Goal: Obtain resource: Obtain resource

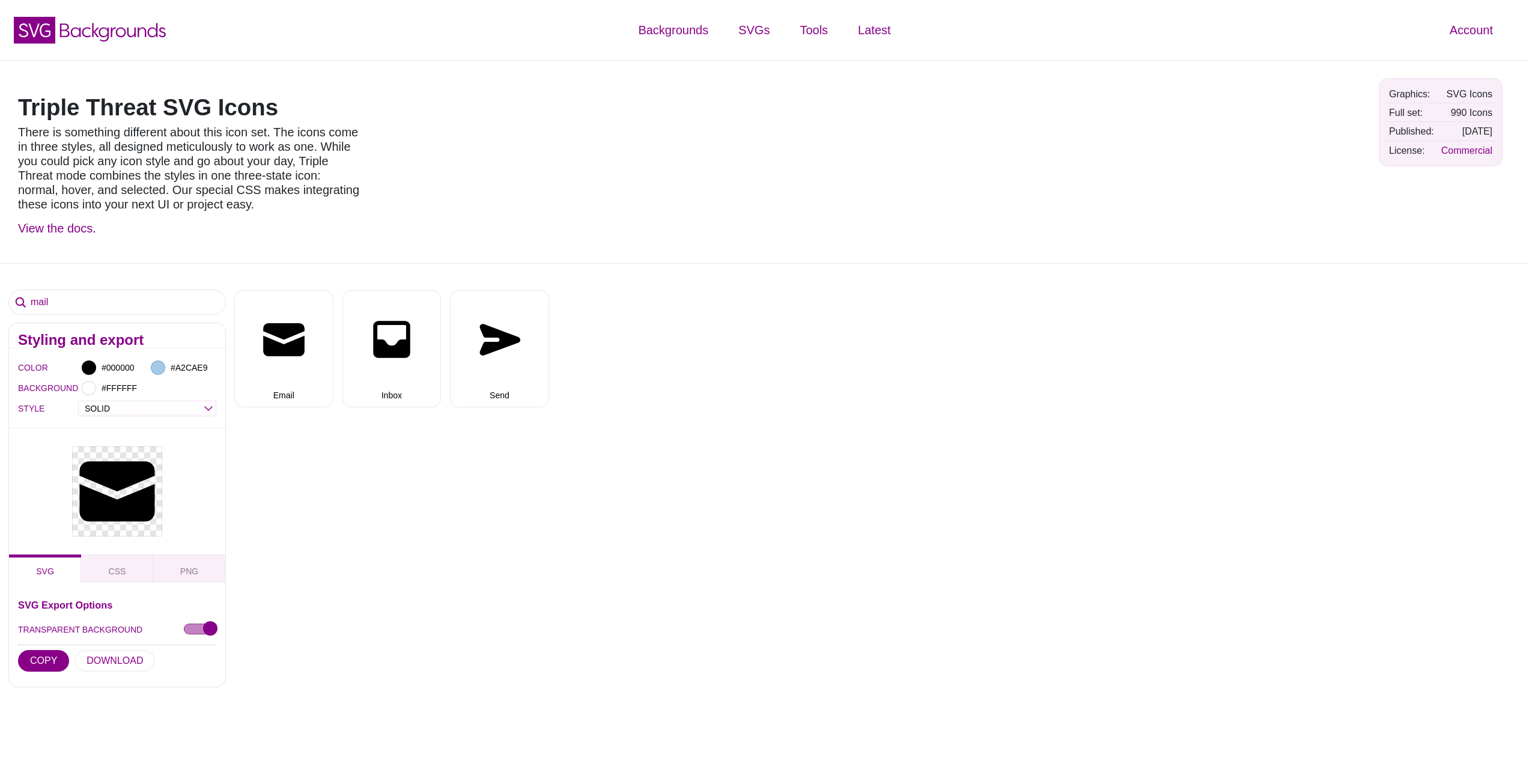
select select "solid"
click at [85, 292] on input "mail" at bounding box center [117, 302] width 216 height 24
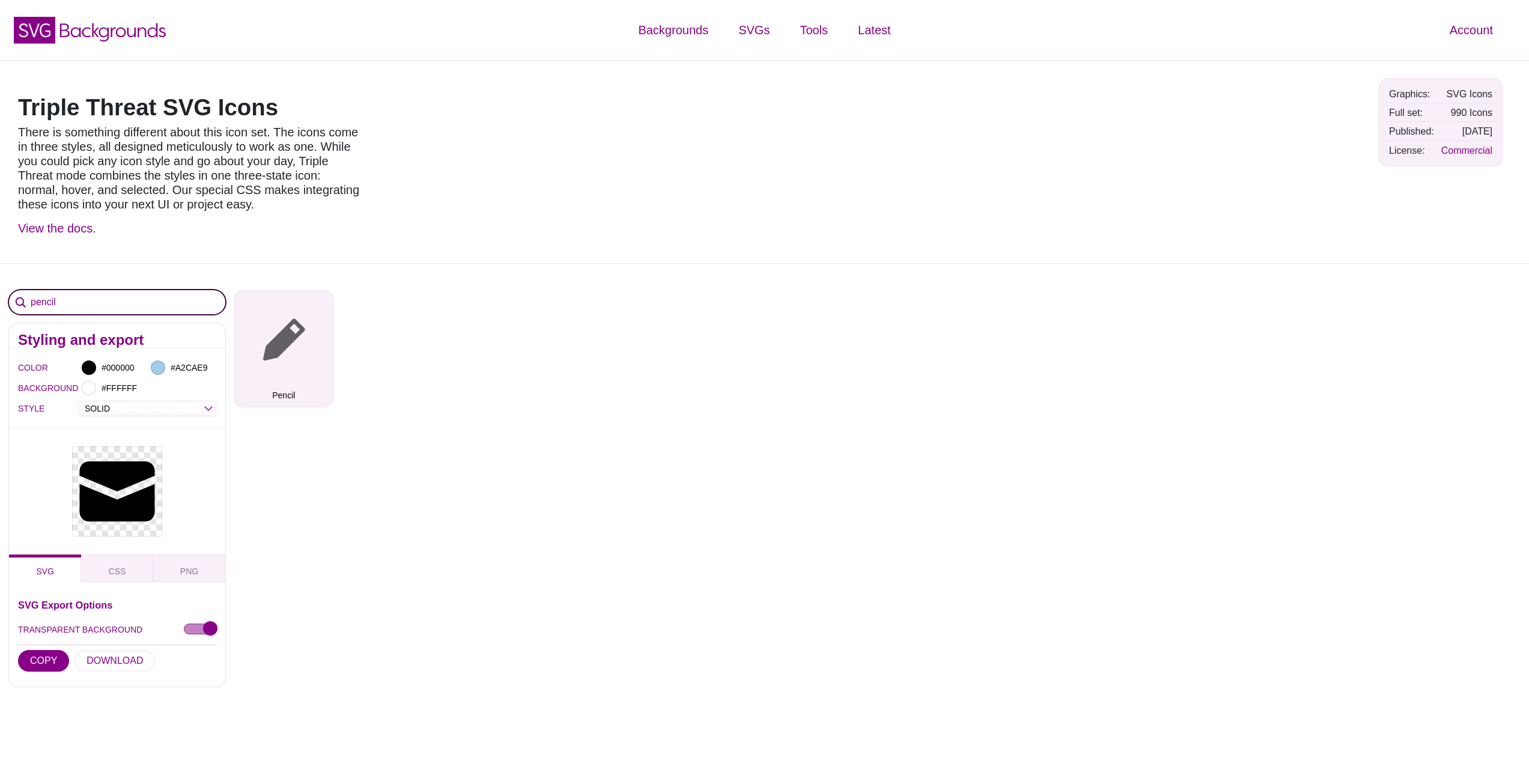
type input "pencil"
click at [296, 360] on button "Pencil" at bounding box center [284, 349] width 99 height 117
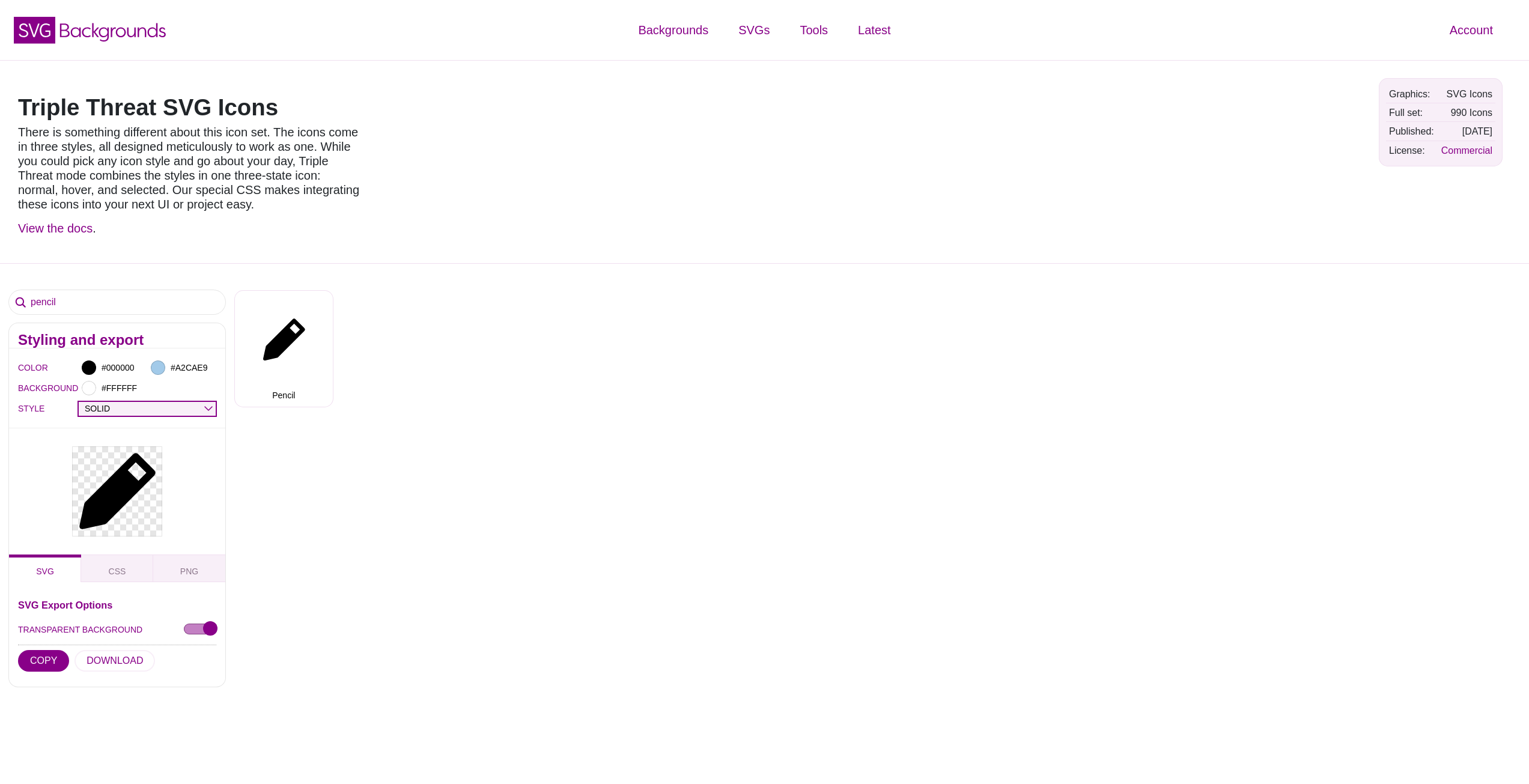
click at [205, 411] on select "OUTLINE DUO-TONE SOLID TRIPLE THREAT DOUBLE TROUBLE" at bounding box center [147, 409] width 137 height 14
click at [79, 402] on select "OUTLINE DUO-TONE SOLID TRIPLE THREAT DOUBLE TROUBLE" at bounding box center [147, 409] width 137 height 14
click at [188, 405] on select "OUTLINE DUO-TONE SOLID TRIPLE THREAT DOUBLE TROUBLE" at bounding box center [147, 409] width 137 height 14
click at [79, 402] on select "OUTLINE DUO-TONE SOLID TRIPLE THREAT DOUBLE TROUBLE" at bounding box center [147, 409] width 137 height 14
click at [181, 407] on select "OUTLINE DUO-TONE SOLID TRIPLE THREAT DOUBLE TROUBLE" at bounding box center [147, 409] width 137 height 14
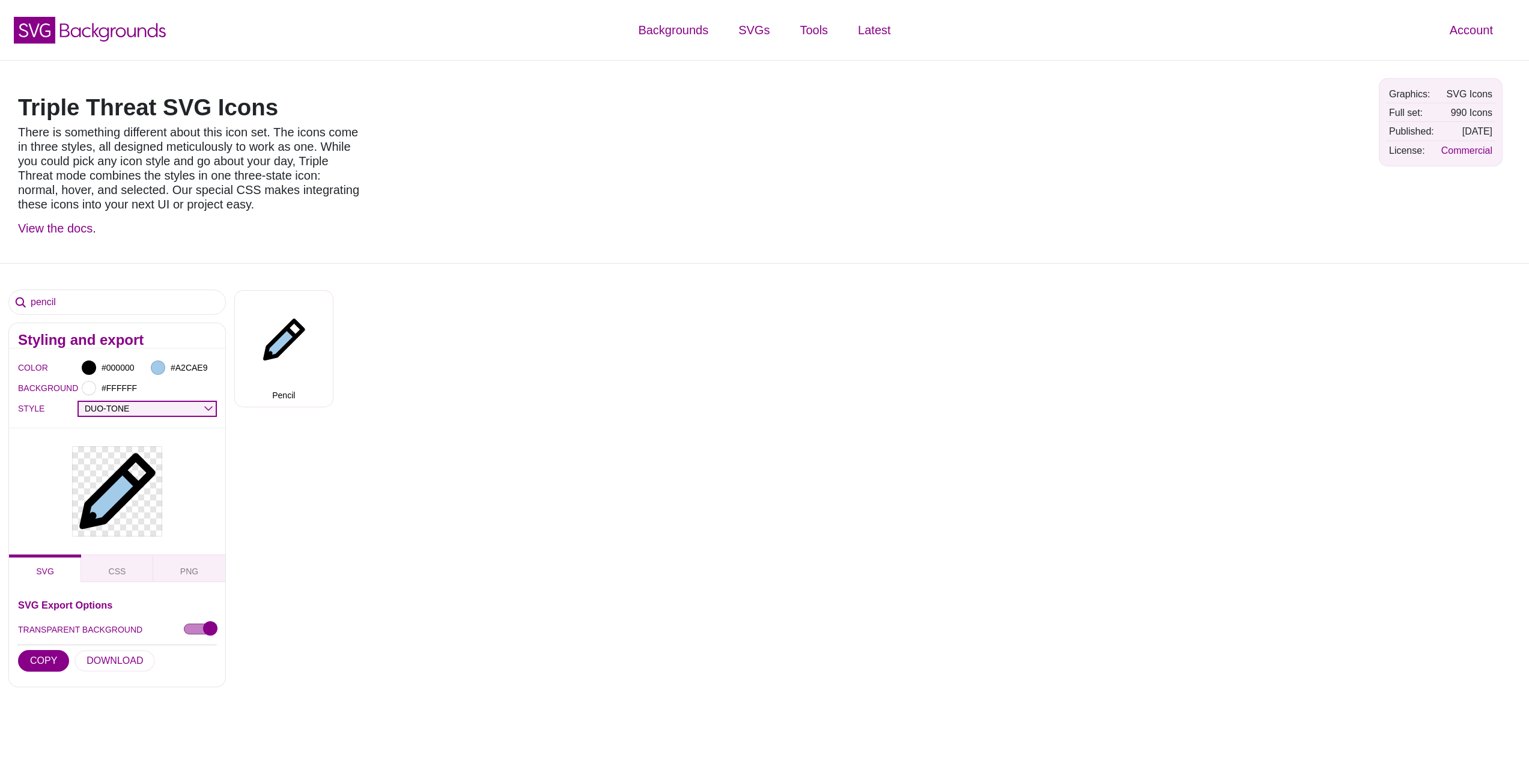
click at [79, 402] on select "OUTLINE DUO-TONE SOLID TRIPLE THREAT DOUBLE TROUBLE" at bounding box center [147, 409] width 137 height 14
click at [170, 409] on select "OUTLINE DUO-TONE SOLID TRIPLE THREAT DOUBLE TROUBLE" at bounding box center [147, 409] width 137 height 14
click at [79, 402] on select "OUTLINE DUO-TONE SOLID TRIPLE THREAT DOUBLE TROUBLE" at bounding box center [147, 409] width 137 height 14
click at [170, 410] on select "OUTLINE DUO-TONE SOLID TRIPLE THREAT DOUBLE TROUBLE" at bounding box center [147, 409] width 137 height 14
click at [79, 402] on select "OUTLINE DUO-TONE SOLID TRIPLE THREAT DOUBLE TROUBLE" at bounding box center [147, 409] width 137 height 14
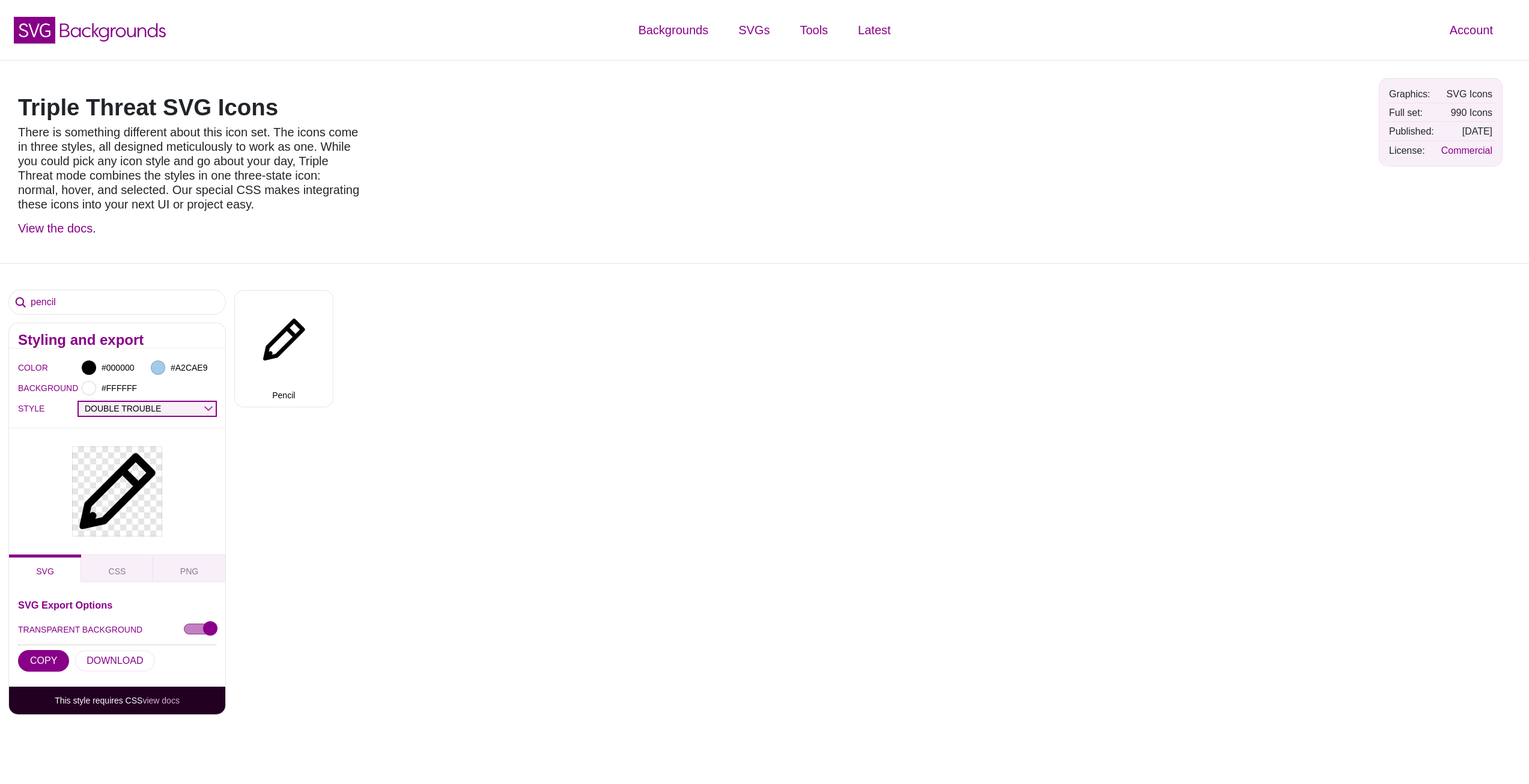
click at [192, 405] on select "OUTLINE DUO-TONE SOLID TRIPLE THREAT DOUBLE TROUBLE" at bounding box center [147, 409] width 137 height 14
click at [79, 402] on select "OUTLINE DUO-TONE SOLID TRIPLE THREAT DOUBLE TROUBLE" at bounding box center [147, 409] width 137 height 14
click at [179, 412] on select "OUTLINE DUO-TONE SOLID TRIPLE THREAT DOUBLE TROUBLE" at bounding box center [147, 409] width 137 height 14
click at [79, 402] on select "OUTLINE DUO-TONE SOLID TRIPLE THREAT DOUBLE TROUBLE" at bounding box center [147, 409] width 137 height 14
click at [173, 406] on select "OUTLINE DUO-TONE SOLID TRIPLE THREAT DOUBLE TROUBLE" at bounding box center [147, 409] width 137 height 14
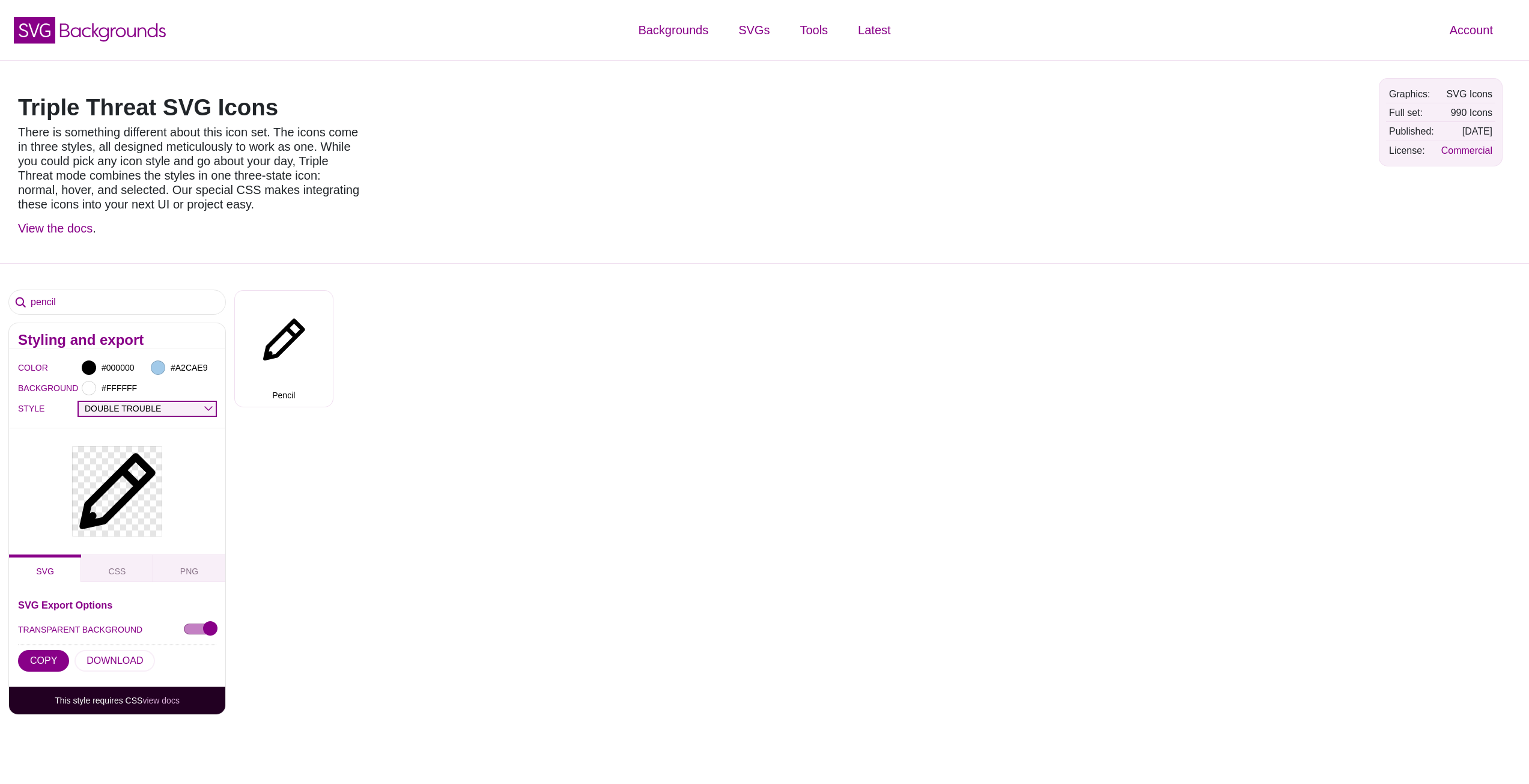
click at [79, 402] on select "OUTLINE DUO-TONE SOLID TRIPLE THREAT DOUBLE TROUBLE" at bounding box center [147, 409] width 137 height 14
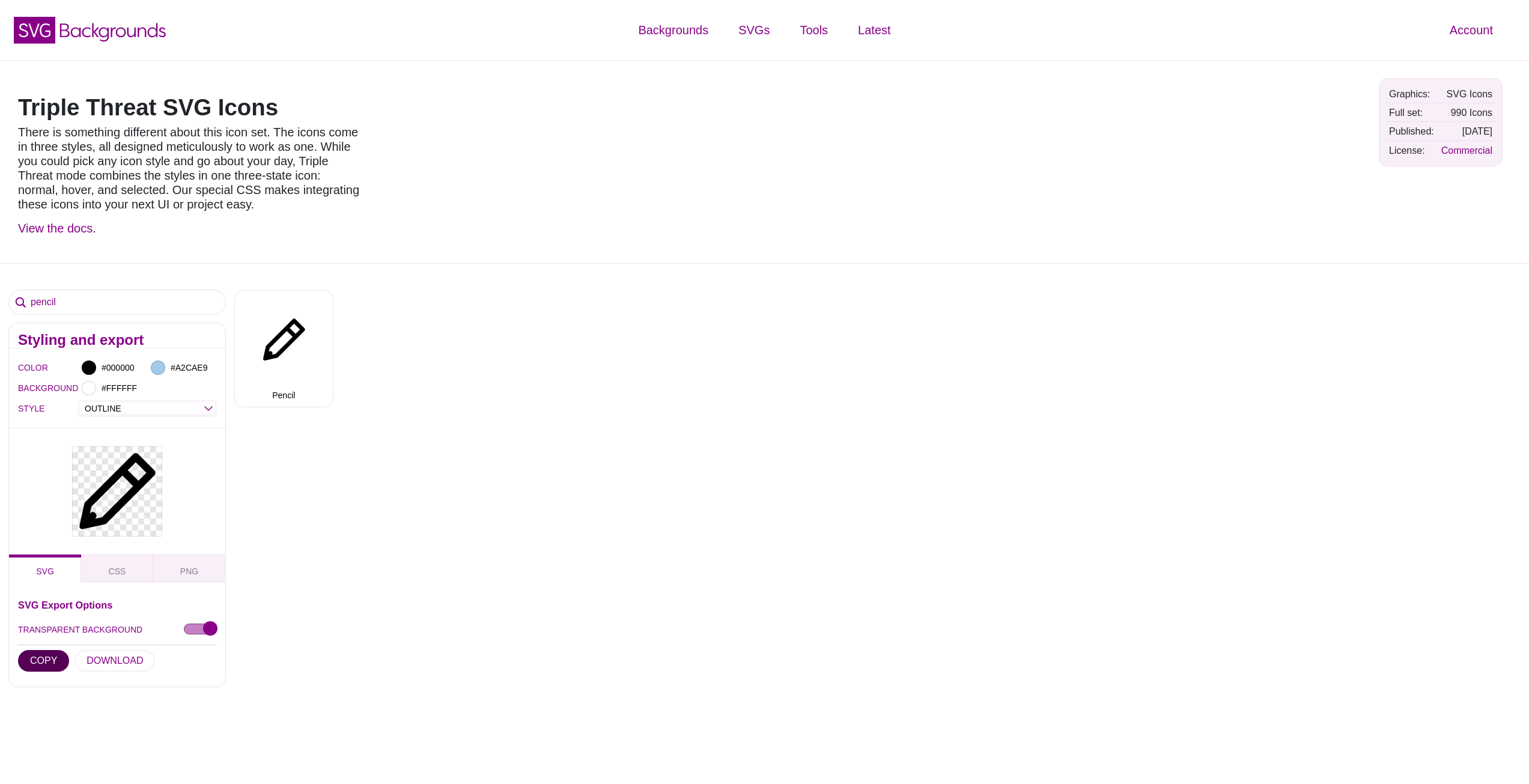
click at [38, 658] on button "COPY" at bounding box center [43, 661] width 51 height 22
click at [154, 411] on select "OUTLINE DUO-TONE SOLID TRIPLE THREAT DOUBLE TROUBLE" at bounding box center [147, 409] width 137 height 14
select select "solid"
click at [79, 402] on select "OUTLINE DUO-TONE SOLID TRIPLE THREAT DOUBLE TROUBLE" at bounding box center [147, 409] width 137 height 14
click at [37, 663] on button "COPY" at bounding box center [43, 661] width 51 height 22
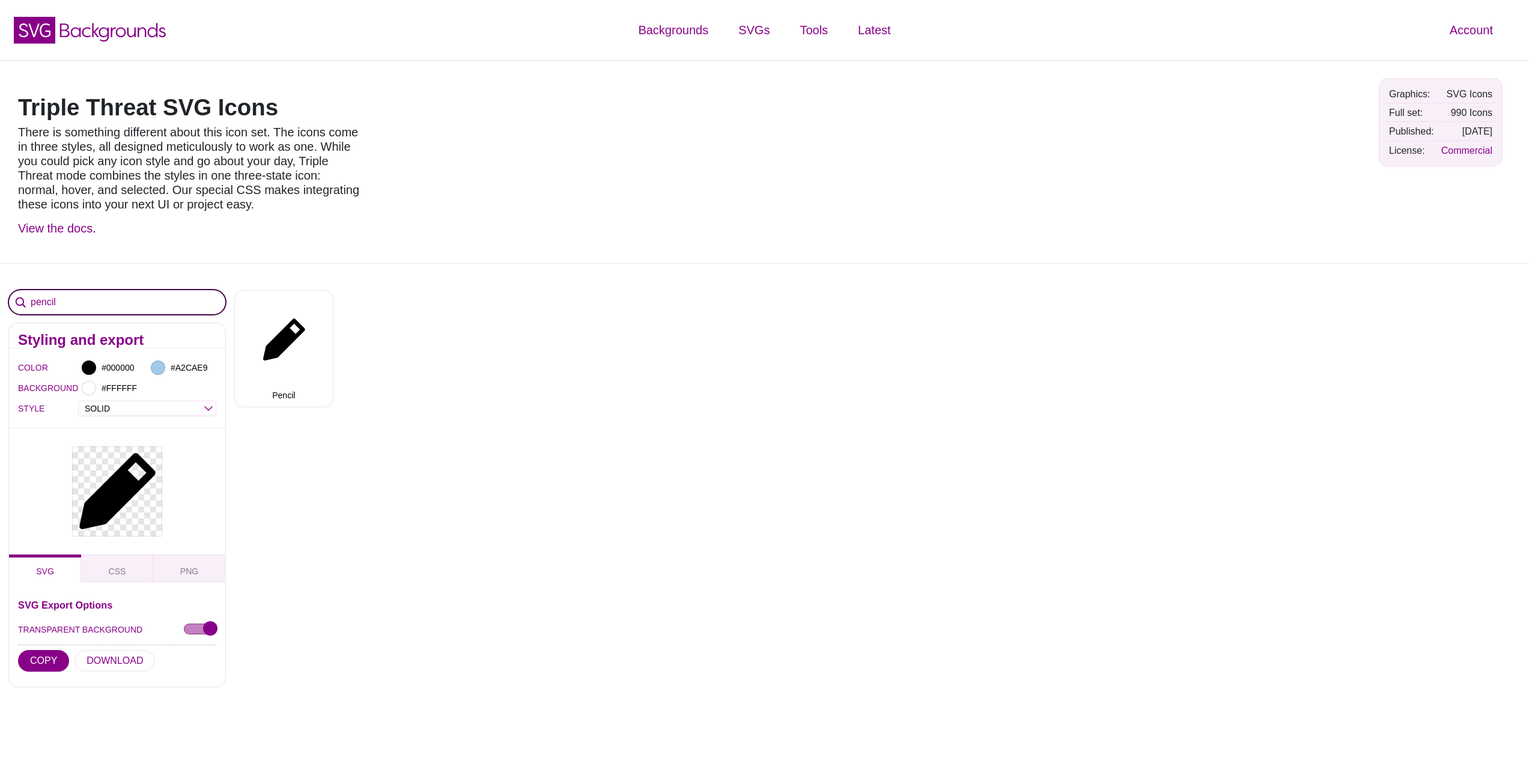
click at [136, 305] on input "pencil" at bounding box center [117, 302] width 216 height 24
click at [135, 305] on input "pencil" at bounding box center [117, 302] width 216 height 24
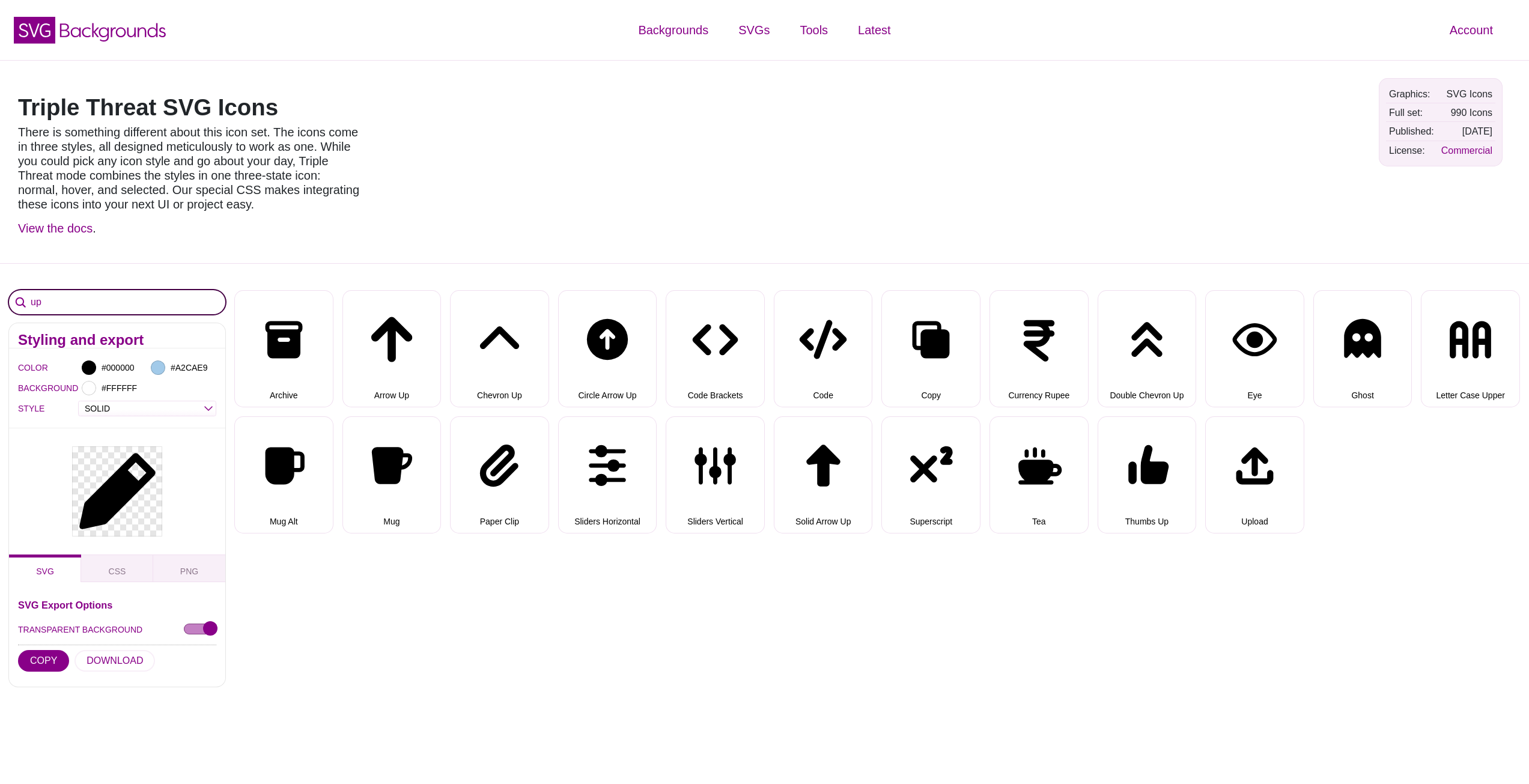
type input "u"
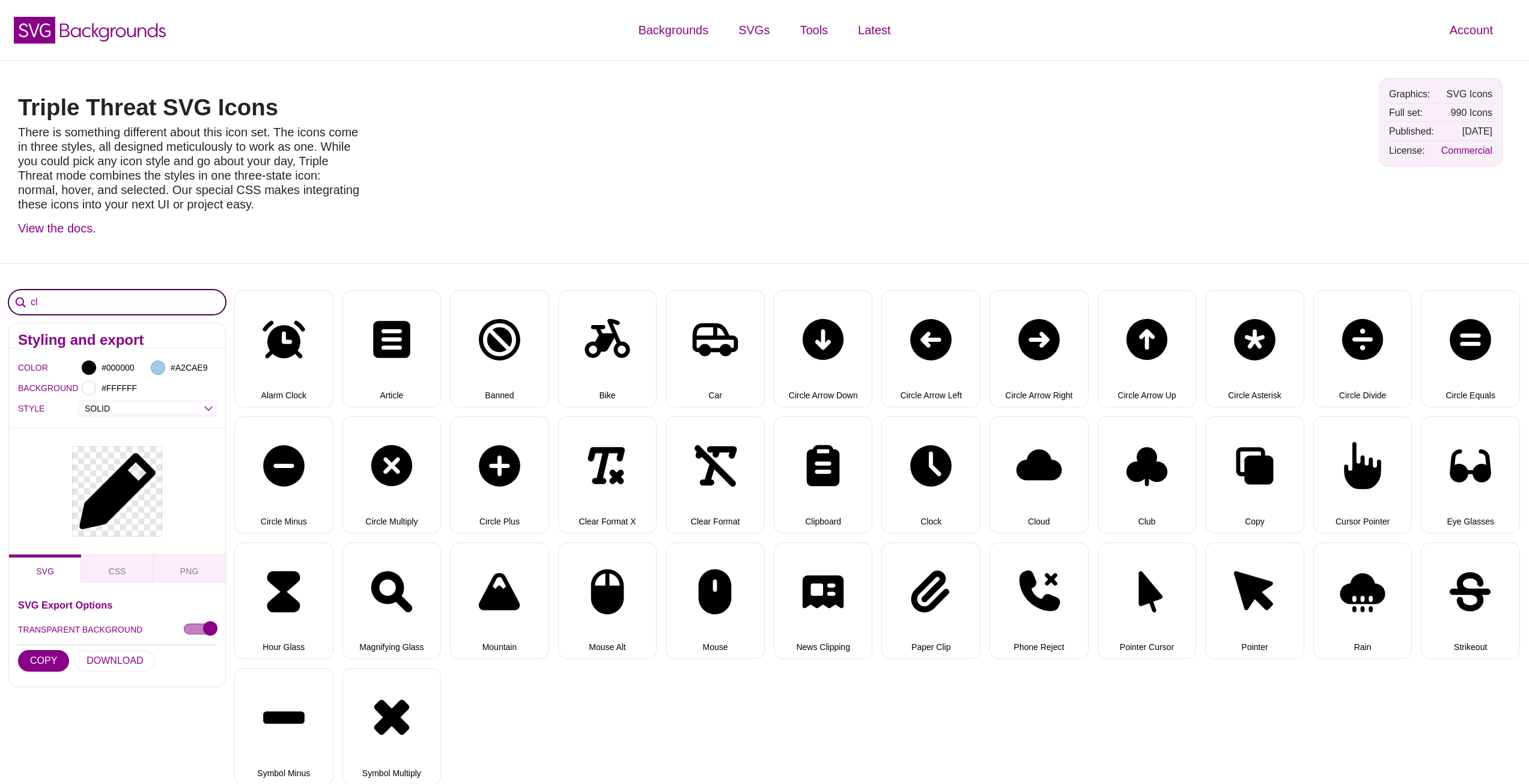
type input "c"
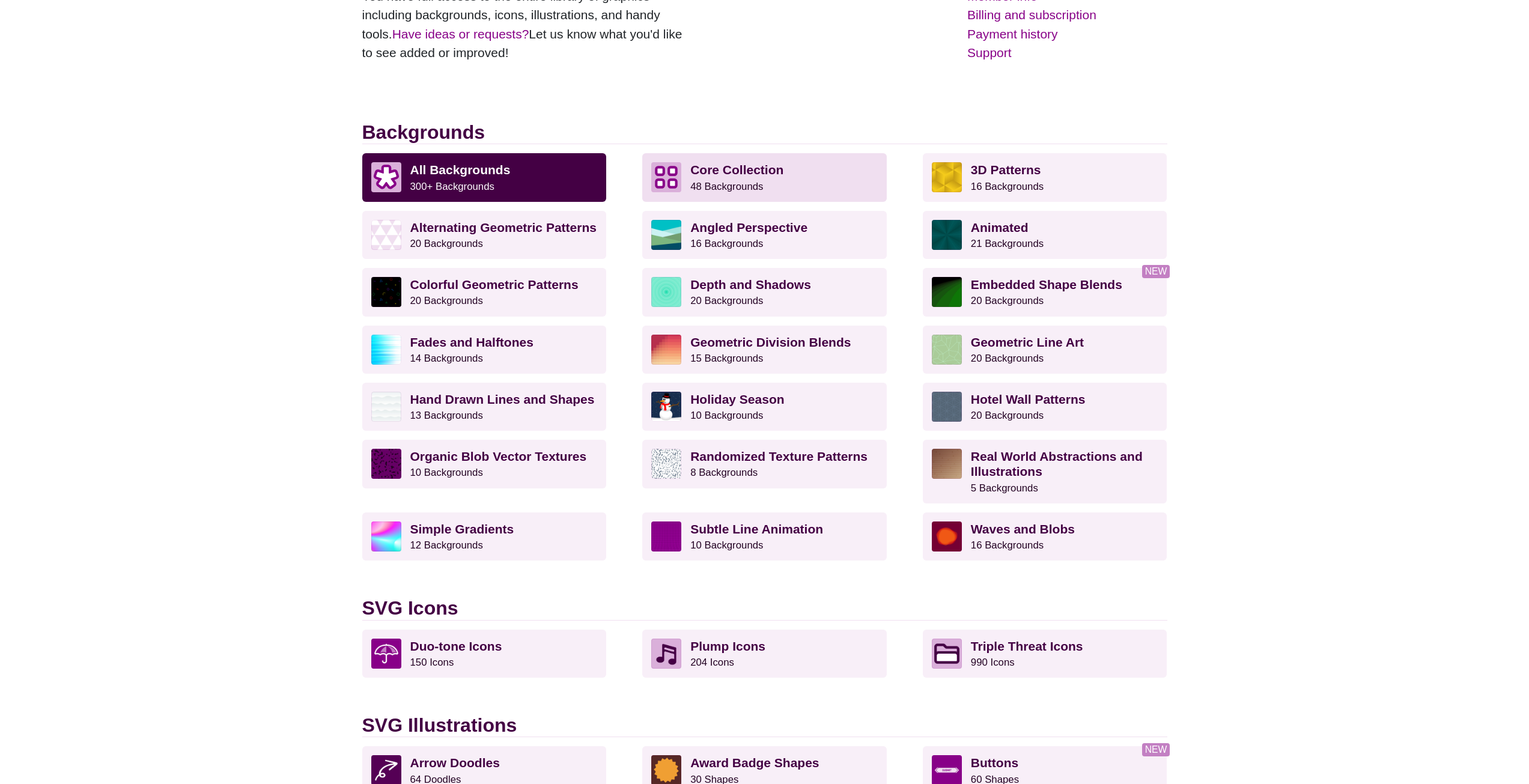
scroll to position [240, 0]
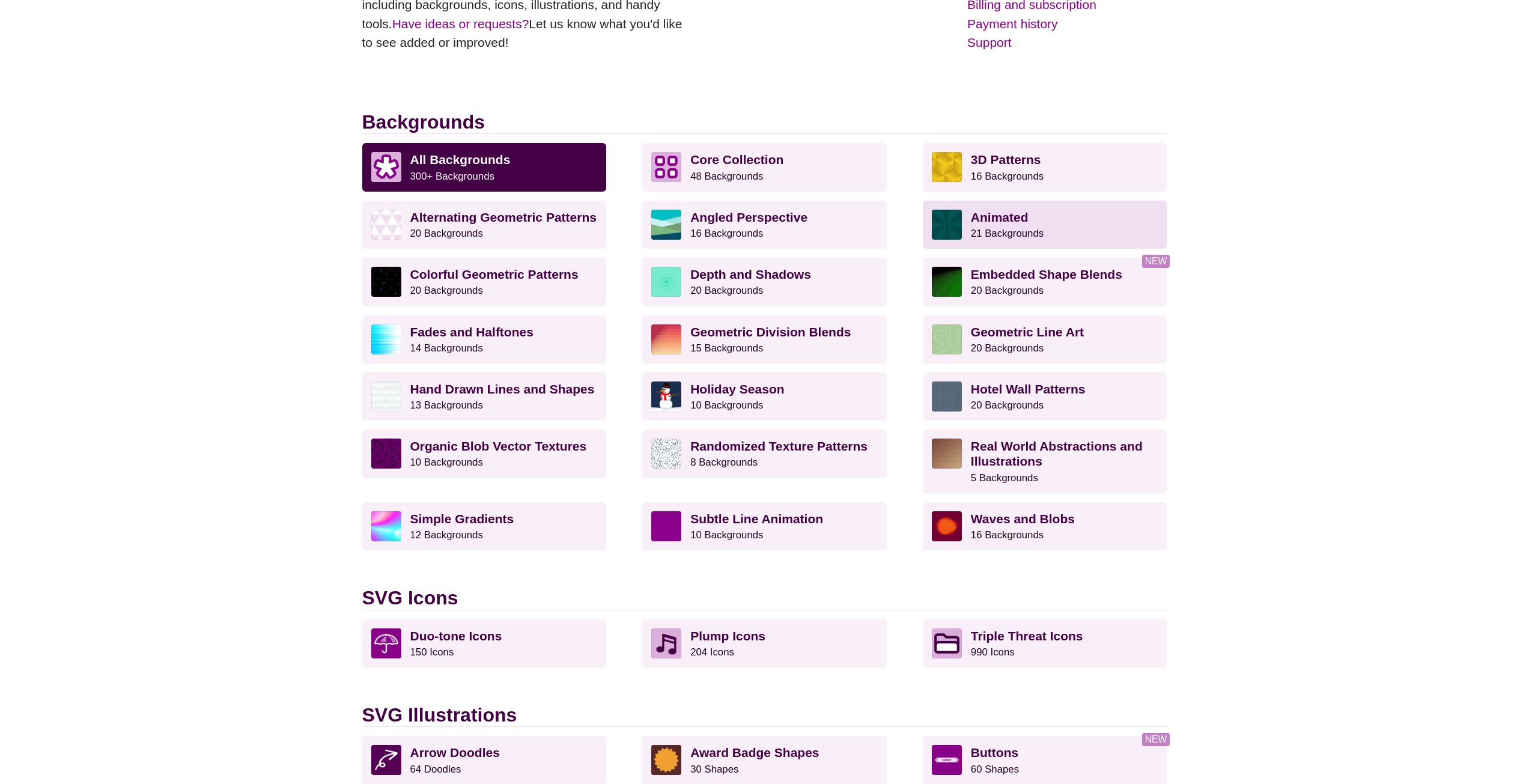
click at [1023, 227] on small "21 Backgrounds" at bounding box center [1007, 233] width 72 height 11
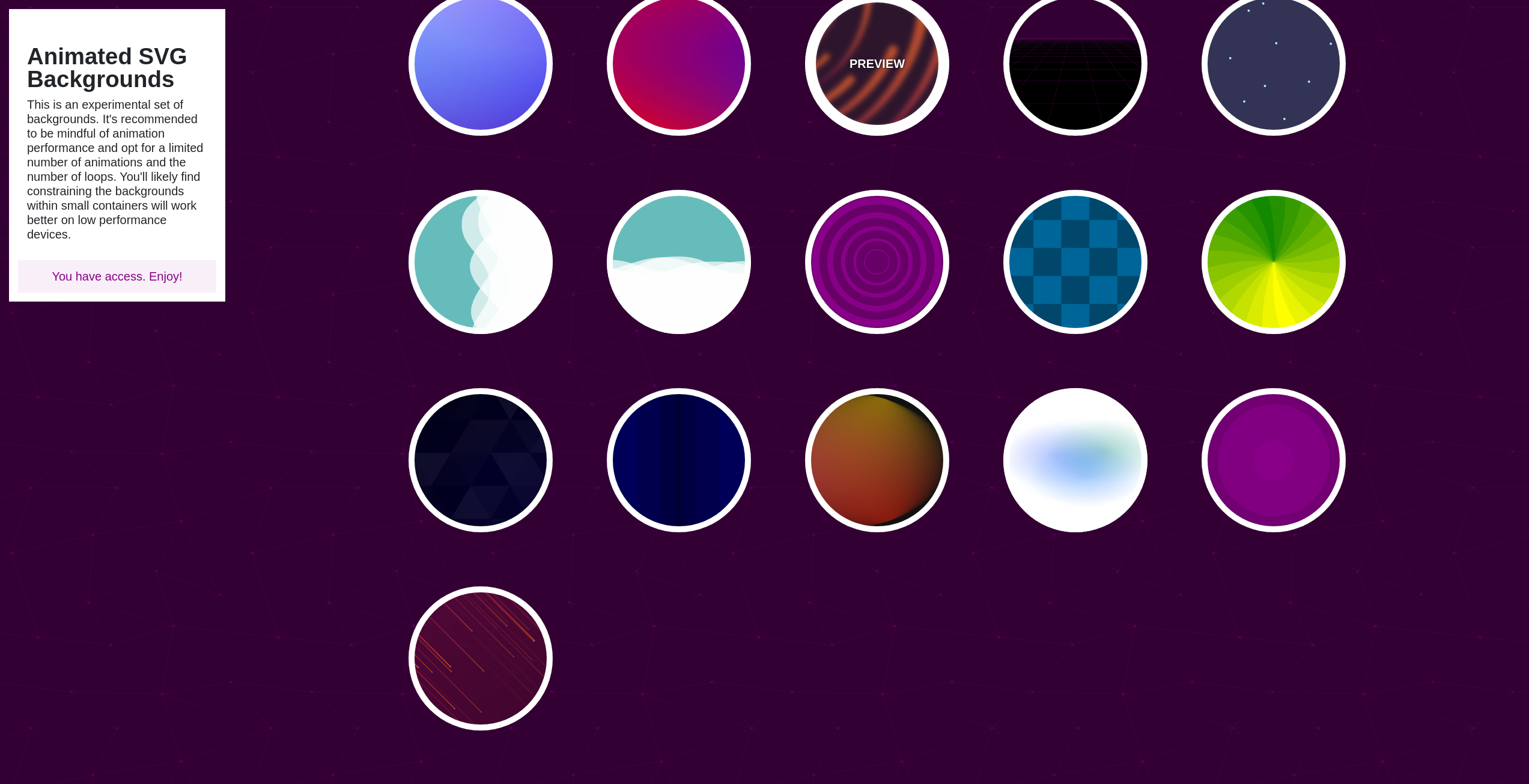
scroll to position [360, 0]
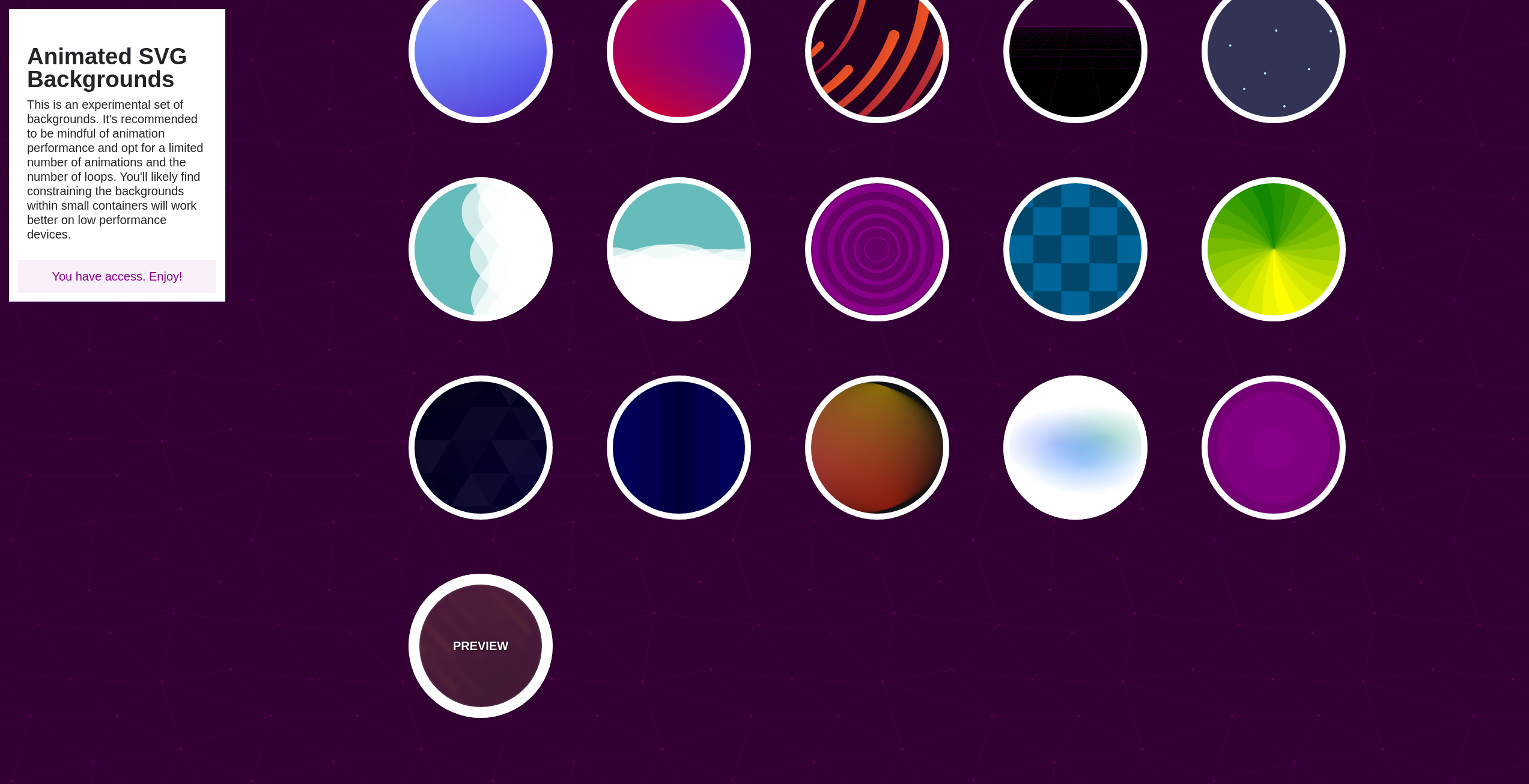
click at [532, 651] on div "PREVIEW" at bounding box center [480, 645] width 144 height 144
type input "#220022"
type input "#FF7700"
type input "10"
type input "999"
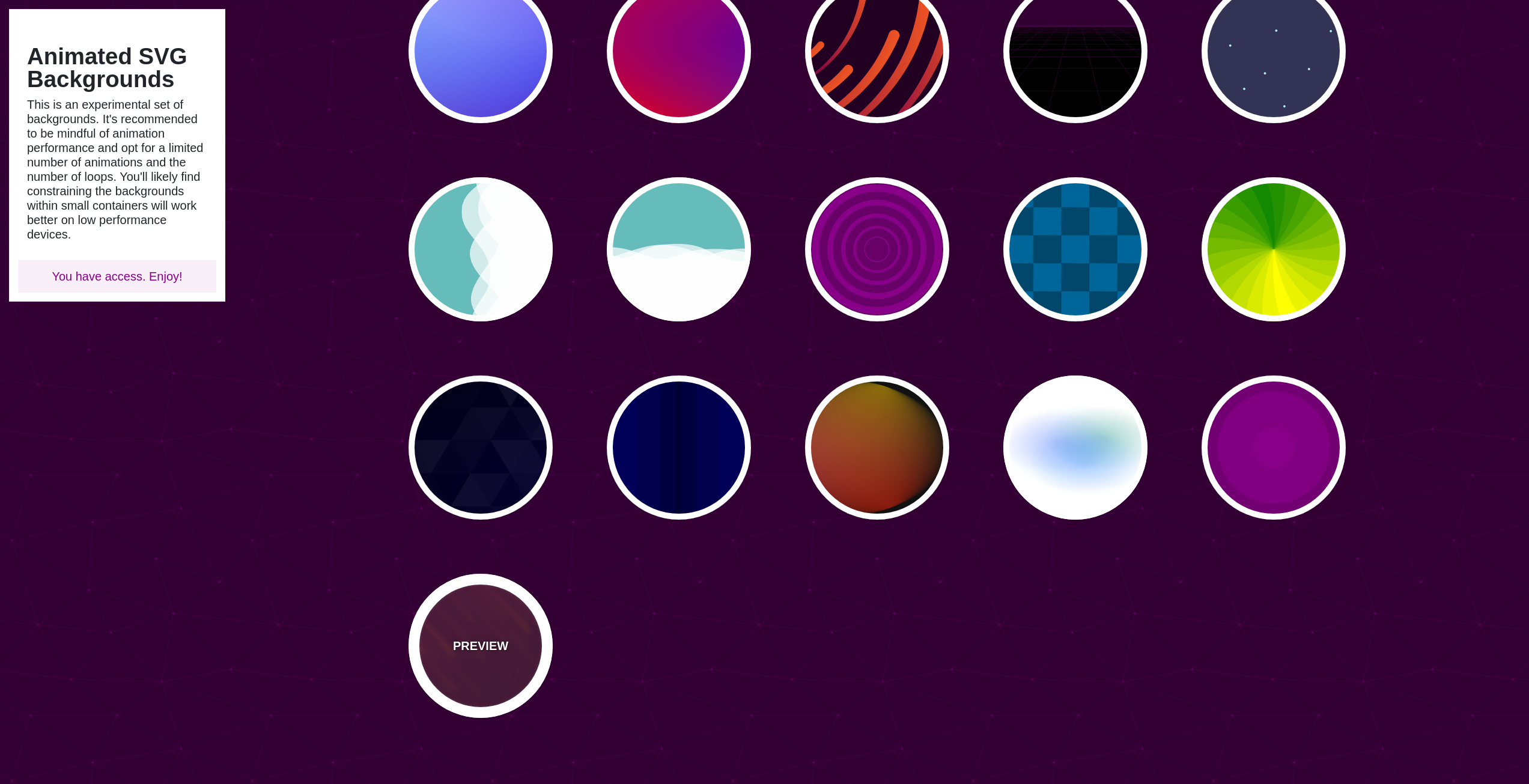
type input "3"
type input "1.5"
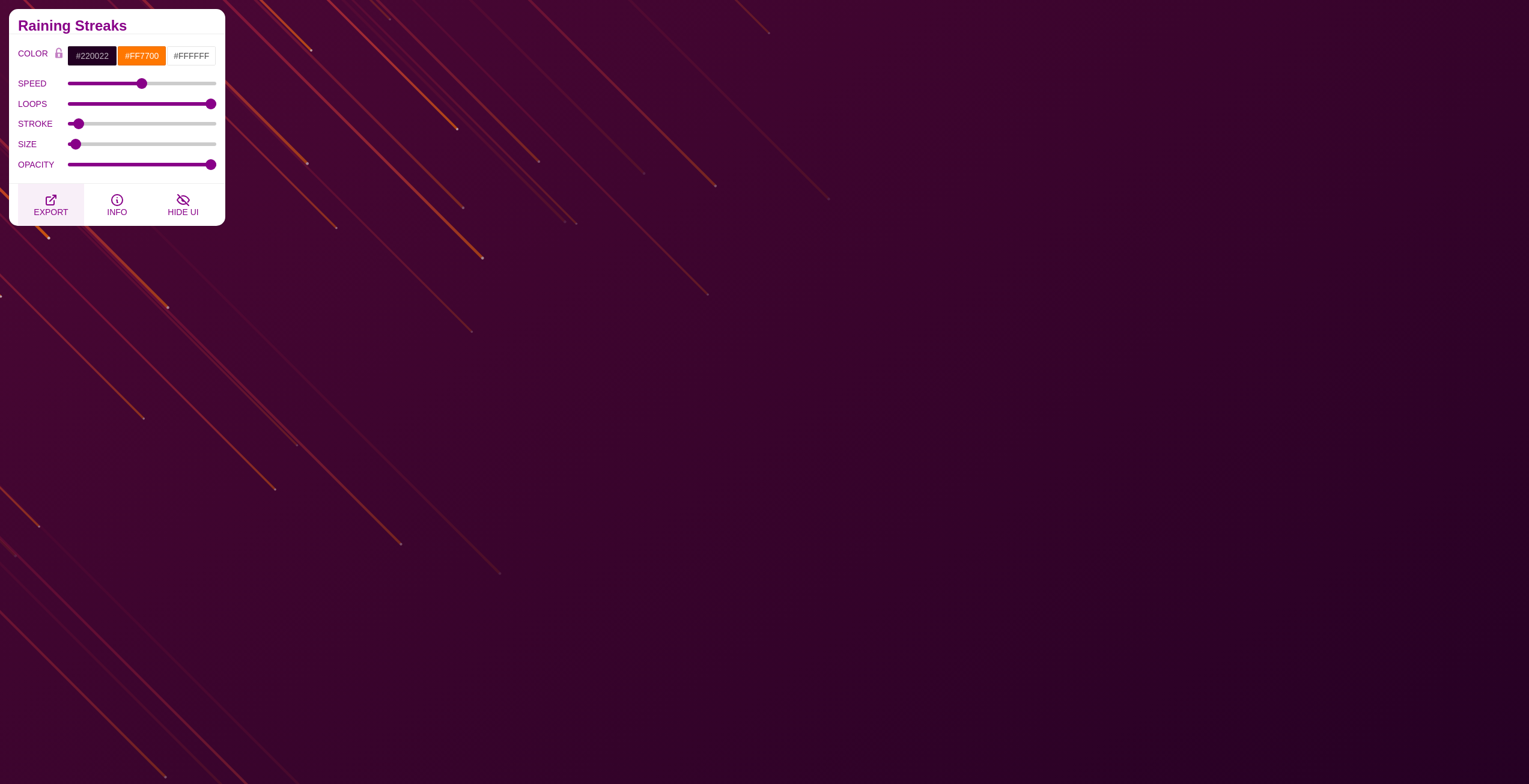
click at [50, 207] on span "EXPORT" at bounding box center [51, 212] width 34 height 10
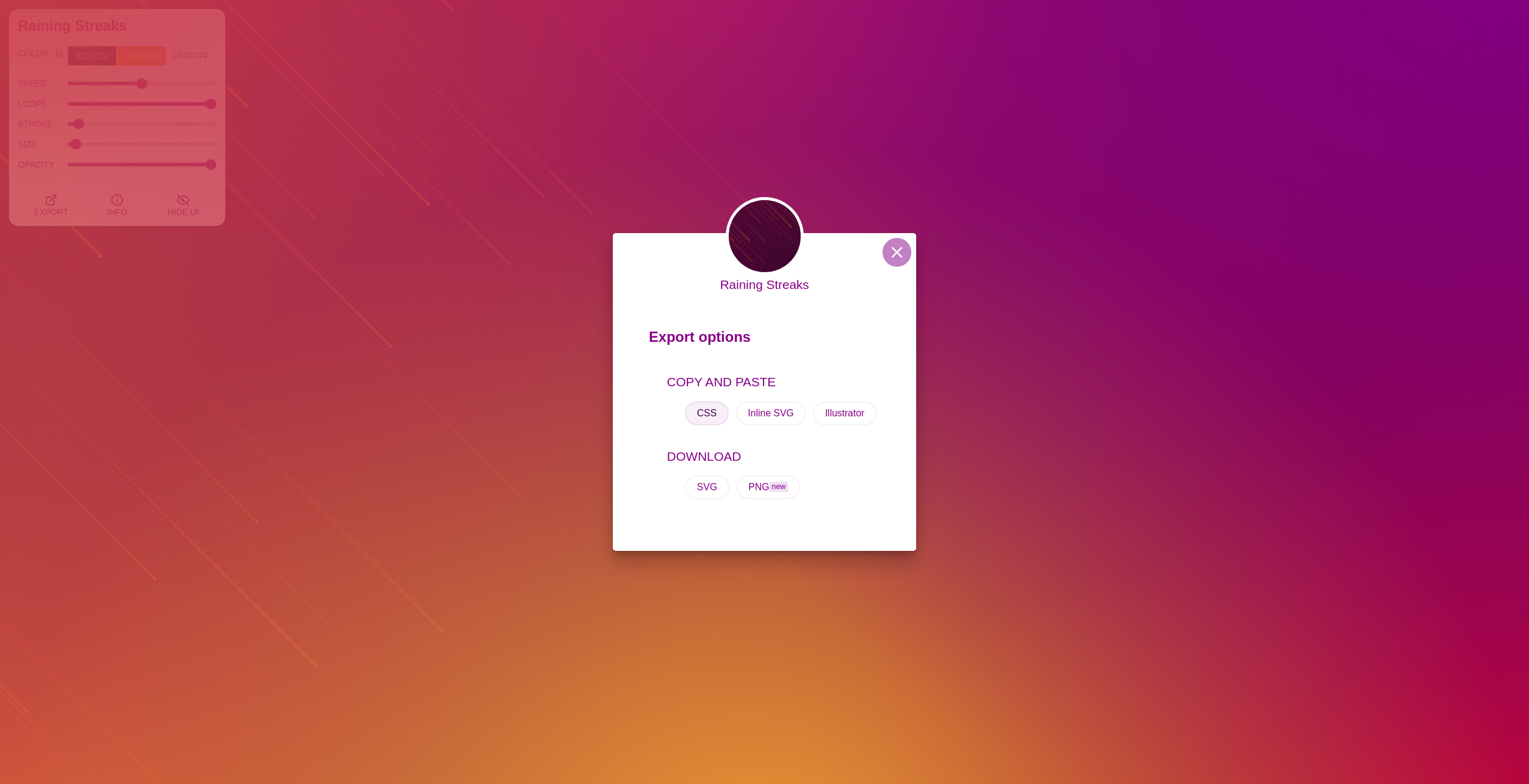
click at [707, 413] on button "CSS" at bounding box center [707, 414] width 44 height 24
click at [897, 254] on button at bounding box center [897, 252] width 29 height 29
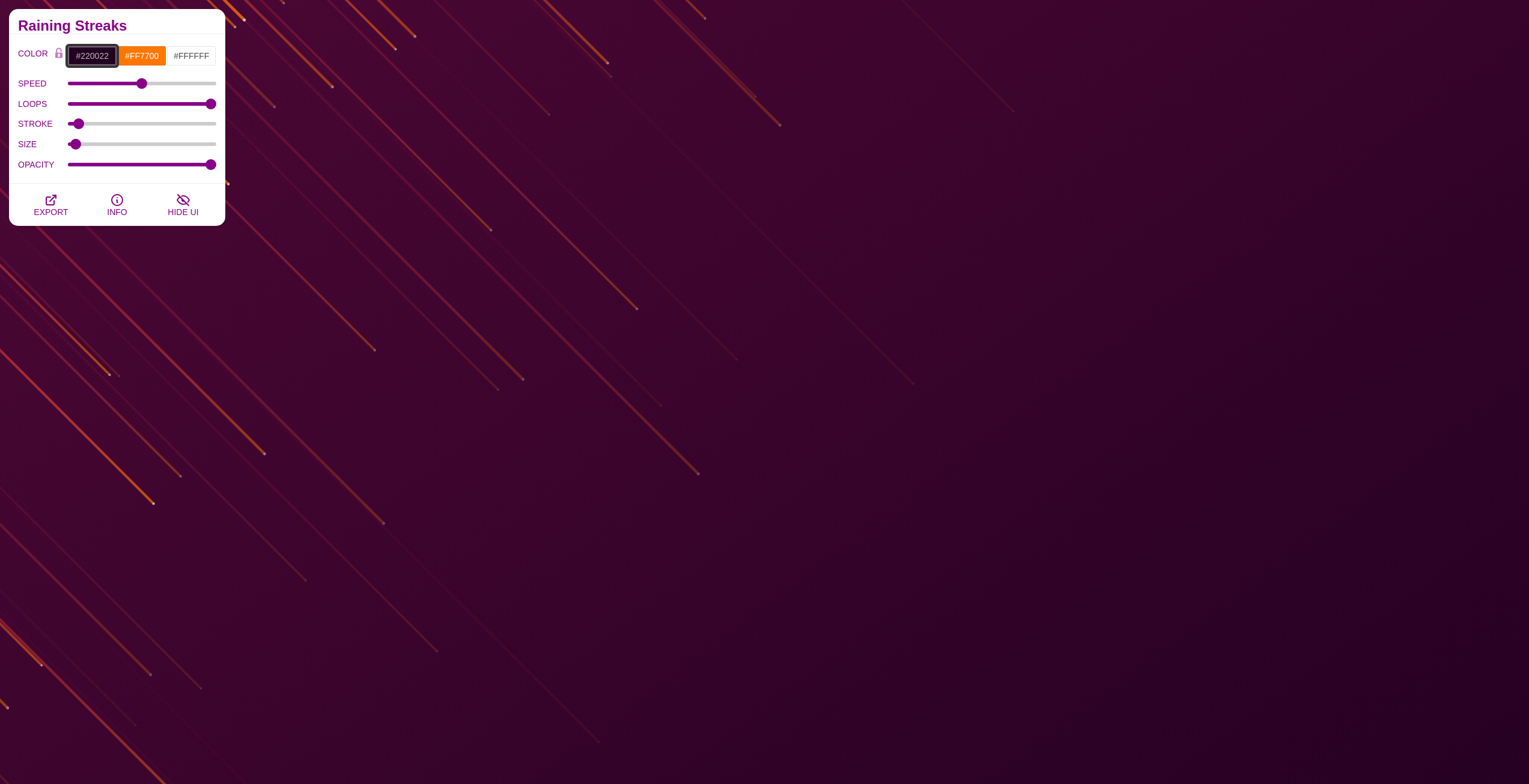
click at [95, 56] on input "#220022" at bounding box center [92, 56] width 50 height 20
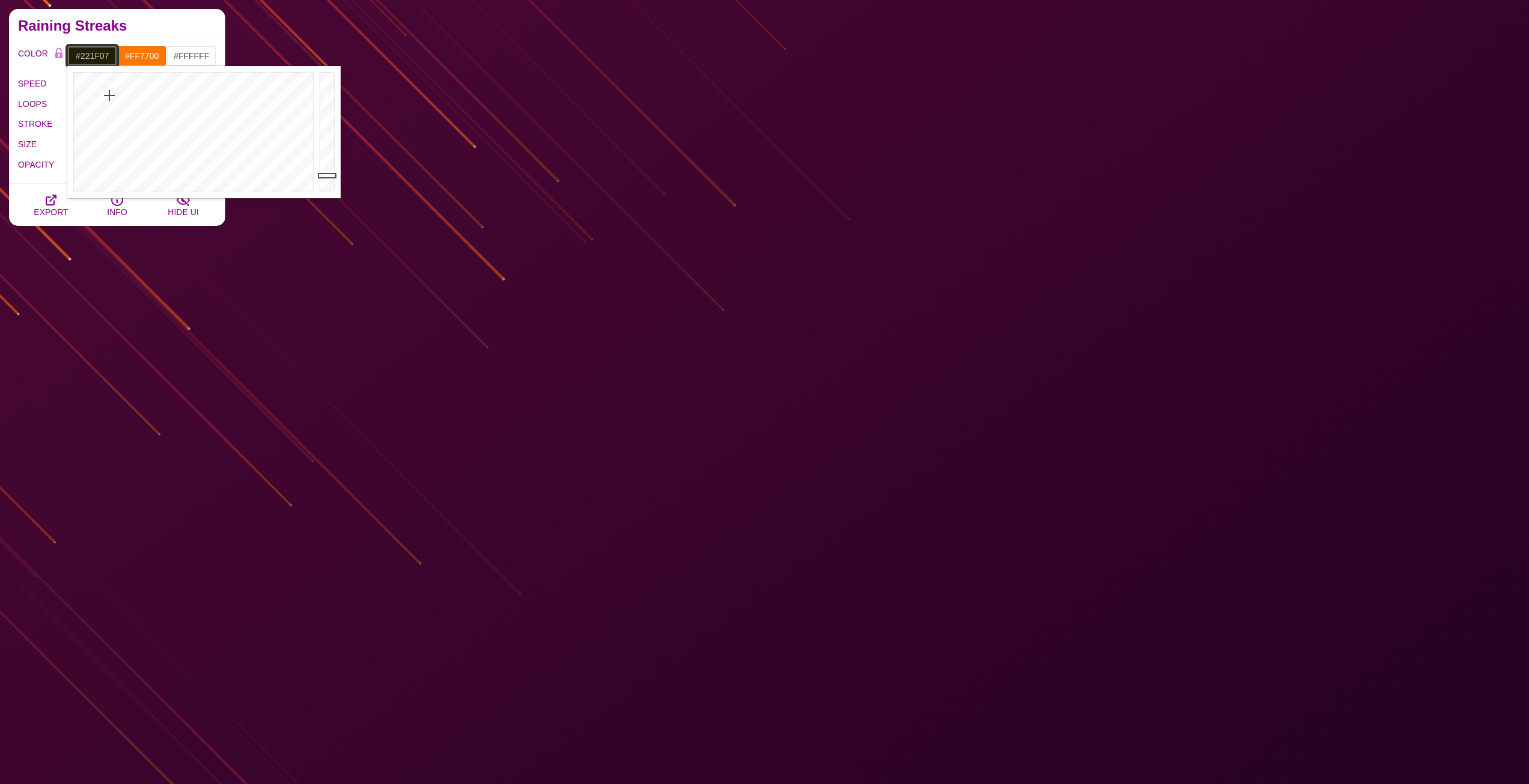
drag, startPoint x: 215, startPoint y: 104, endPoint x: 109, endPoint y: 95, distance: 106.4
click at [109, 95] on div at bounding box center [192, 132] width 249 height 132
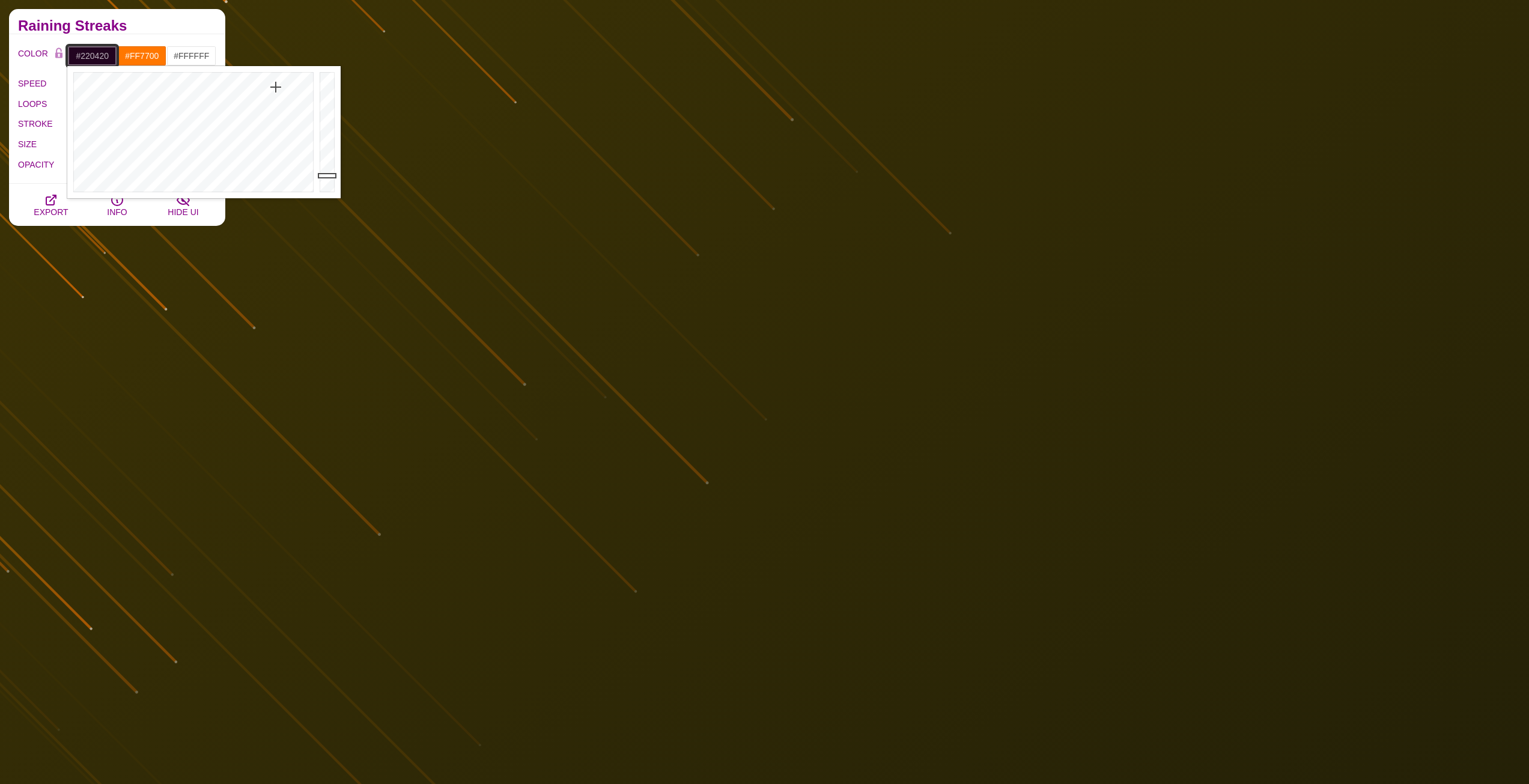
drag, startPoint x: 109, startPoint y: 95, endPoint x: 276, endPoint y: 87, distance: 167.2
click at [276, 87] on div at bounding box center [192, 132] width 249 height 132
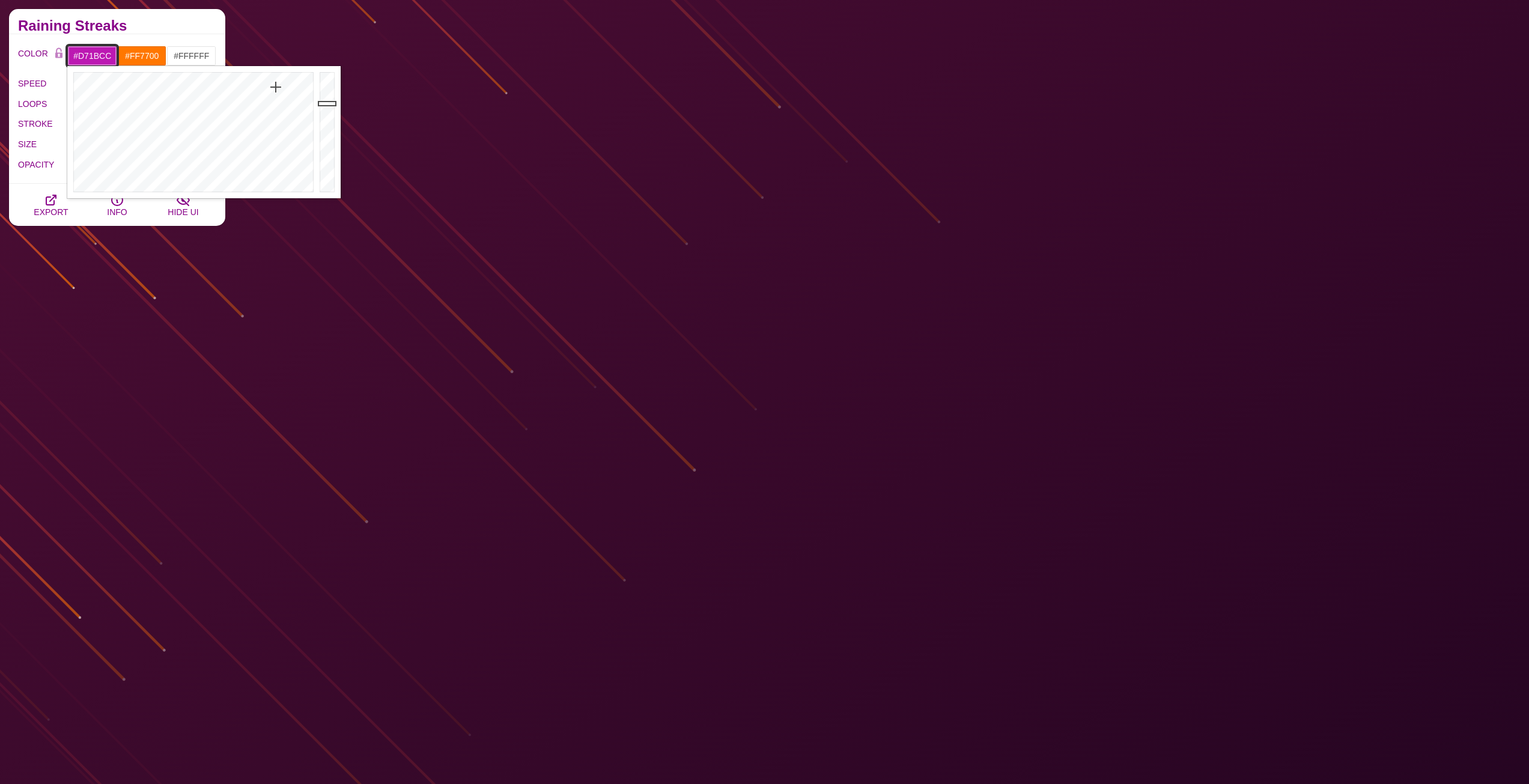
drag, startPoint x: 329, startPoint y: 147, endPoint x: 325, endPoint y: 91, distance: 56.1
click at [325, 91] on div at bounding box center [329, 132] width 24 height 132
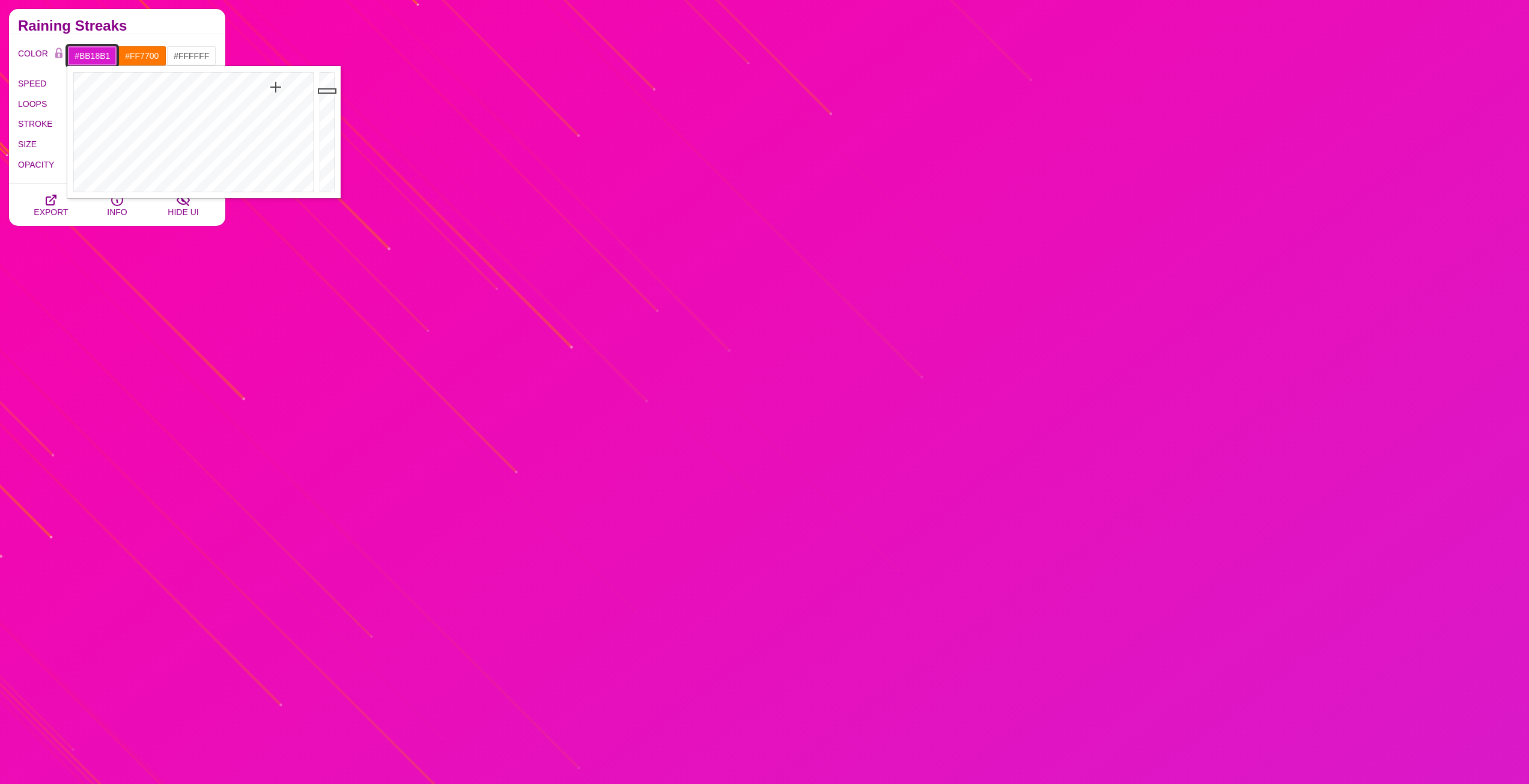
type input "#BA17B0"
drag, startPoint x: 325, startPoint y: 91, endPoint x: 325, endPoint y: 105, distance: 14.0
click at [325, 105] on div at bounding box center [329, 132] width 24 height 132
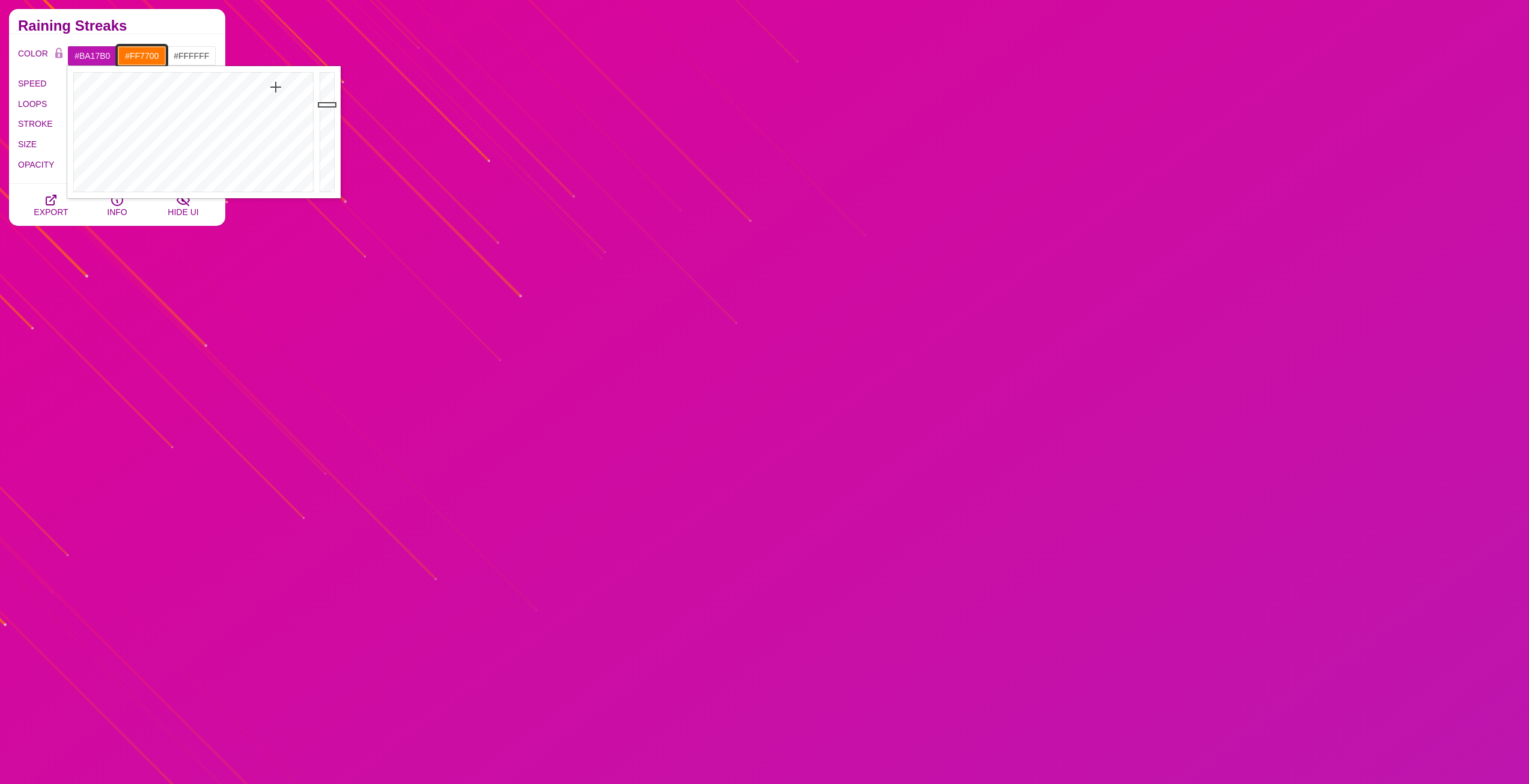
click at [144, 57] on input "#FF7700" at bounding box center [142, 56] width 50 height 20
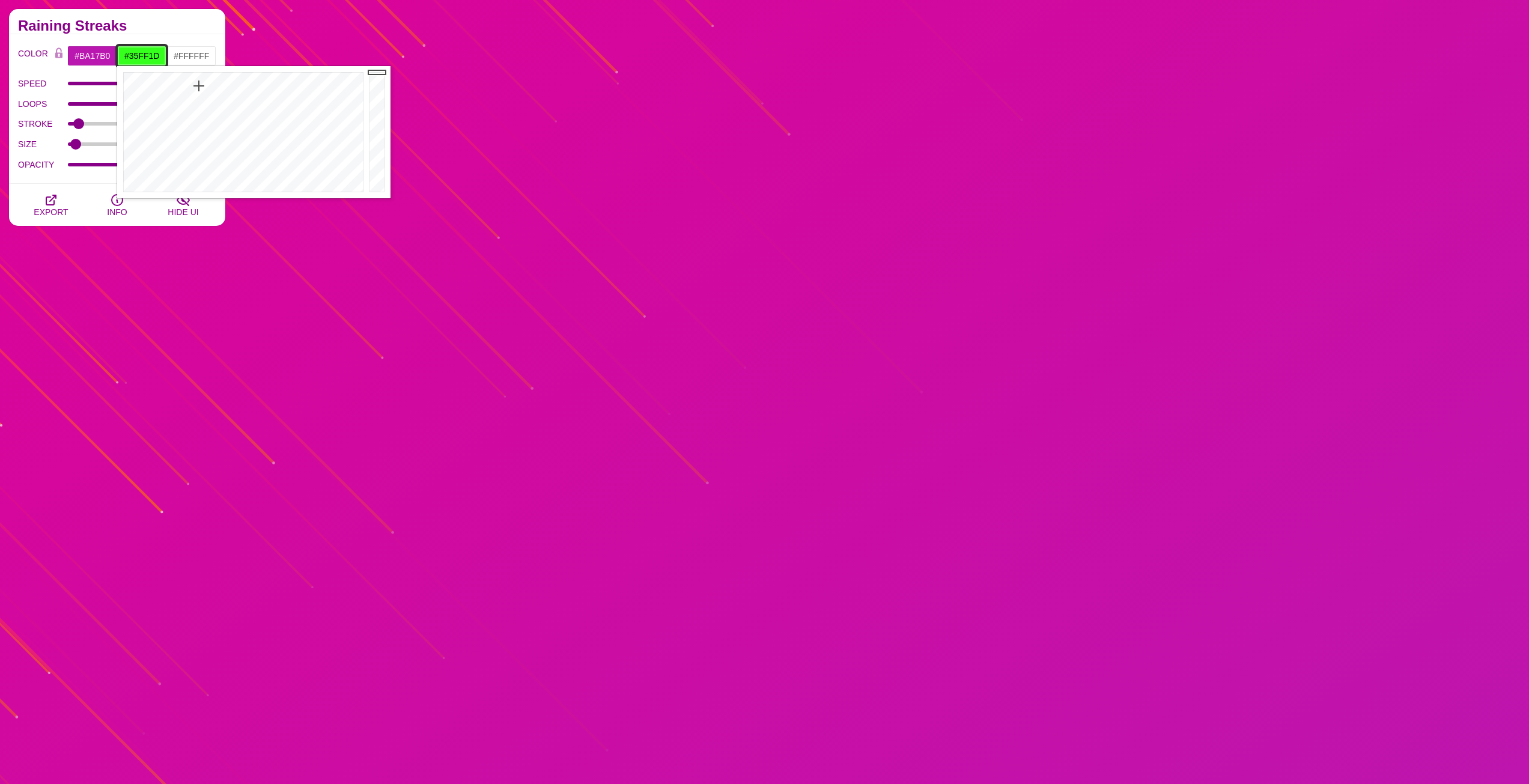
drag, startPoint x: 144, startPoint y: 77, endPoint x: 199, endPoint y: 86, distance: 55.7
click at [199, 86] on div at bounding box center [241, 132] width 249 height 132
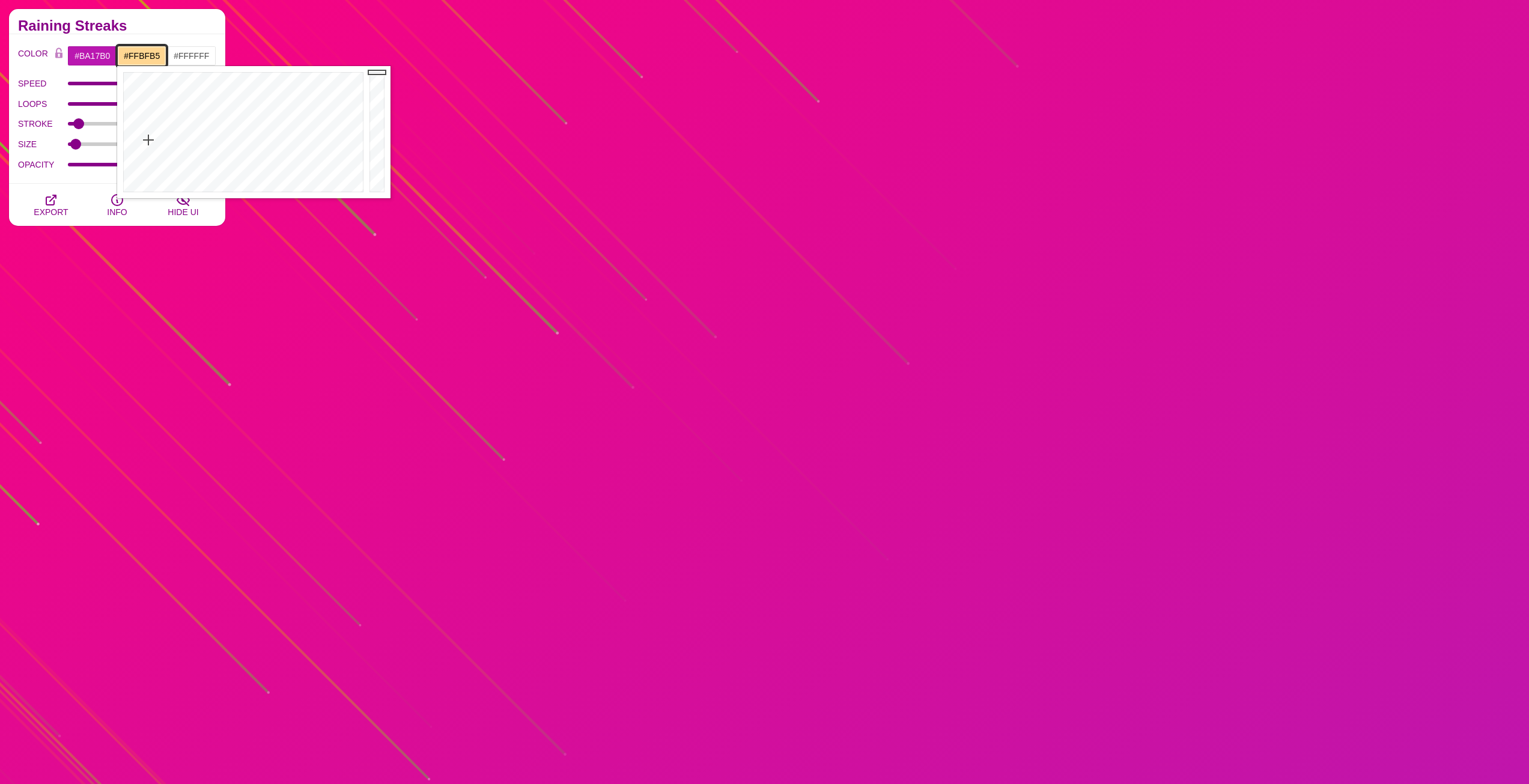
drag, startPoint x: 199, startPoint y: 86, endPoint x: 128, endPoint y: 157, distance: 100.4
click at [128, 157] on div at bounding box center [241, 132] width 249 height 132
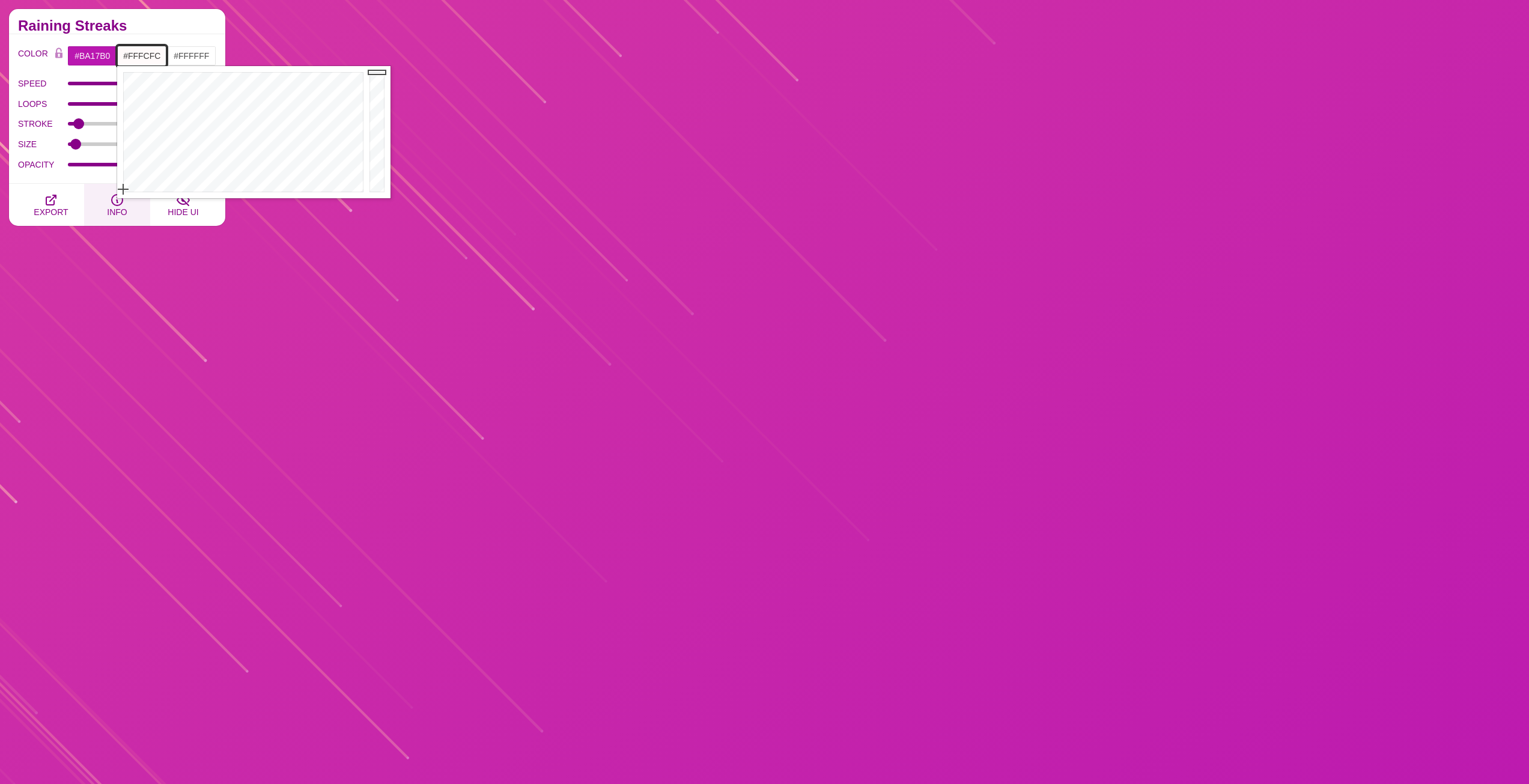
type input "#FFFFFF"
drag, startPoint x: 128, startPoint y: 157, endPoint x: 111, endPoint y: 196, distance: 42.5
click at [111, 196] on body "SVG Backgrounds Logo Backgrounds Categories Abstract Patterns Geometric Gradien…" at bounding box center [764, 701] width 1529 height 2124
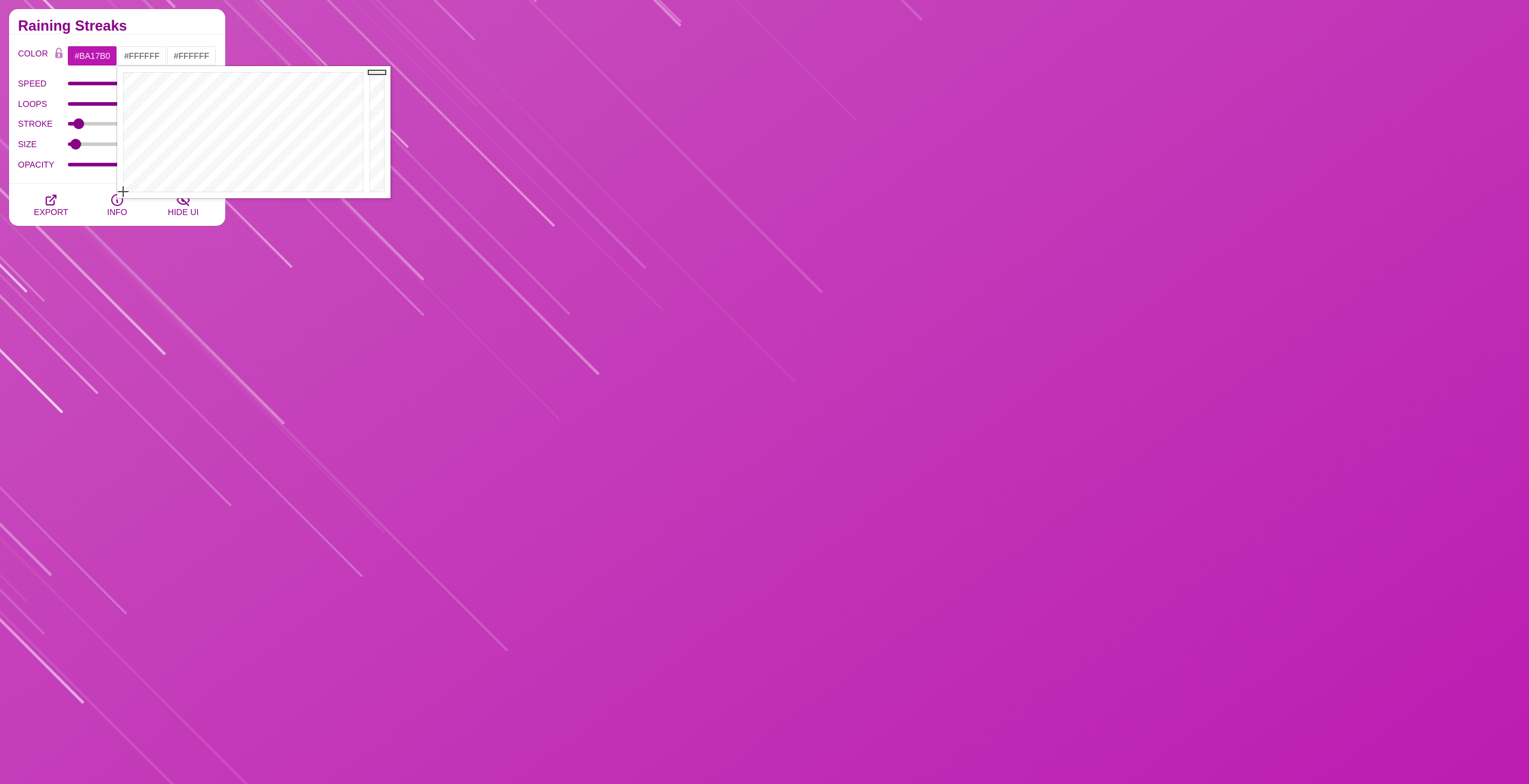
click at [87, 179] on div "COLOR #BA17B0 #FFFFFF #FFFFFF #444444 #555555 #666666 #777777 #888888 #999999 B…" at bounding box center [117, 109] width 216 height 149
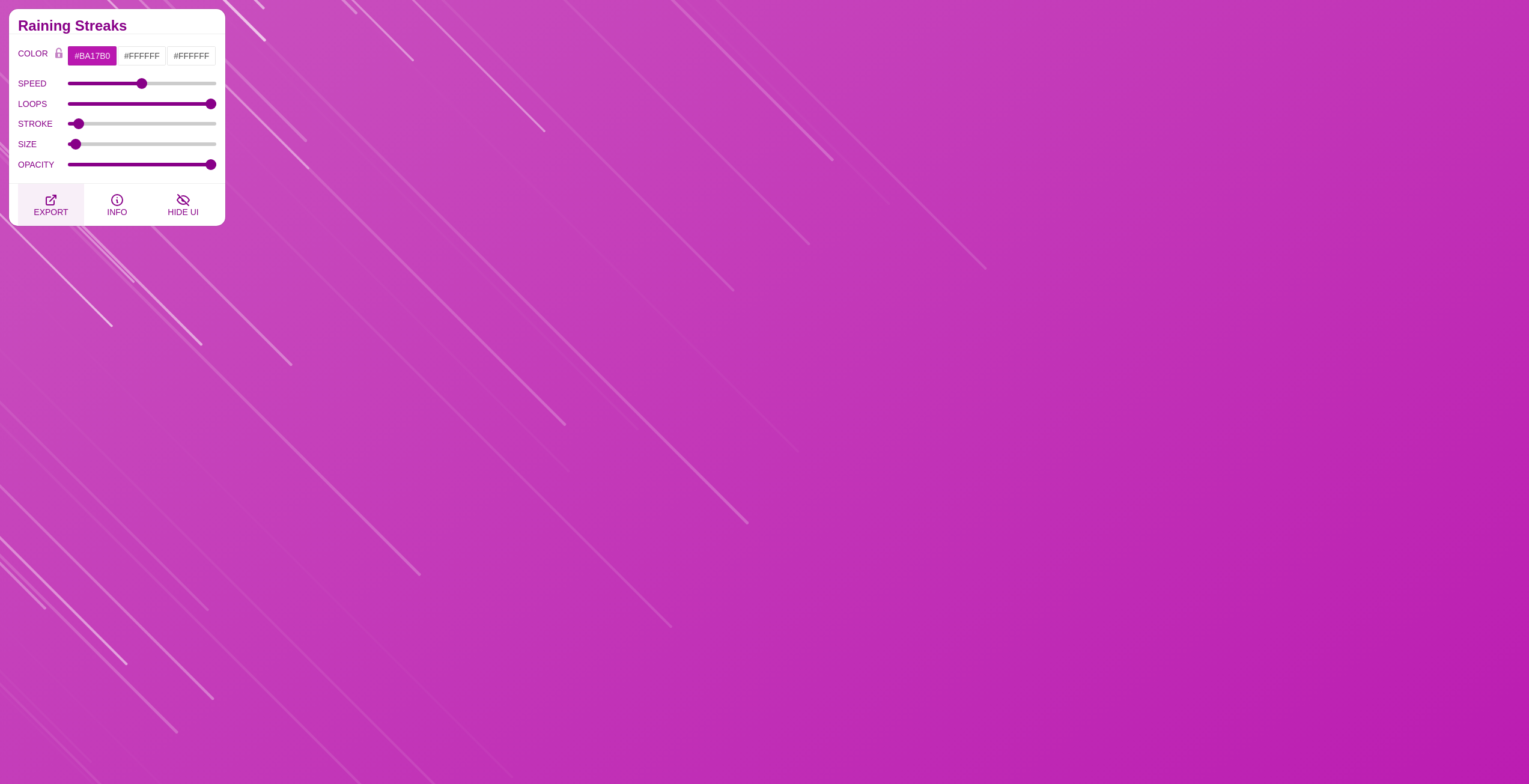
click at [55, 201] on icon "button" at bounding box center [51, 199] width 15 height 15
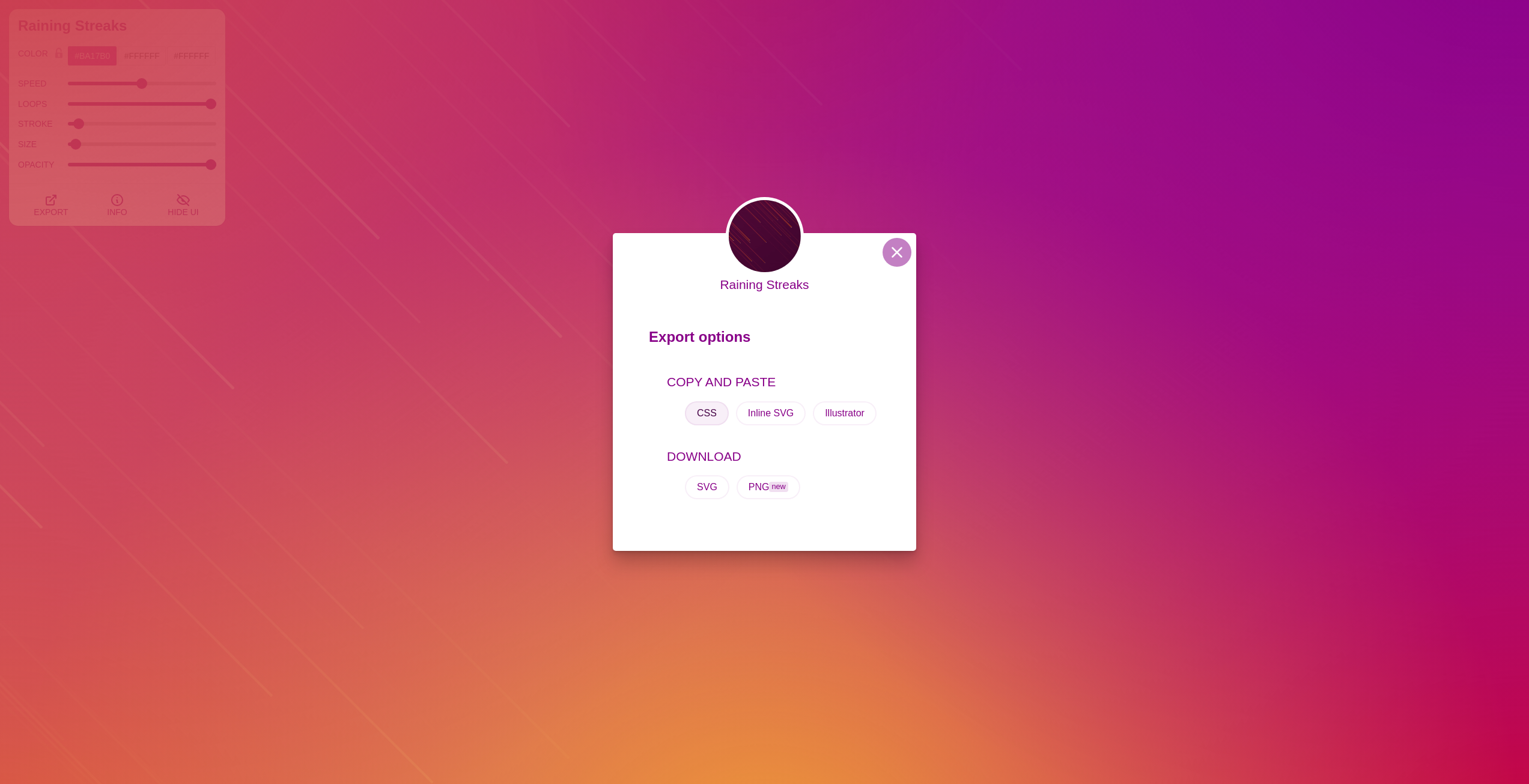
click at [698, 414] on button "CSS" at bounding box center [707, 414] width 44 height 24
click at [433, 236] on div "Raining Streaks Export options COPY AND PASTE CSS Inline SVG Illustrator DOWNLO…" at bounding box center [764, 392] width 1529 height 784
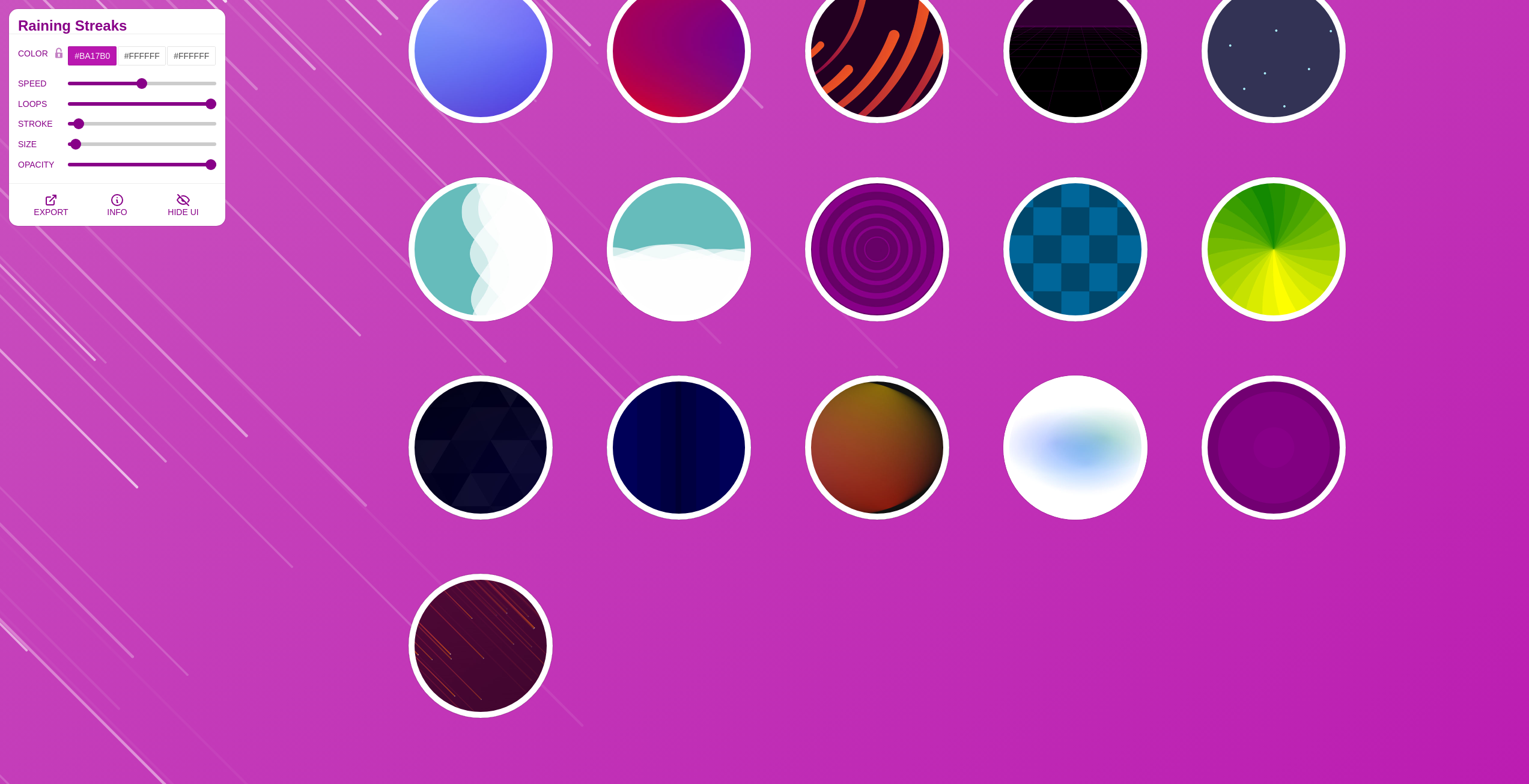
scroll to position [0, 0]
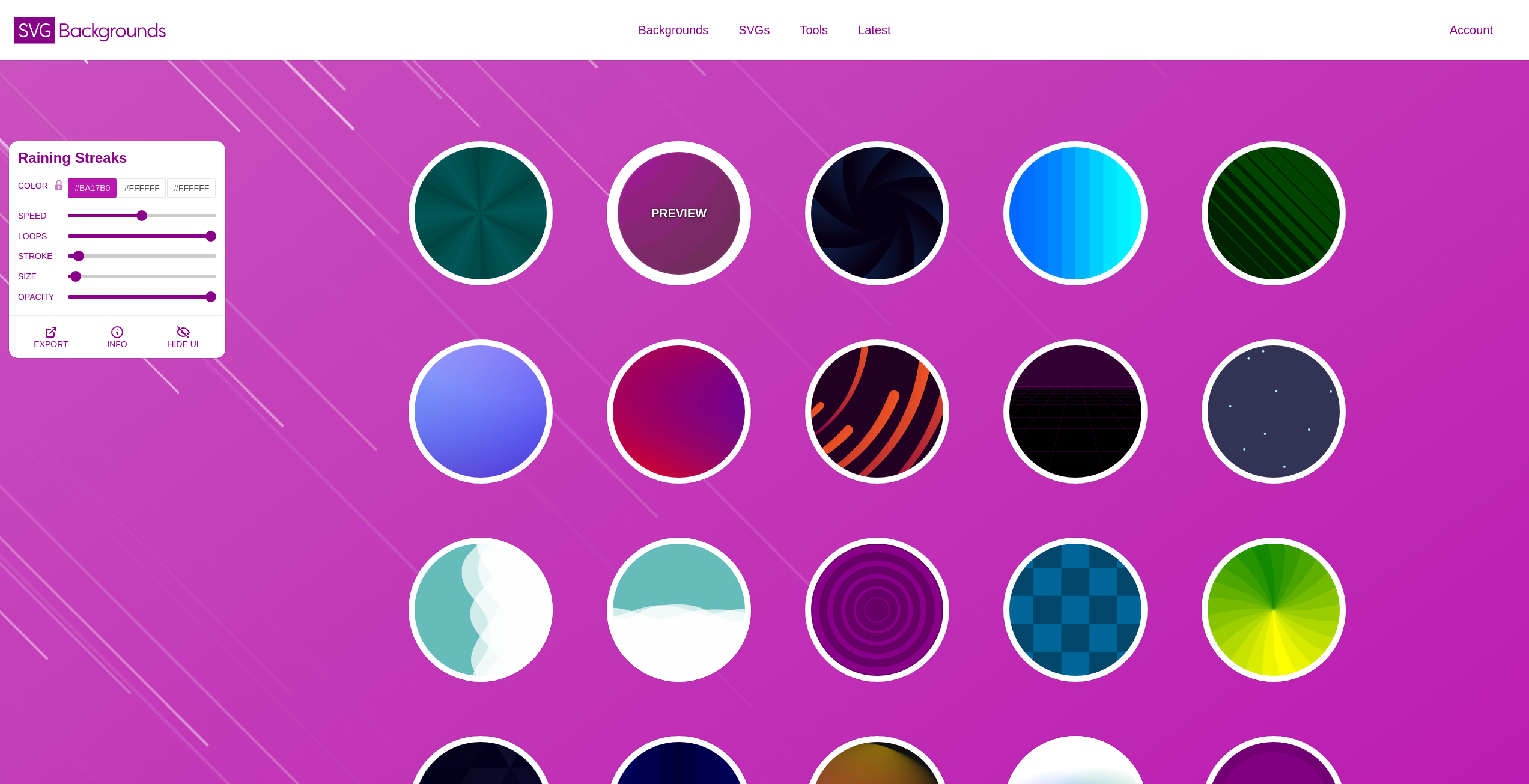
click at [711, 236] on div "PREVIEW" at bounding box center [679, 213] width 144 height 144
type input "#442233"
type input "#DD00DD"
type input "0"
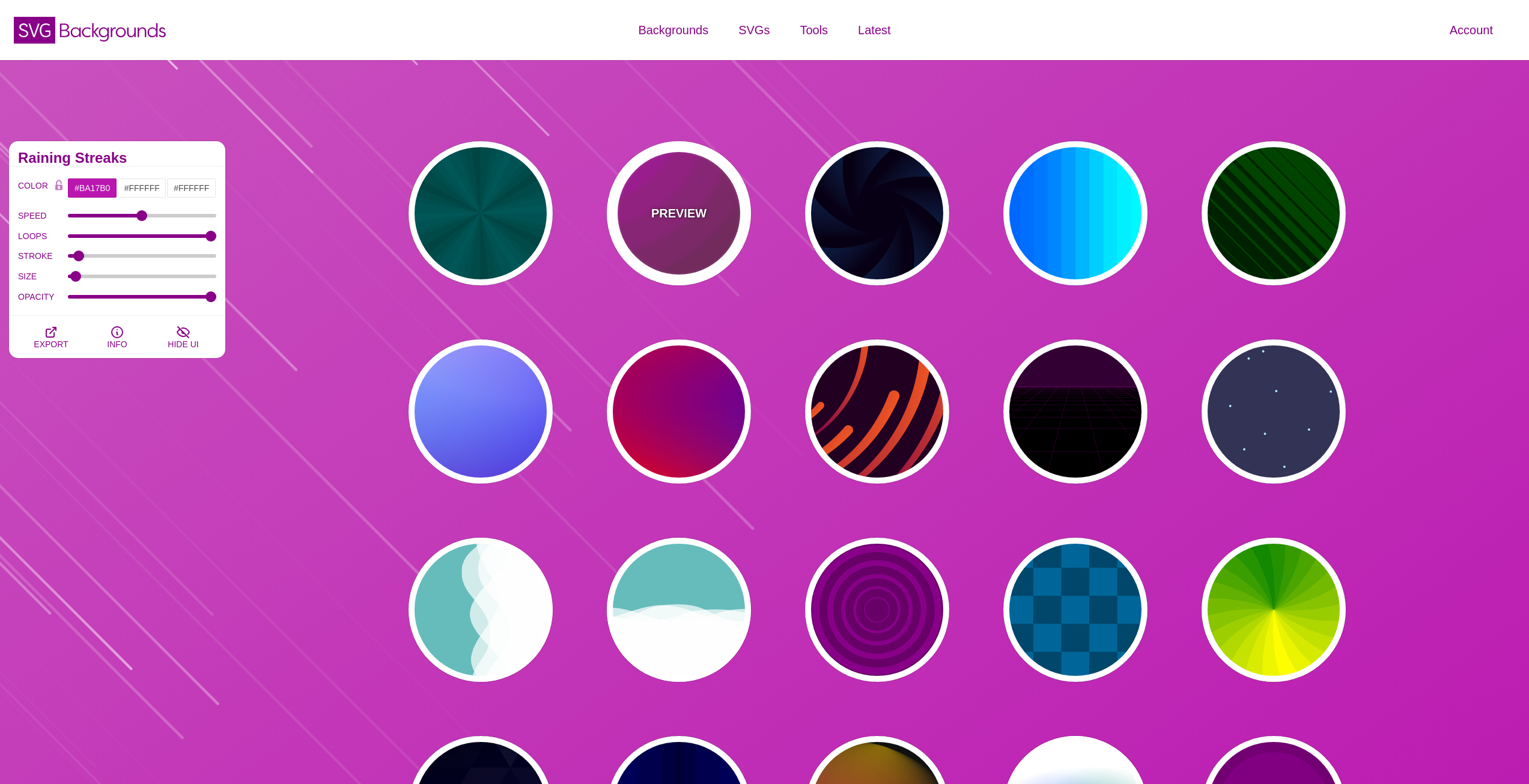
type input "5"
type input "0.2"
type input "0"
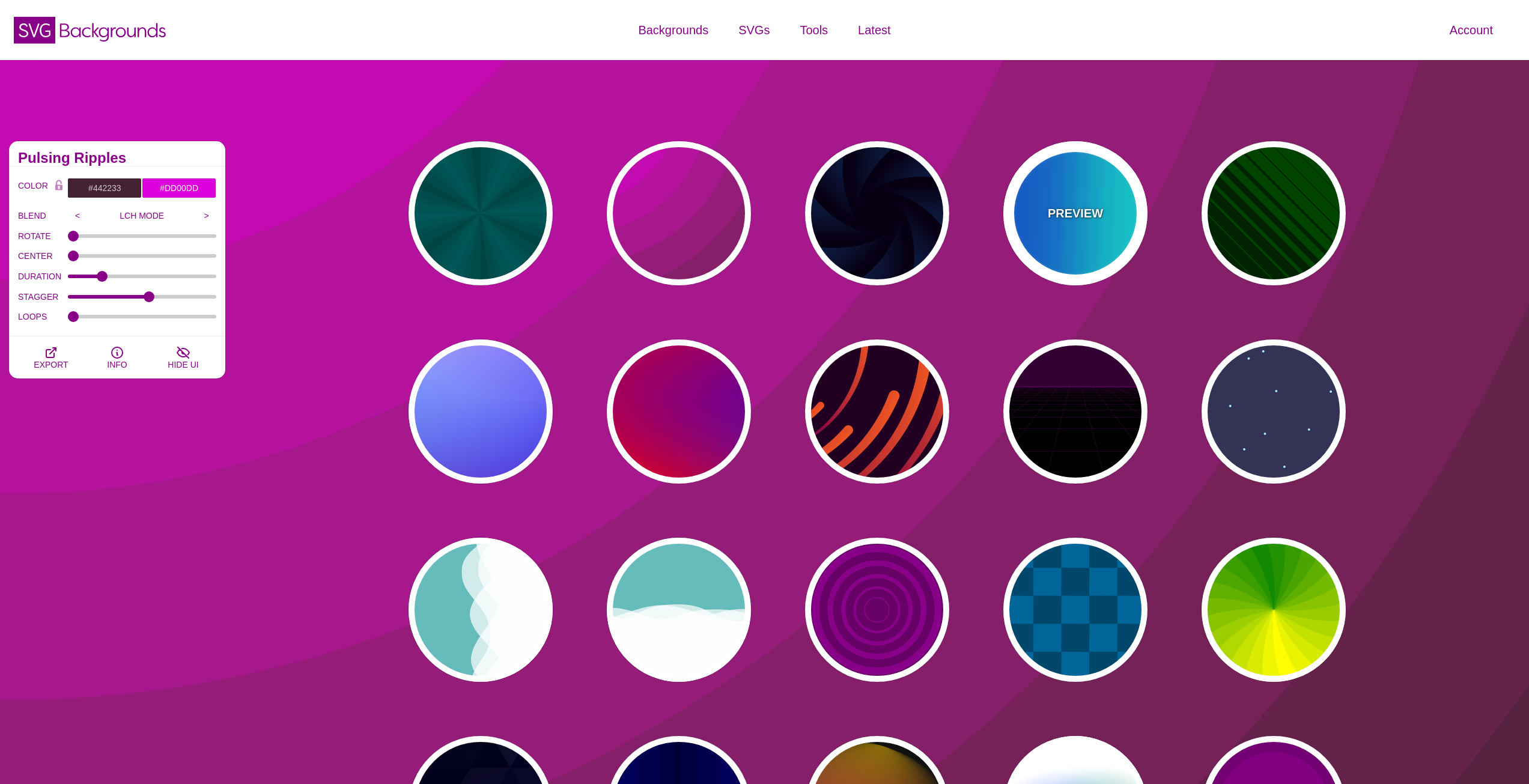
click at [1033, 246] on div "PREVIEW" at bounding box center [1075, 213] width 144 height 144
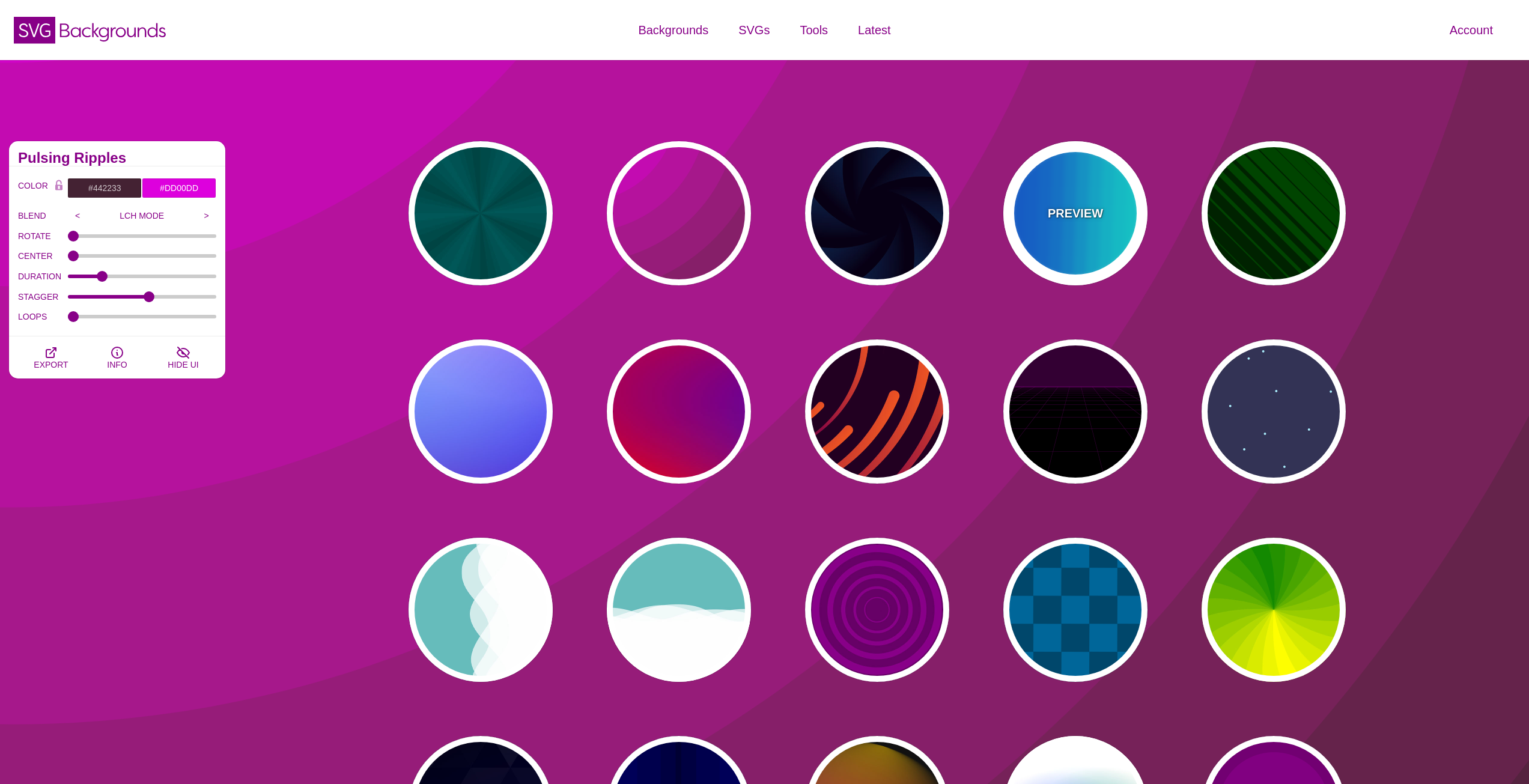
type input "#00FFFF"
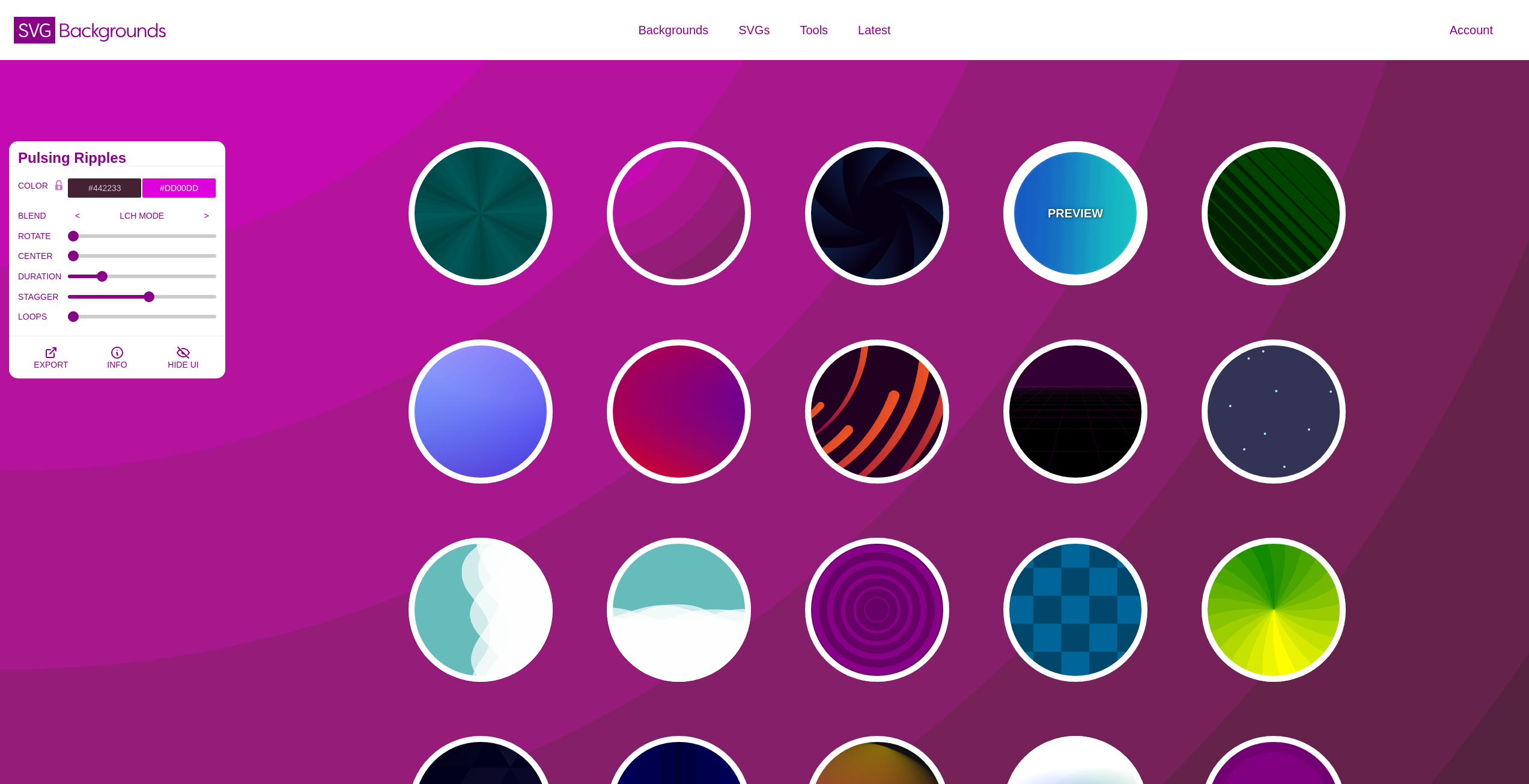
type input "#0066FF"
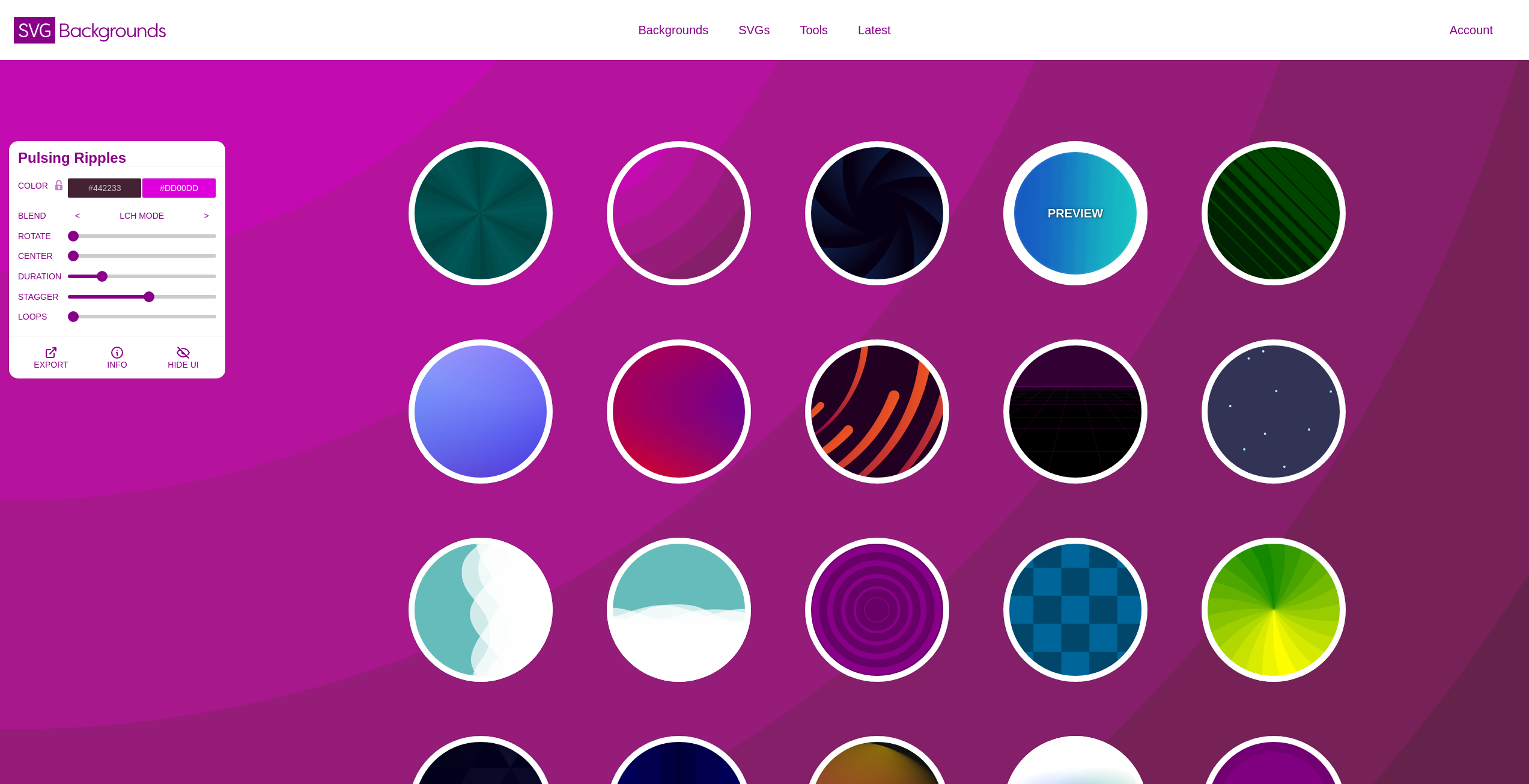
type input "0.25"
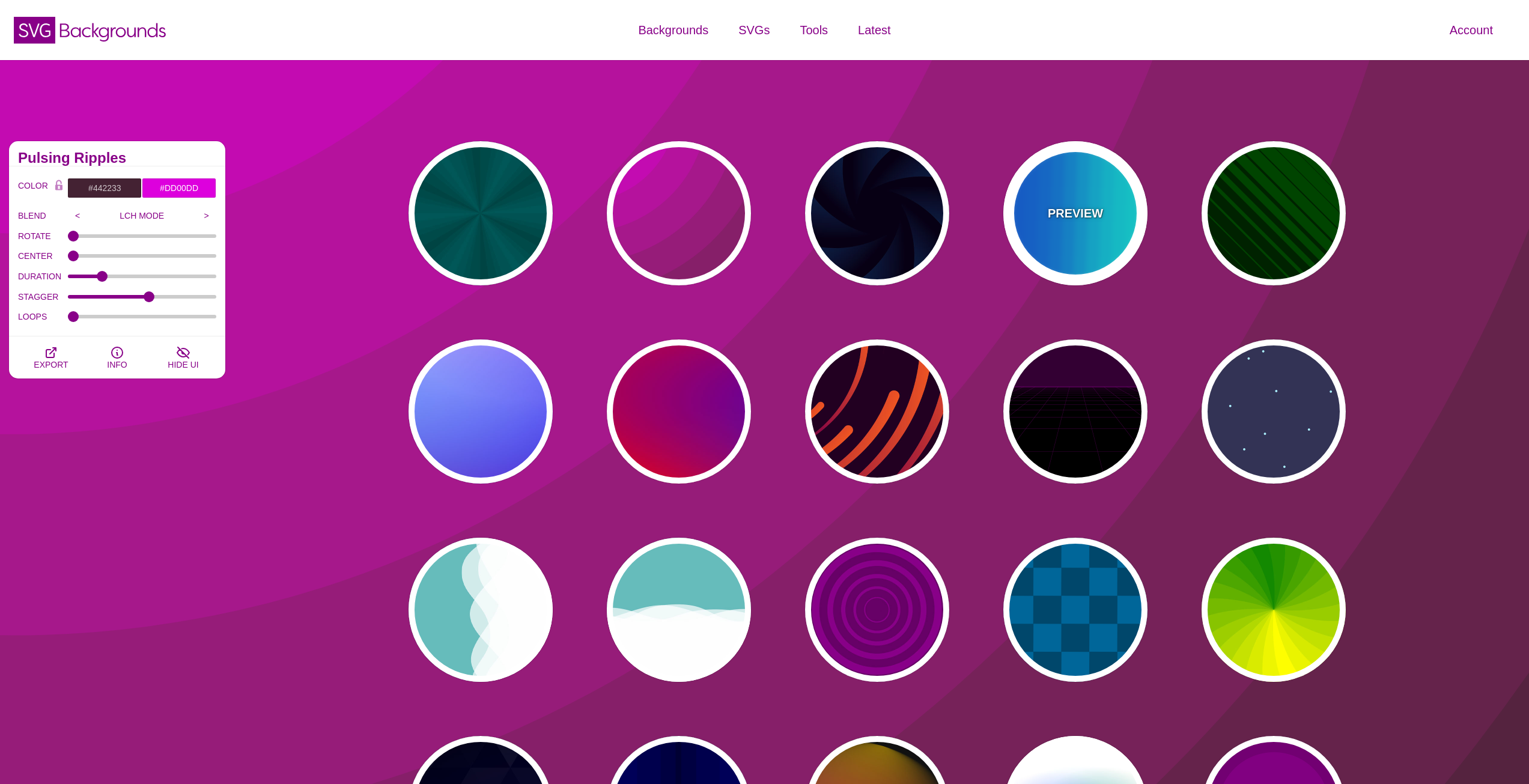
type input "12"
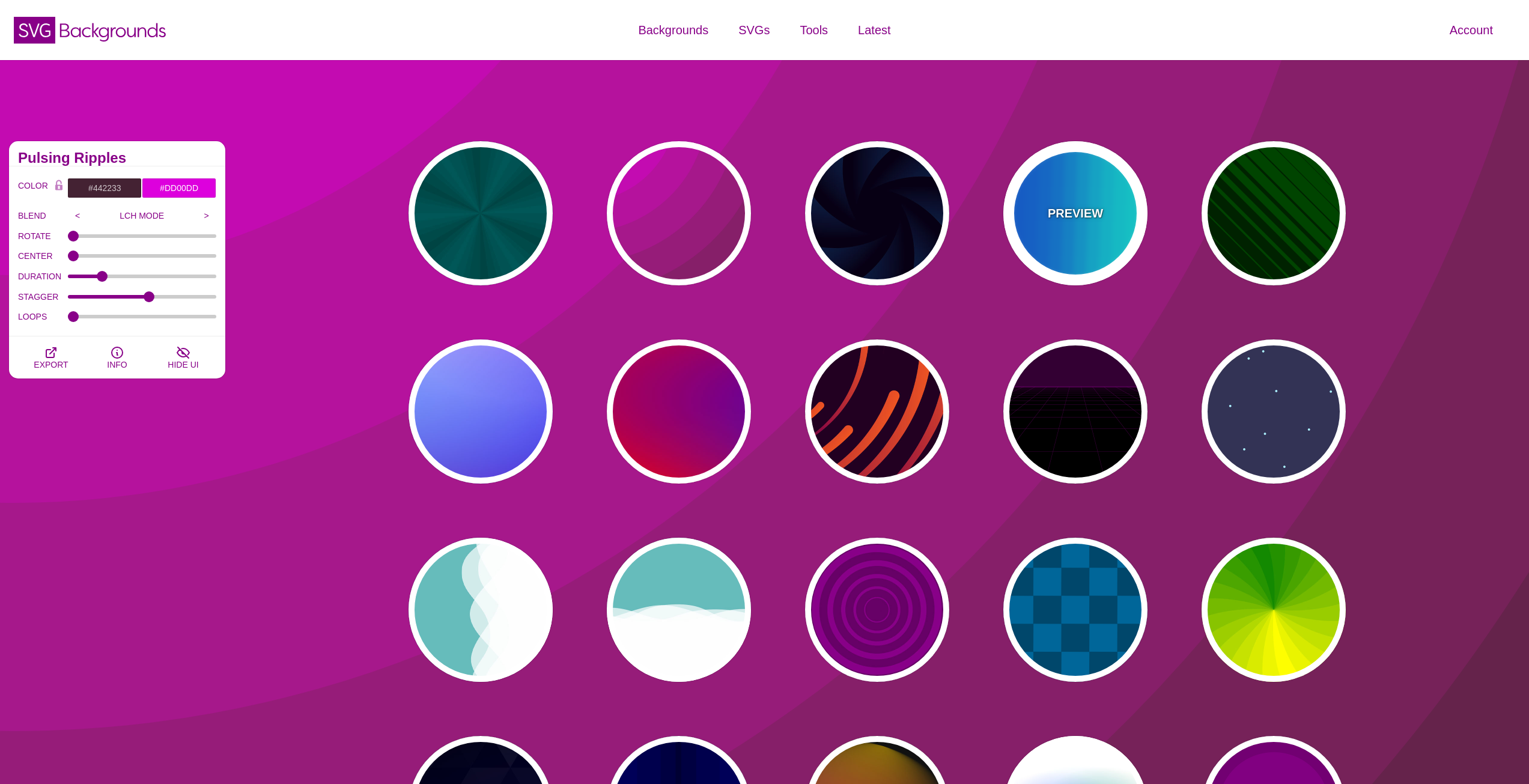
type input "999"
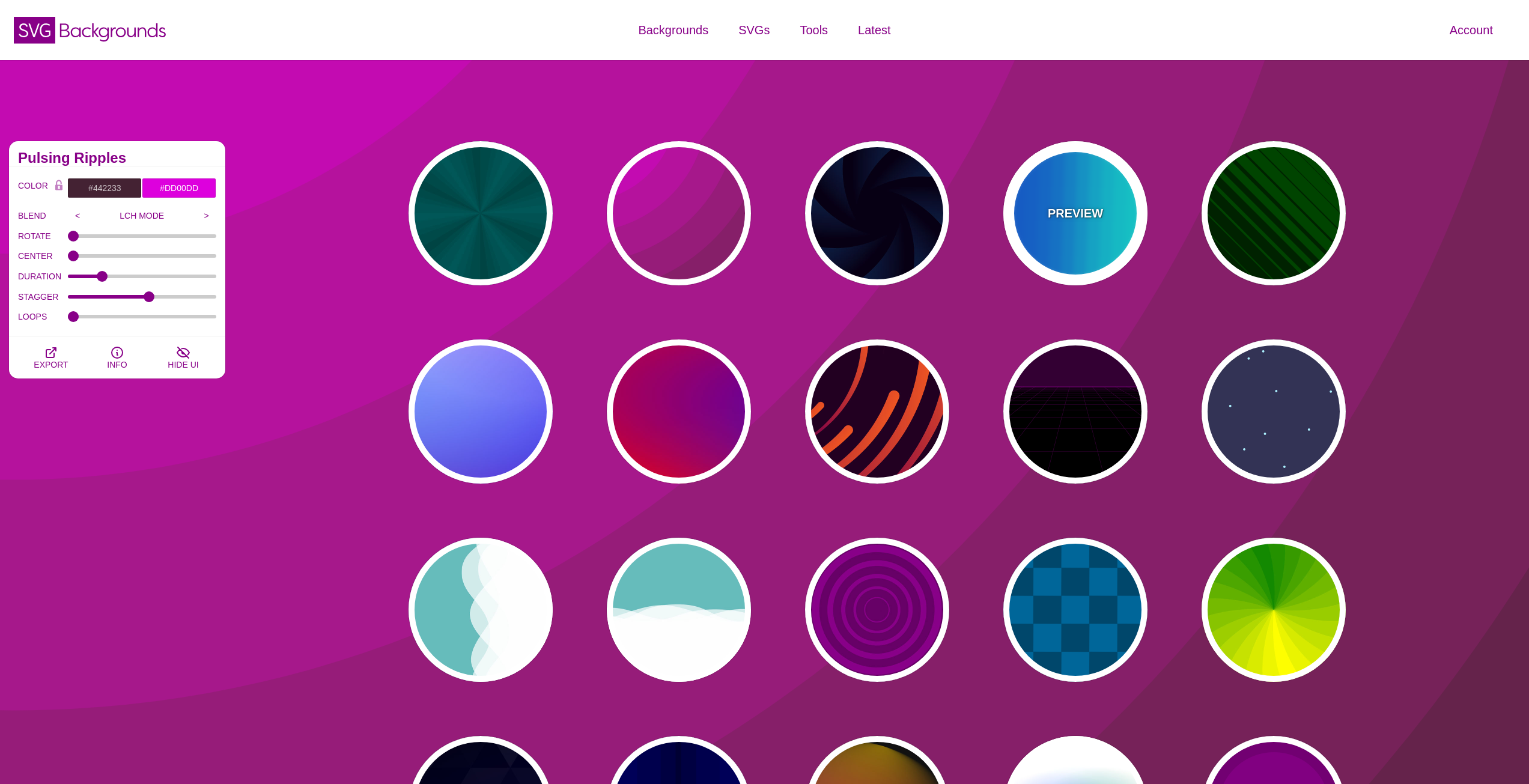
type input "0"
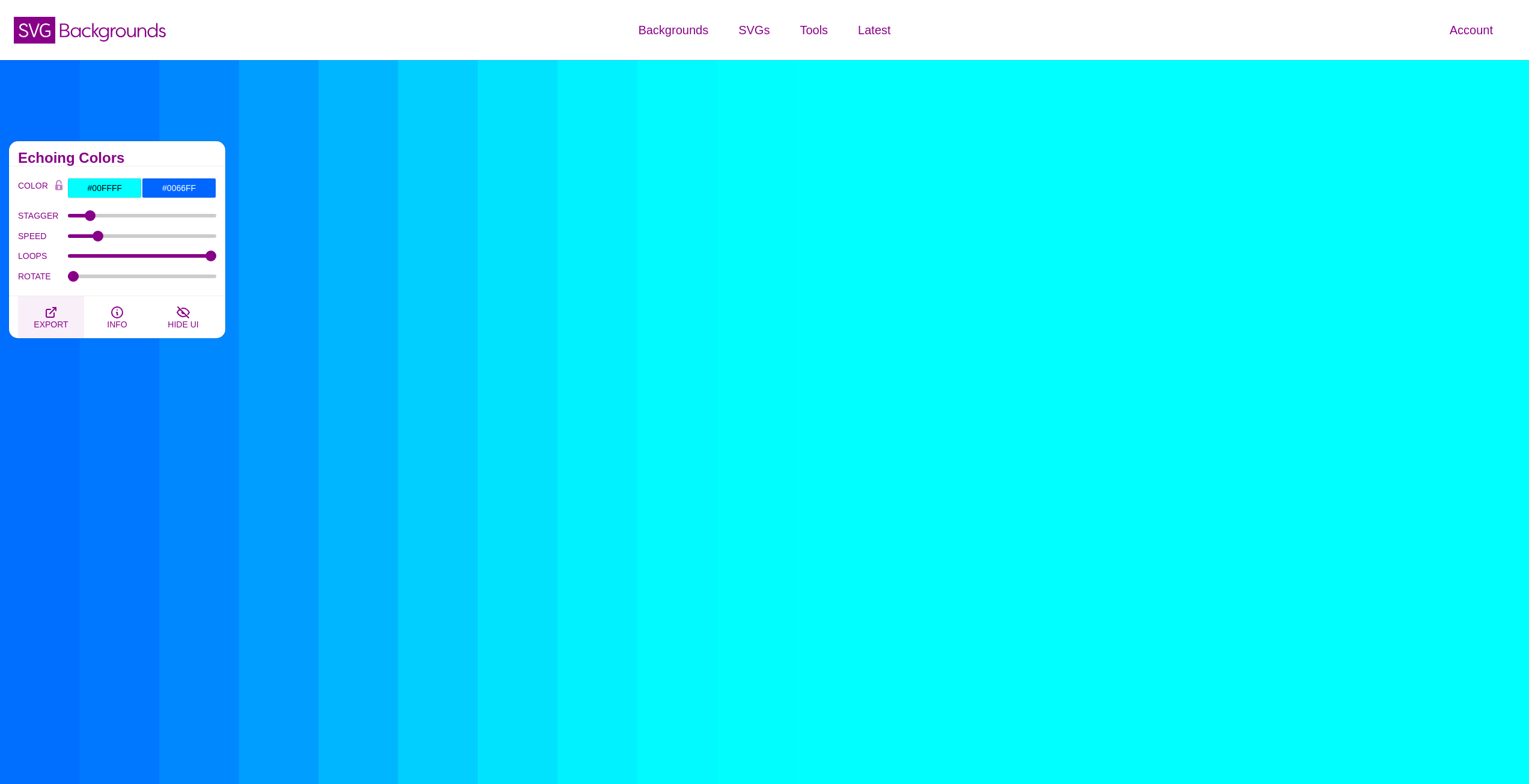
click at [48, 309] on icon "button" at bounding box center [51, 312] width 10 height 10
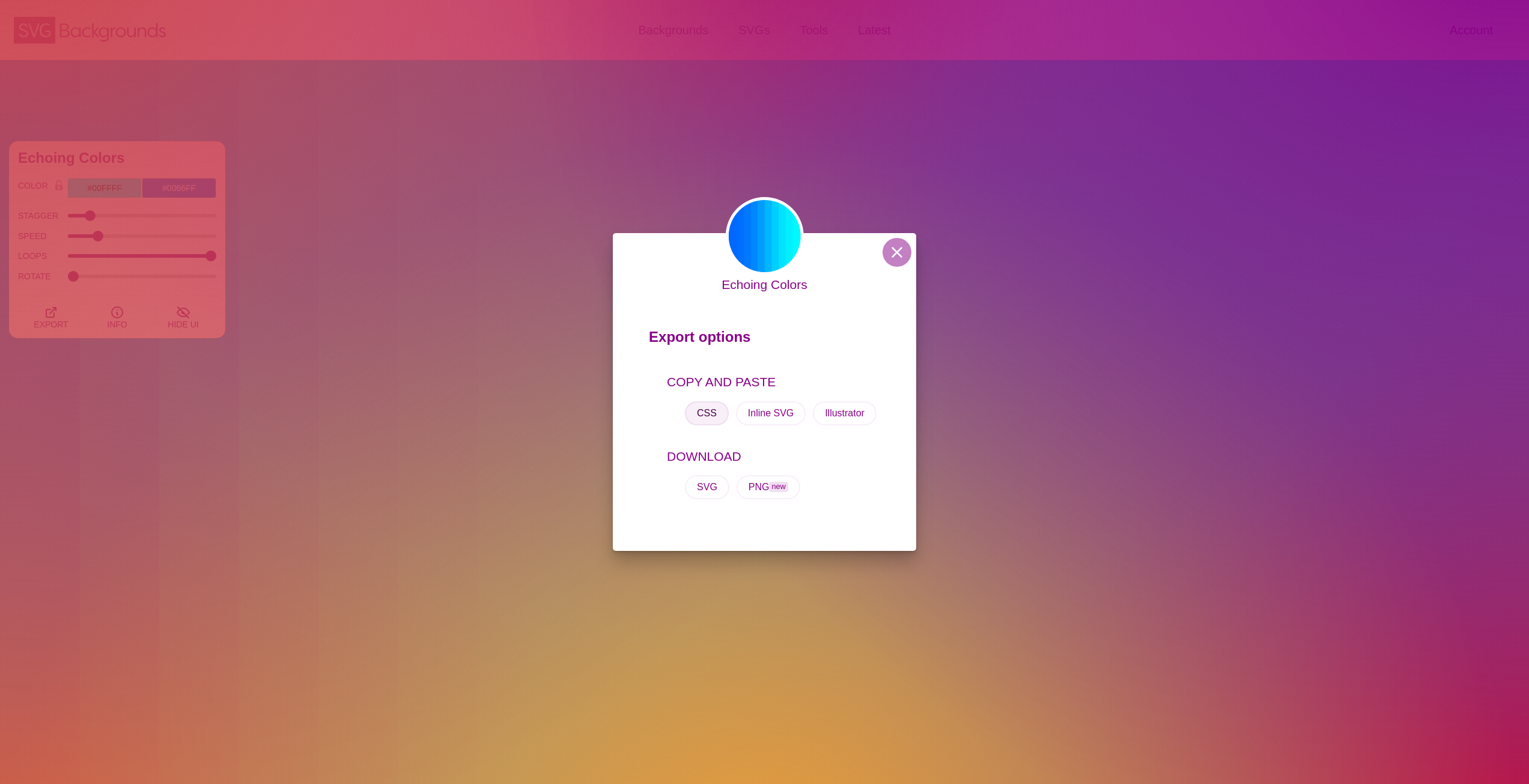
click at [710, 407] on button "CSS" at bounding box center [707, 414] width 44 height 24
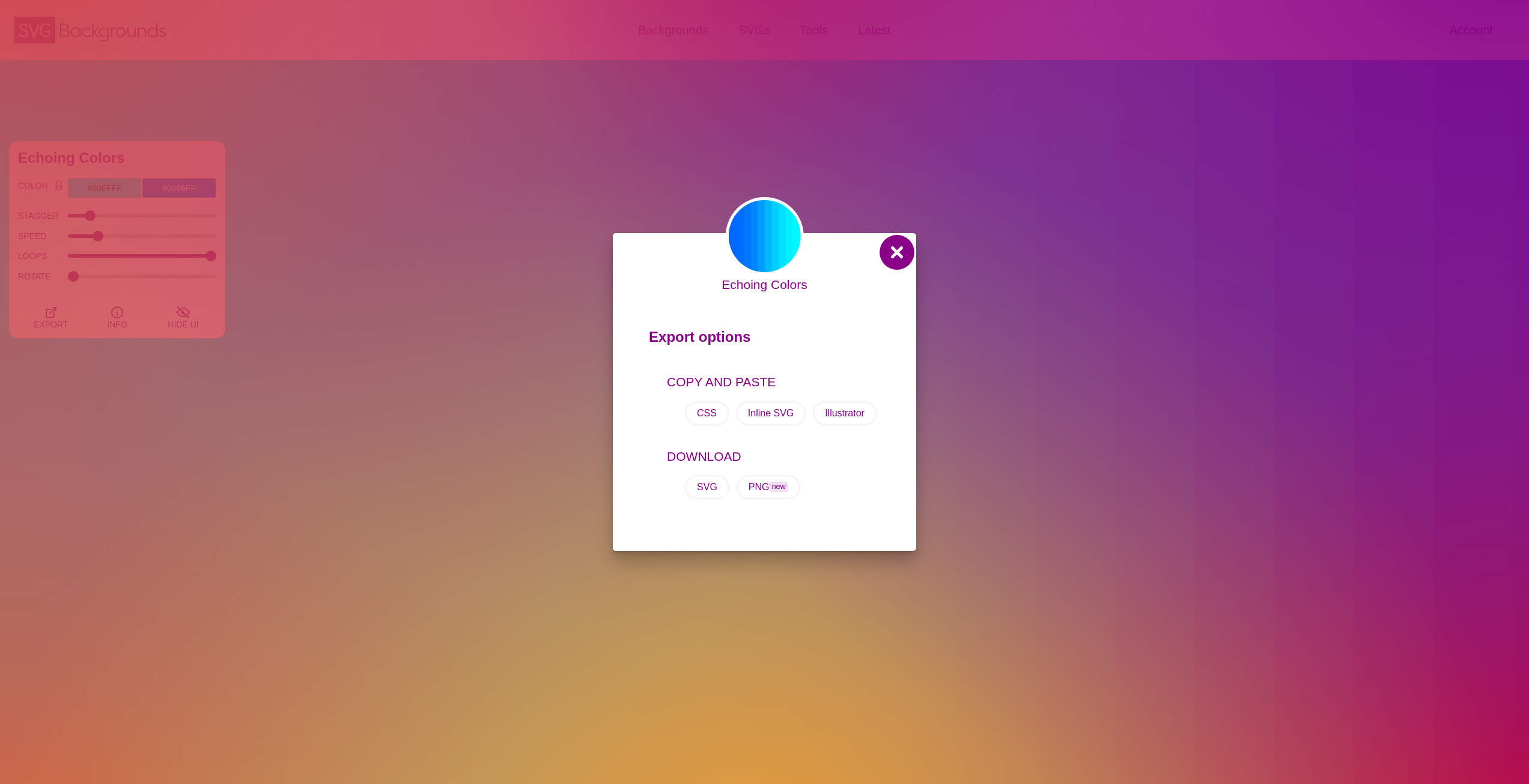
click at [894, 252] on button at bounding box center [897, 252] width 29 height 29
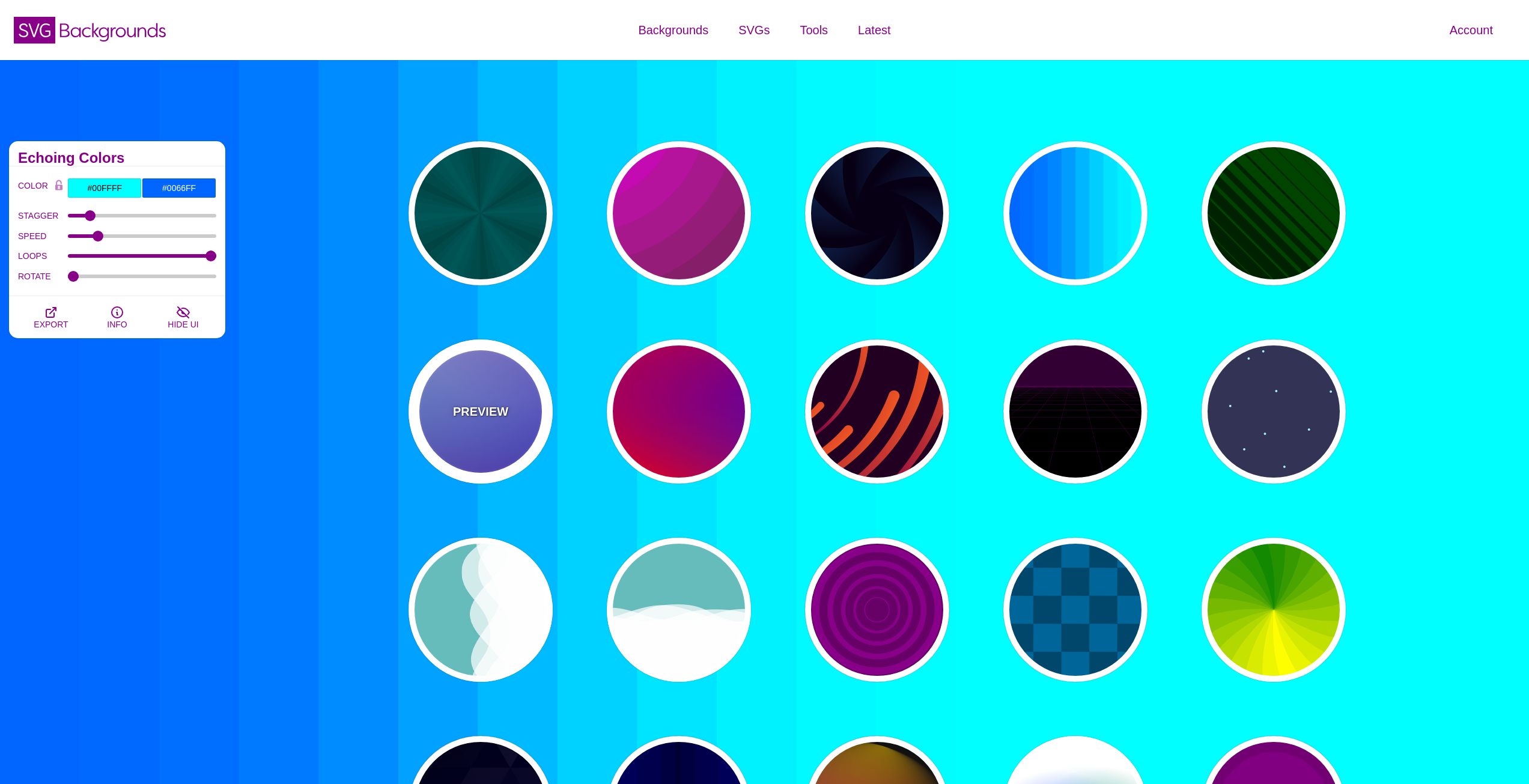
click at [528, 414] on div "PREVIEW" at bounding box center [480, 411] width 144 height 144
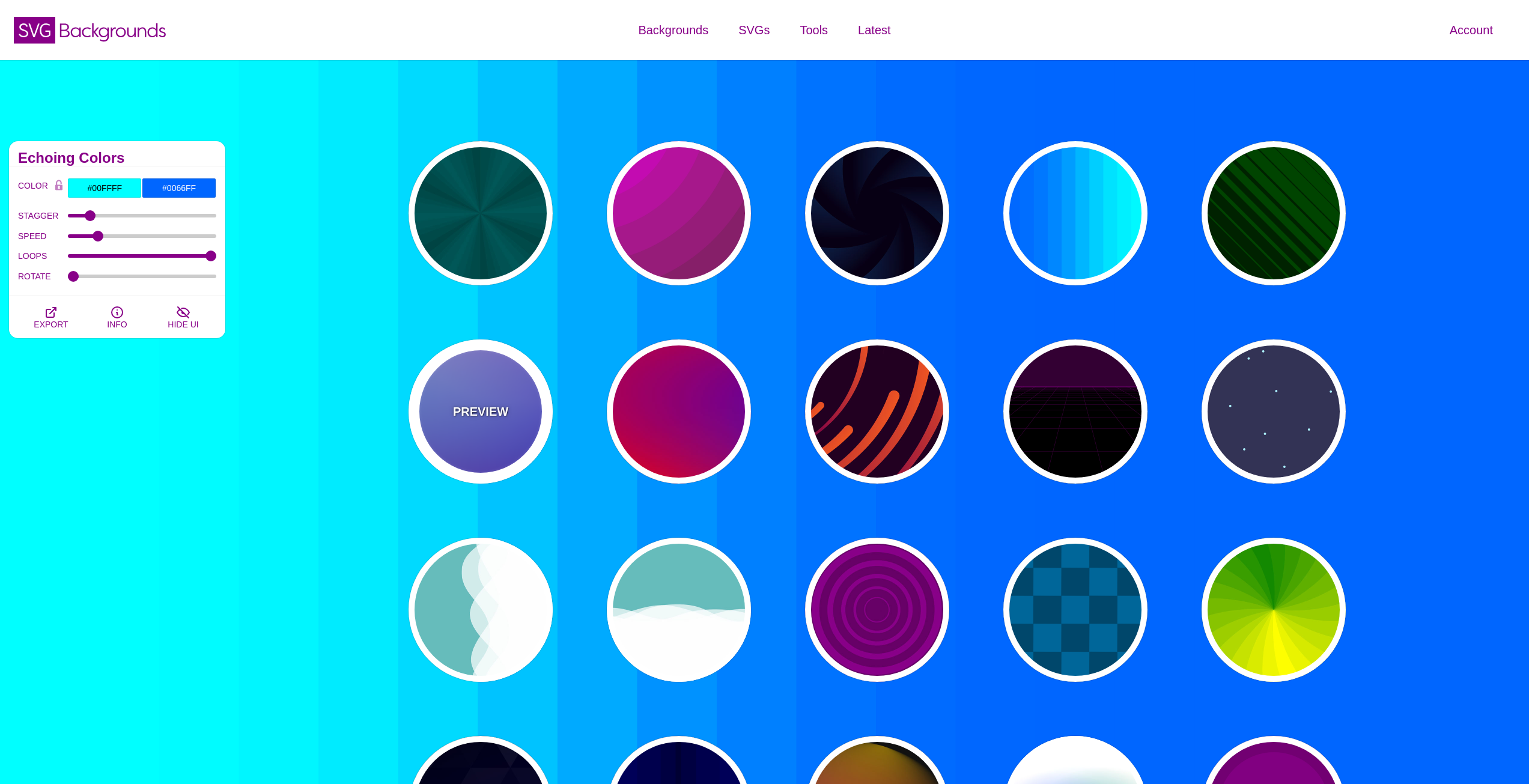
type input "#0000FF"
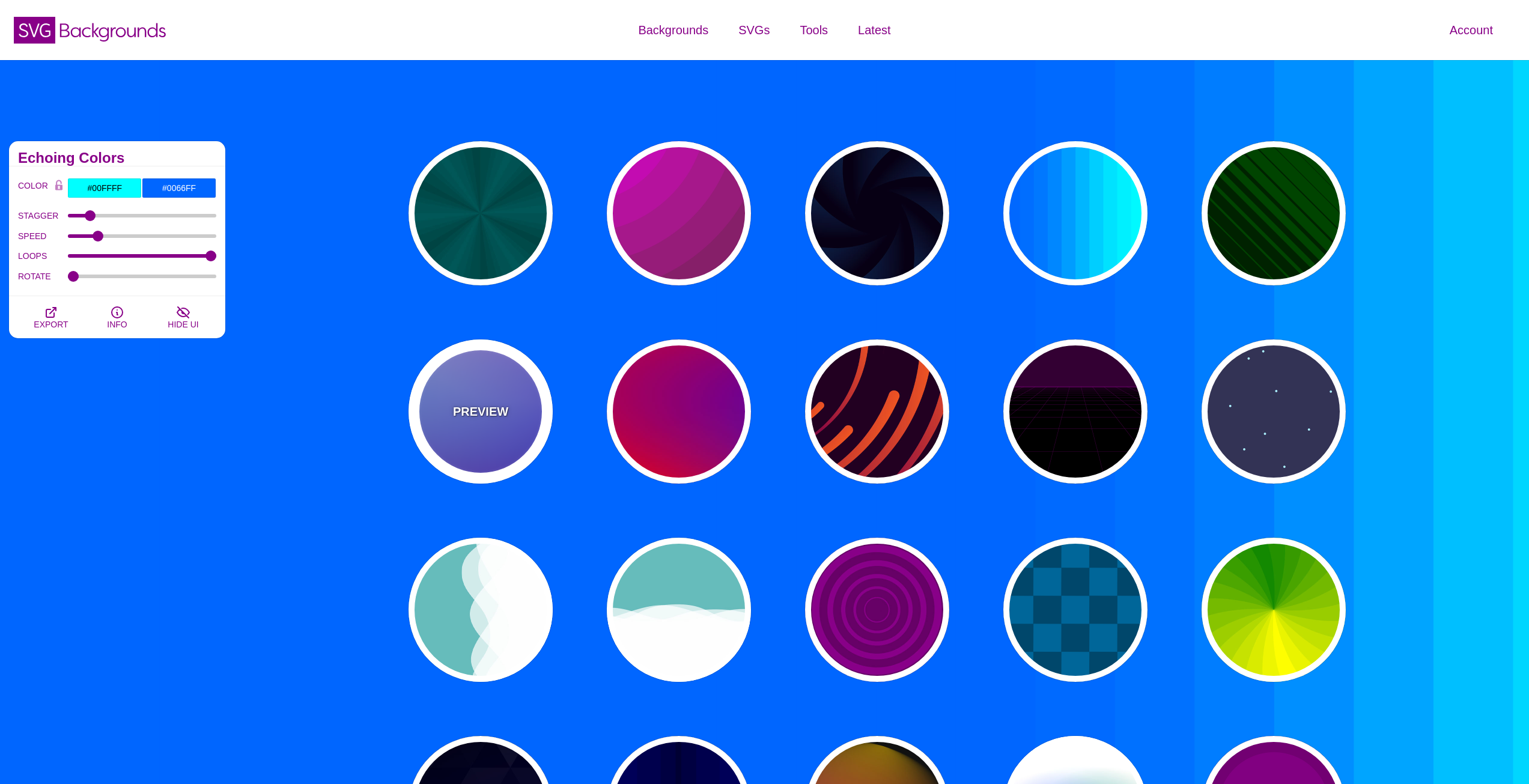
type input "#0099FF"
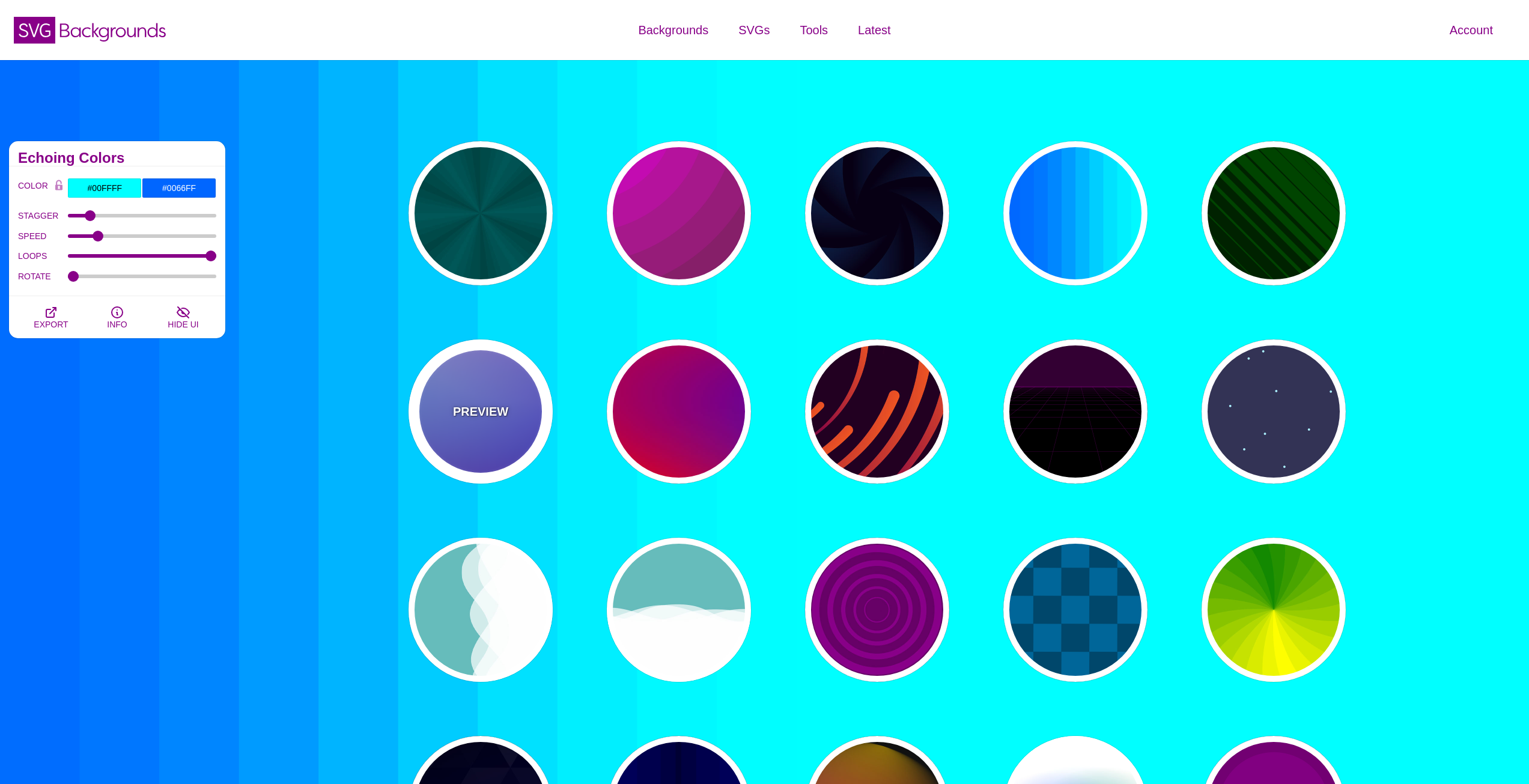
type input "#FF99FF"
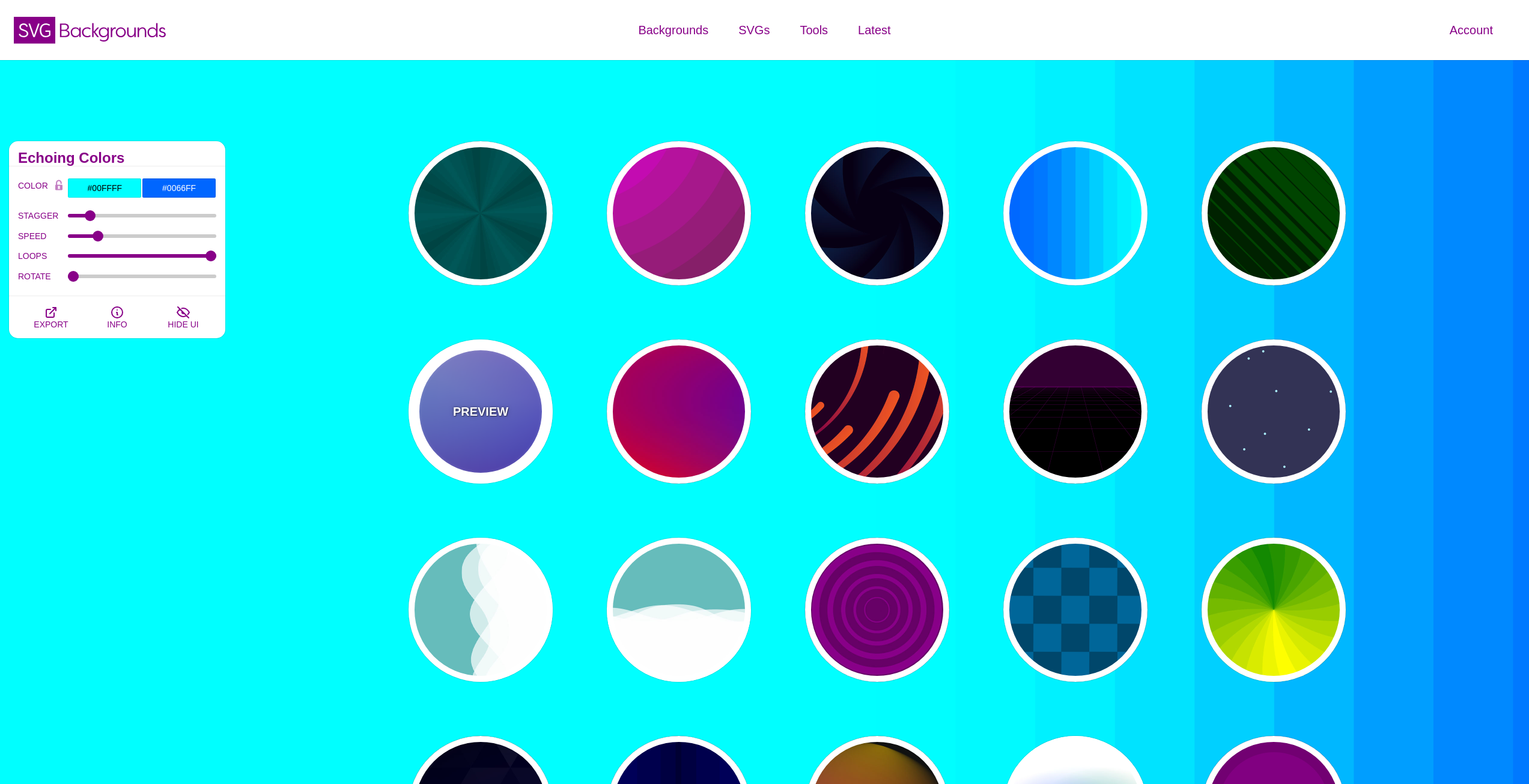
type input "#880088"
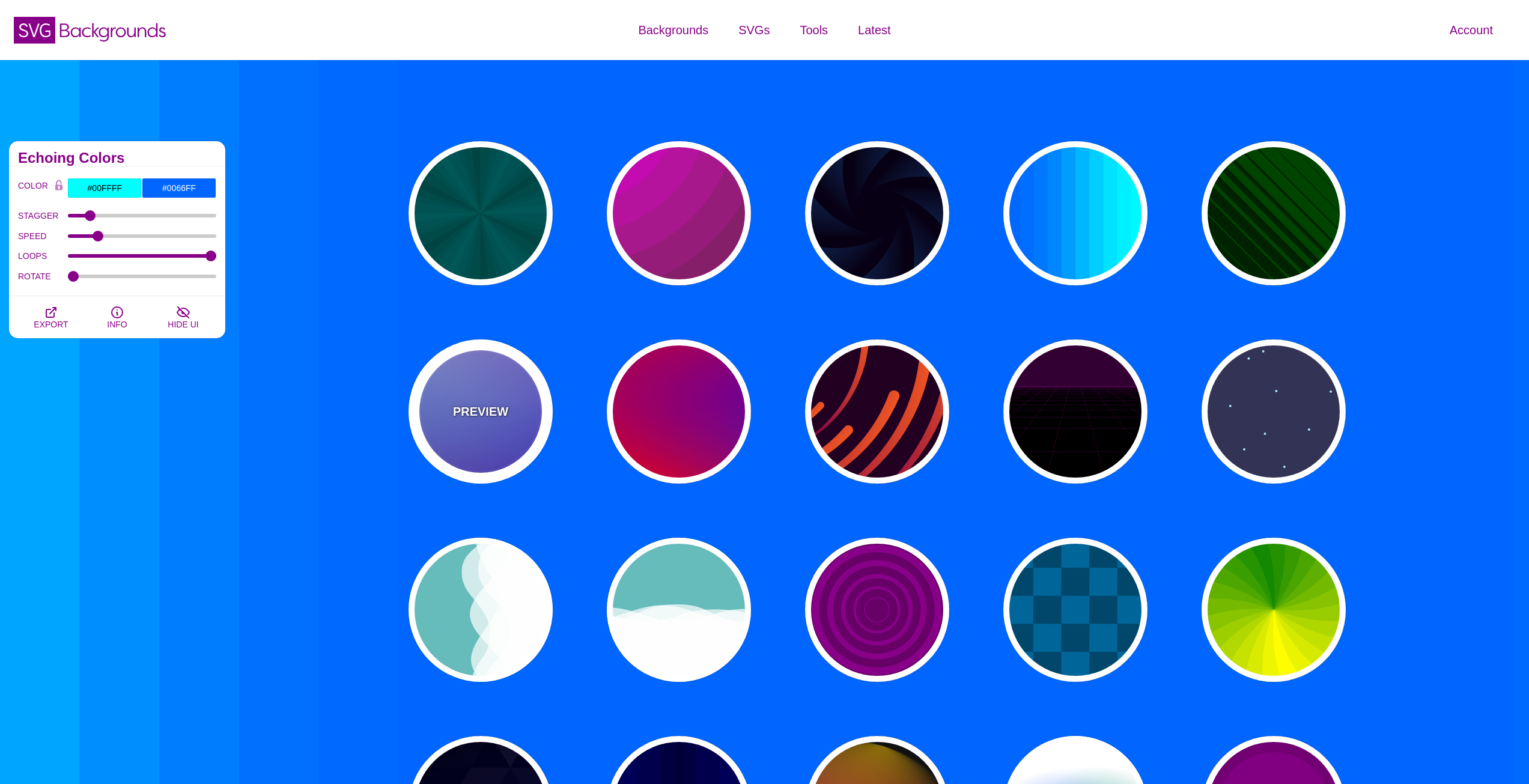
type input "12"
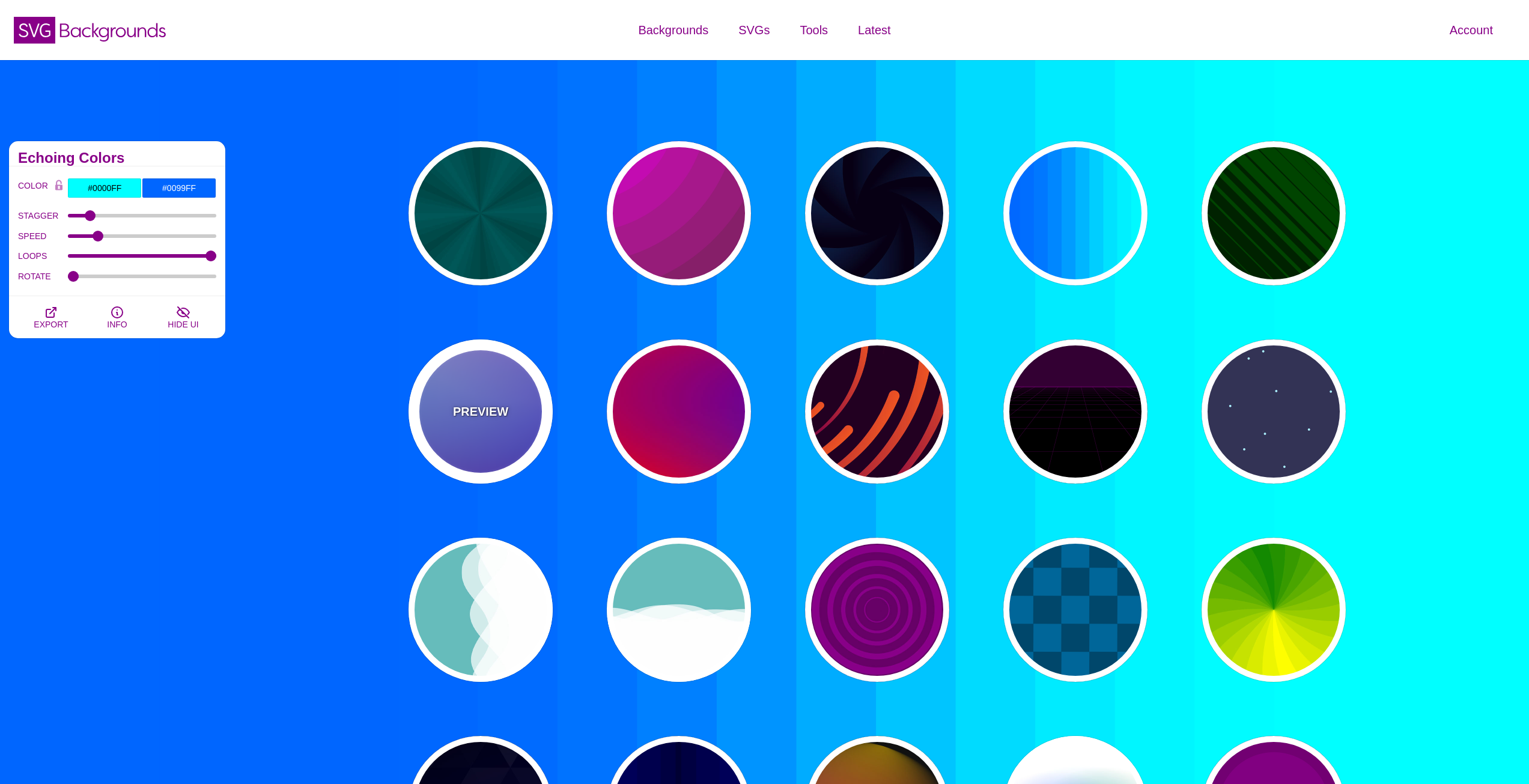
type input "0"
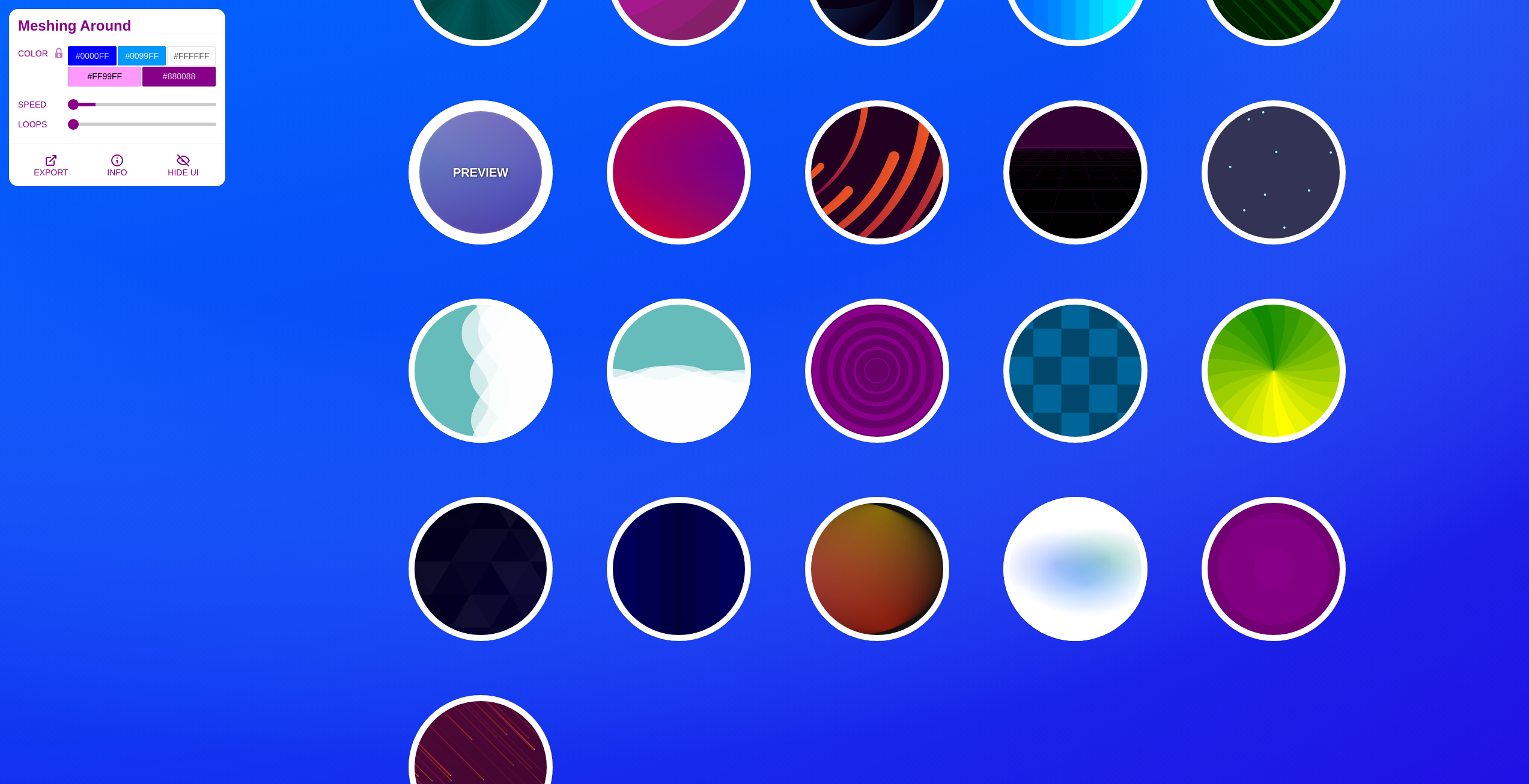
scroll to position [240, 0]
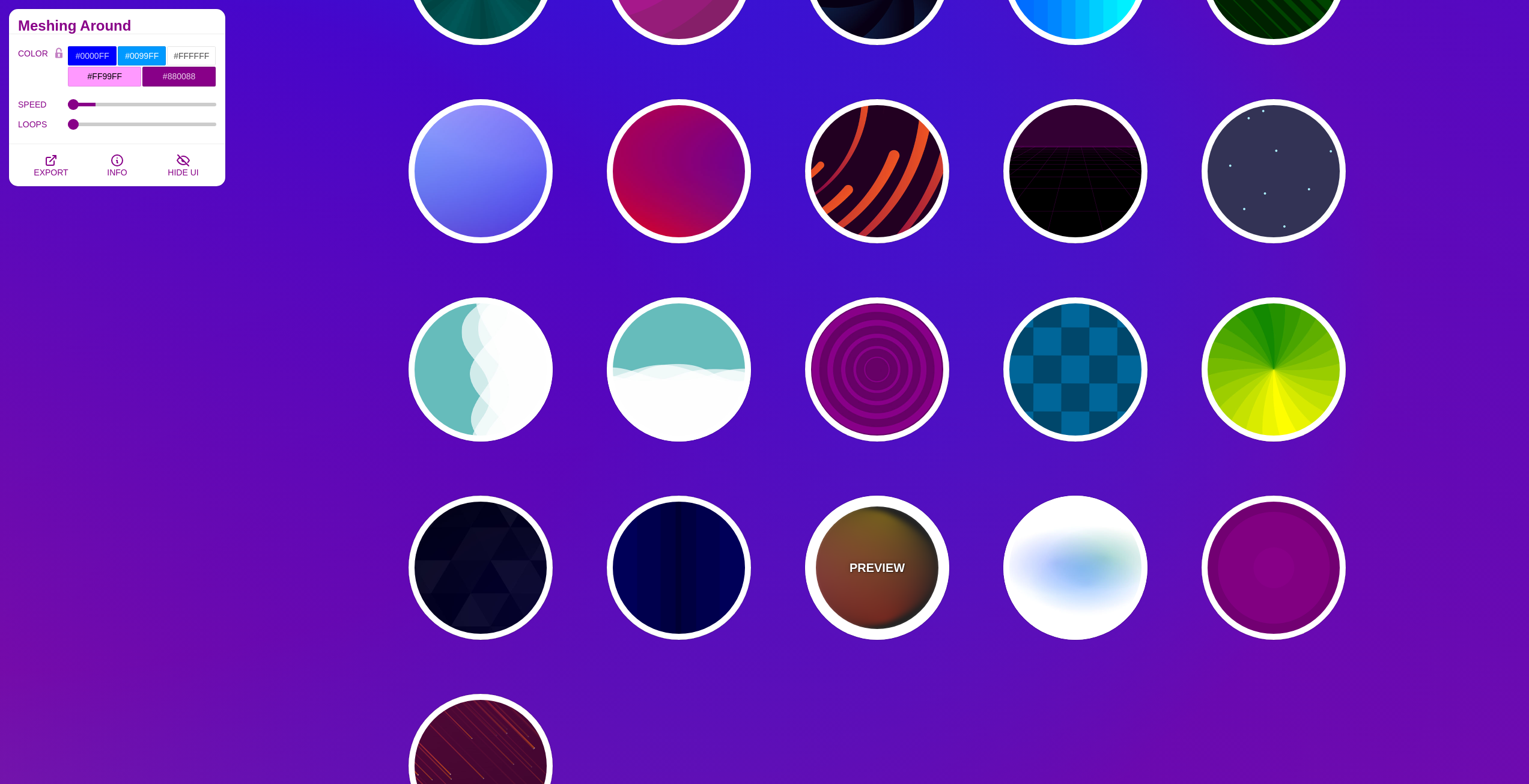
click at [918, 593] on div "PREVIEW" at bounding box center [877, 567] width 144 height 144
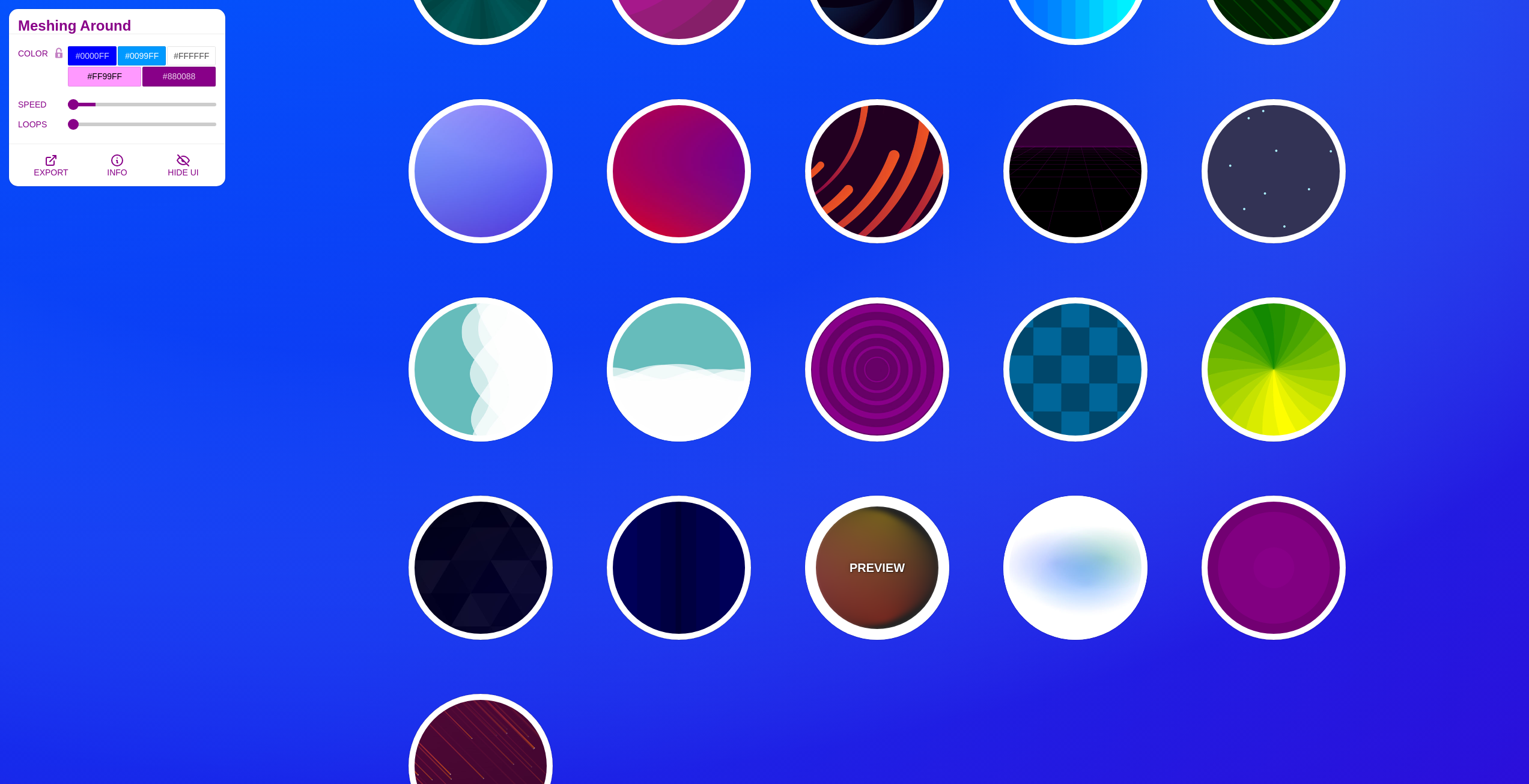
type input "#111111"
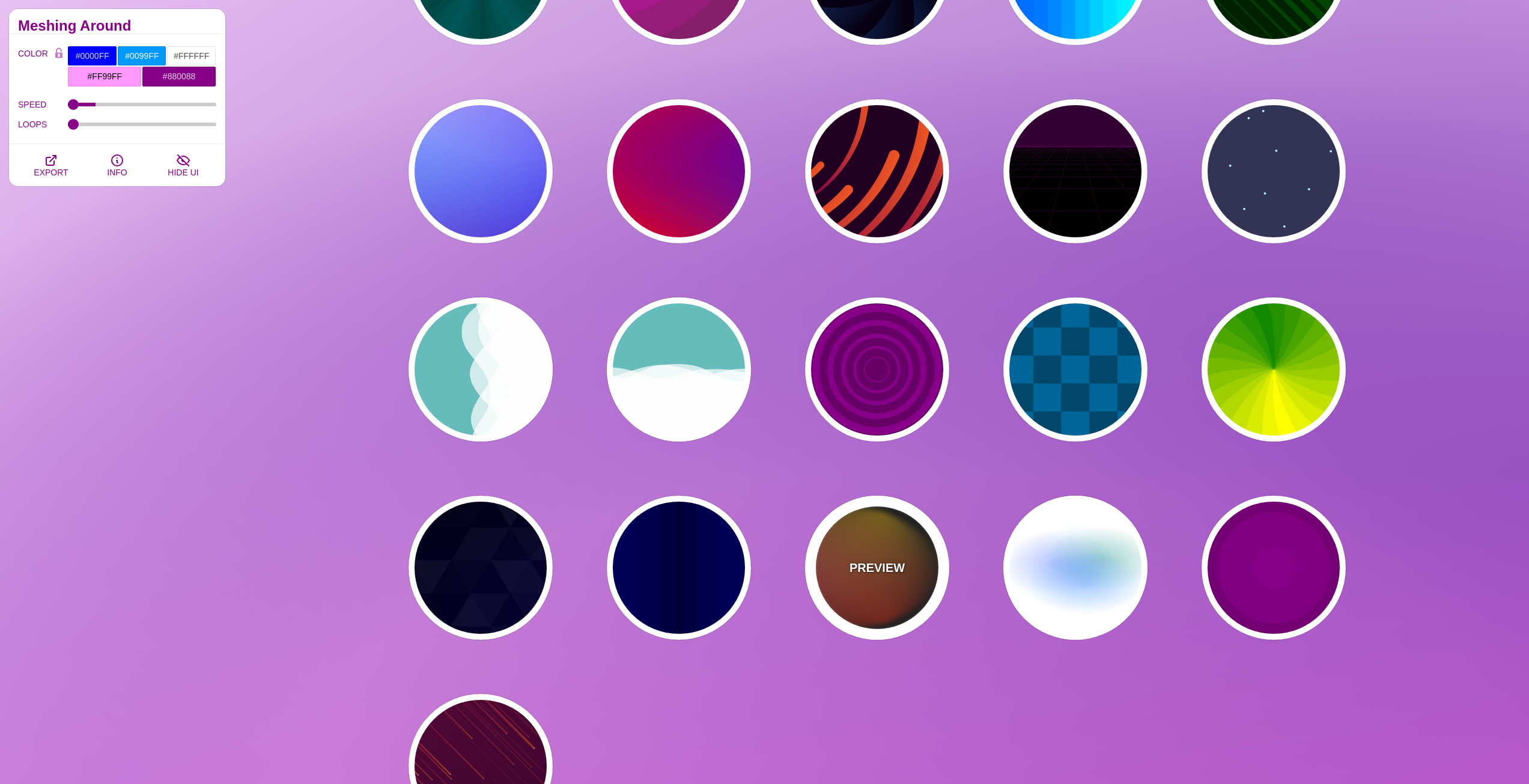
type input "#FF00FF"
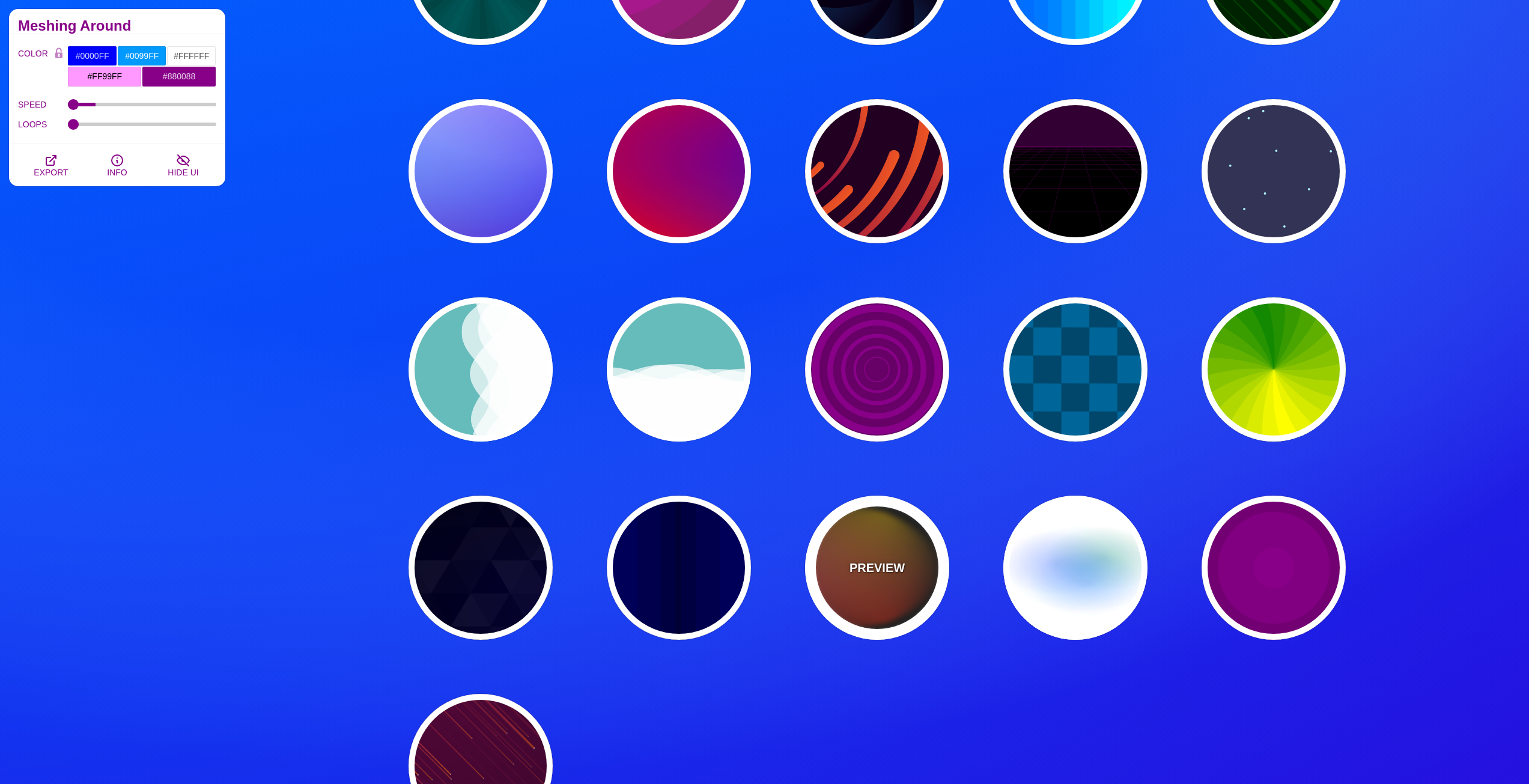
type input "#FFCC00"
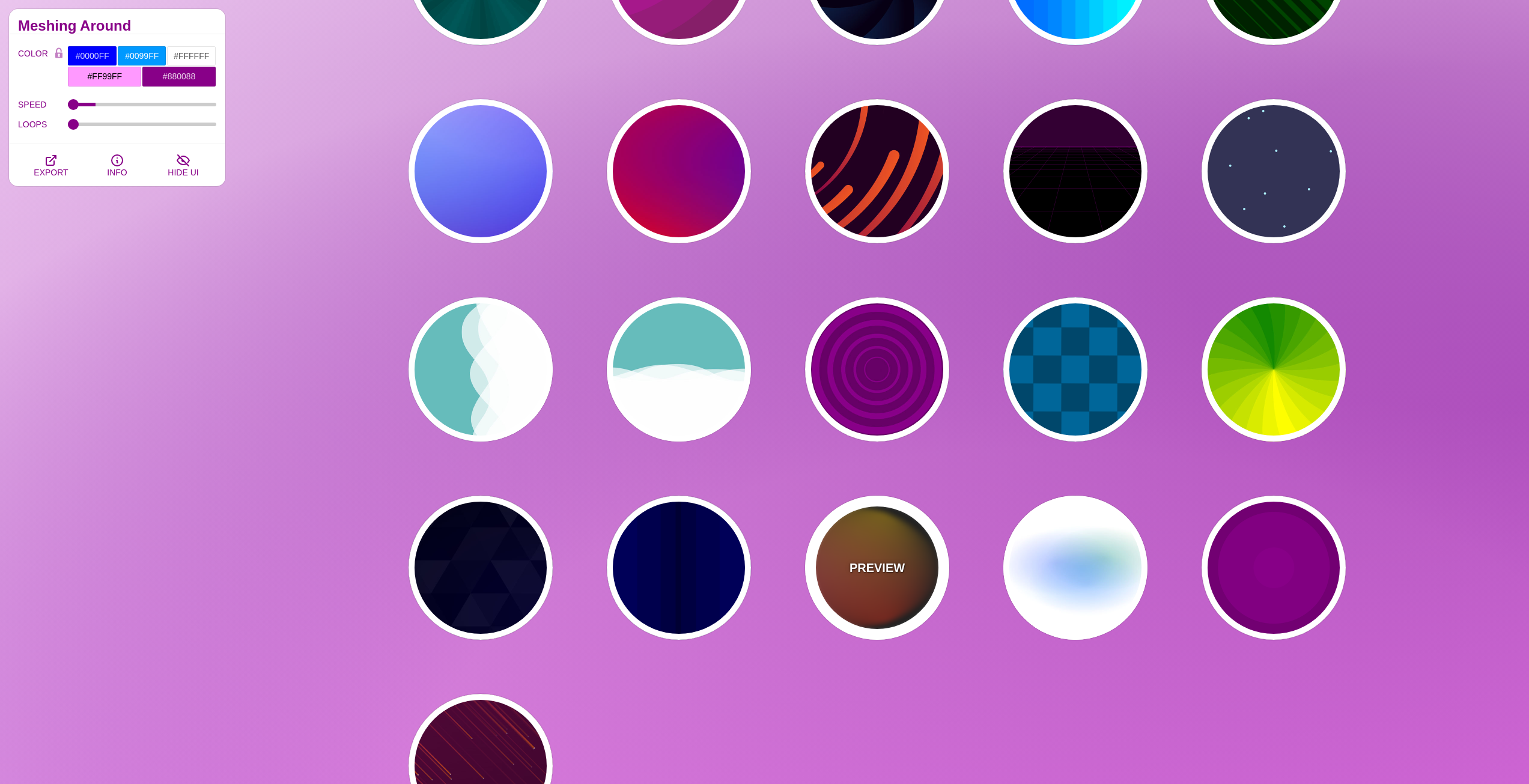
type input "#FF2200"
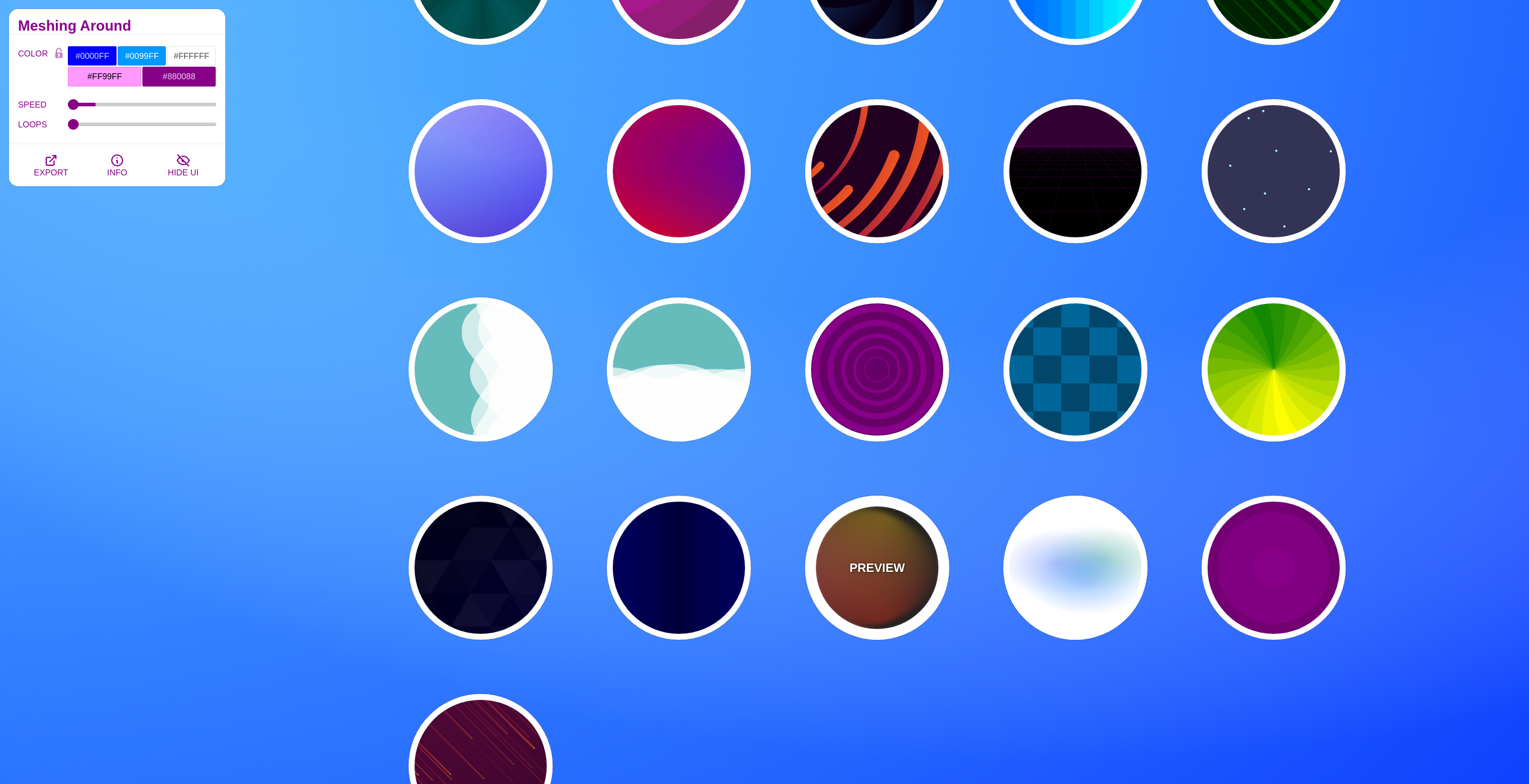
type input "4"
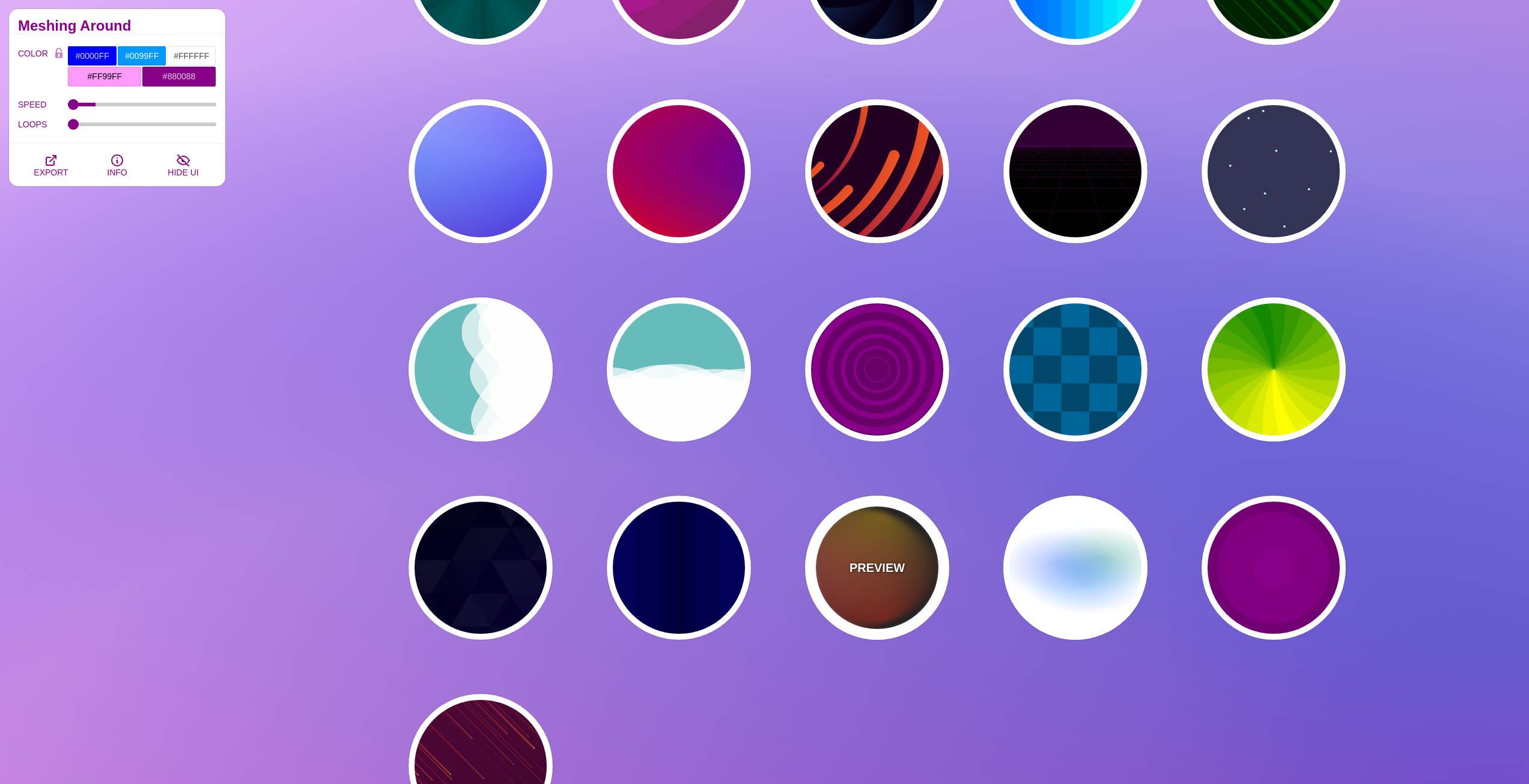
type input "12"
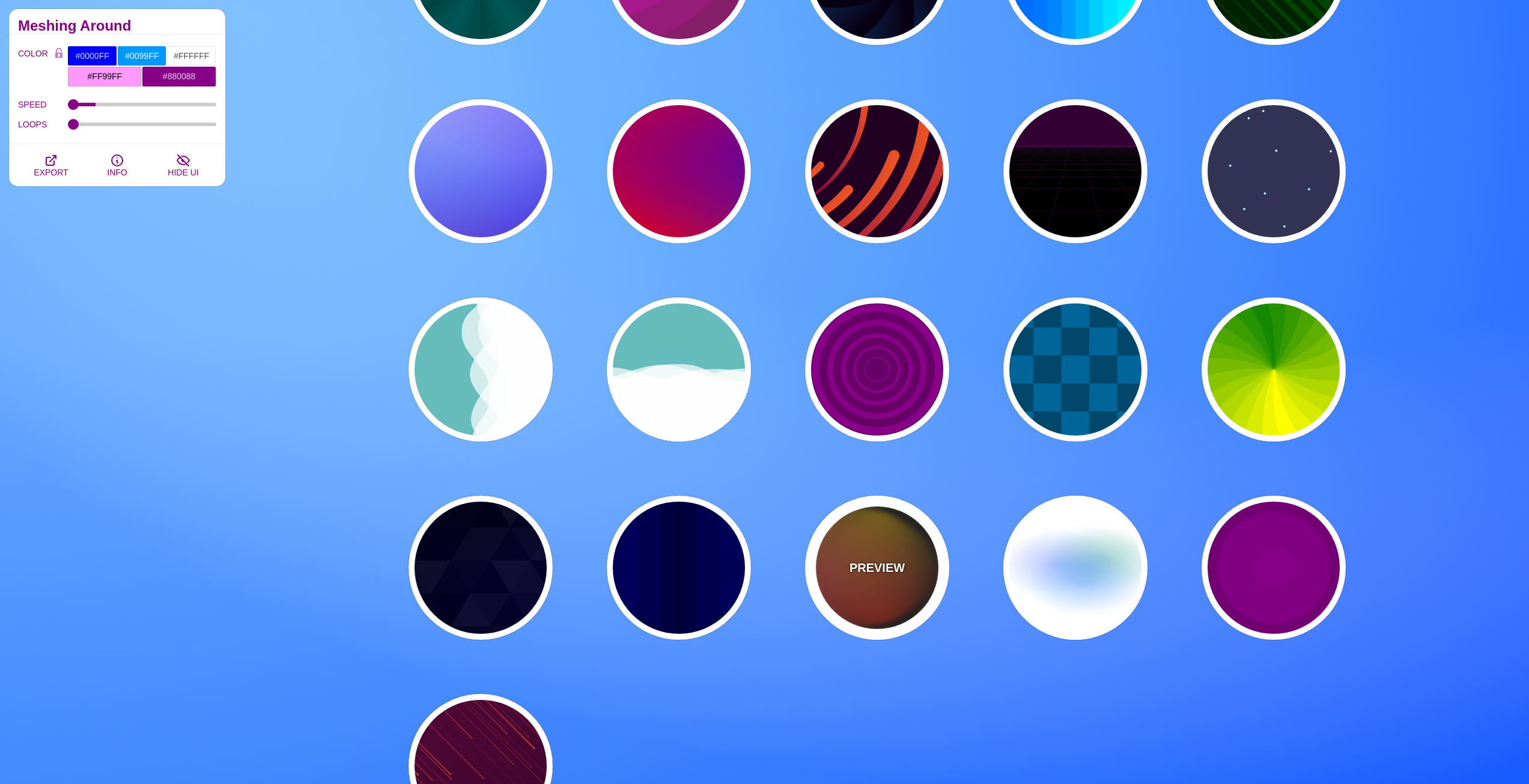
type input "1"
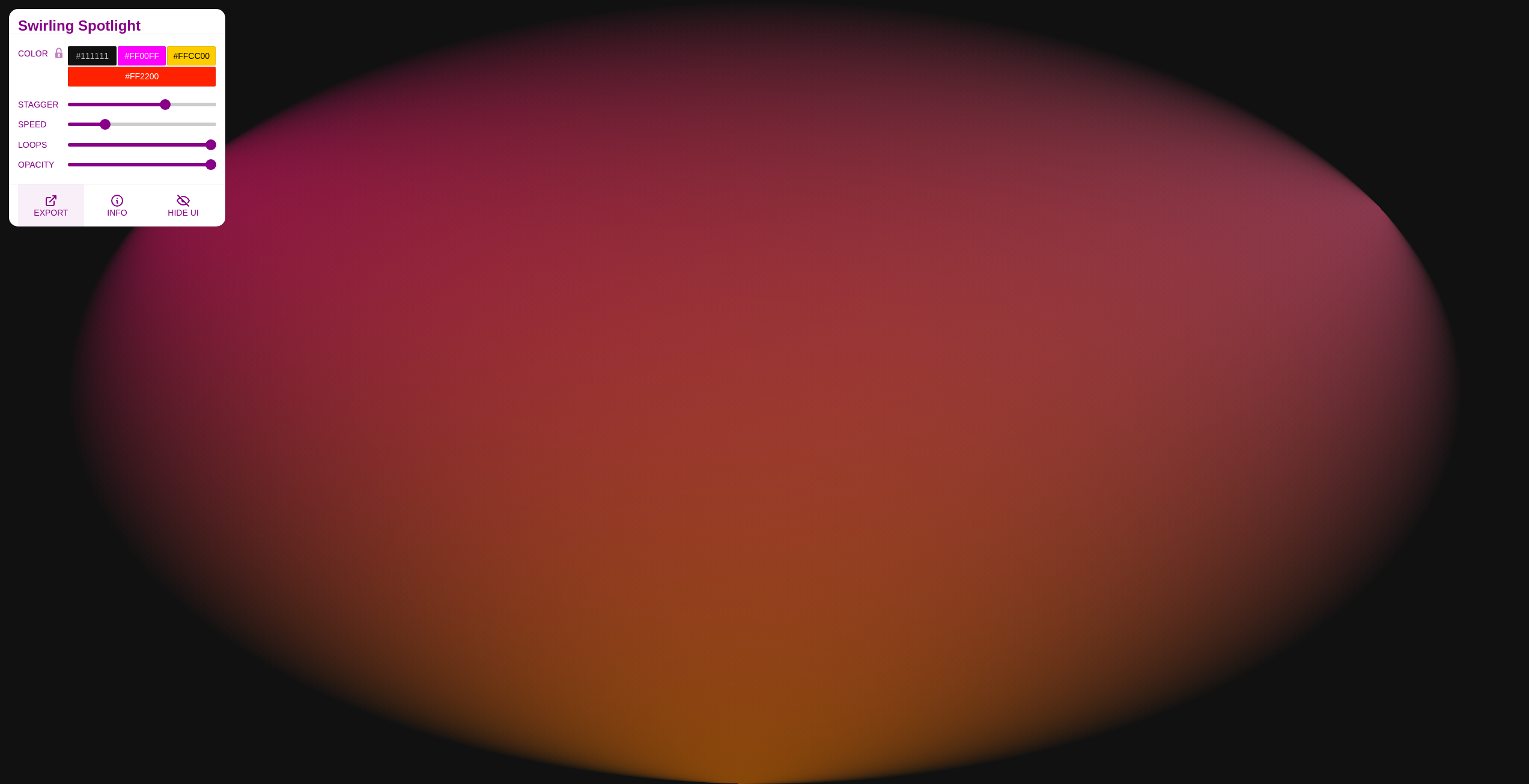
click at [56, 206] on icon "button" at bounding box center [51, 200] width 15 height 15
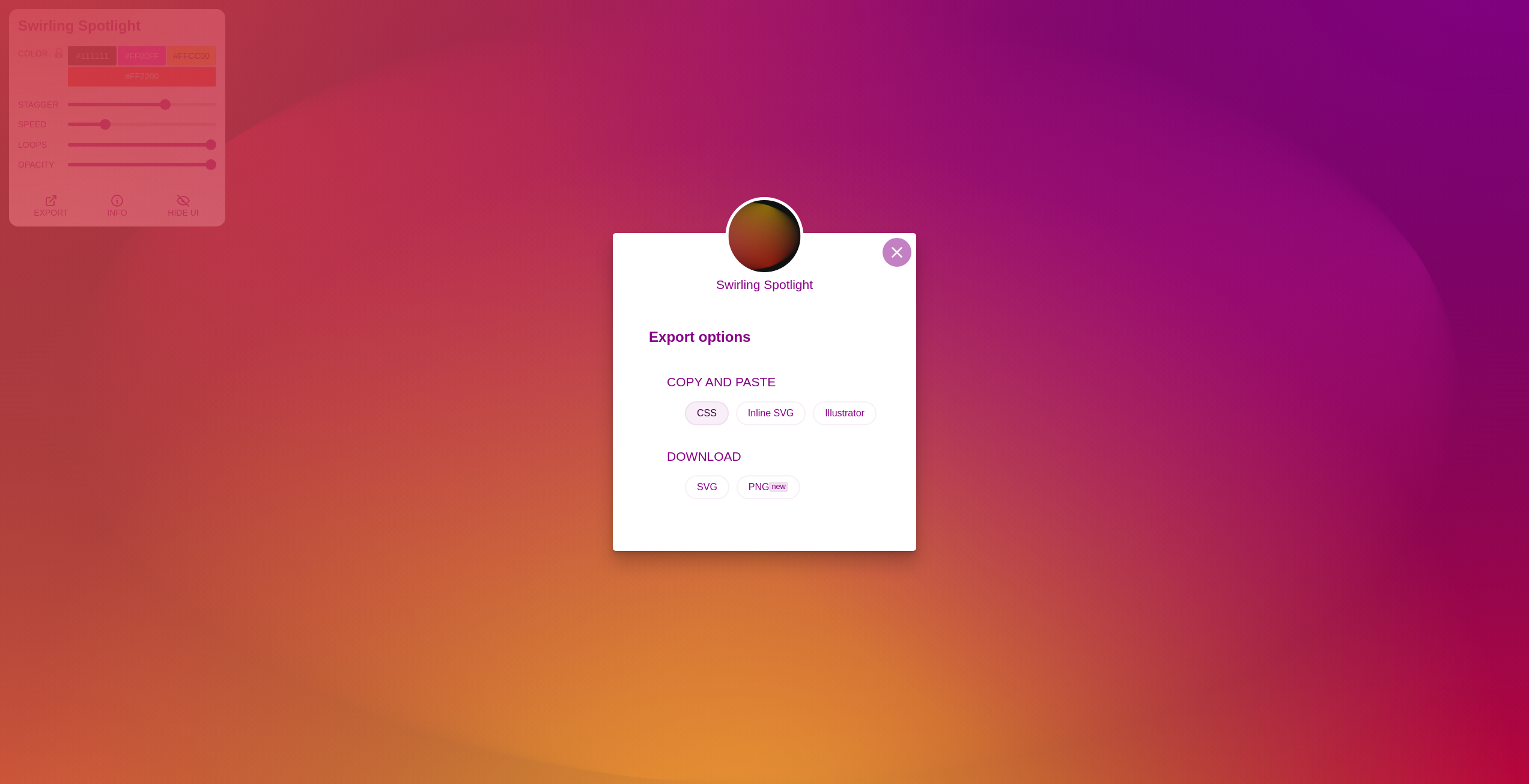
click at [722, 413] on button "CSS" at bounding box center [707, 414] width 44 height 24
click at [897, 252] on button at bounding box center [897, 252] width 29 height 29
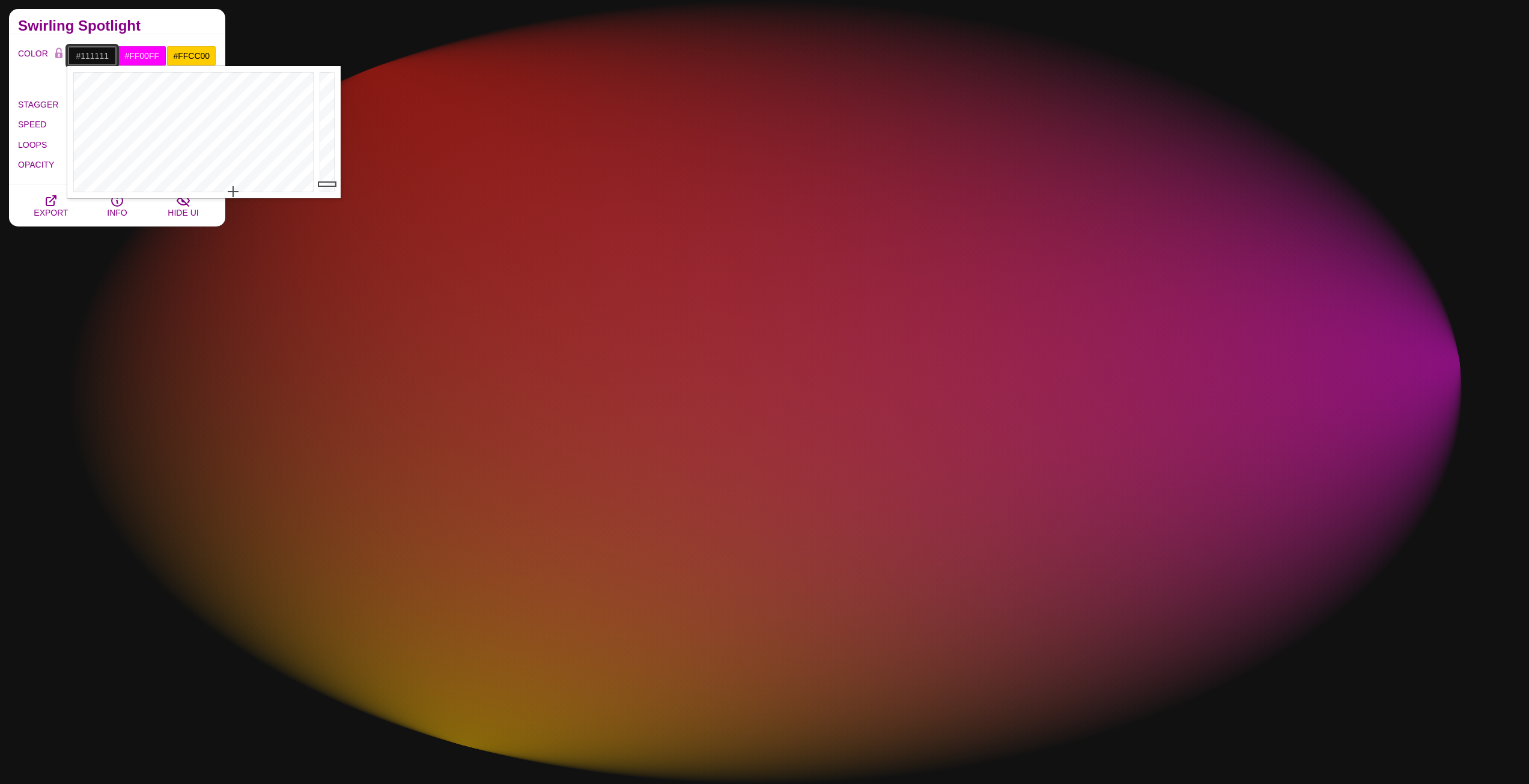
click at [99, 55] on input "#111111" at bounding box center [92, 56] width 50 height 20
drag, startPoint x: 332, startPoint y: 180, endPoint x: 345, endPoint y: 84, distance: 96.9
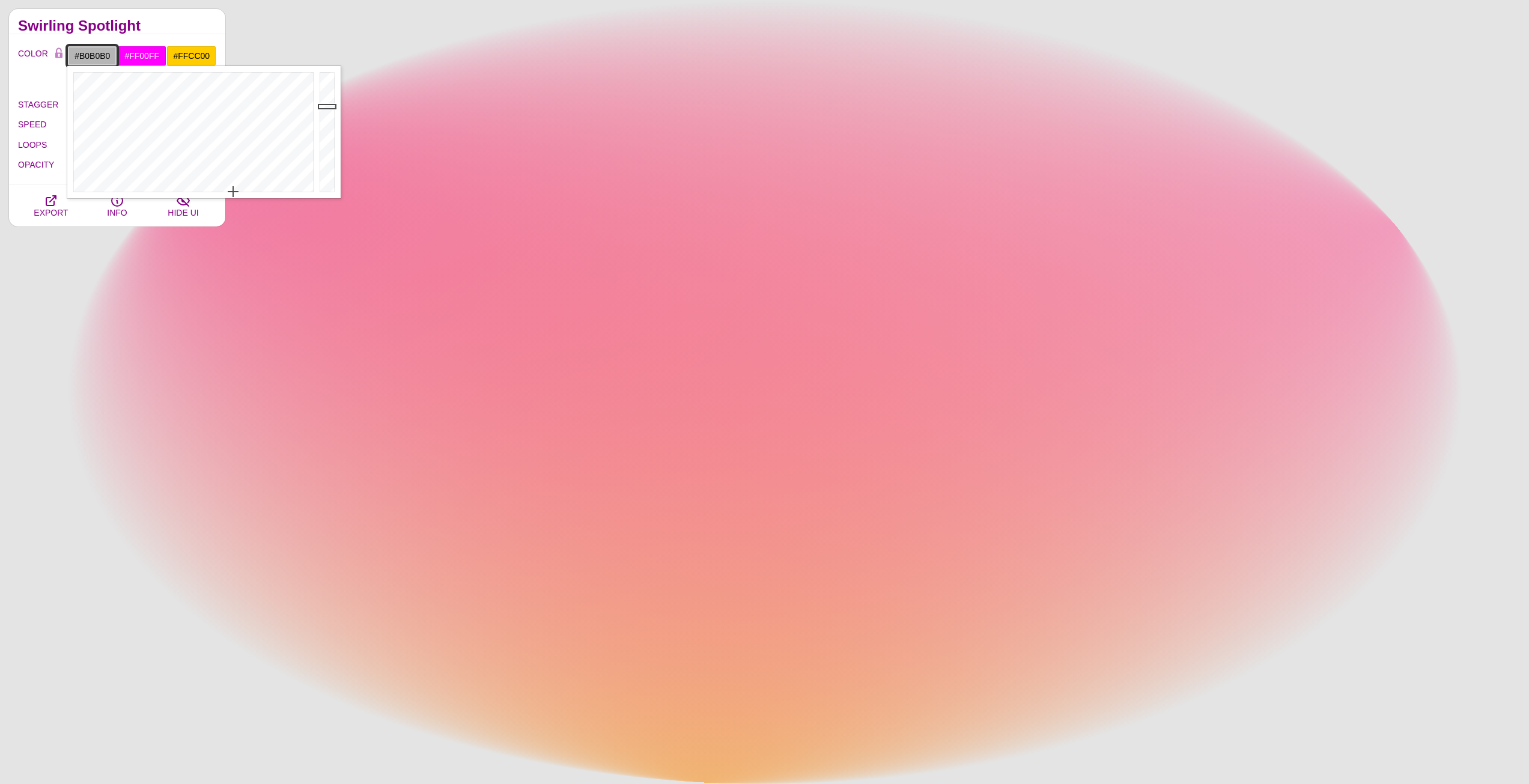
drag, startPoint x: 333, startPoint y: 82, endPoint x: 327, endPoint y: 109, distance: 27.7
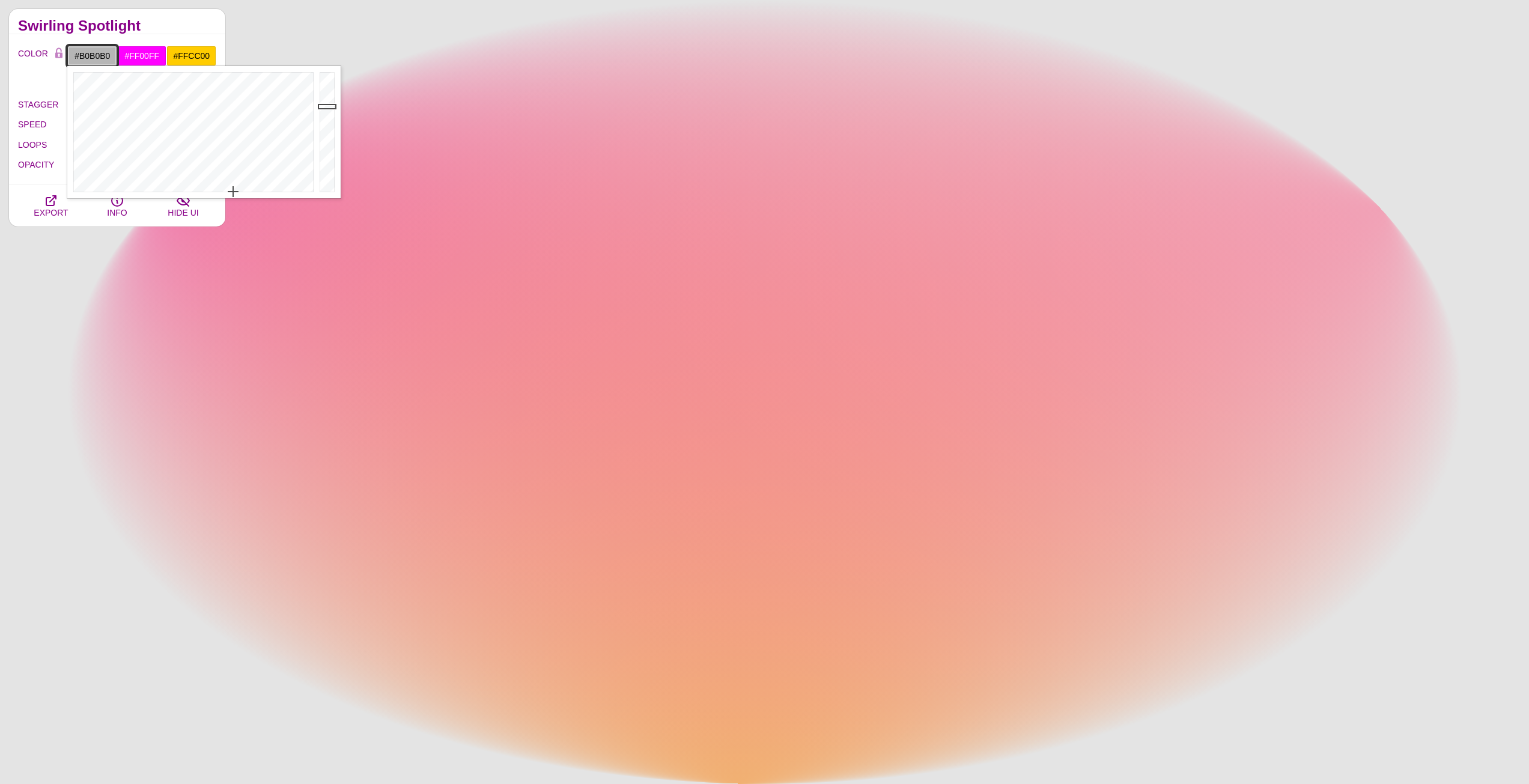
click at [327, 109] on div at bounding box center [329, 132] width 24 height 132
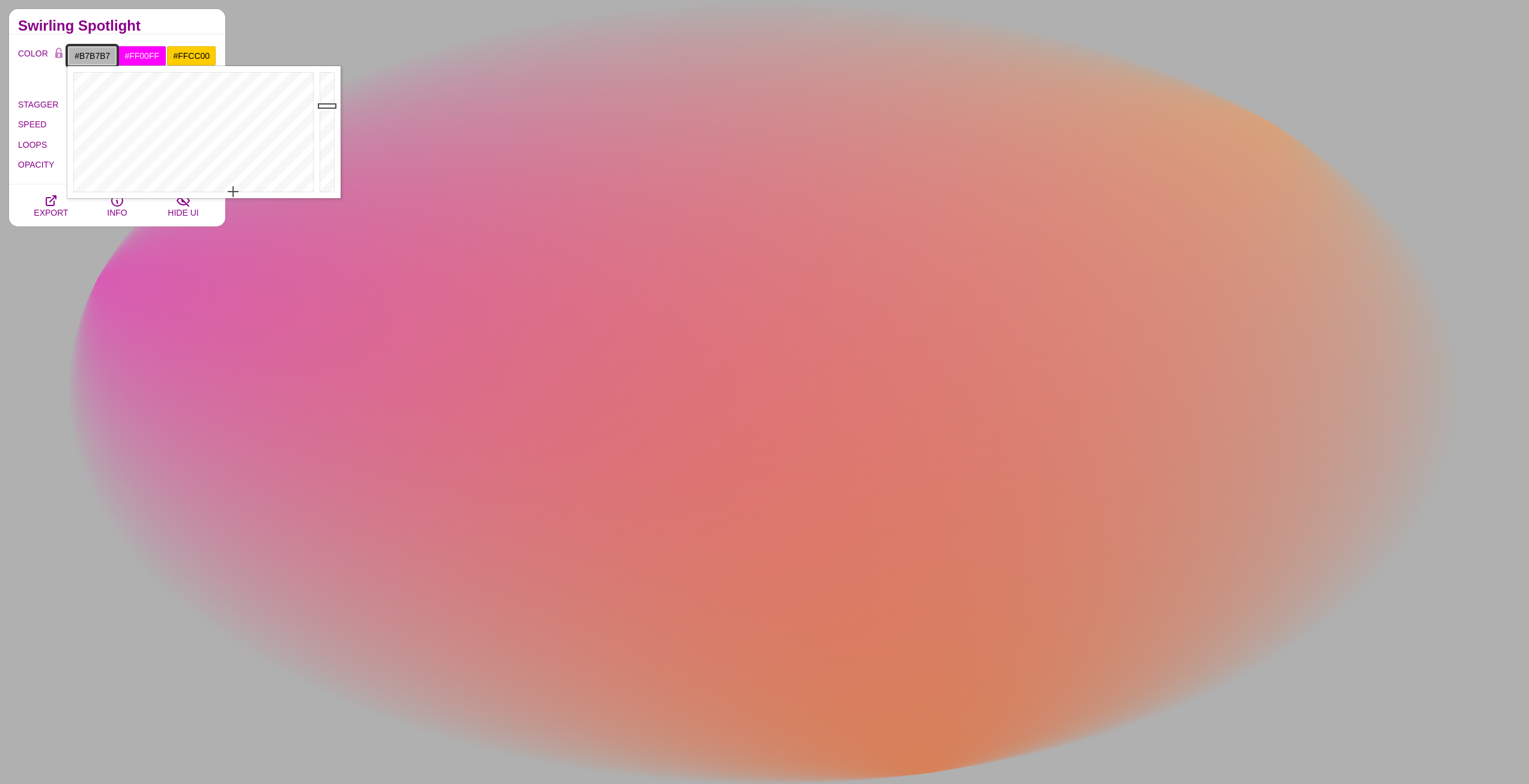
click at [327, 105] on div at bounding box center [329, 132] width 24 height 132
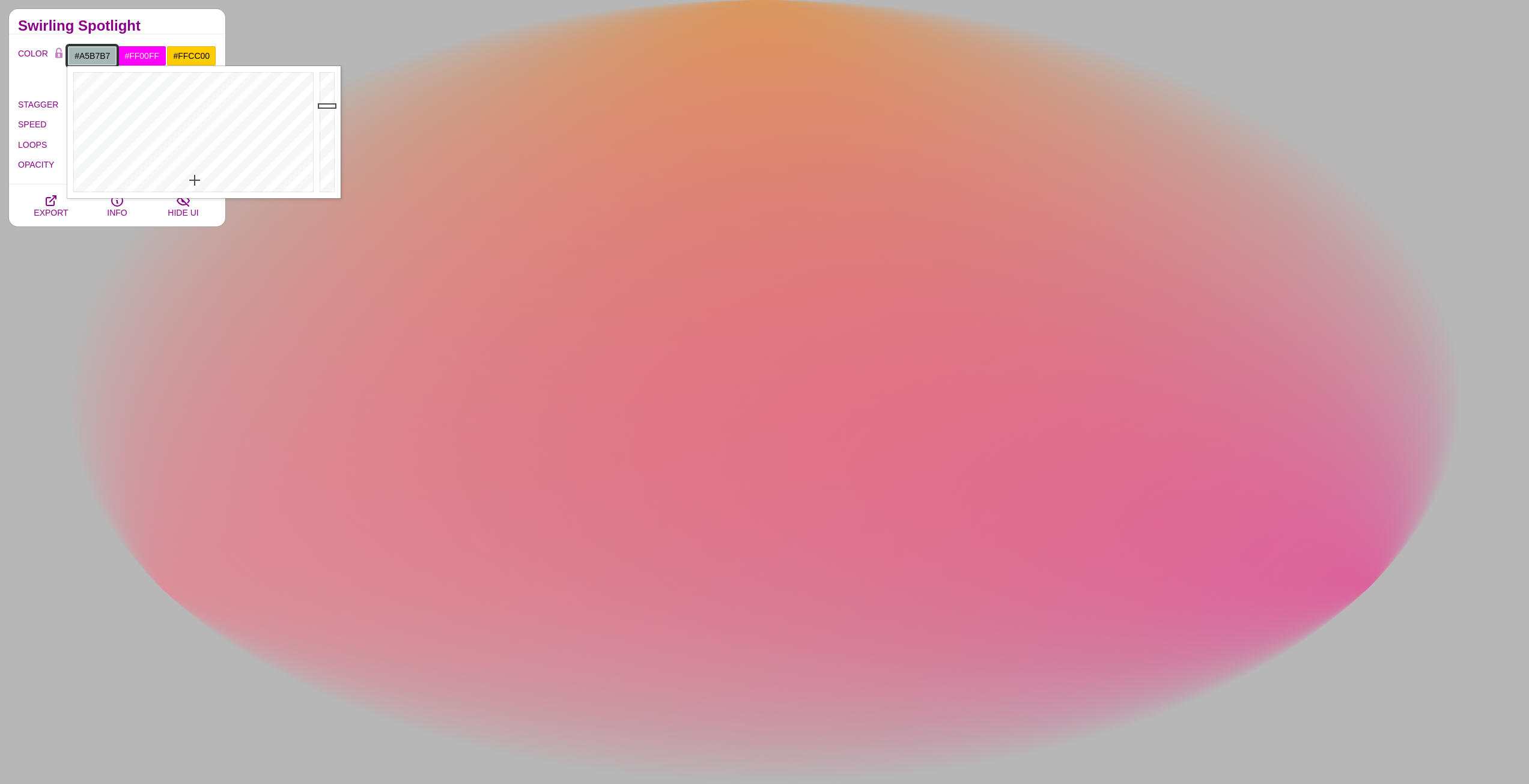
drag, startPoint x: 225, startPoint y: 189, endPoint x: 194, endPoint y: 180, distance: 32.3
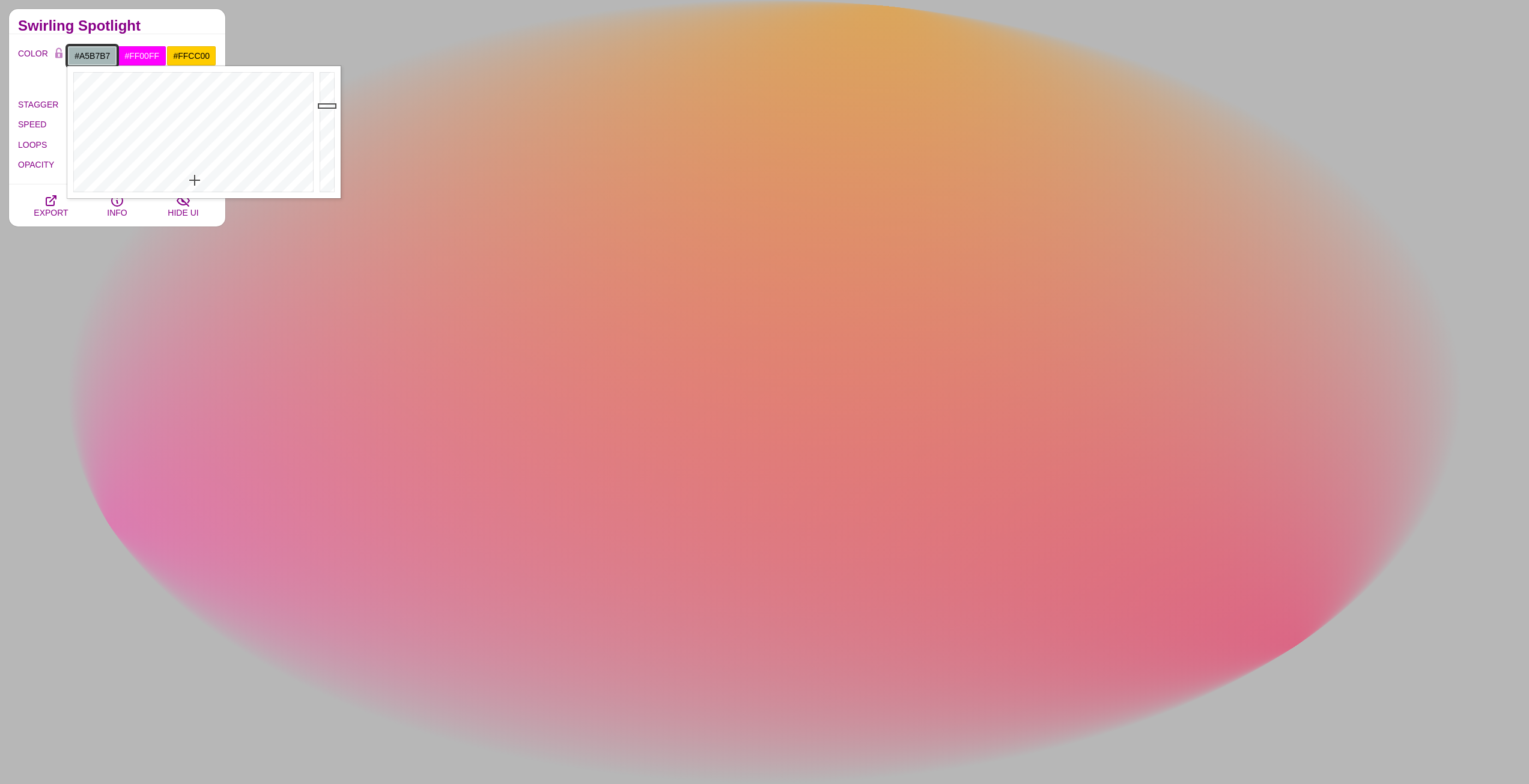
click at [194, 180] on div at bounding box center [192, 132] width 249 height 132
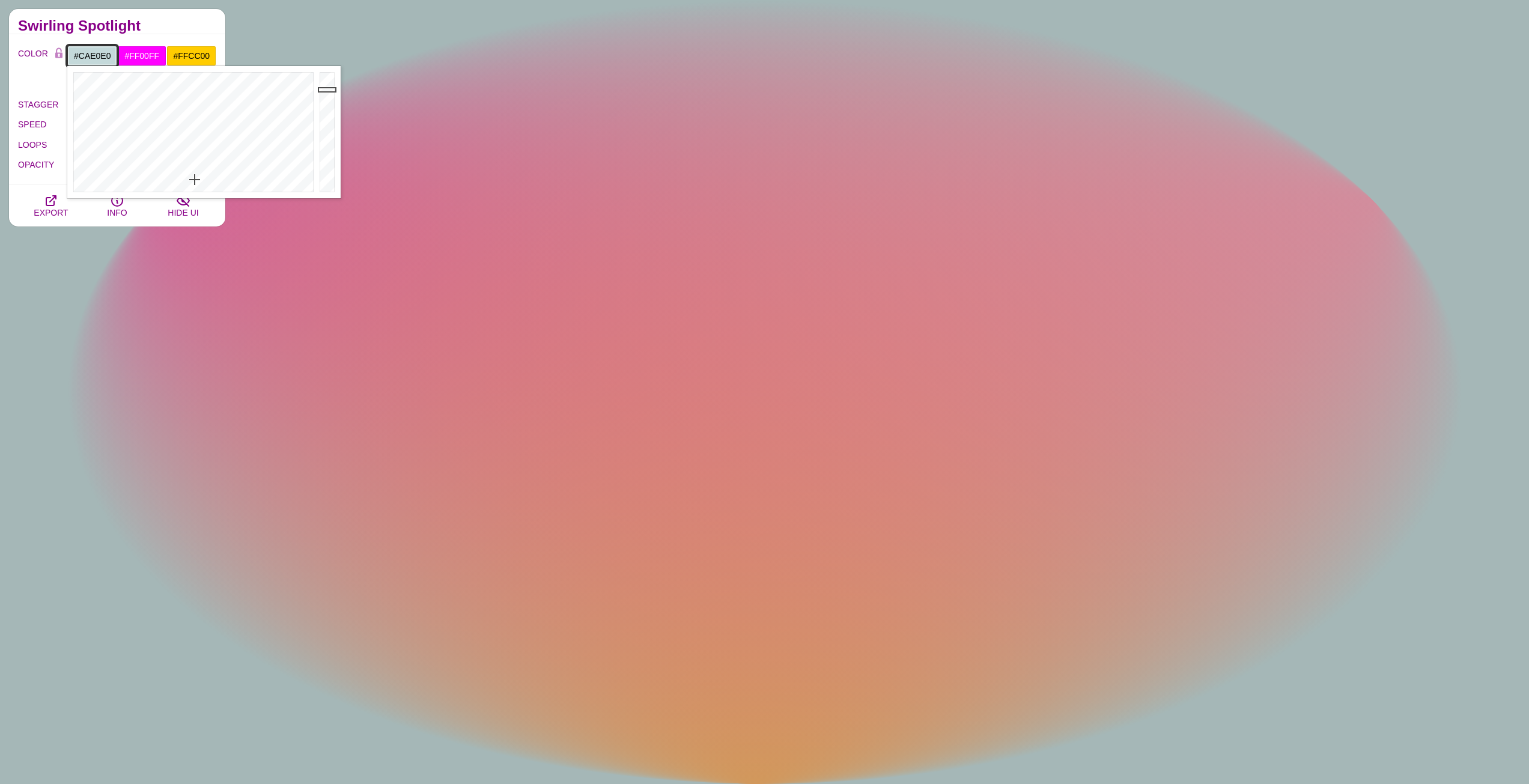
drag, startPoint x: 333, startPoint y: 105, endPoint x: 331, endPoint y: 86, distance: 19.1
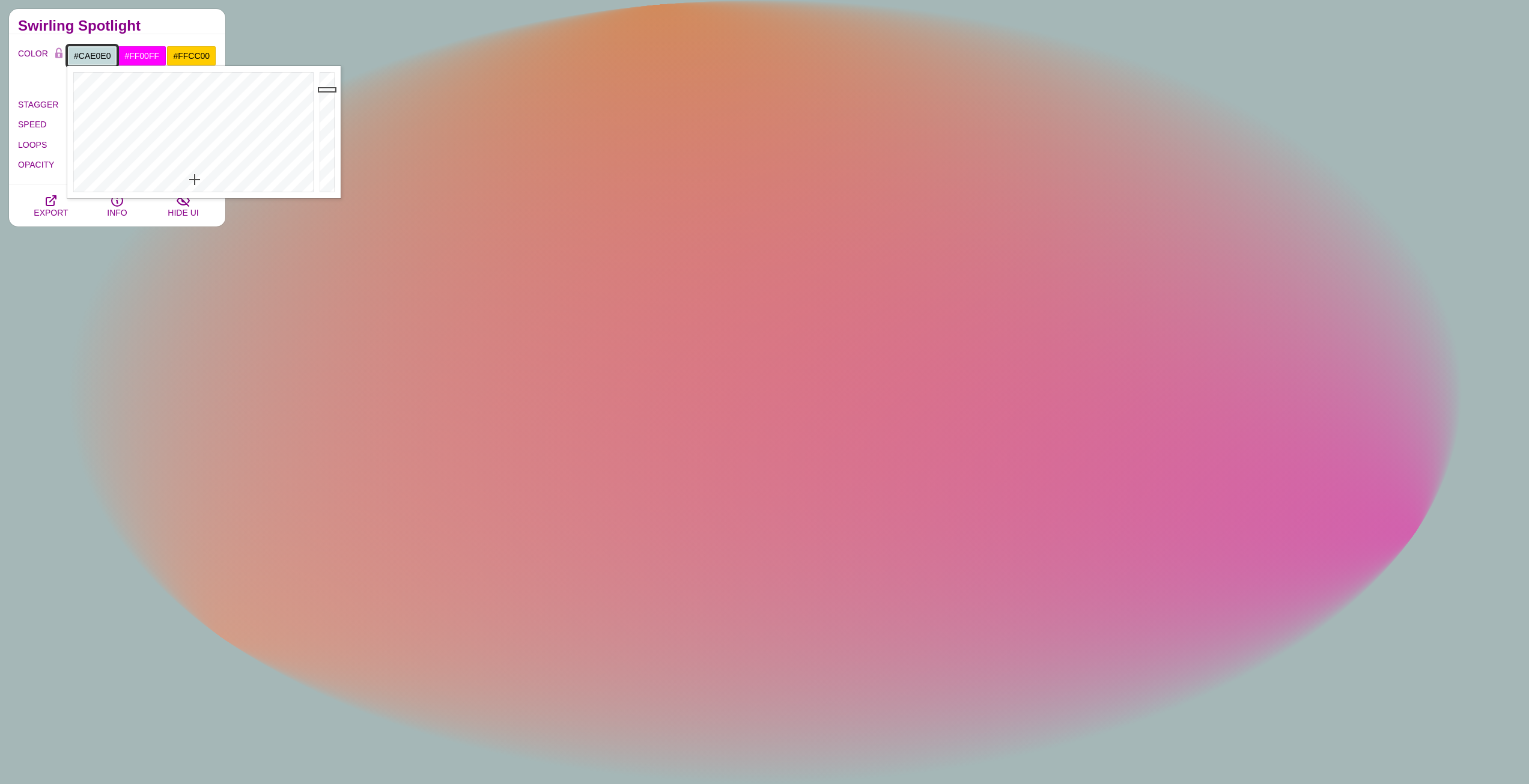
click at [331, 86] on div at bounding box center [329, 132] width 24 height 132
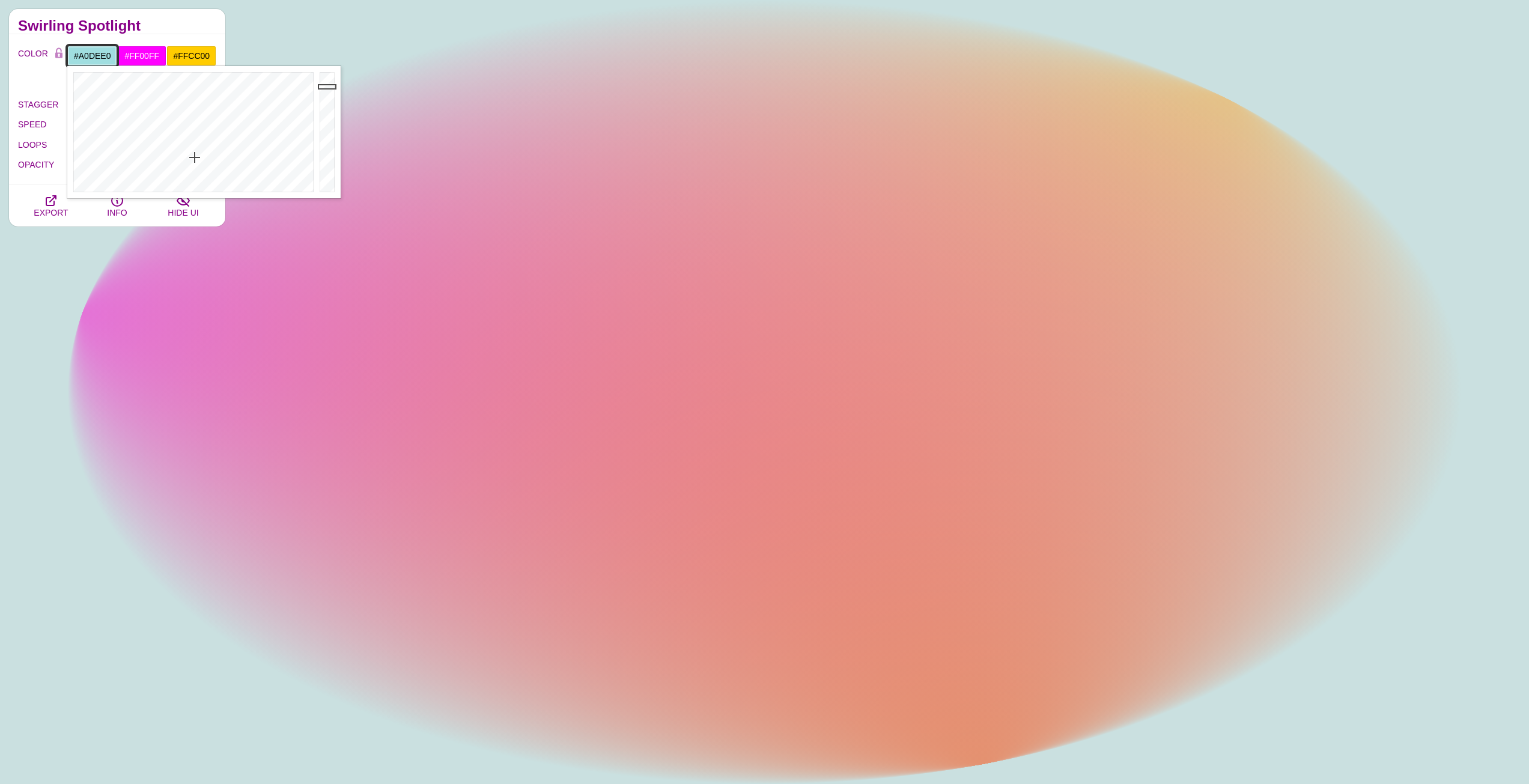
drag, startPoint x: 194, startPoint y: 171, endPoint x: 194, endPoint y: 158, distance: 13.0
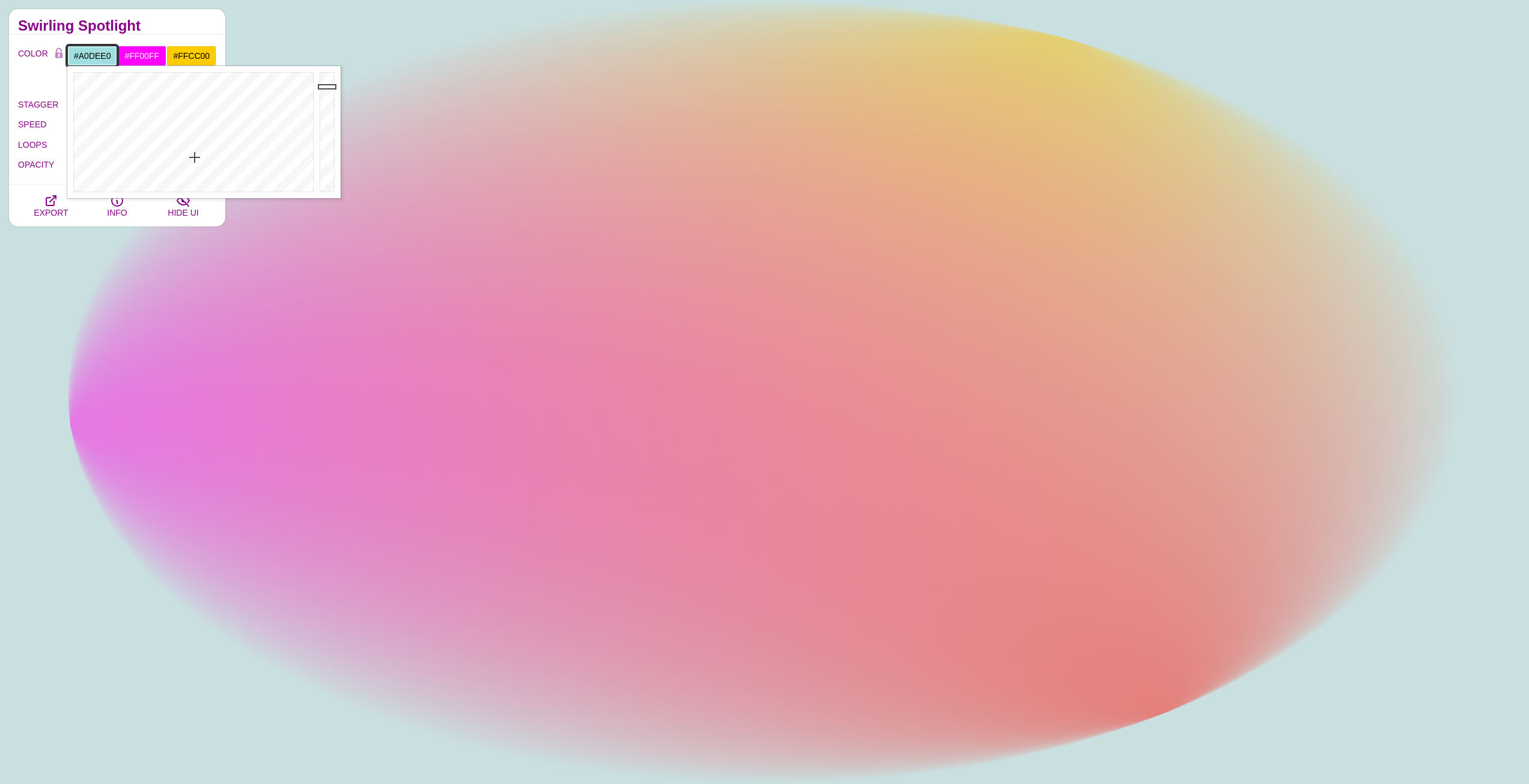
click at [194, 158] on div at bounding box center [192, 132] width 249 height 132
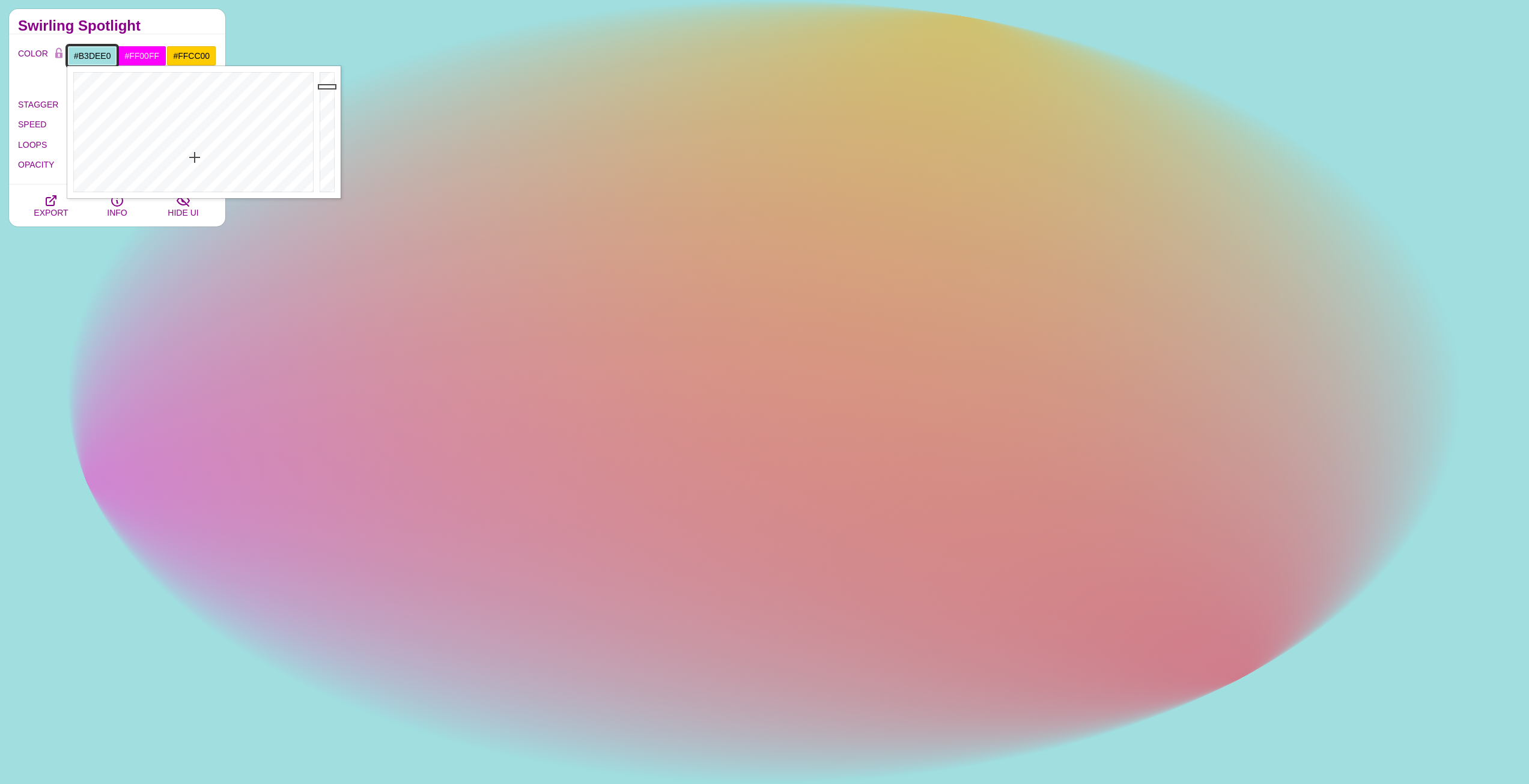
type input "#B4DEE0"
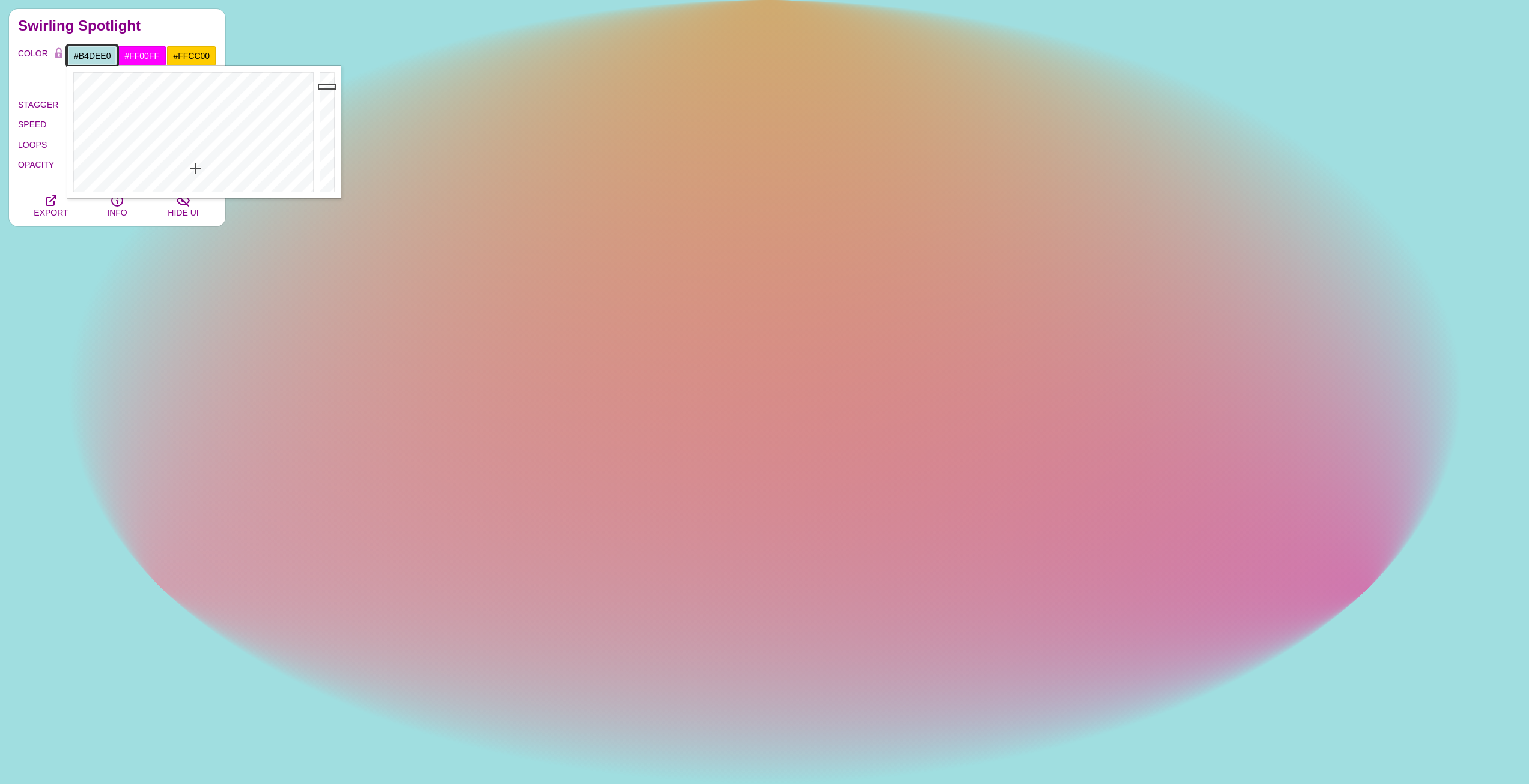
drag, startPoint x: 194, startPoint y: 158, endPoint x: 195, endPoint y: 168, distance: 10.0
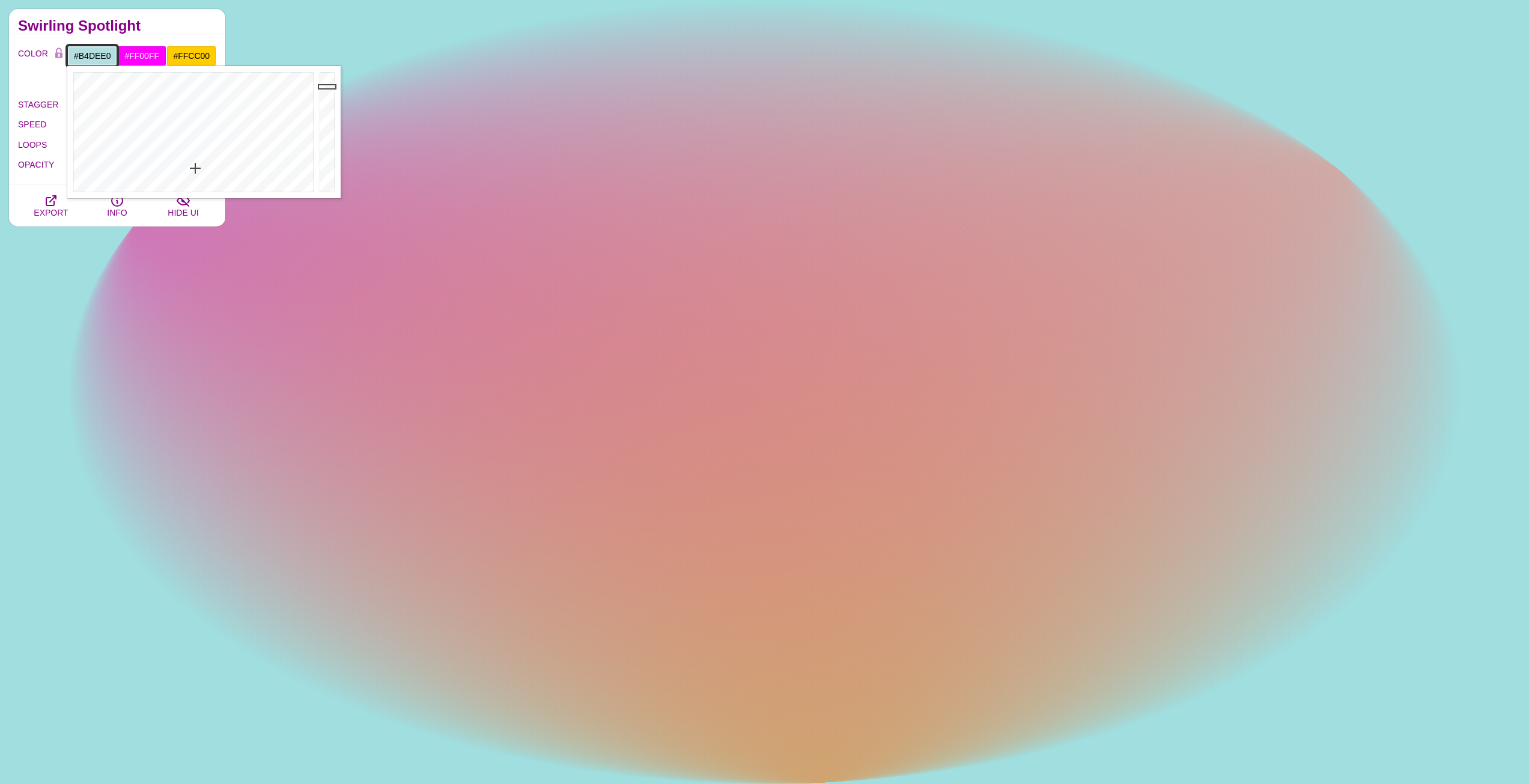
click at [195, 168] on div at bounding box center [192, 132] width 249 height 132
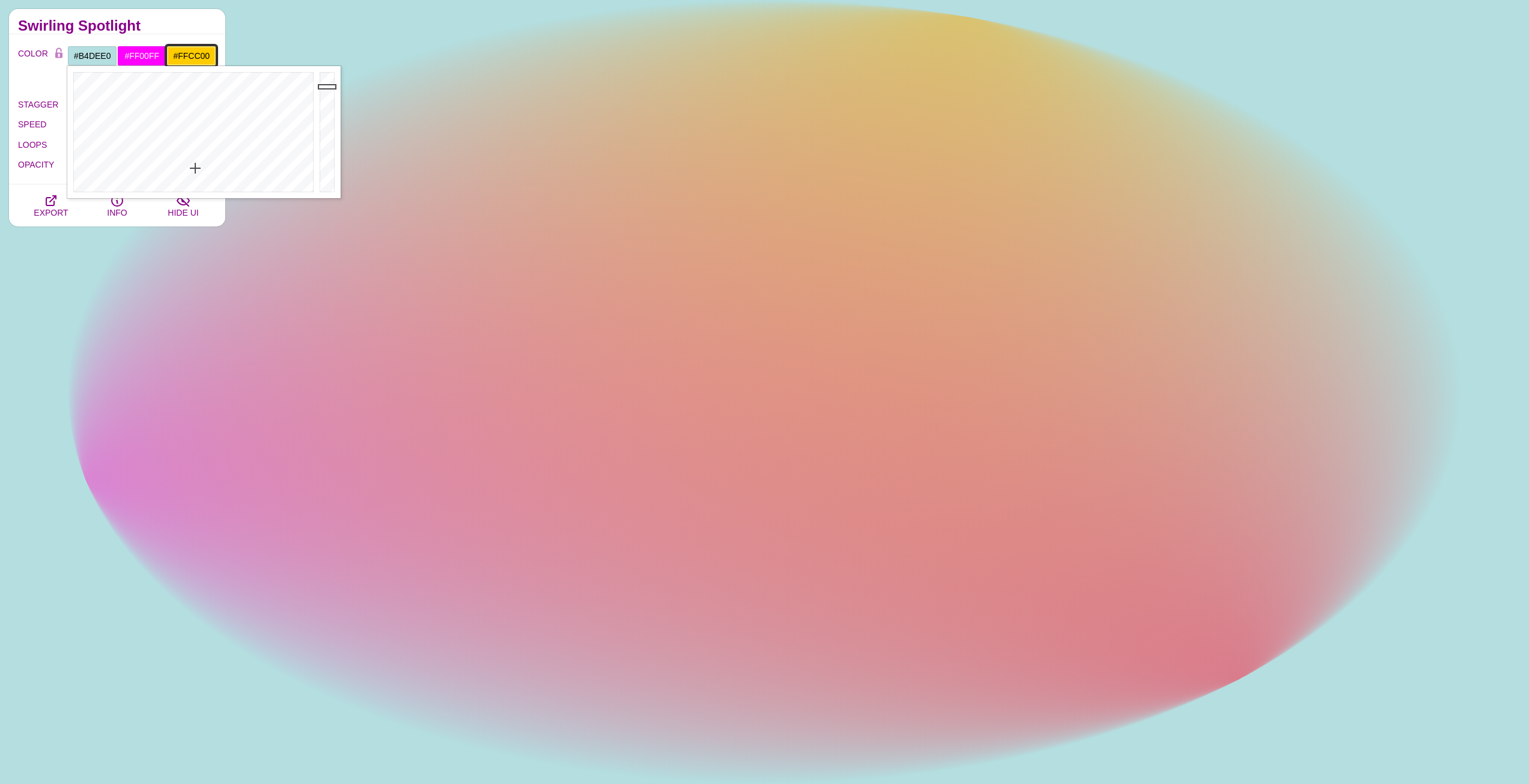
click at [175, 53] on input "#FFCC00" at bounding box center [191, 56] width 50 height 20
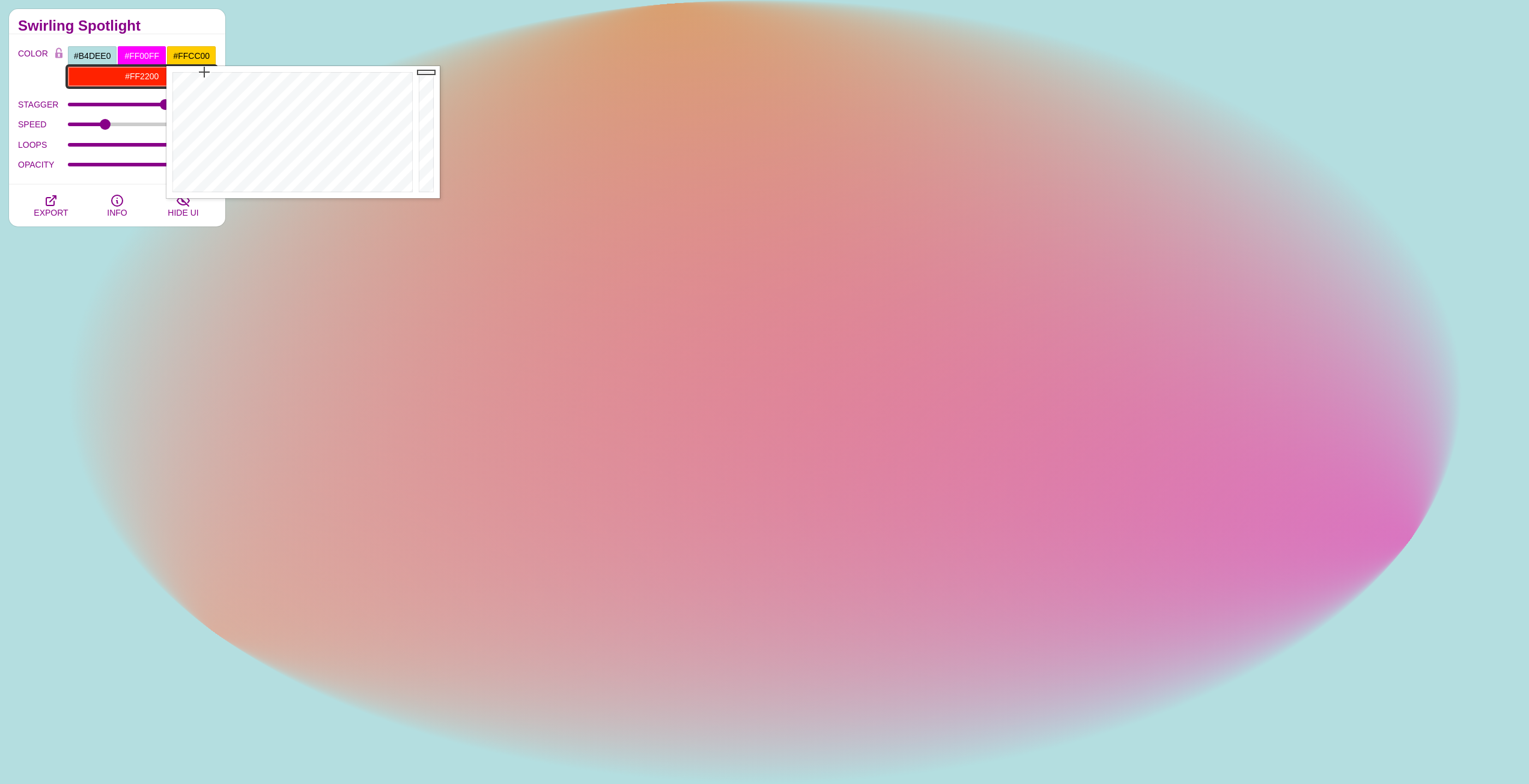
click at [137, 73] on input "#FF2200" at bounding box center [142, 76] width 149 height 20
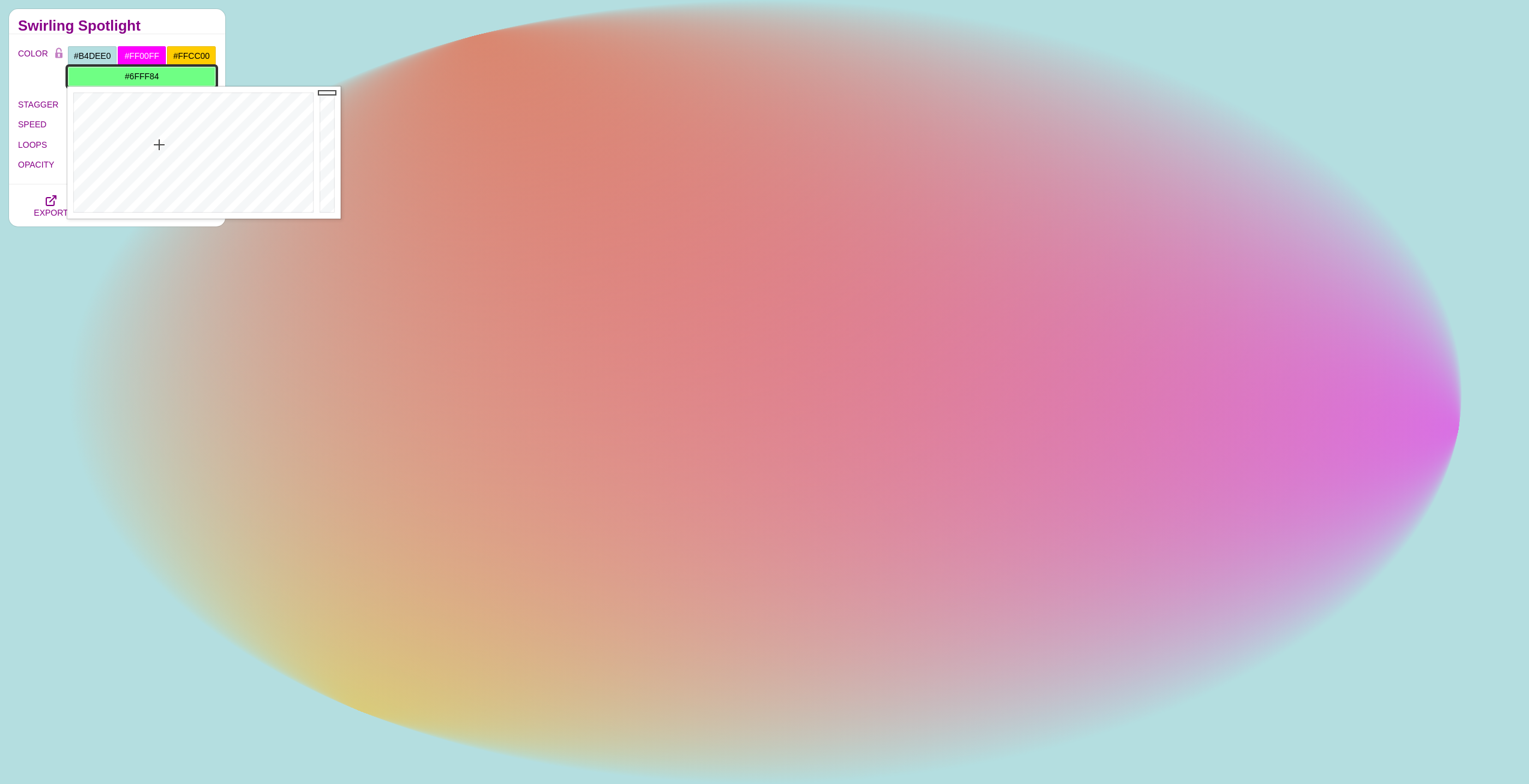
click at [160, 145] on div at bounding box center [192, 152] width 249 height 132
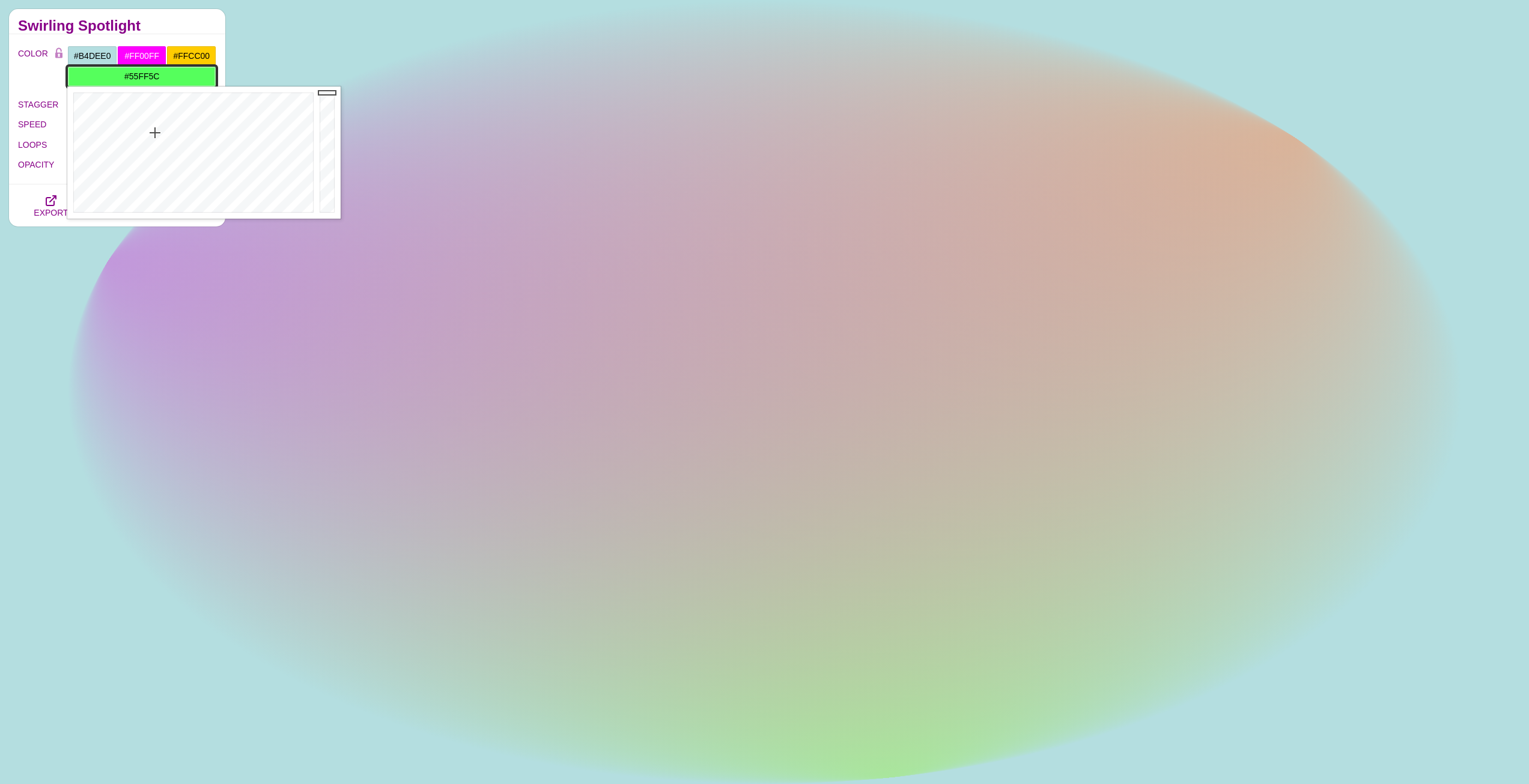
type input "#55FF59"
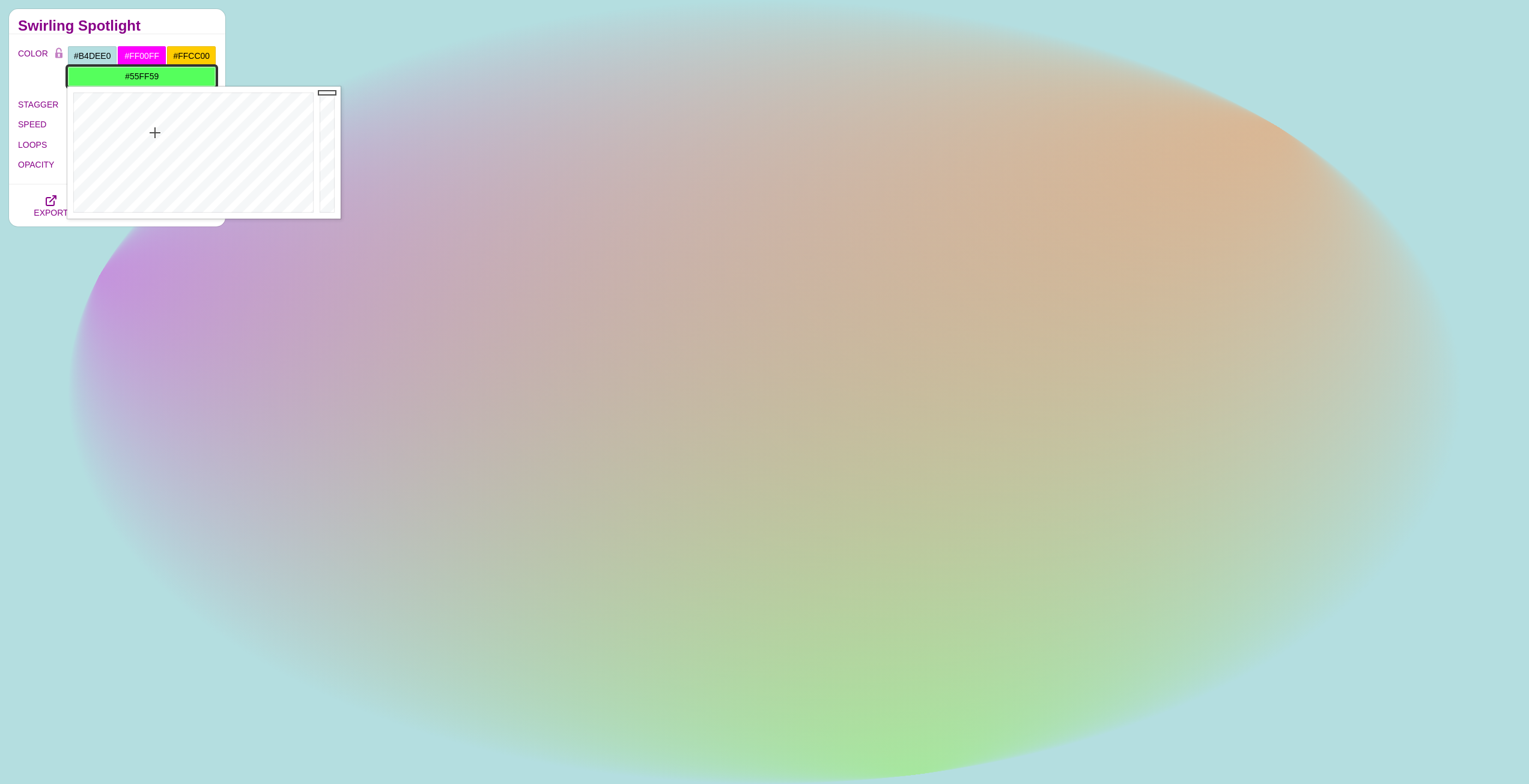
drag, startPoint x: 160, startPoint y: 145, endPoint x: 154, endPoint y: 133, distance: 13.4
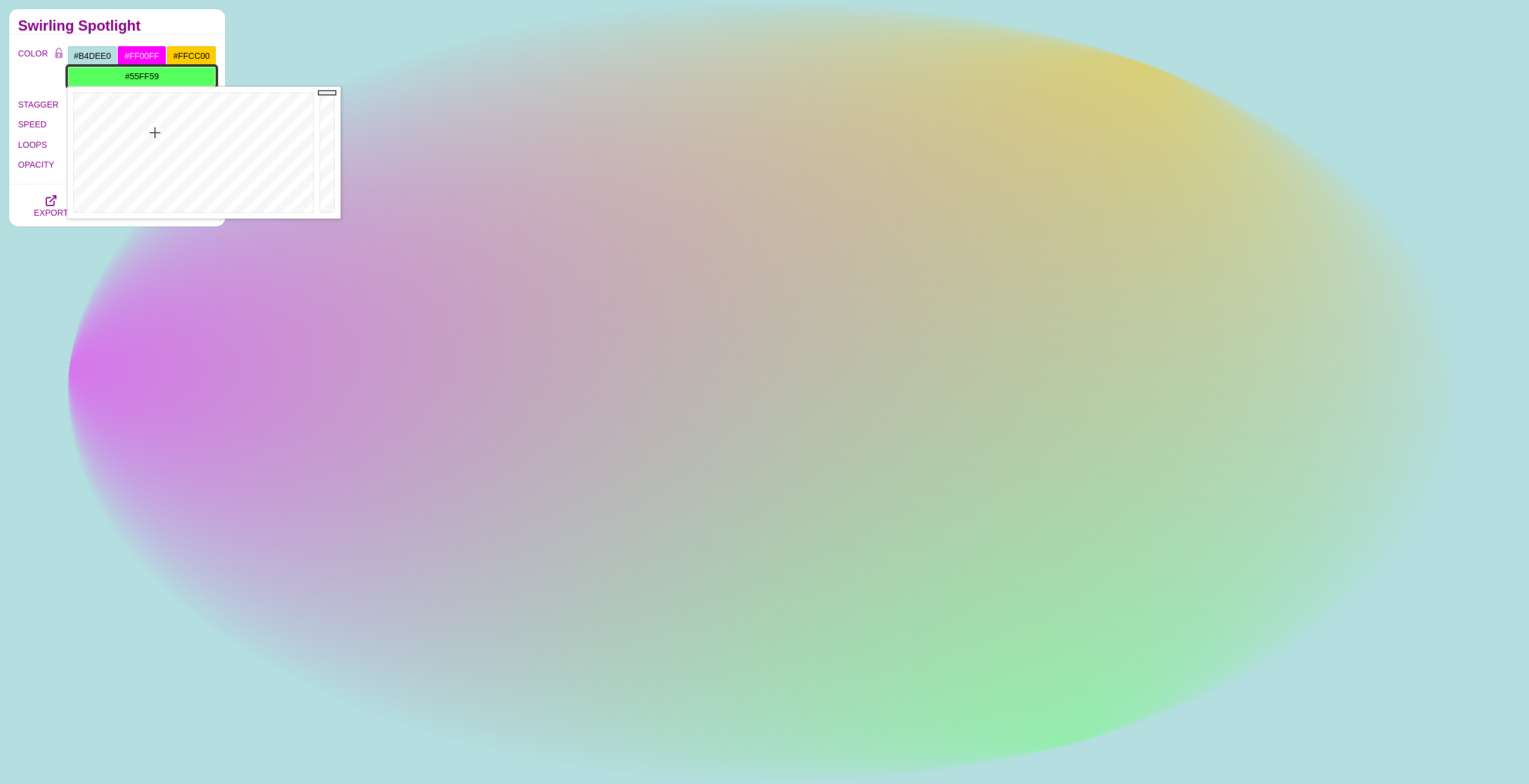
click at [154, 133] on div at bounding box center [192, 152] width 249 height 132
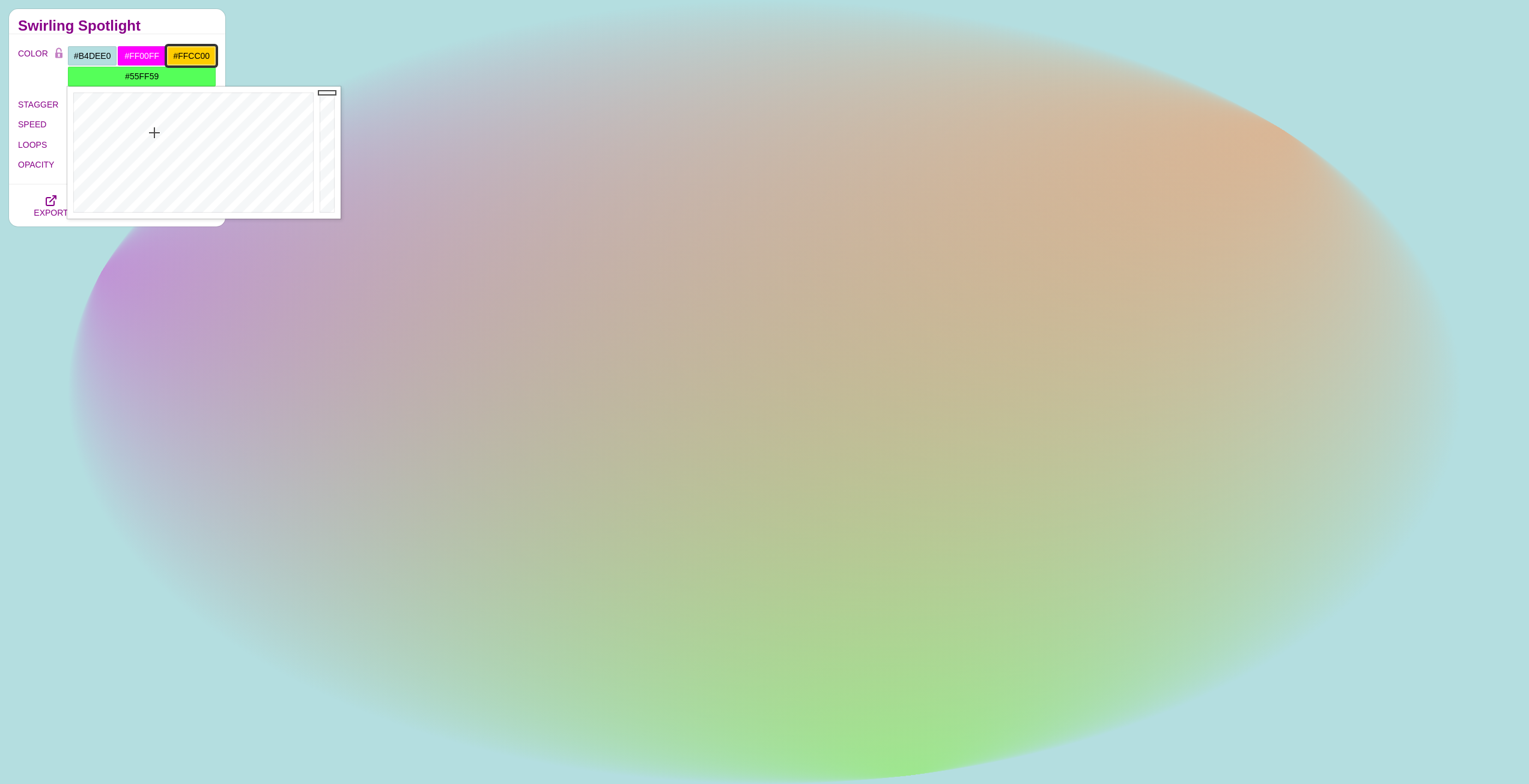
click at [186, 54] on input "#FFCC00" at bounding box center [191, 56] width 50 height 20
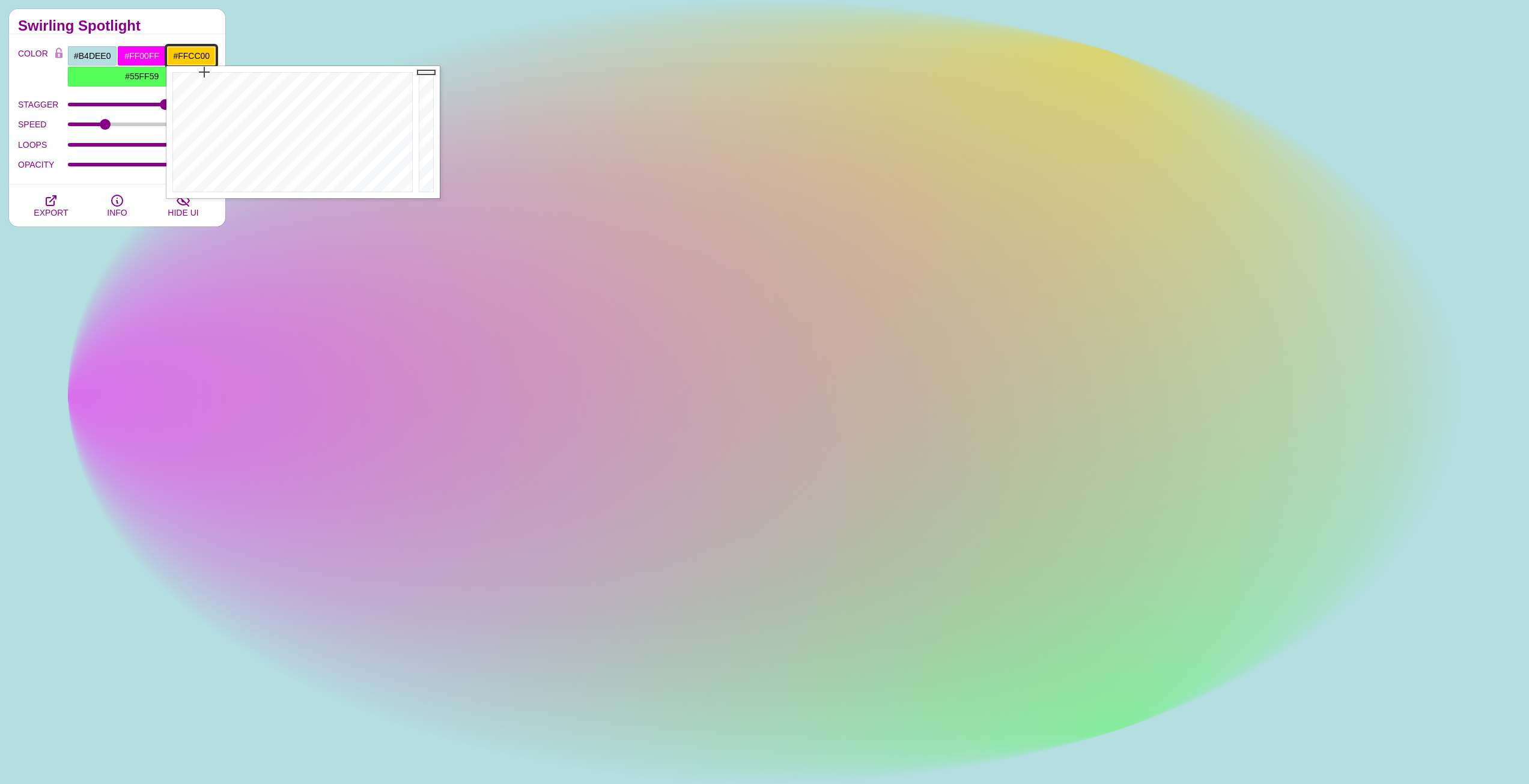
type input "#FFE92D"
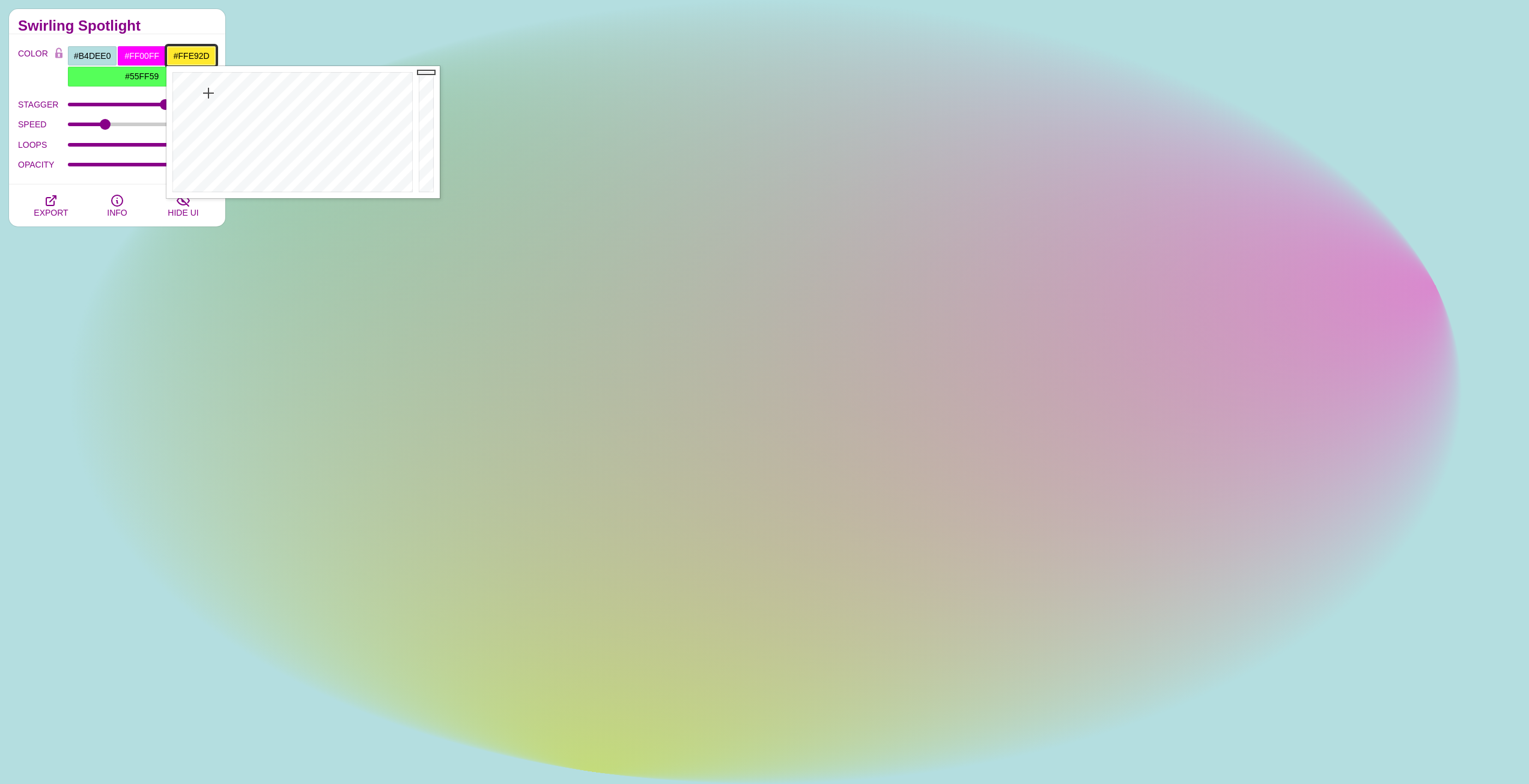
click at [208, 93] on div at bounding box center [291, 132] width 249 height 132
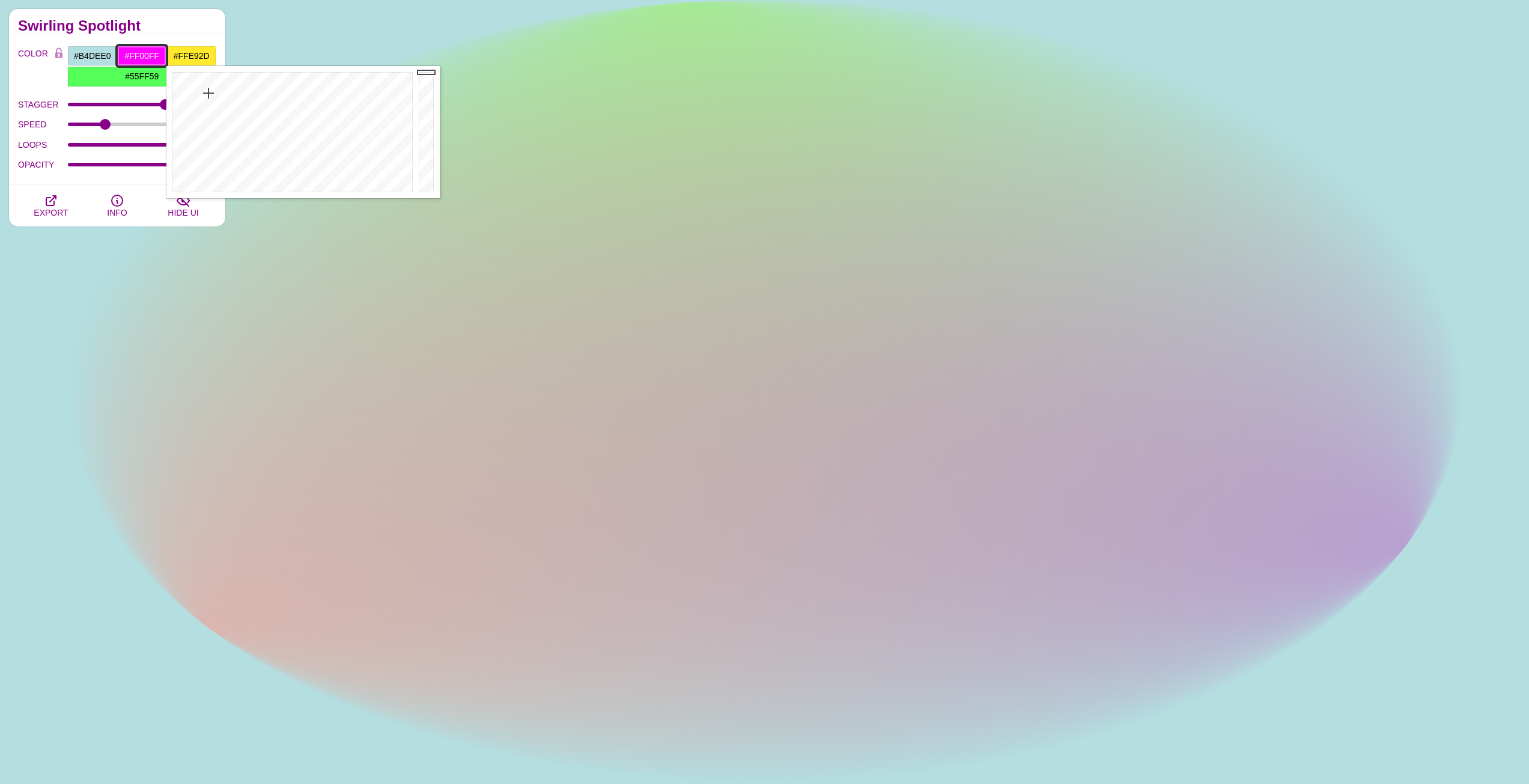
click at [146, 51] on input "#FF00FF" at bounding box center [142, 56] width 50 height 20
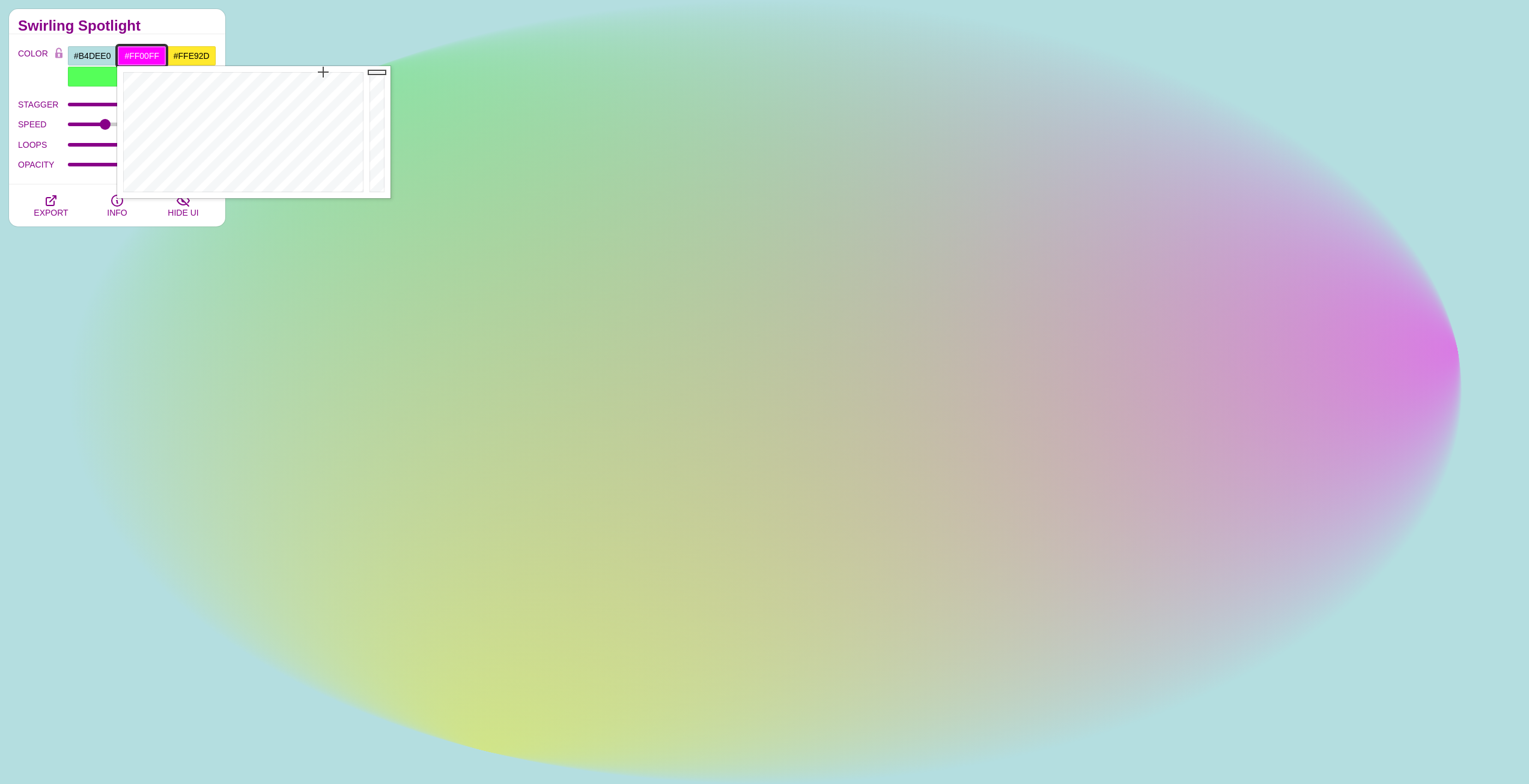
type input "#FF2DEE"
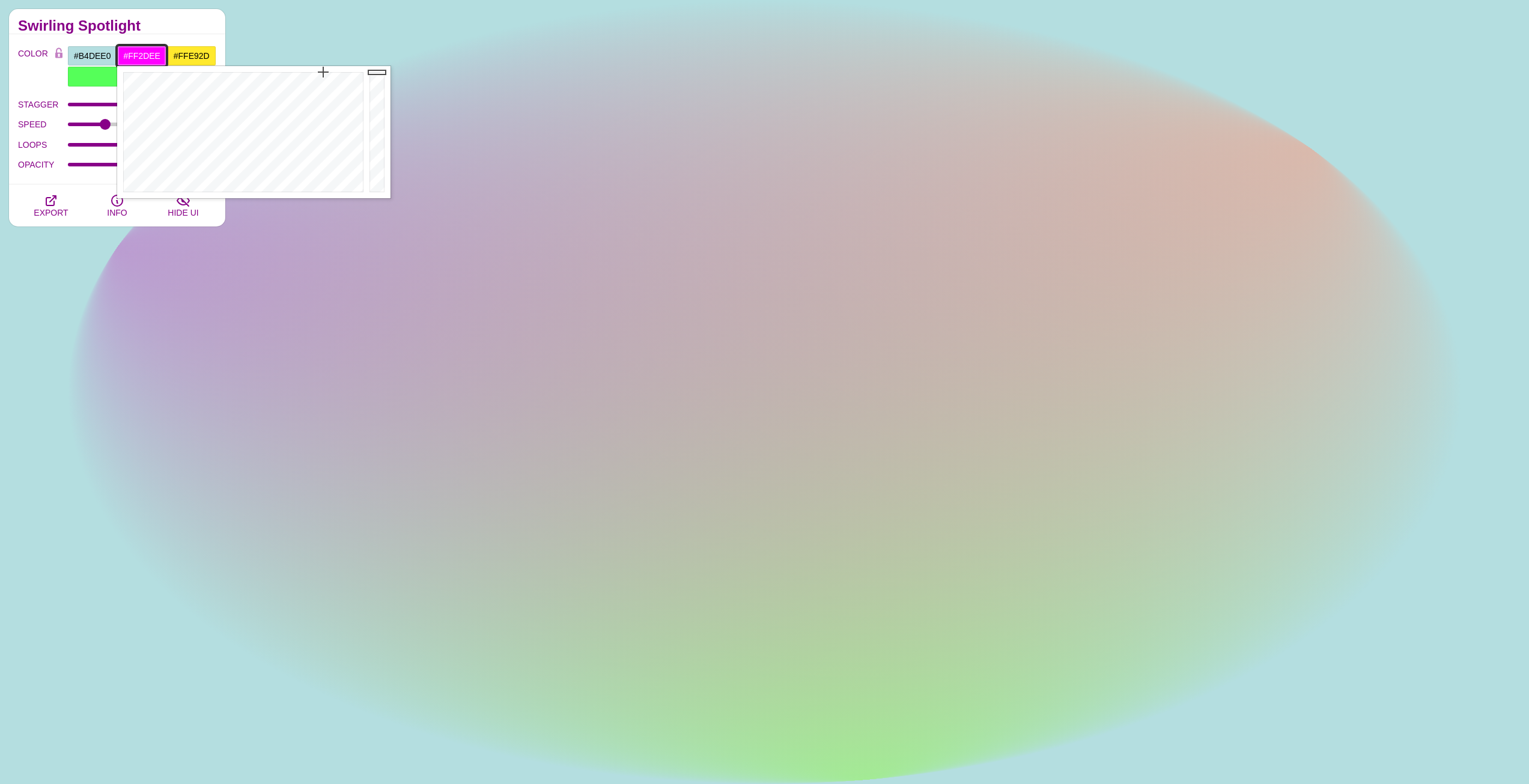
click at [326, 93] on div at bounding box center [241, 132] width 249 height 132
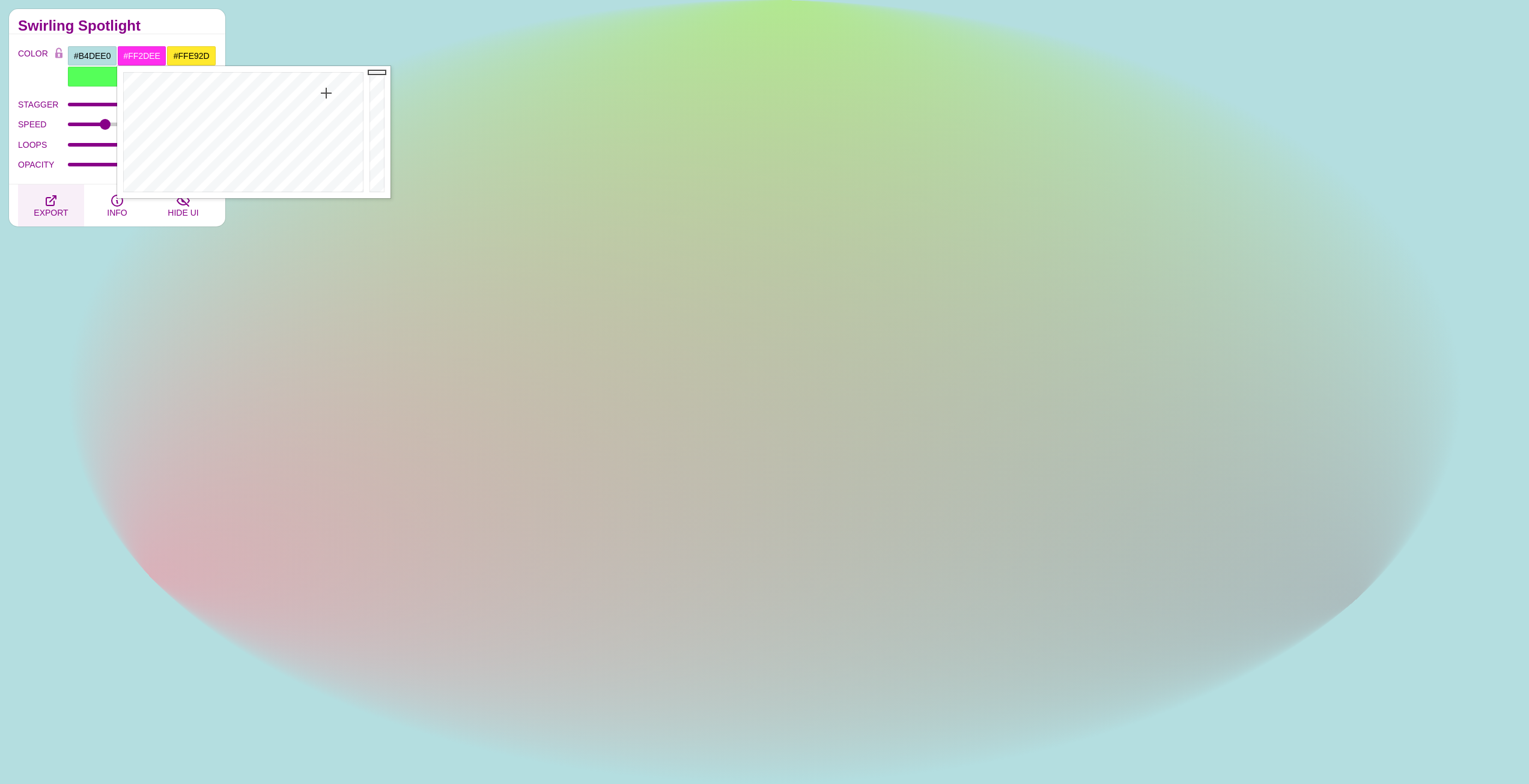
click at [51, 215] on span "EXPORT" at bounding box center [51, 212] width 34 height 10
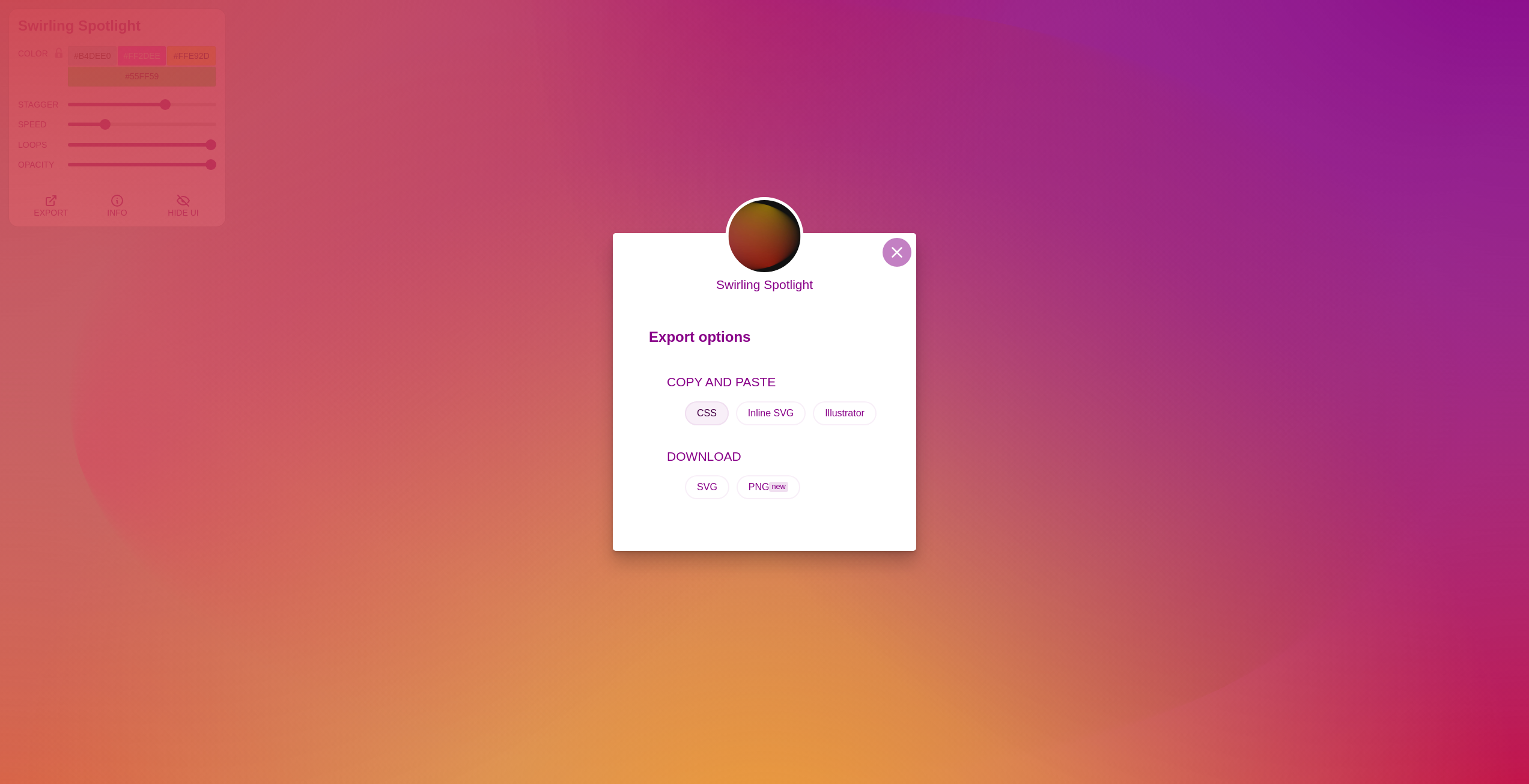
click at [701, 411] on button "CSS" at bounding box center [707, 414] width 44 height 24
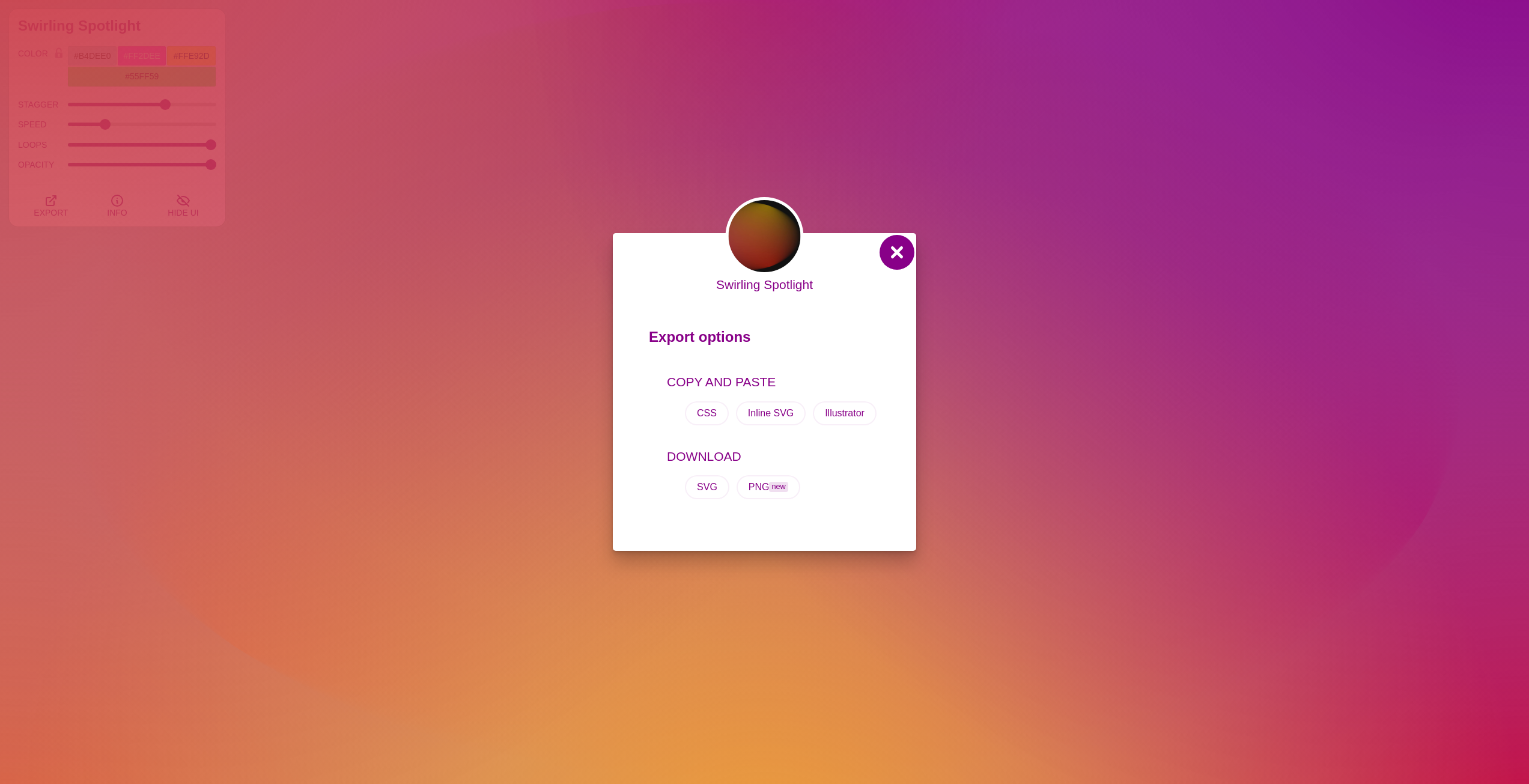
click at [899, 250] on button at bounding box center [897, 252] width 29 height 29
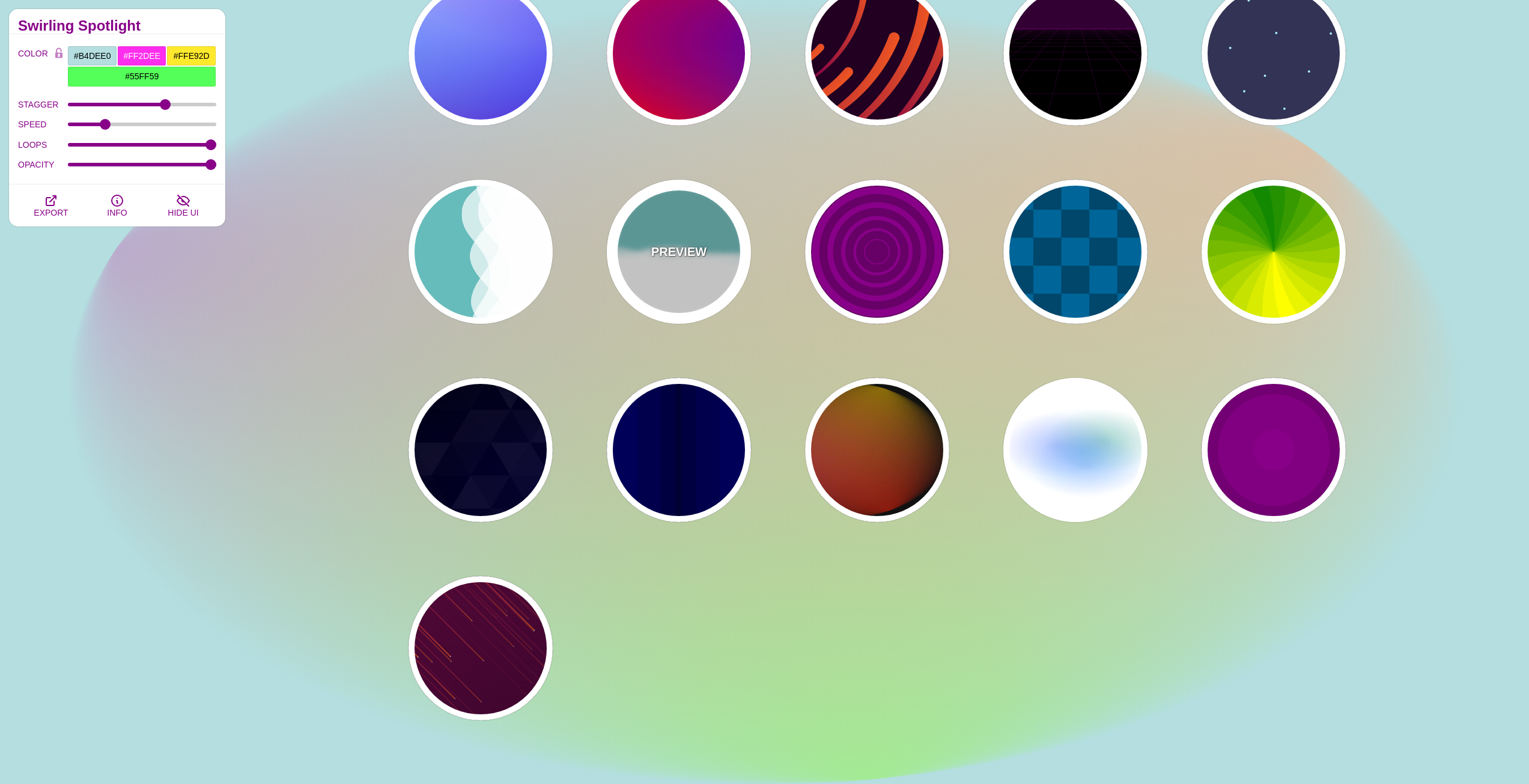
scroll to position [360, 0]
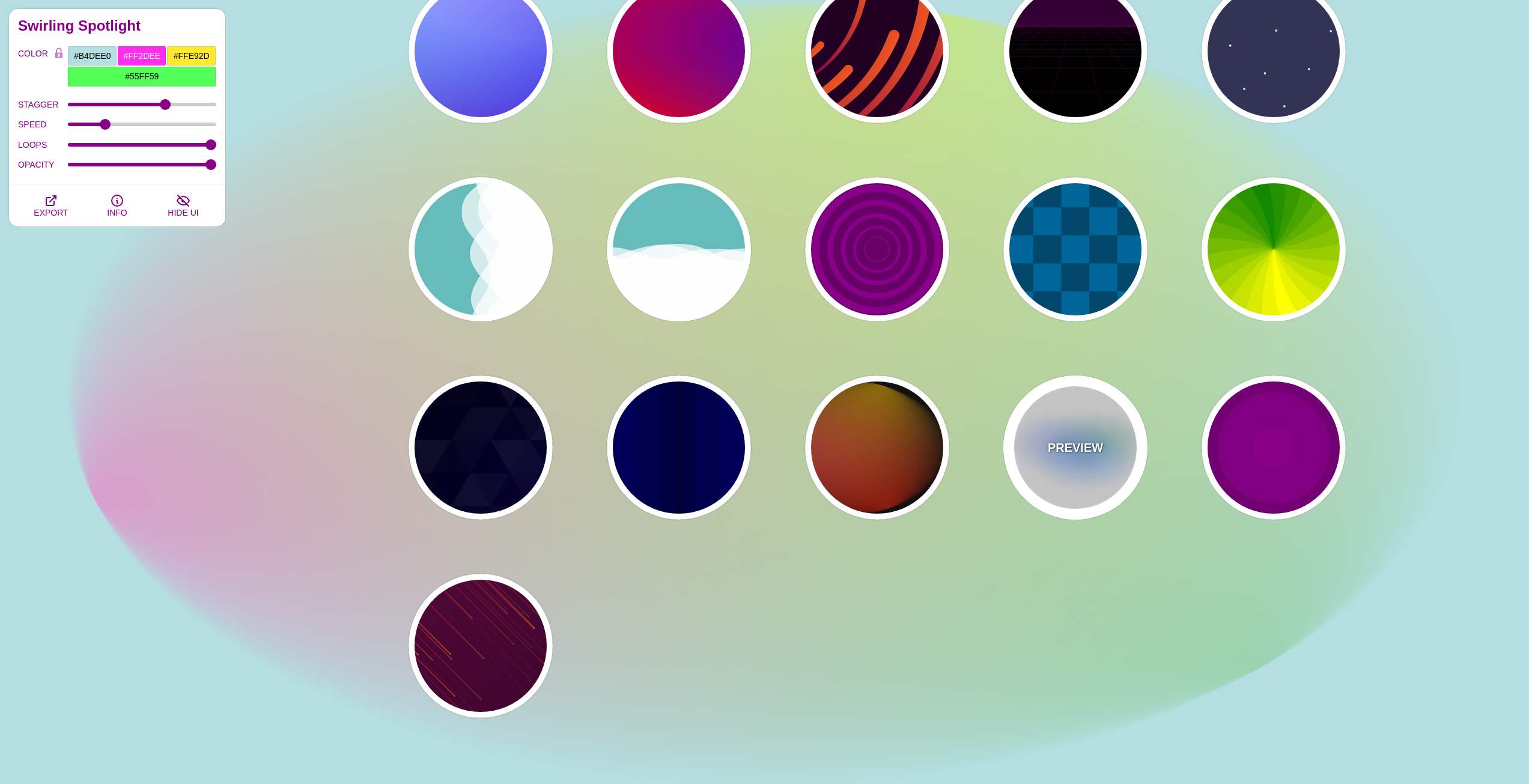
click at [1073, 471] on div "PREVIEW" at bounding box center [1075, 447] width 144 height 144
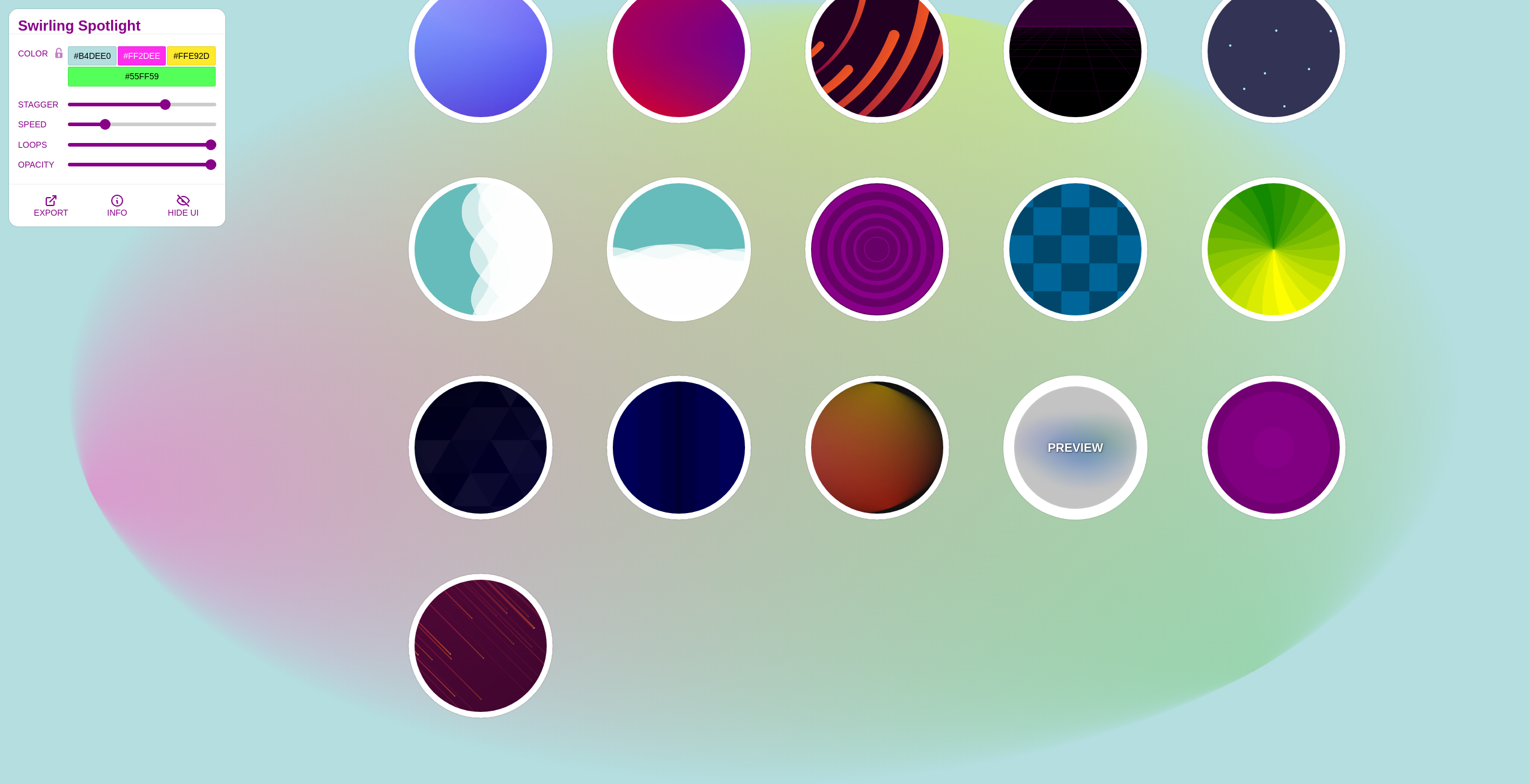
type input "#FFFFFF"
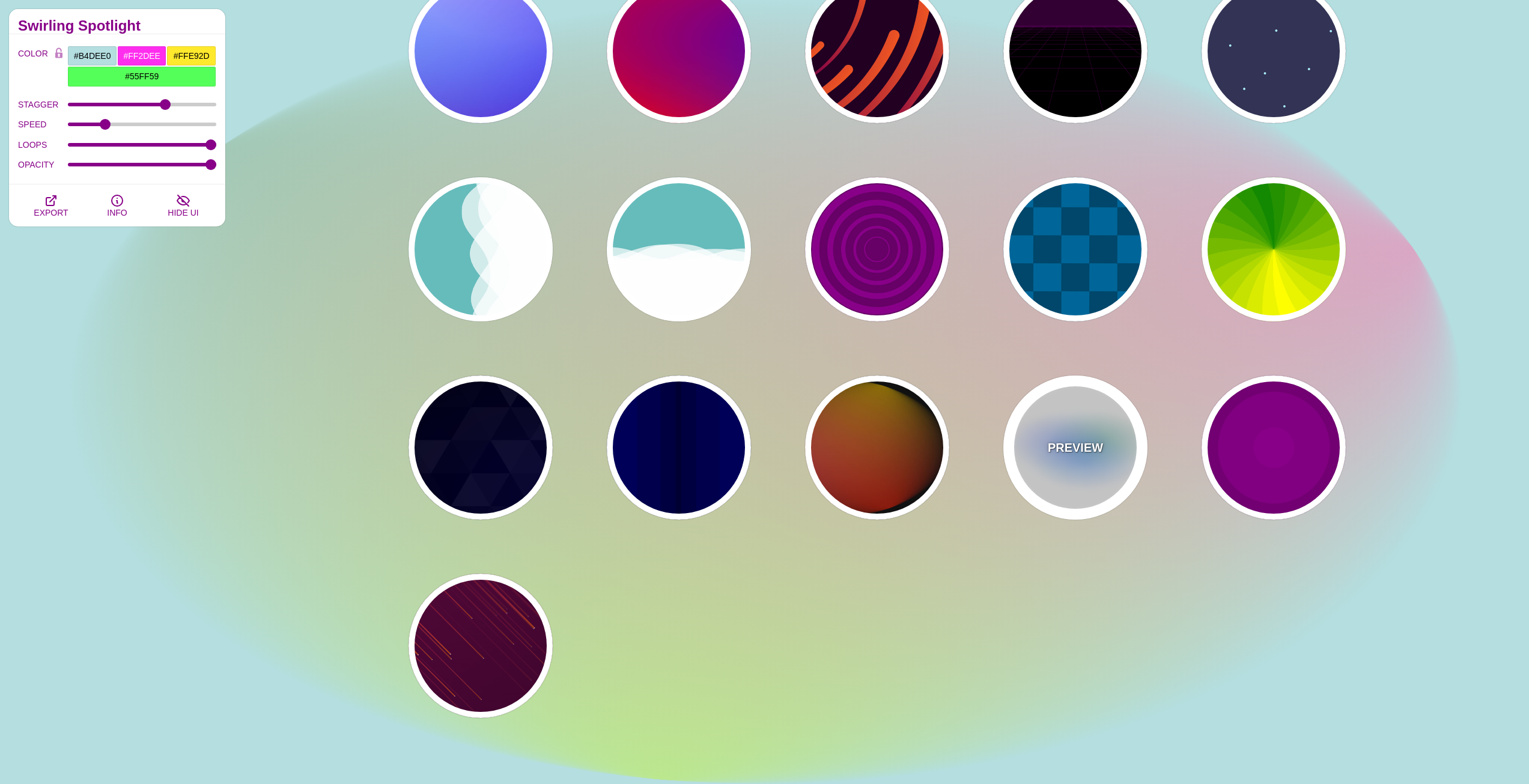
type input "#AA00FF"
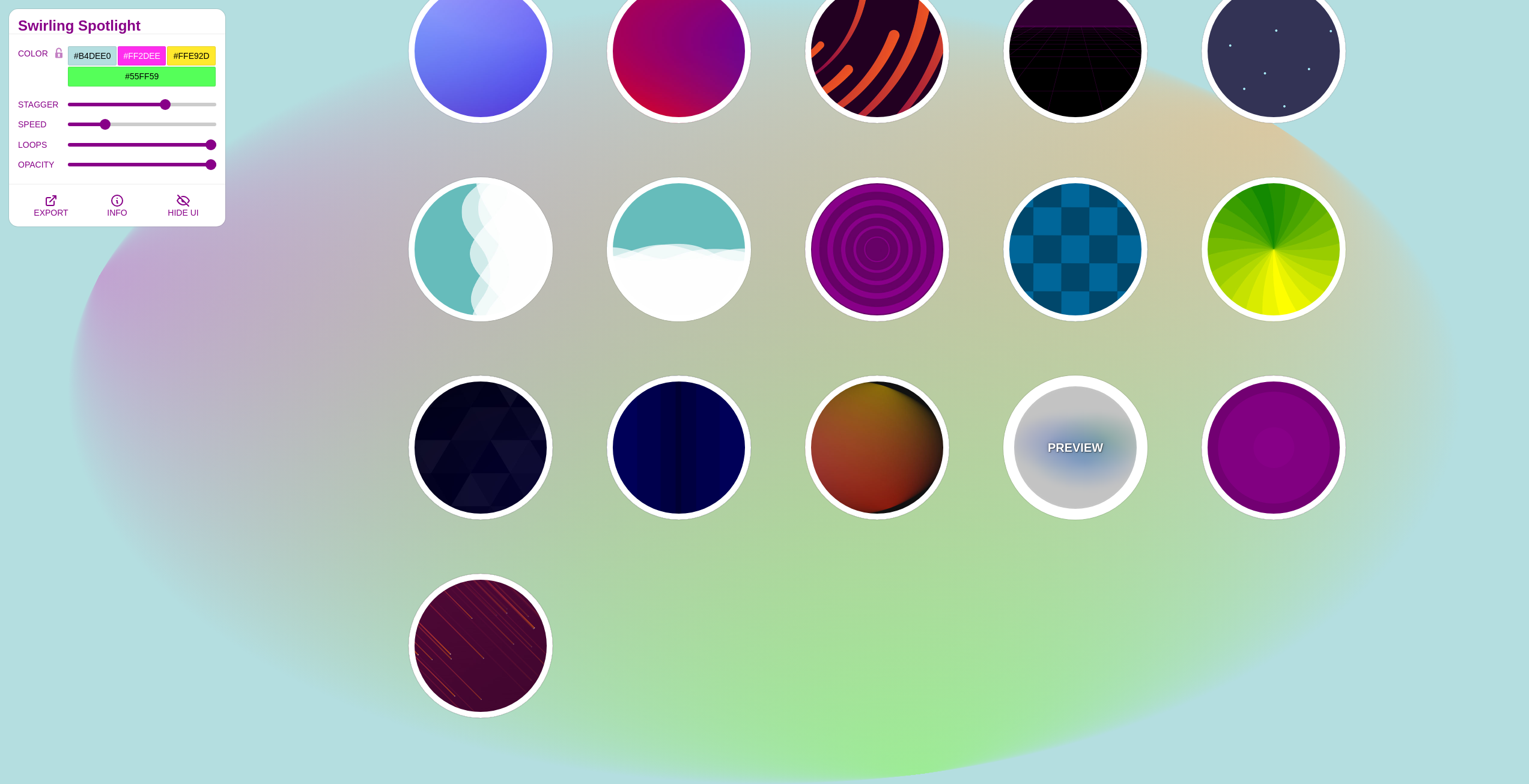
type input "#0088FF"
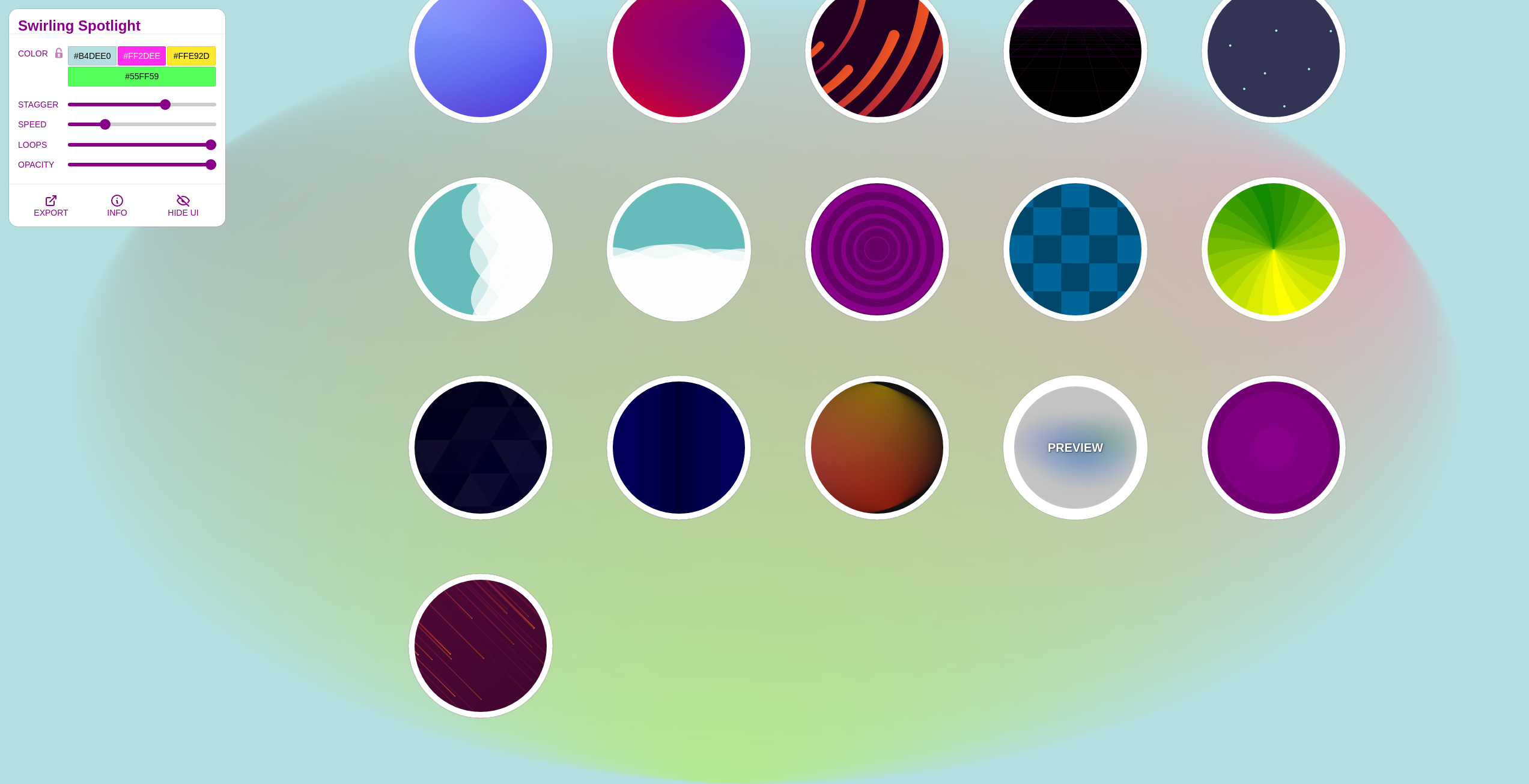
type input "#008800"
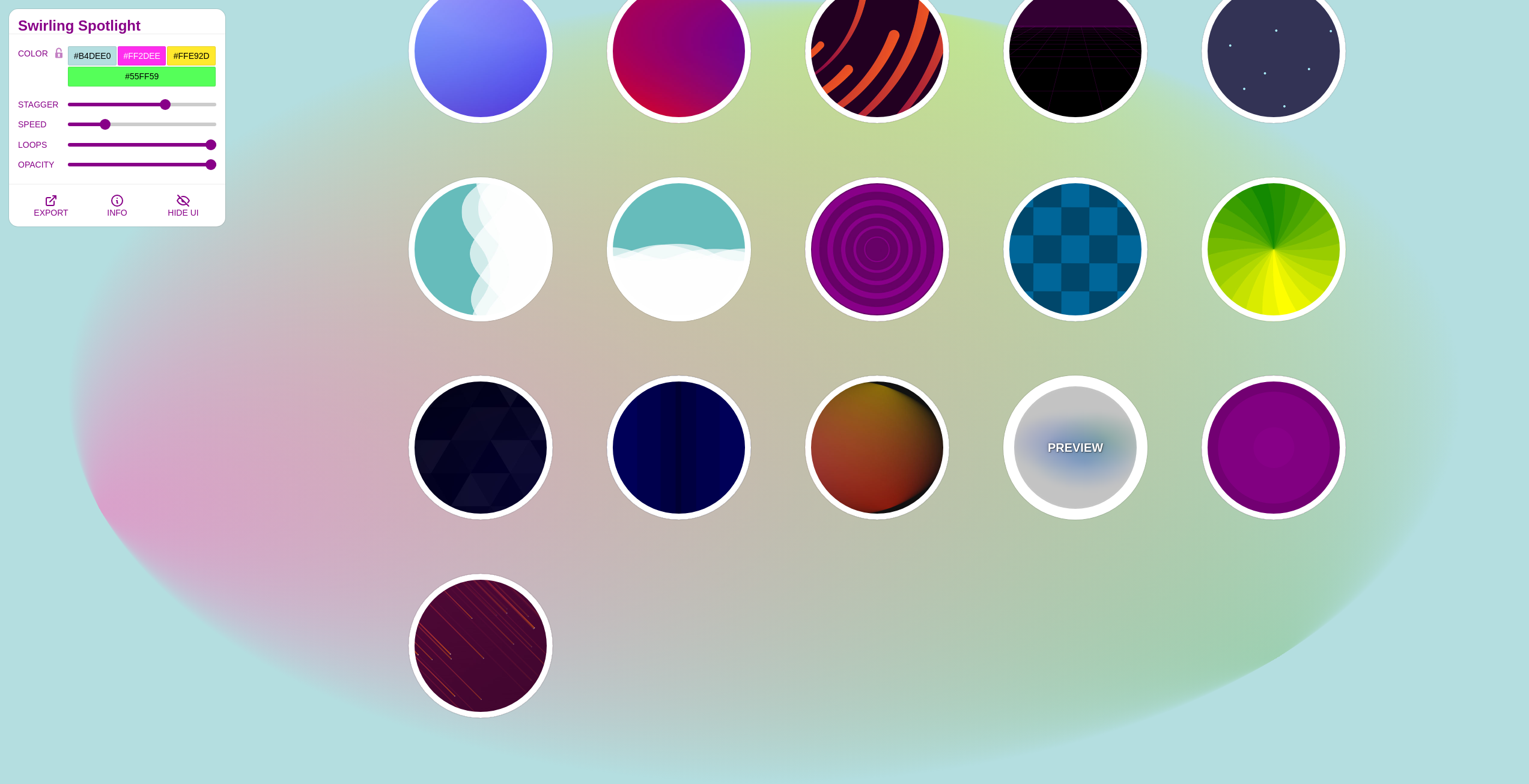
type input "8"
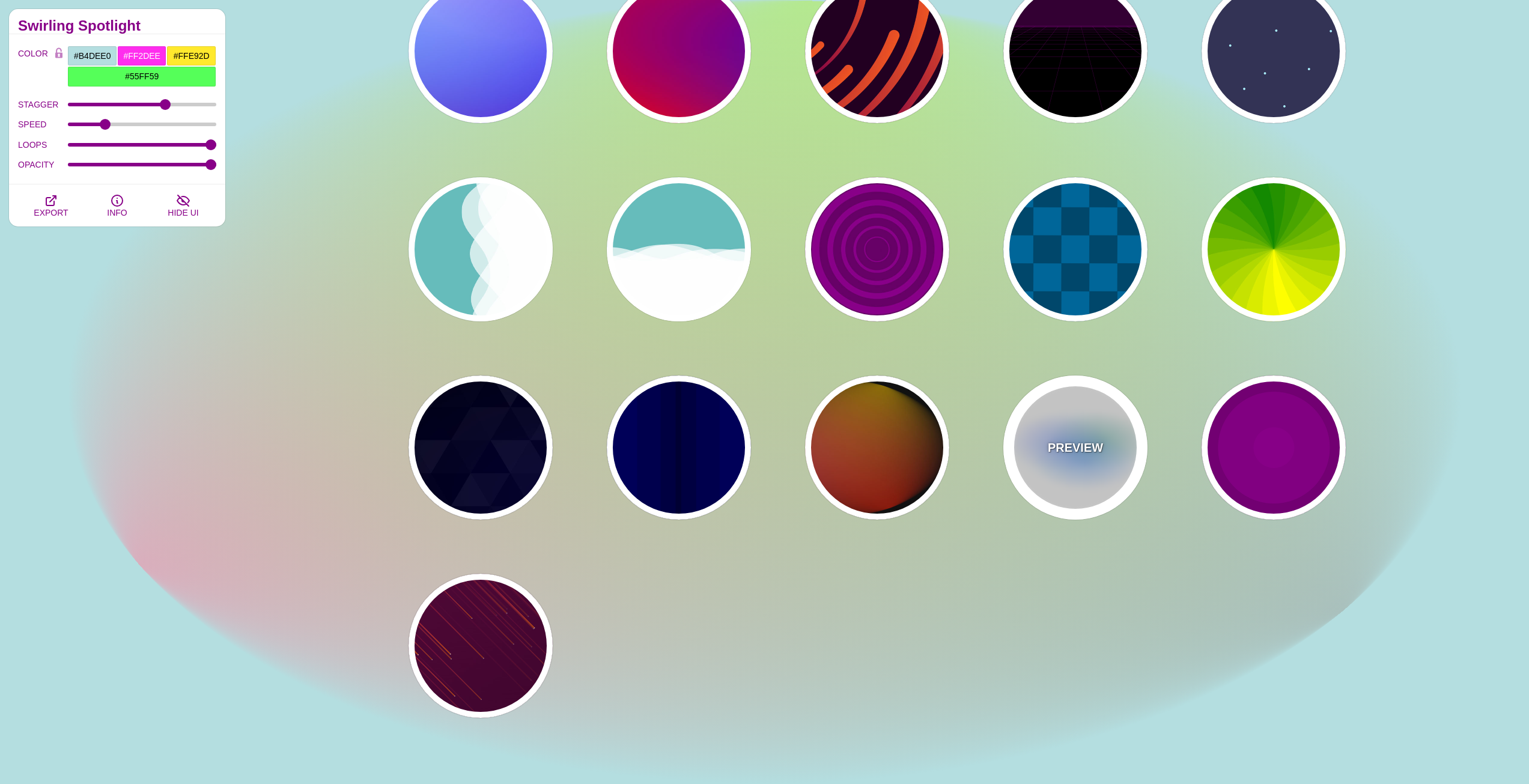
type input "24"
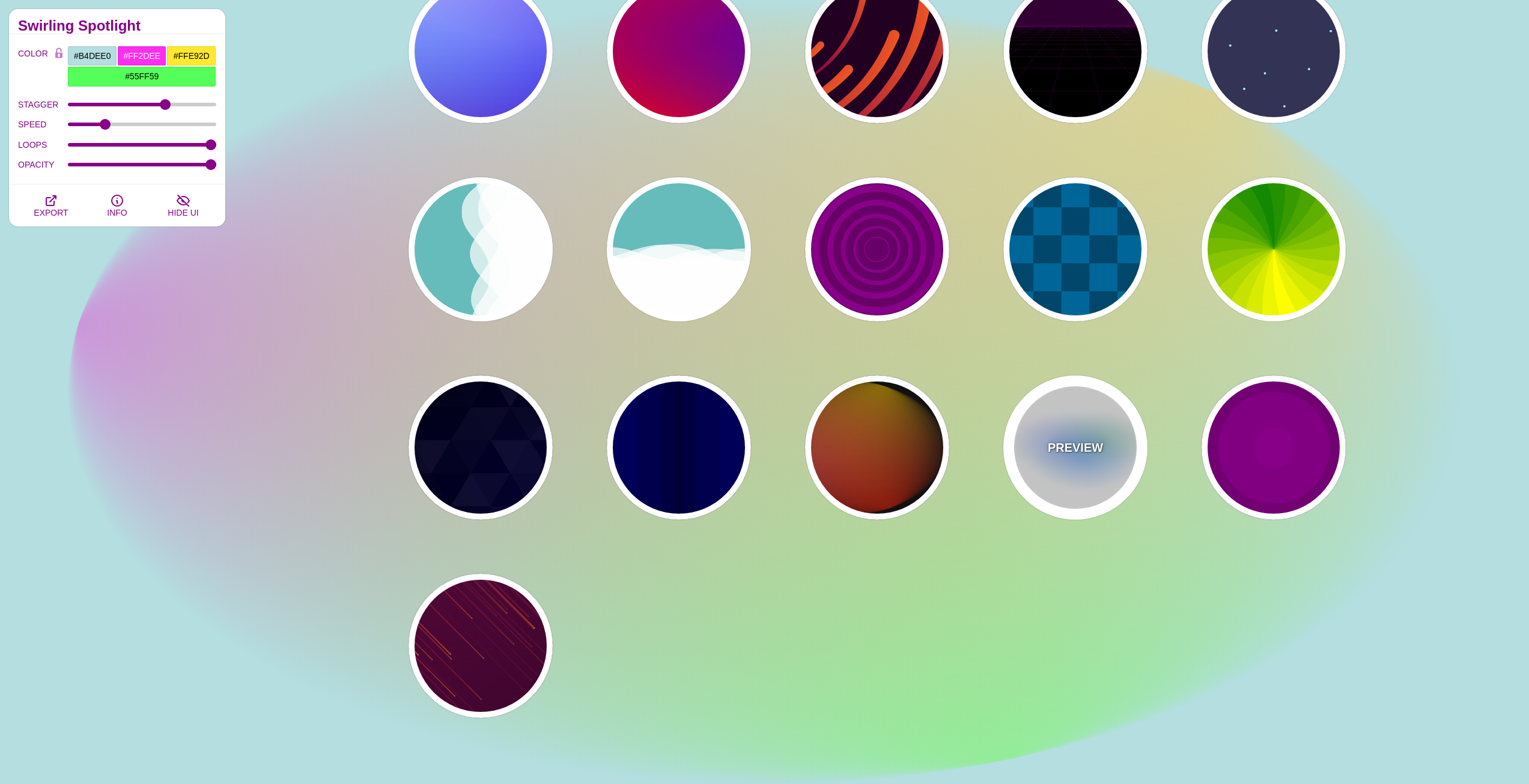
type input "0.5"
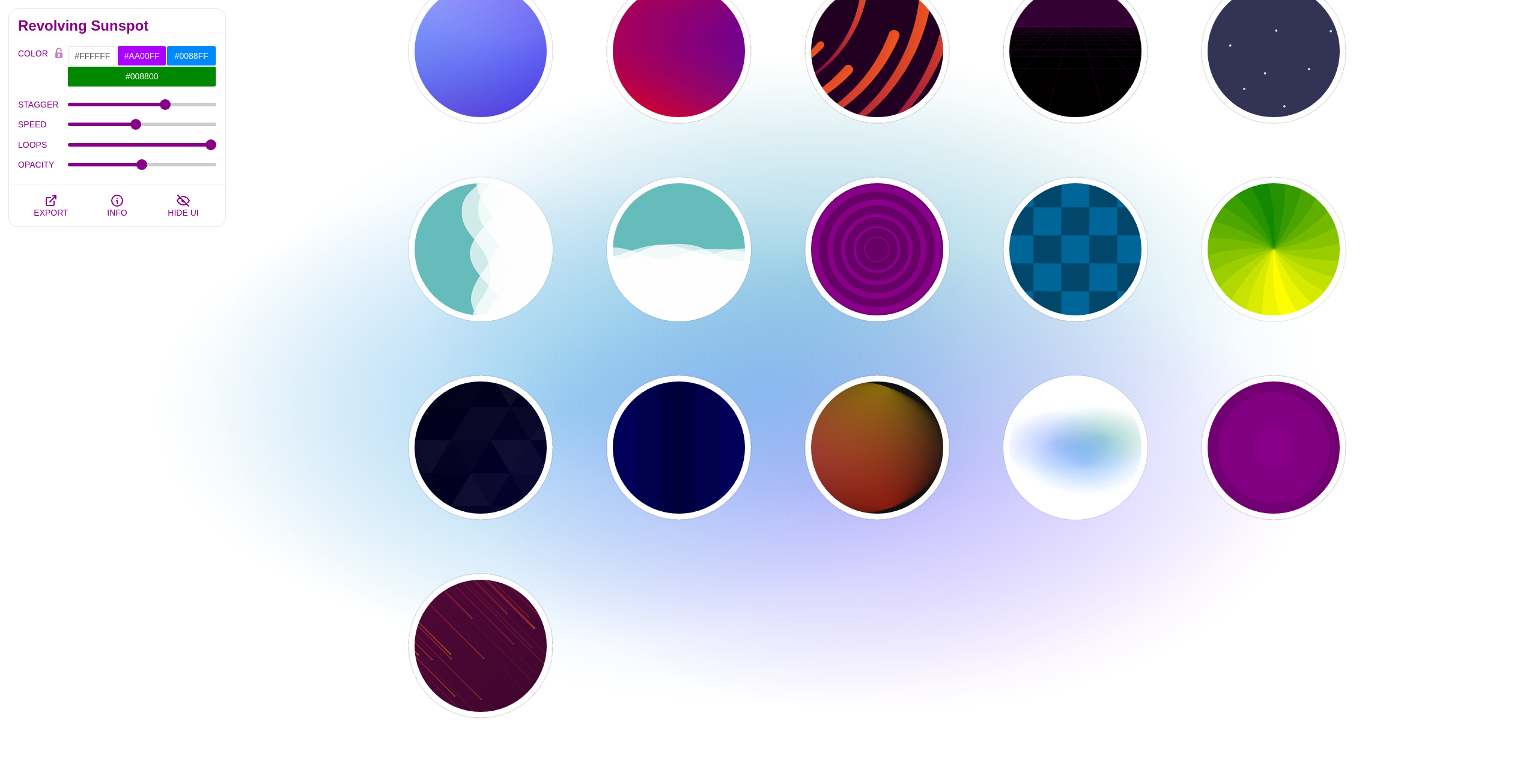
click at [269, 376] on div "PREVIEW PREVIEW PREVIEW PREVIEW PREVIEW PREVIEW PREVIEW PREVIEW PREVIEW PREVIEW…" at bounding box center [881, 249] width 1295 height 955
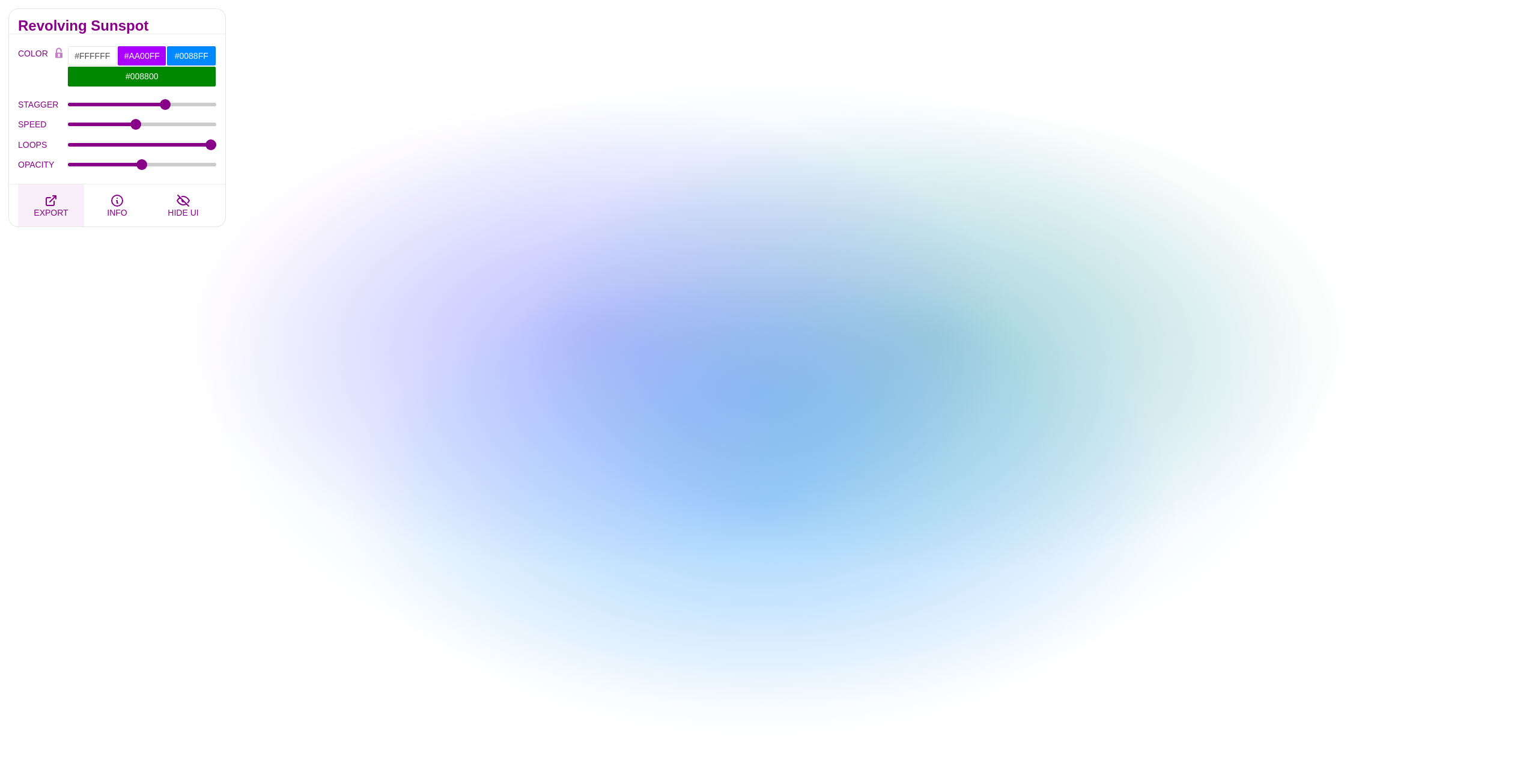
click at [52, 199] on icon "button" at bounding box center [51, 200] width 10 height 10
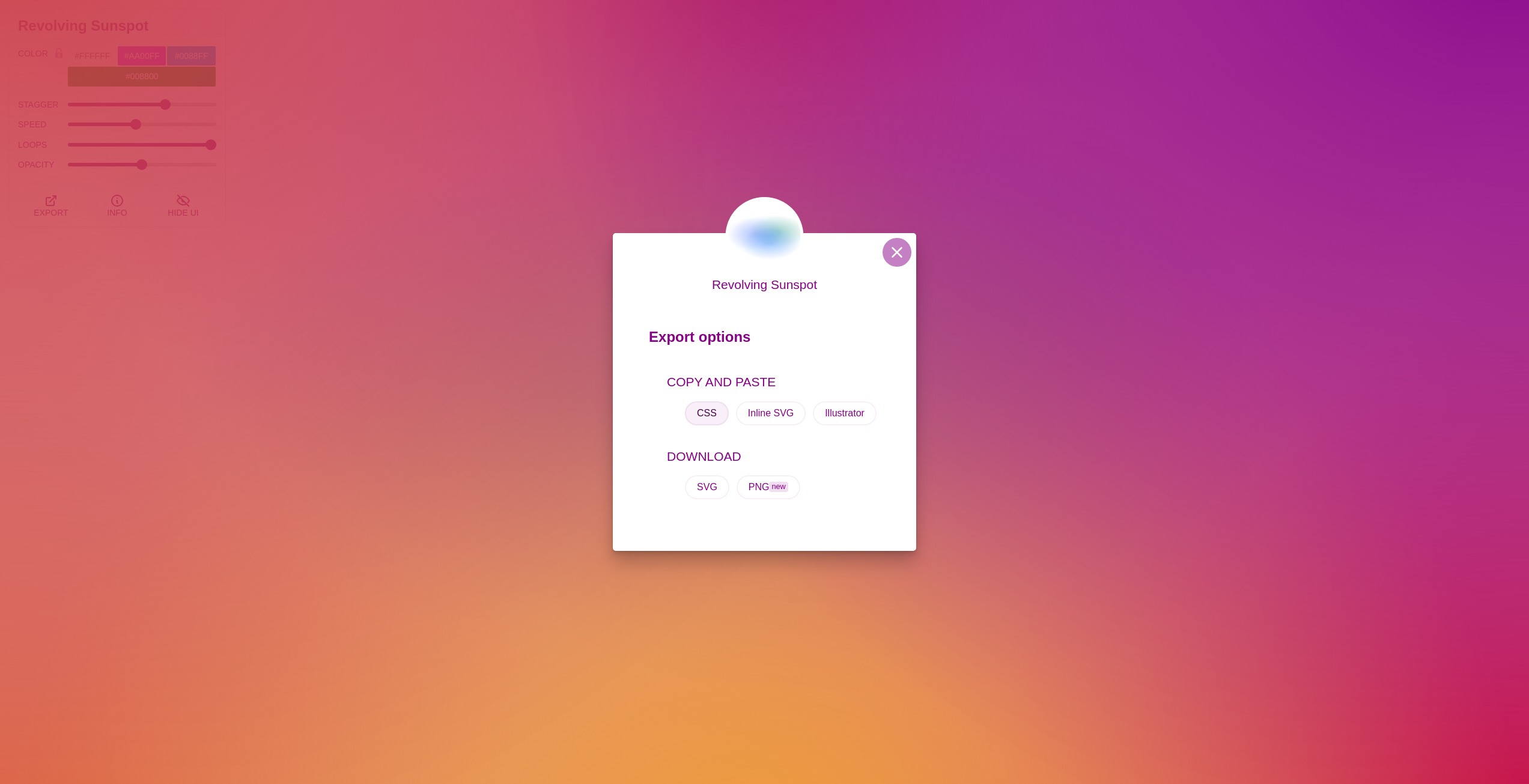
click at [703, 410] on button "CSS" at bounding box center [707, 414] width 44 height 24
click at [888, 253] on button at bounding box center [897, 252] width 29 height 29
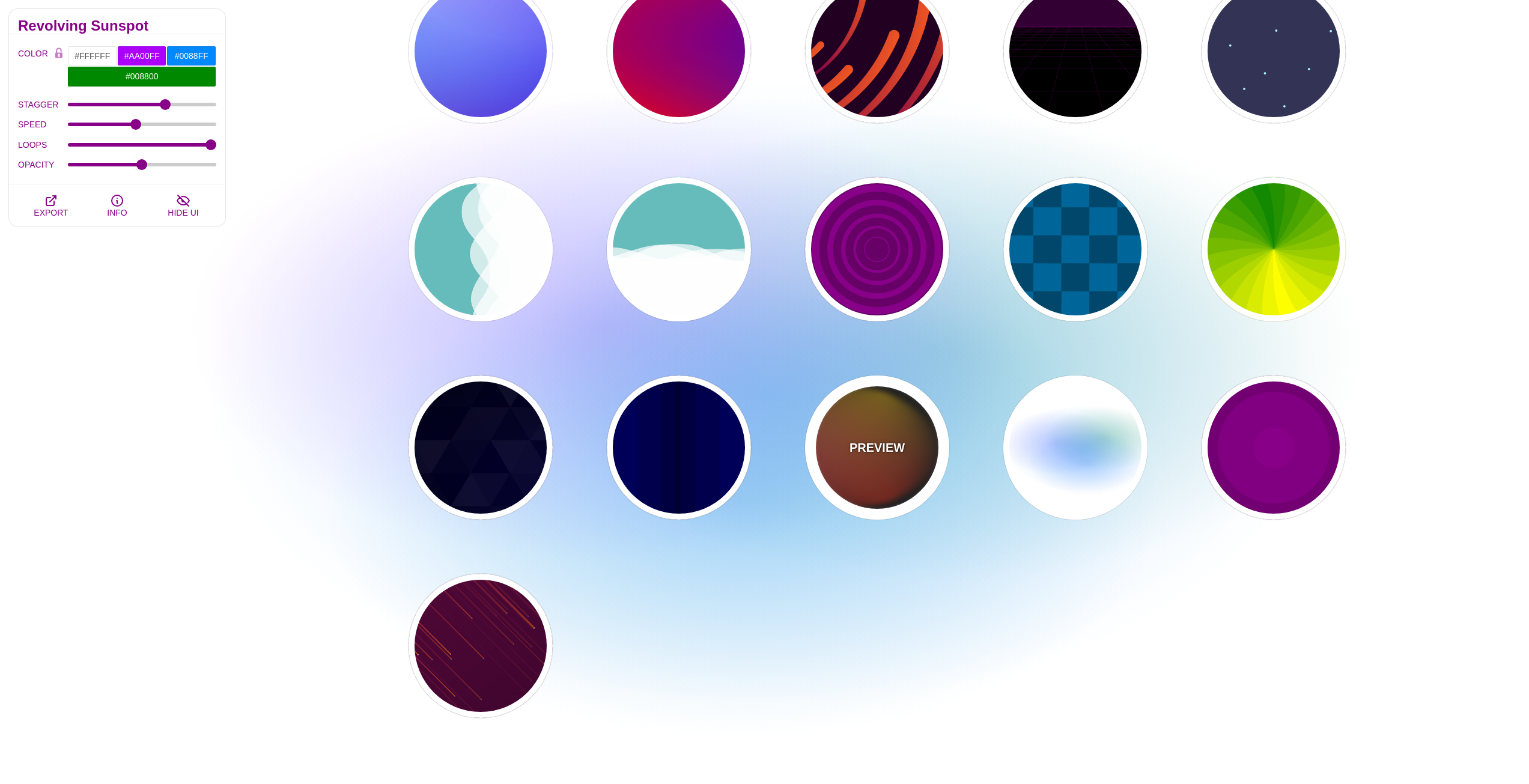
click at [883, 471] on div "PREVIEW" at bounding box center [877, 447] width 144 height 144
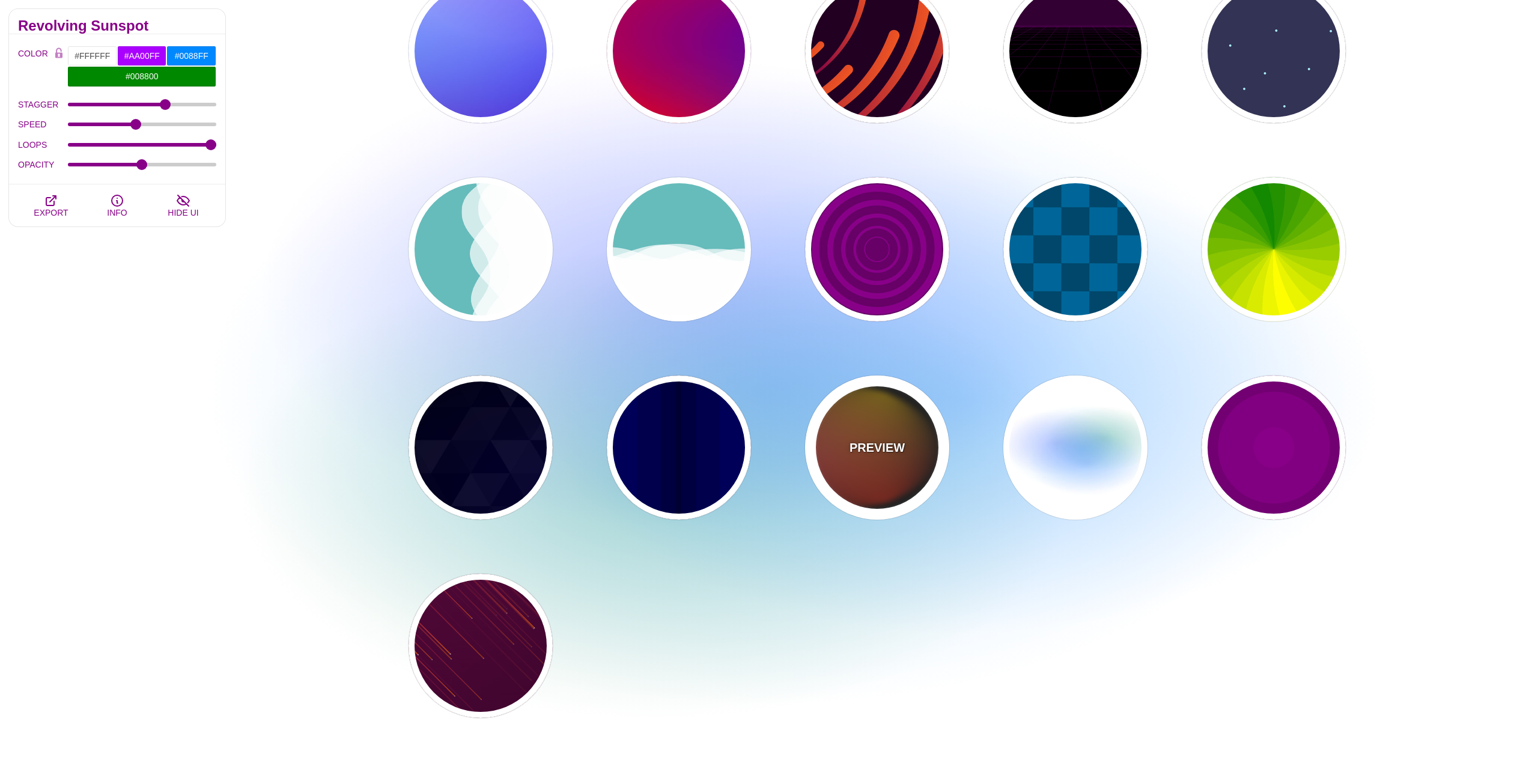
type input "#111111"
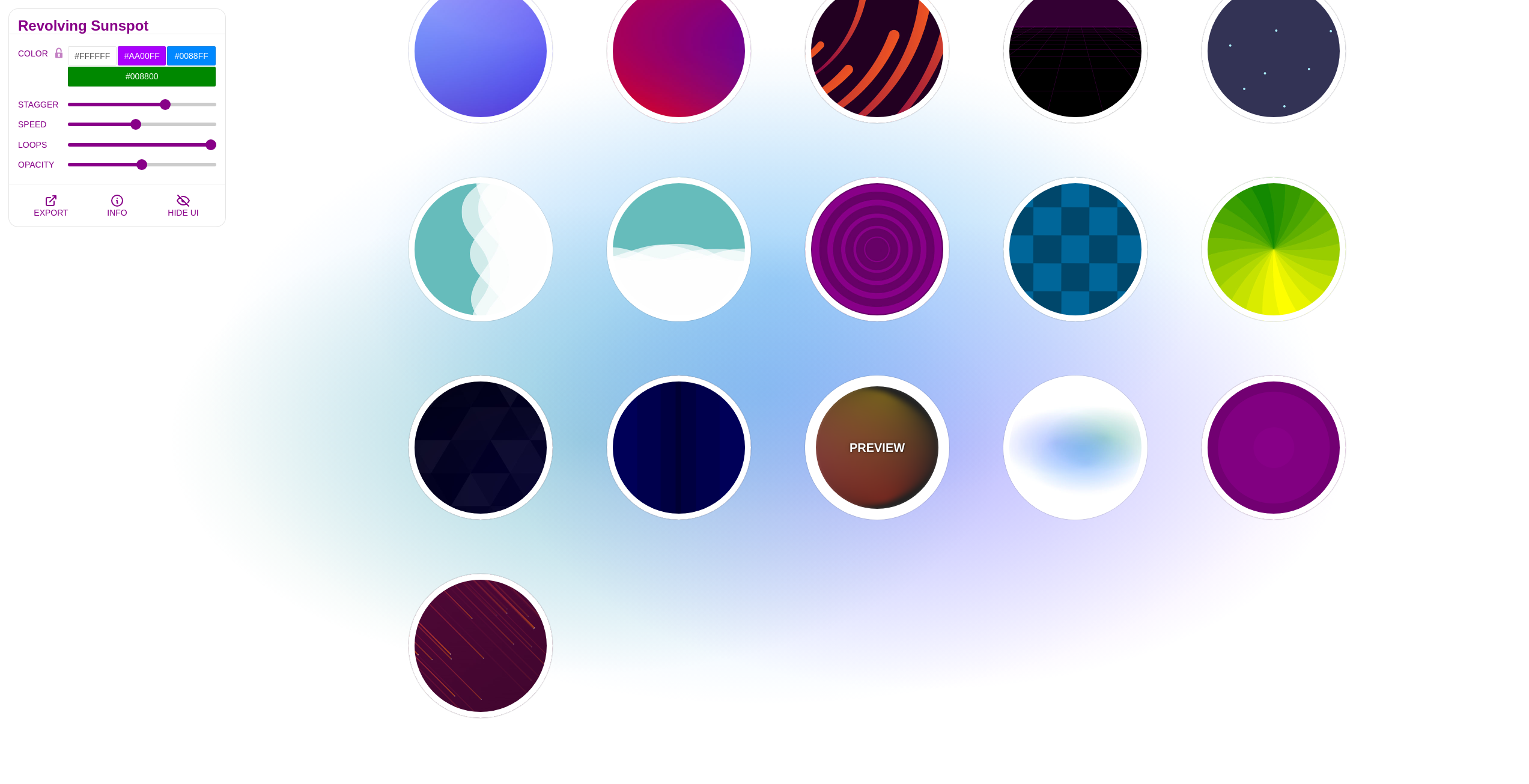
type input "#FF00FF"
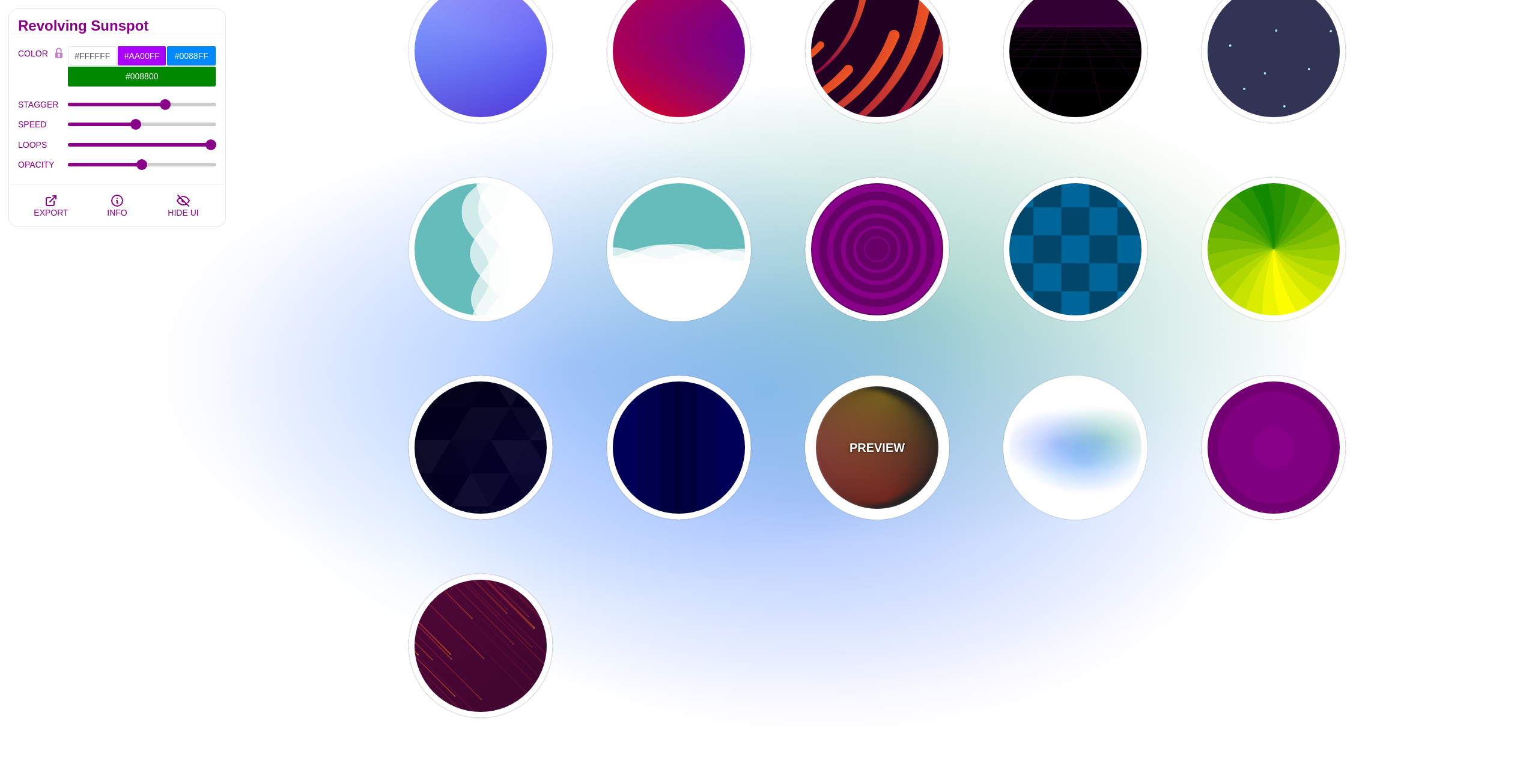
type input "#FFCC00"
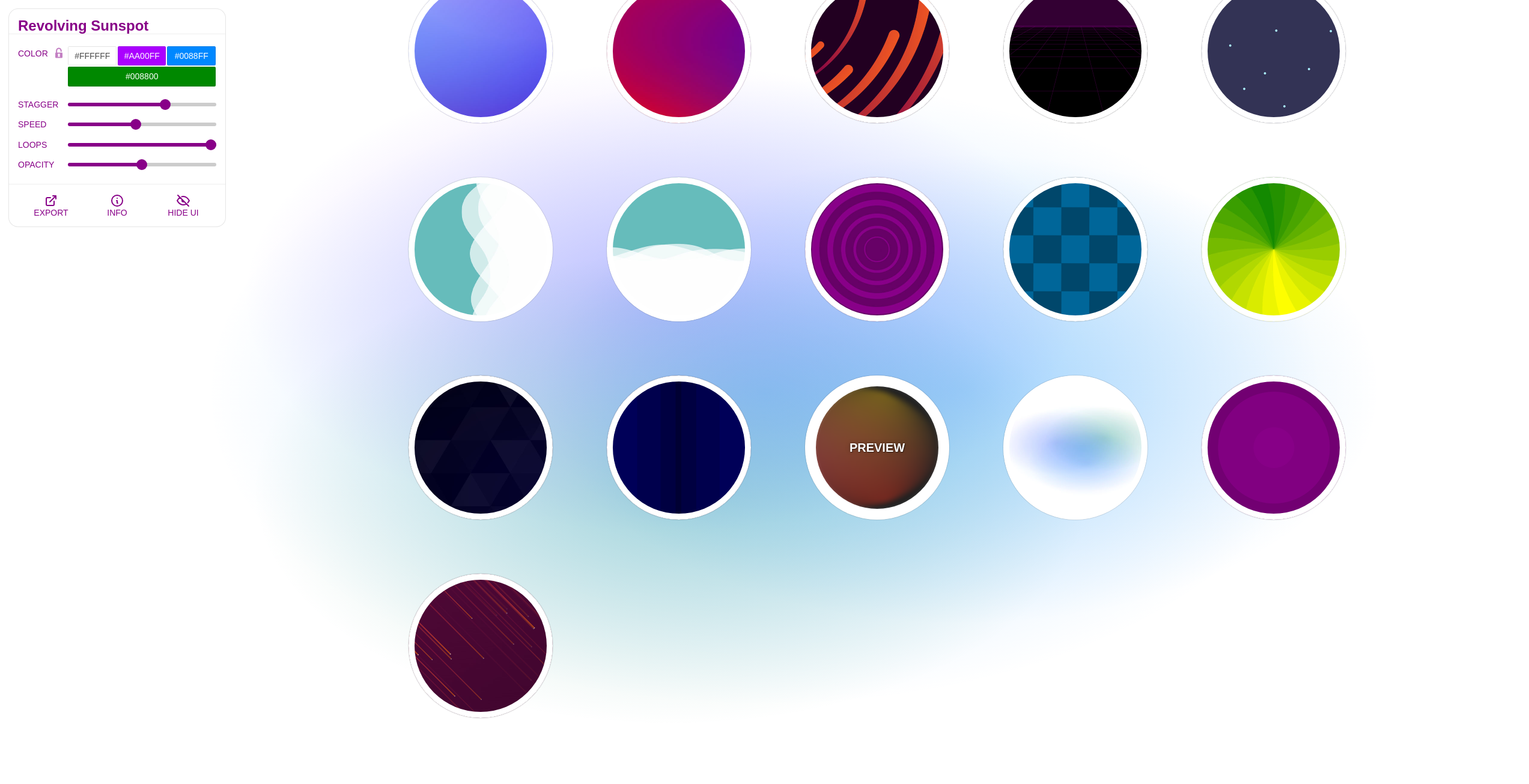
type input "#FF2200"
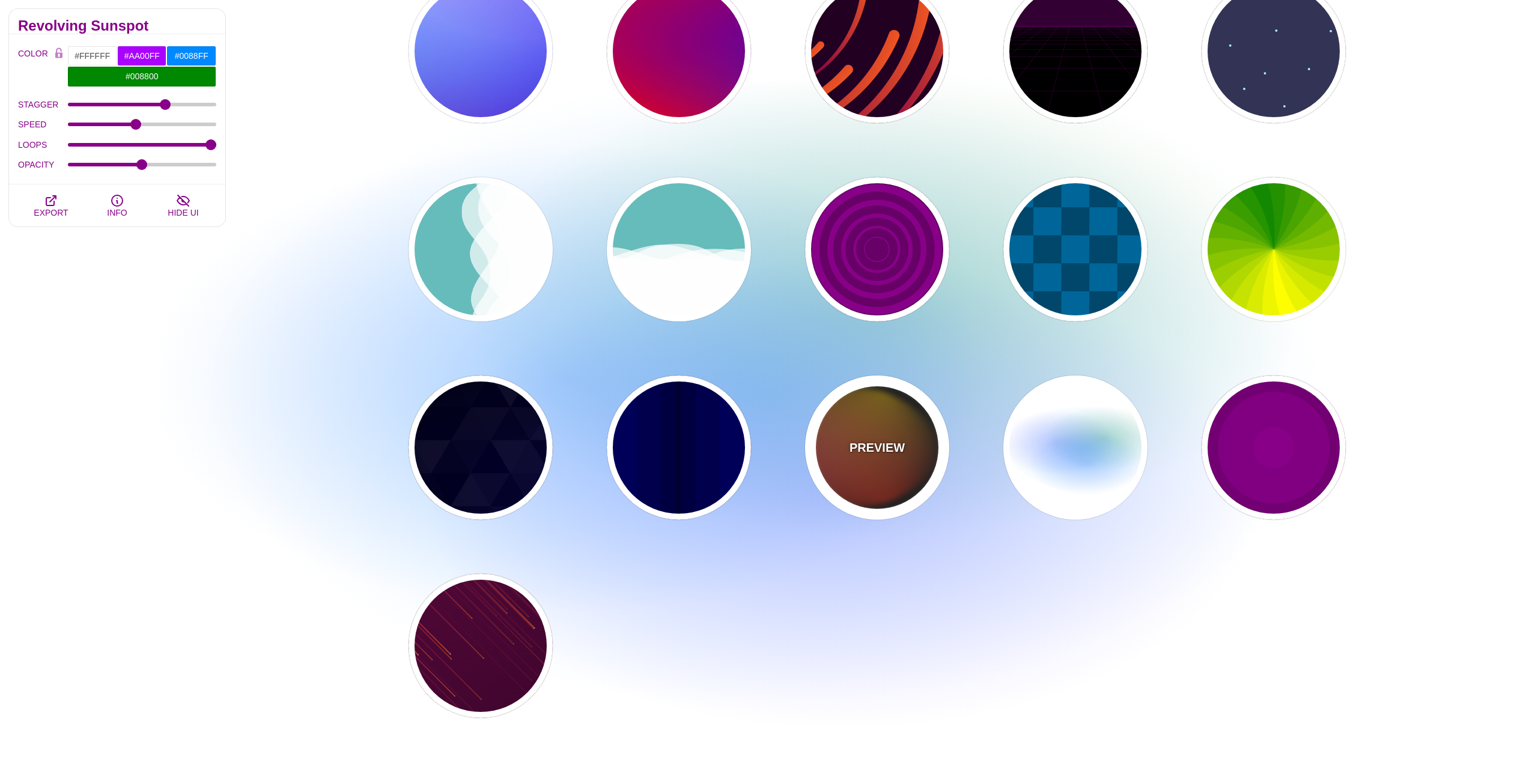
type input "4"
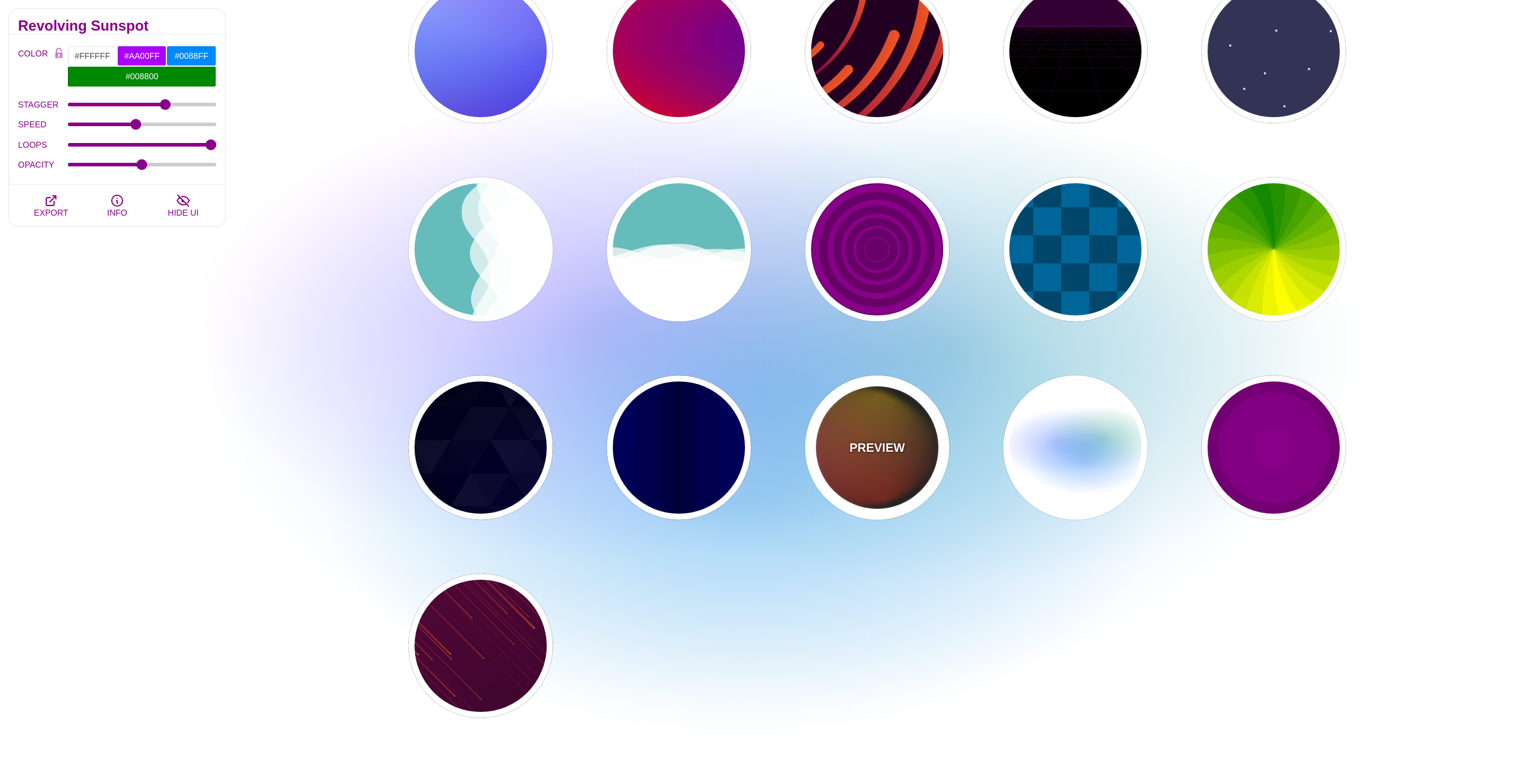
type input "12"
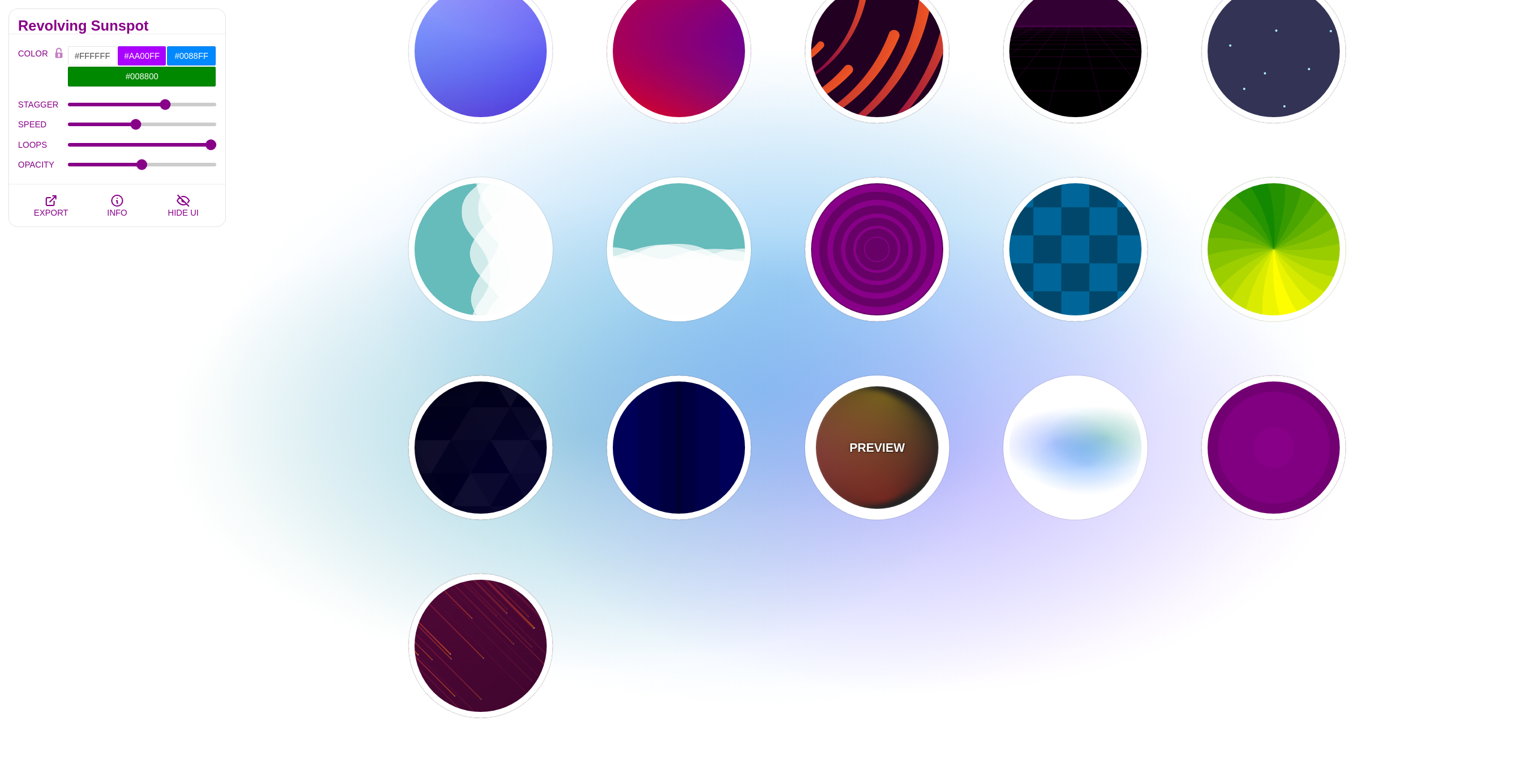
type input "1"
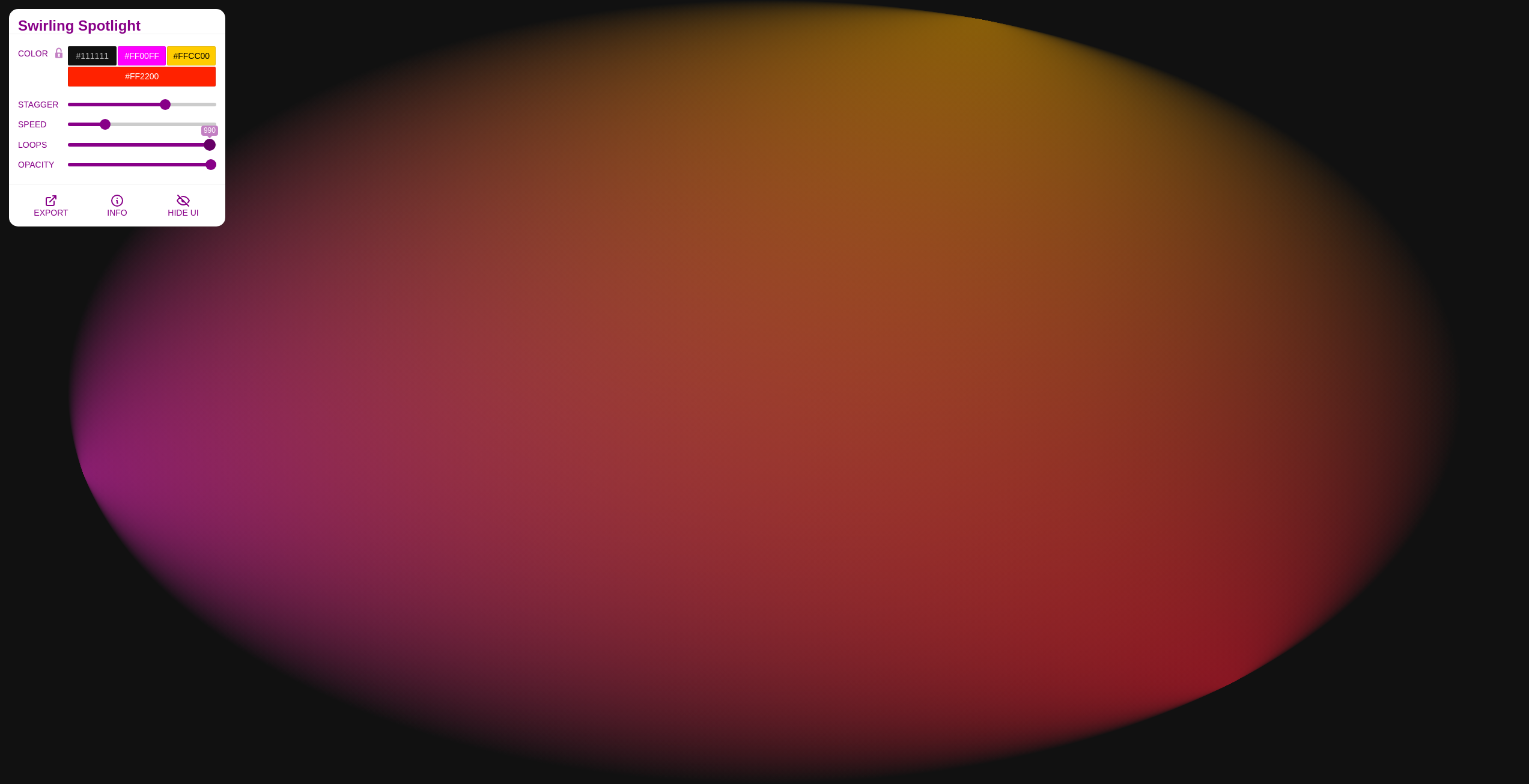
type input "999"
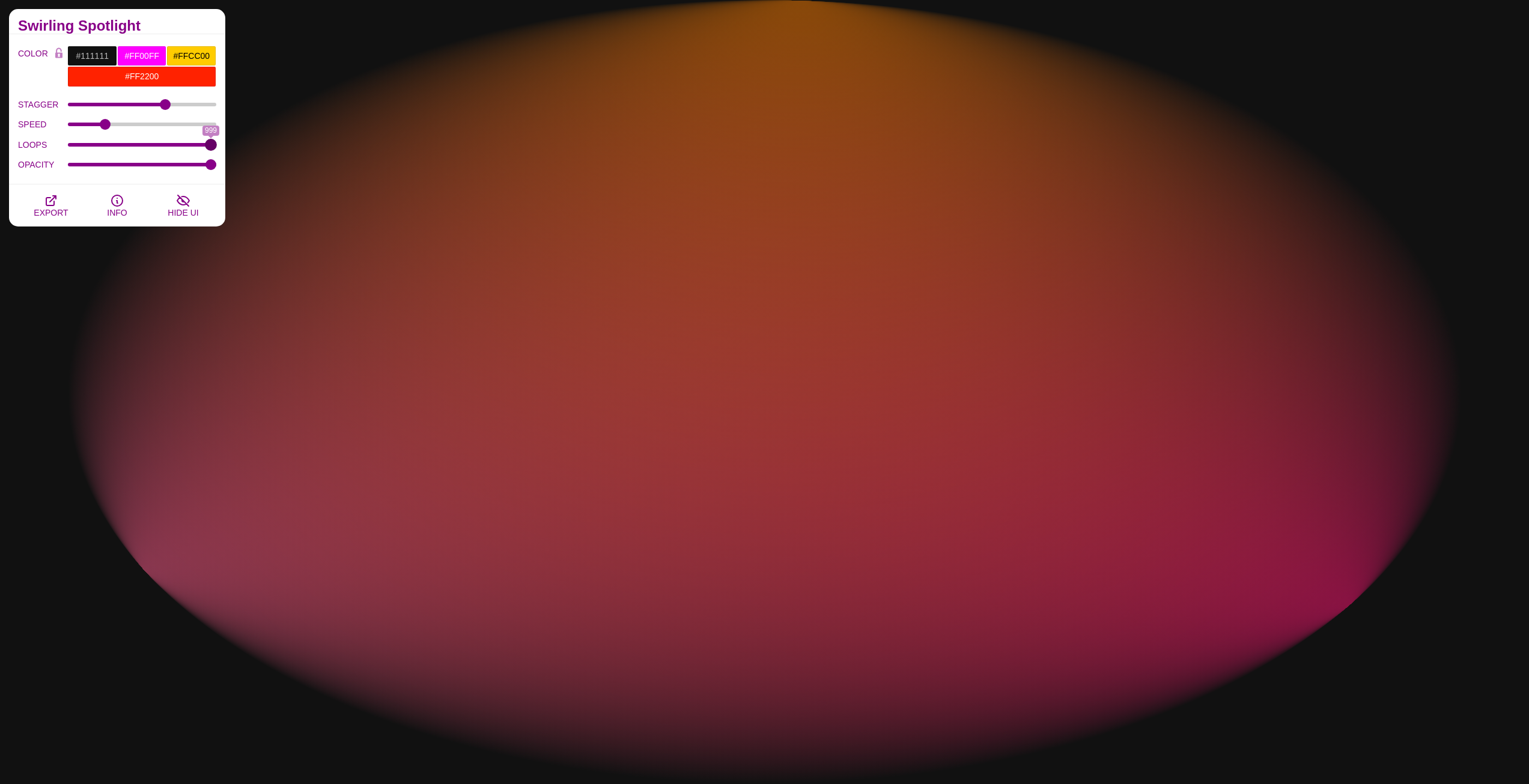
drag, startPoint x: 209, startPoint y: 143, endPoint x: 222, endPoint y: 143, distance: 13.0
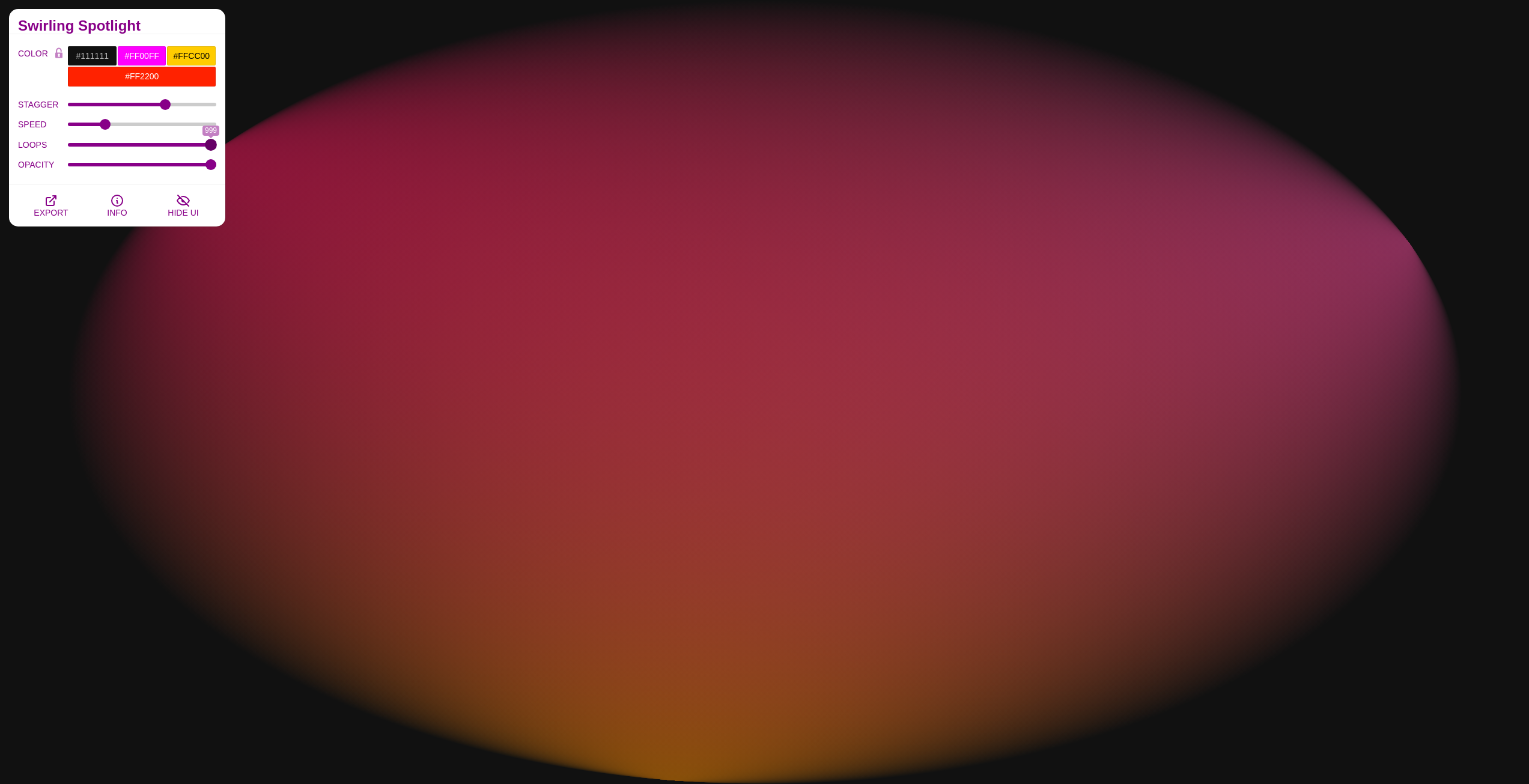
click at [217, 143] on input "LOOPS" at bounding box center [142, 145] width 149 height 5
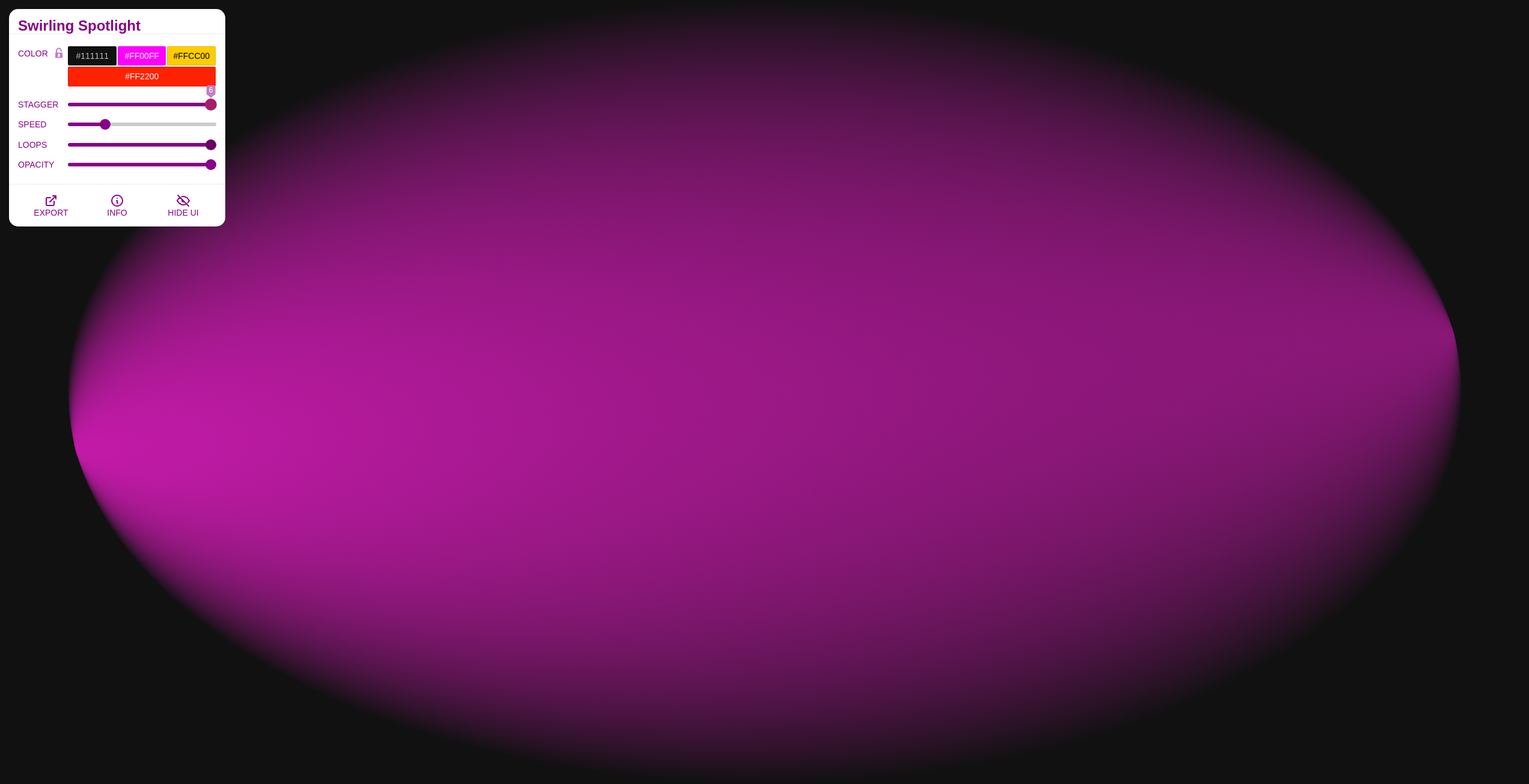
drag, startPoint x: 166, startPoint y: 103, endPoint x: 236, endPoint y: 105, distance: 70.0
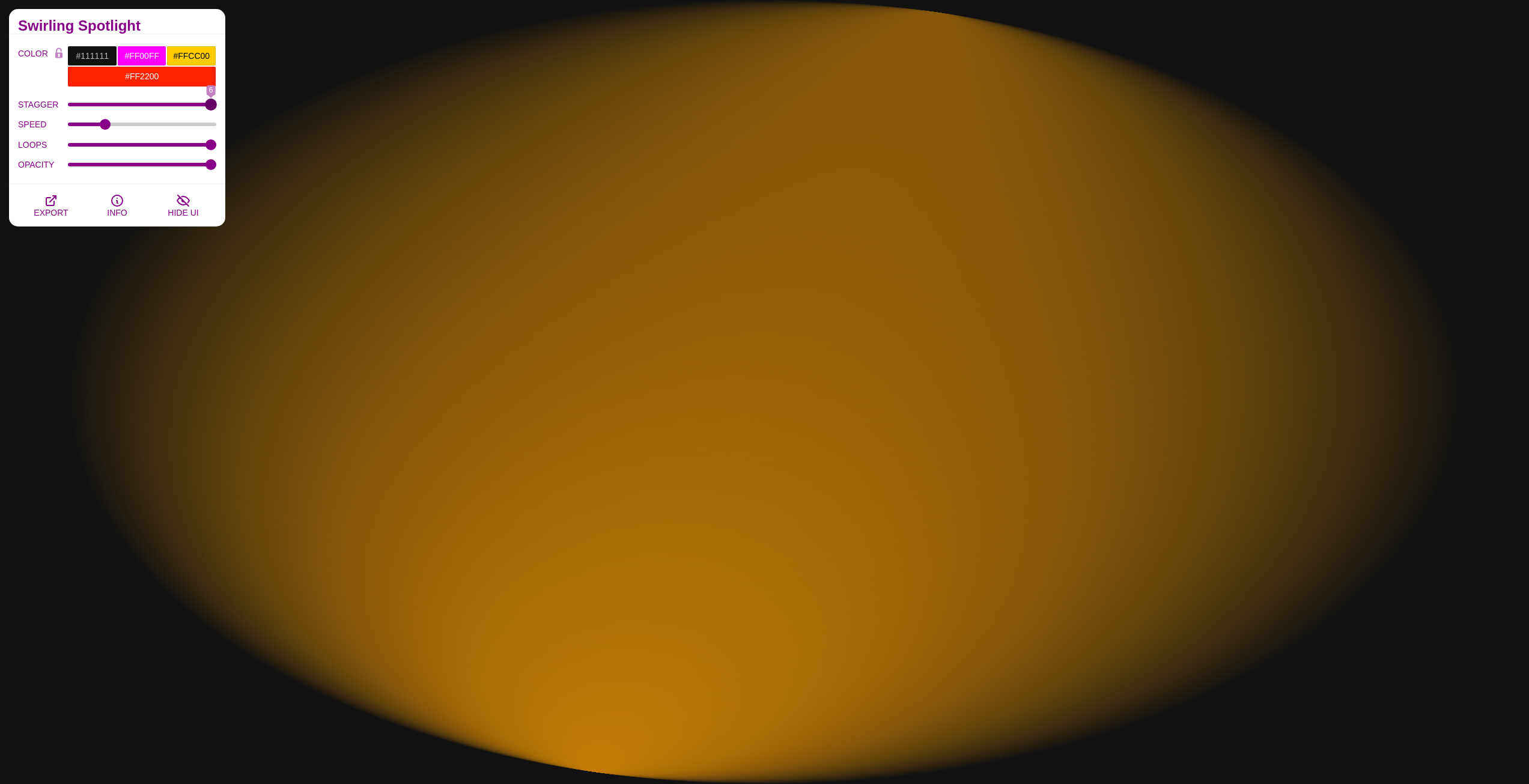
type input "6"
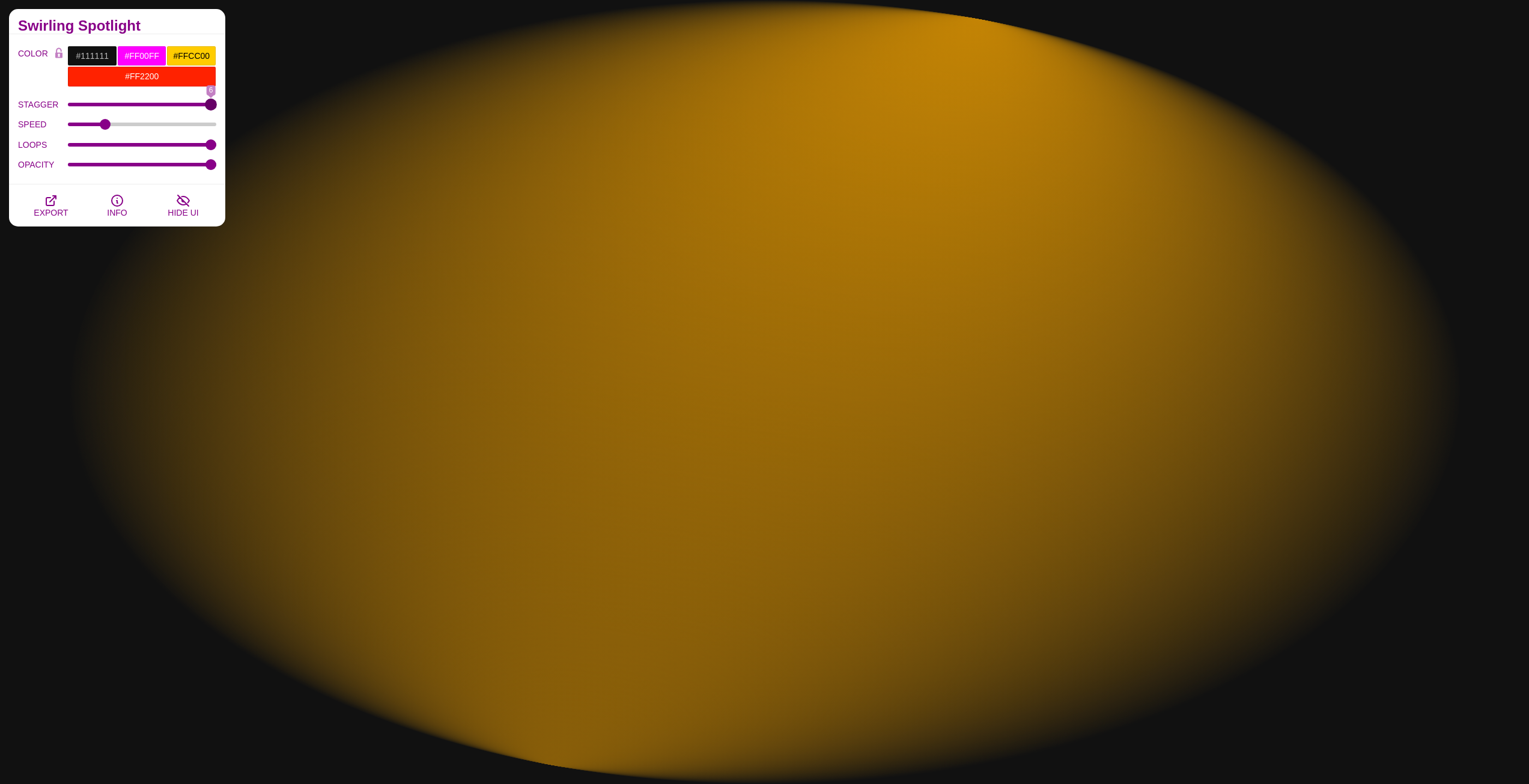
click at [217, 105] on input "STAGGER" at bounding box center [142, 105] width 149 height 5
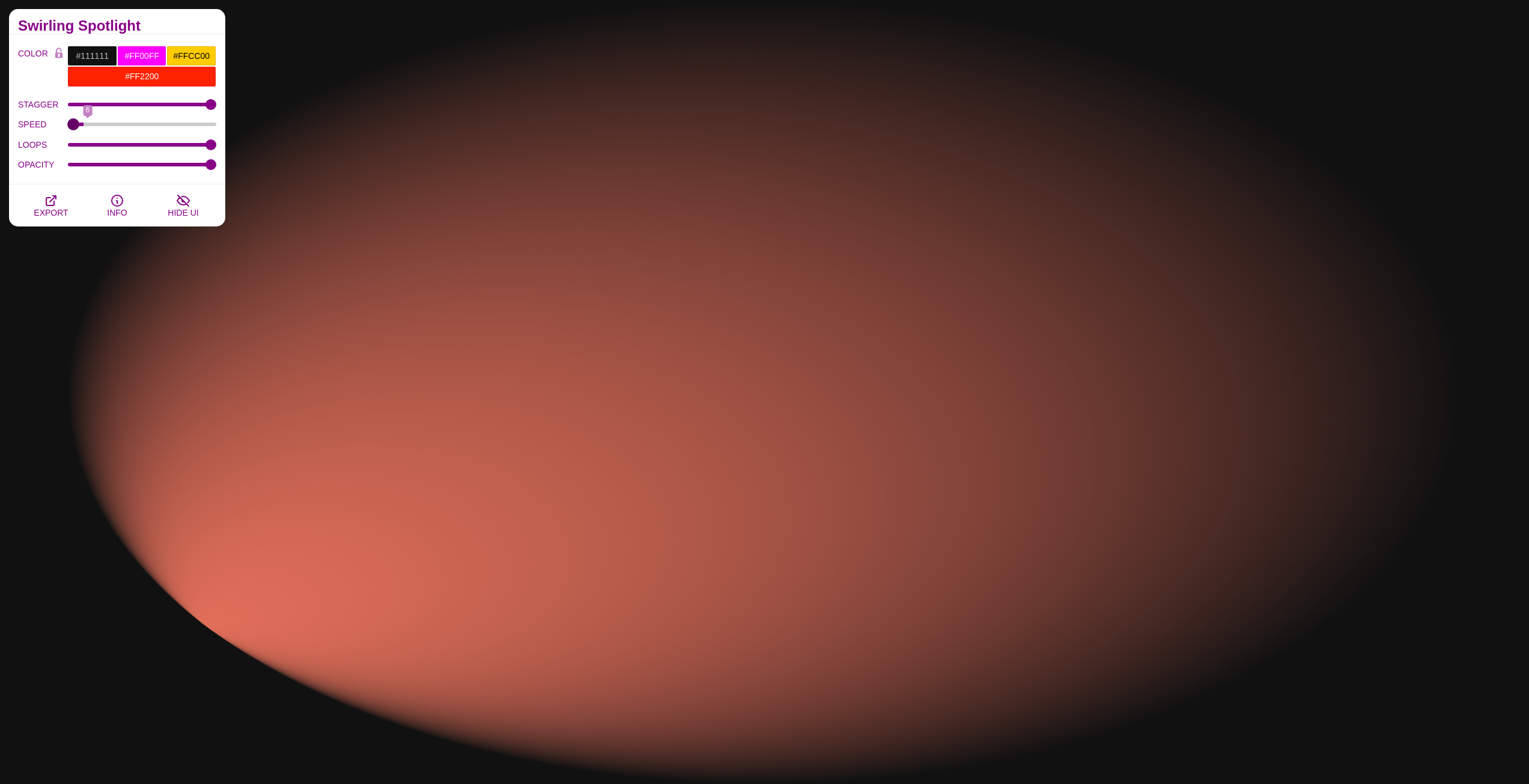
drag, startPoint x: 104, startPoint y: 122, endPoint x: 51, endPoint y: 119, distance: 53.1
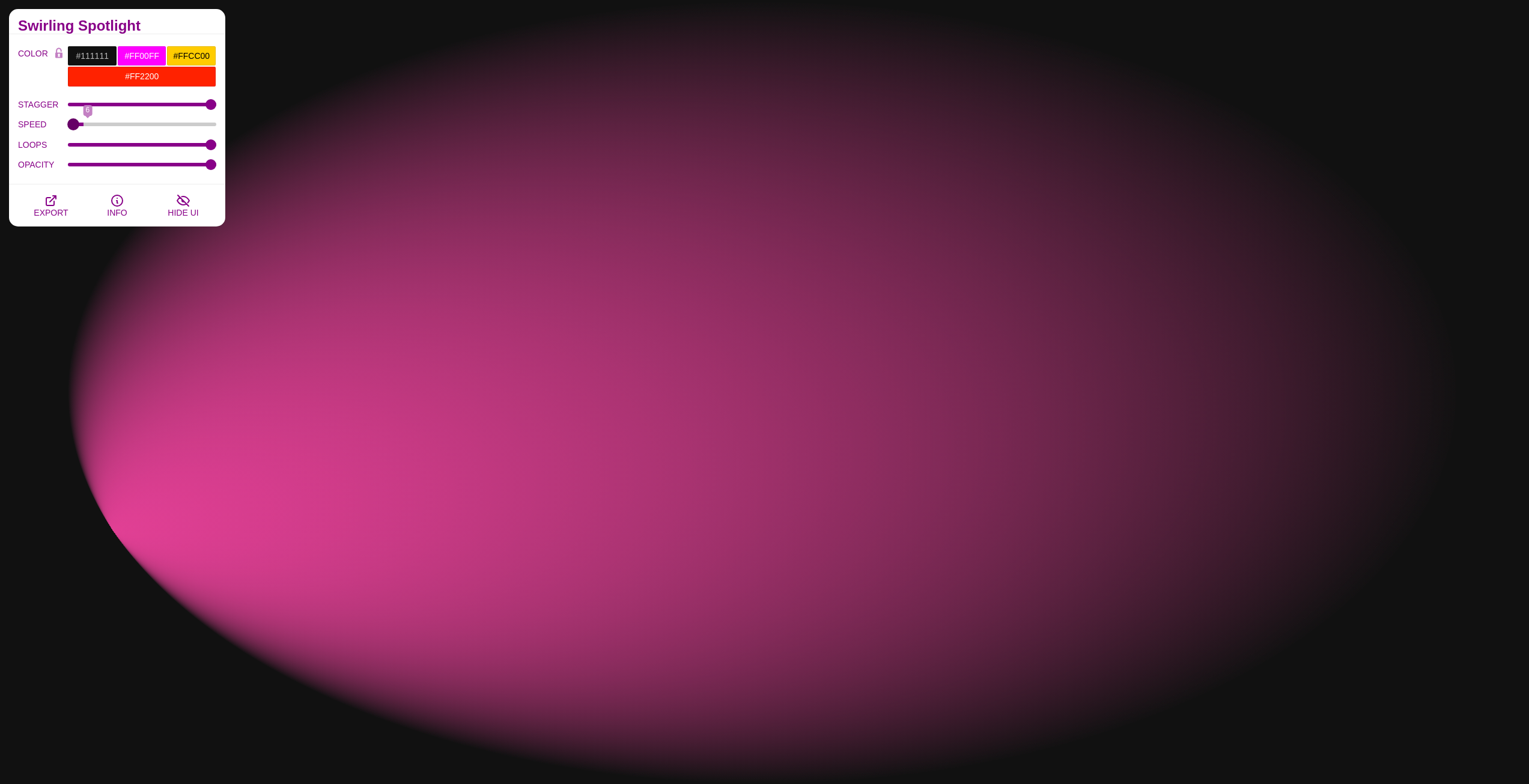
type input "1"
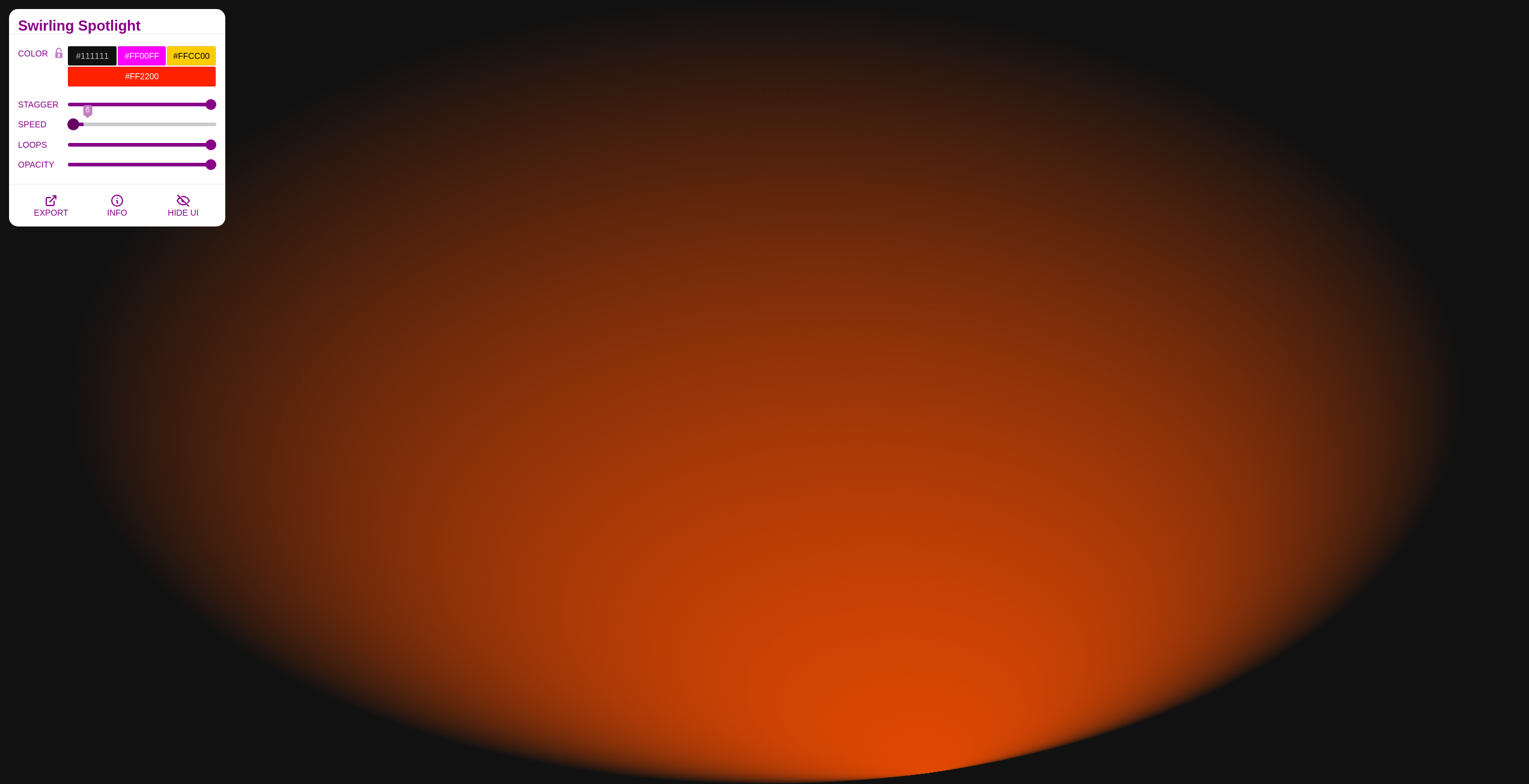
click at [68, 122] on input "SPEED" at bounding box center [142, 125] width 149 height 5
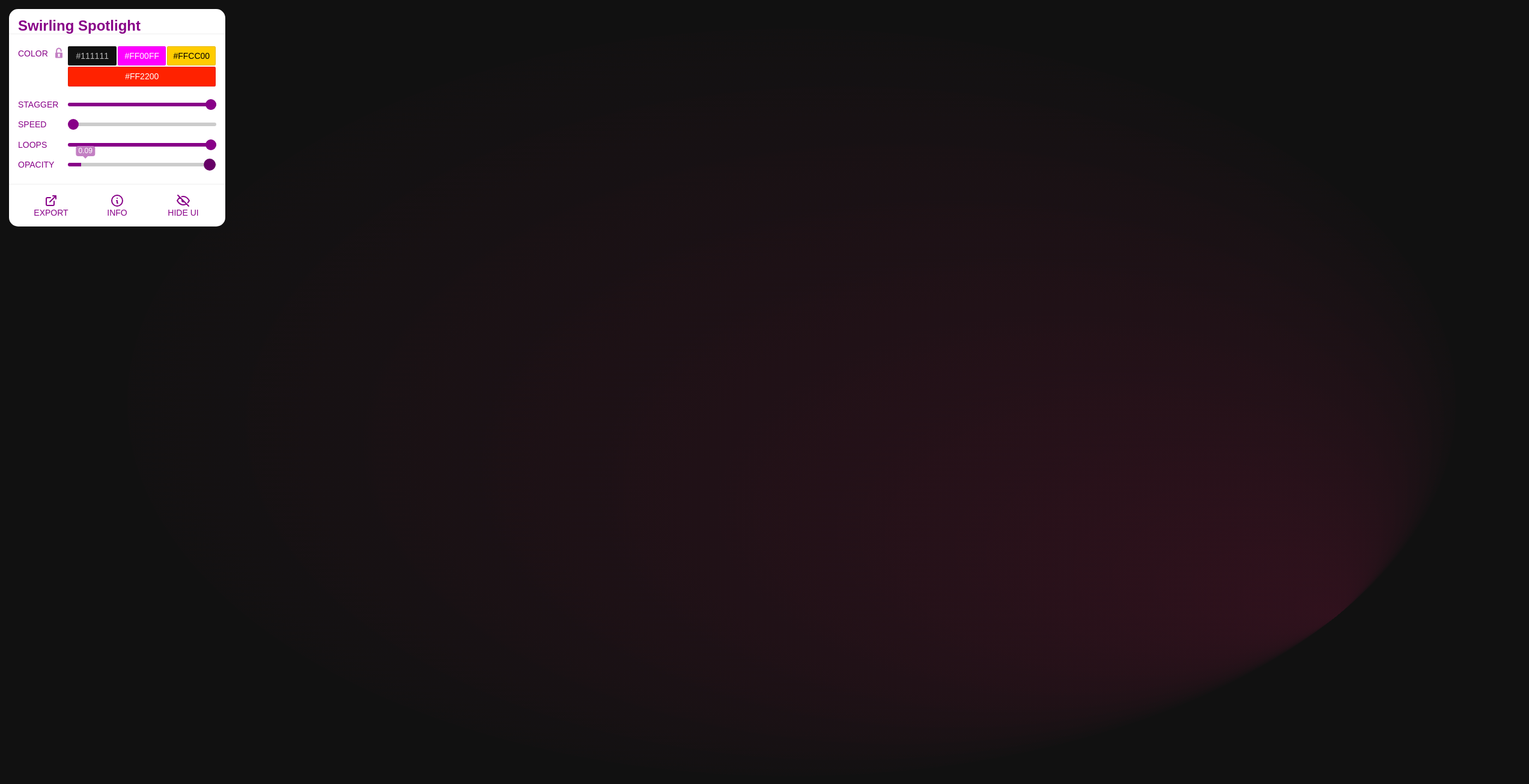
type input "1"
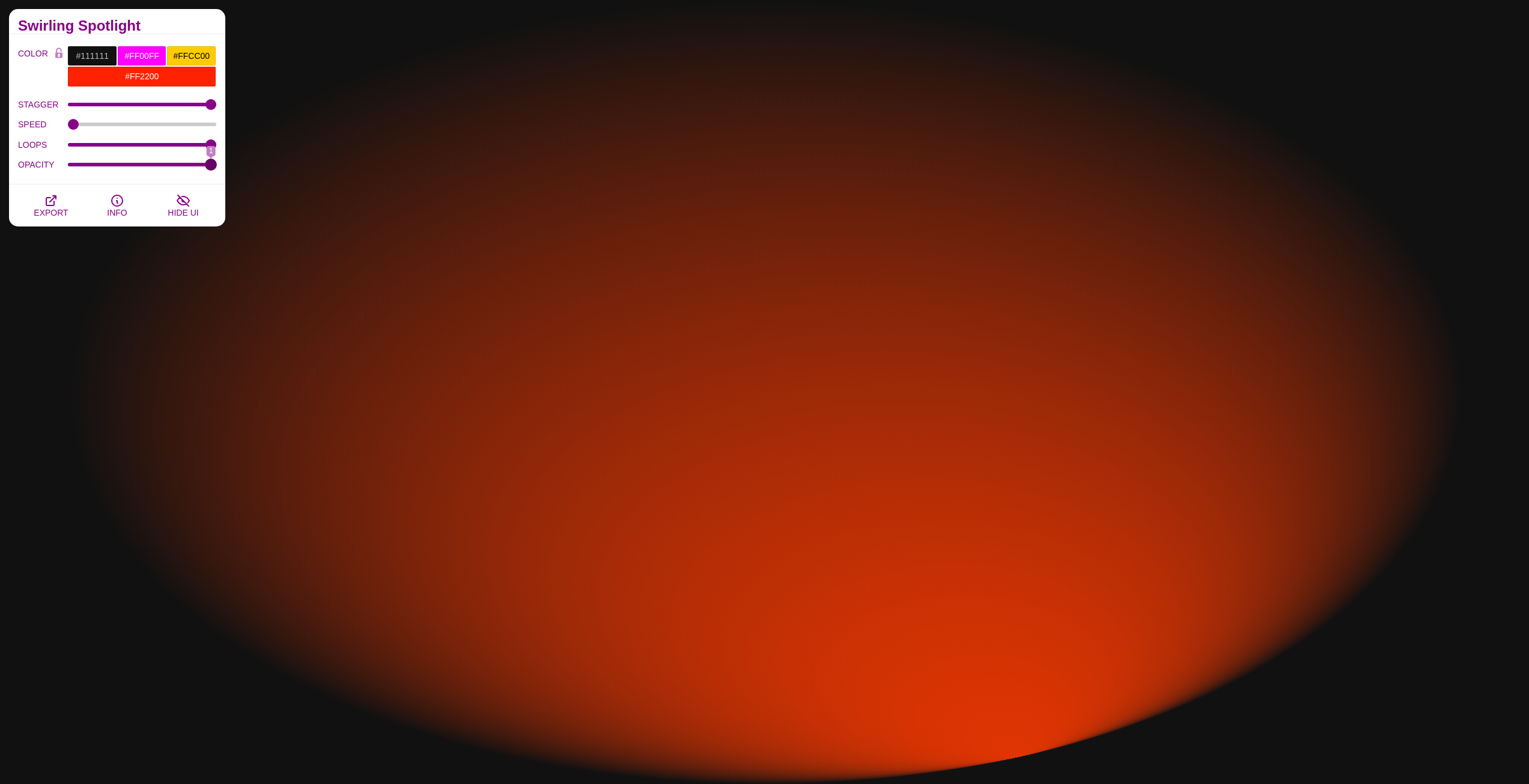
drag, startPoint x: 208, startPoint y: 166, endPoint x: 237, endPoint y: 169, distance: 29.2
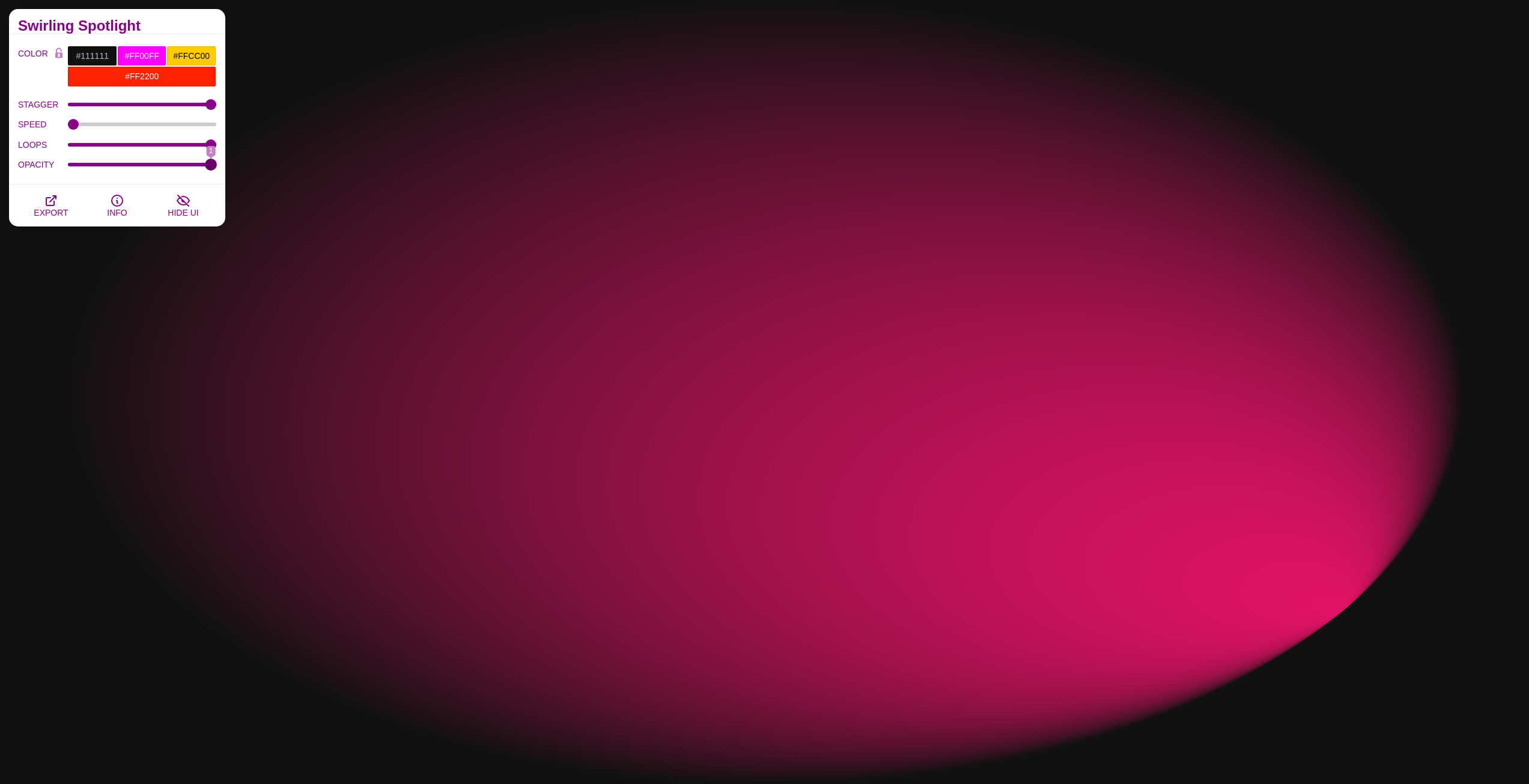
click at [217, 167] on input "OPACITY" at bounding box center [142, 165] width 149 height 5
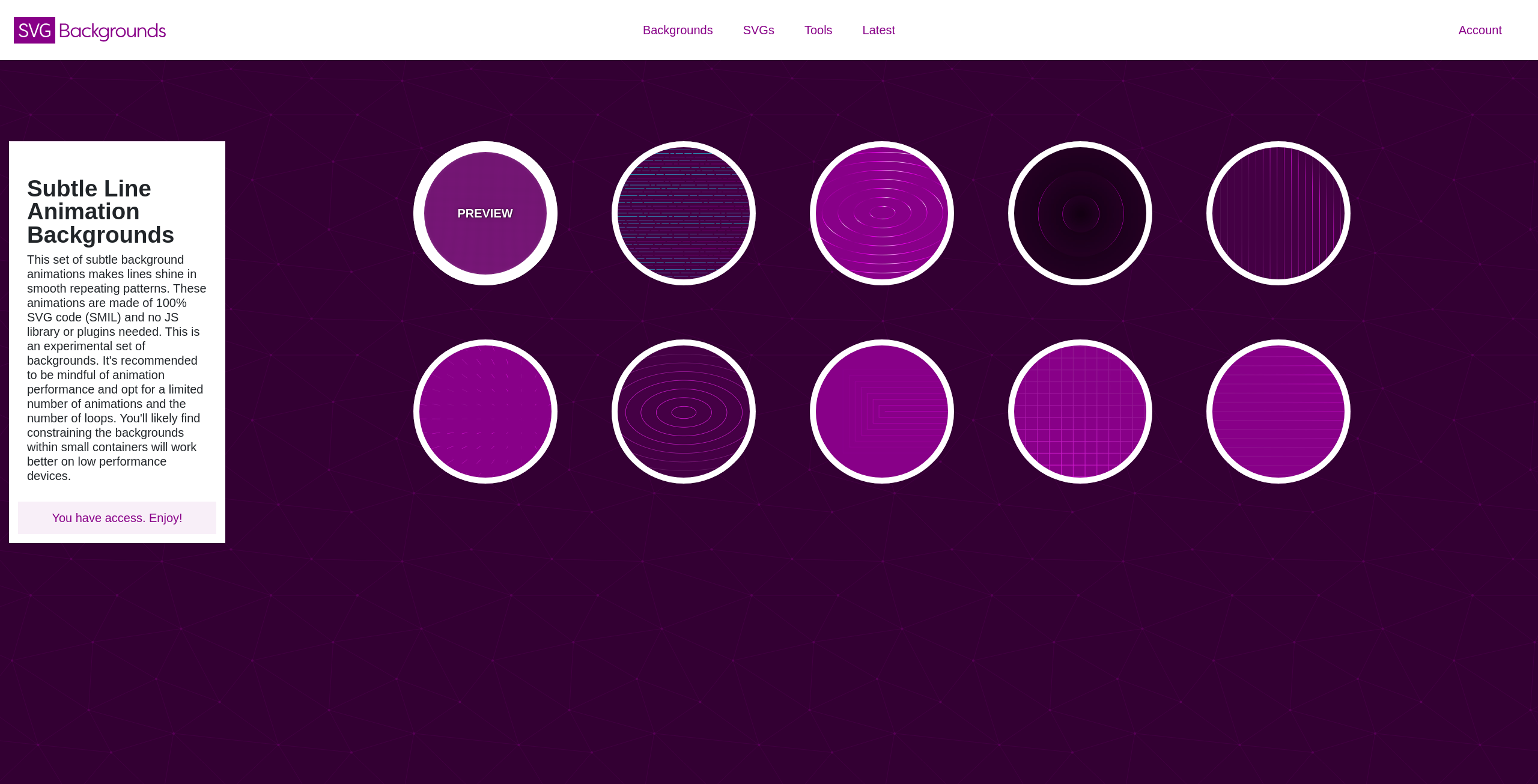
click at [478, 244] on div "PREVIEW" at bounding box center [485, 213] width 144 height 144
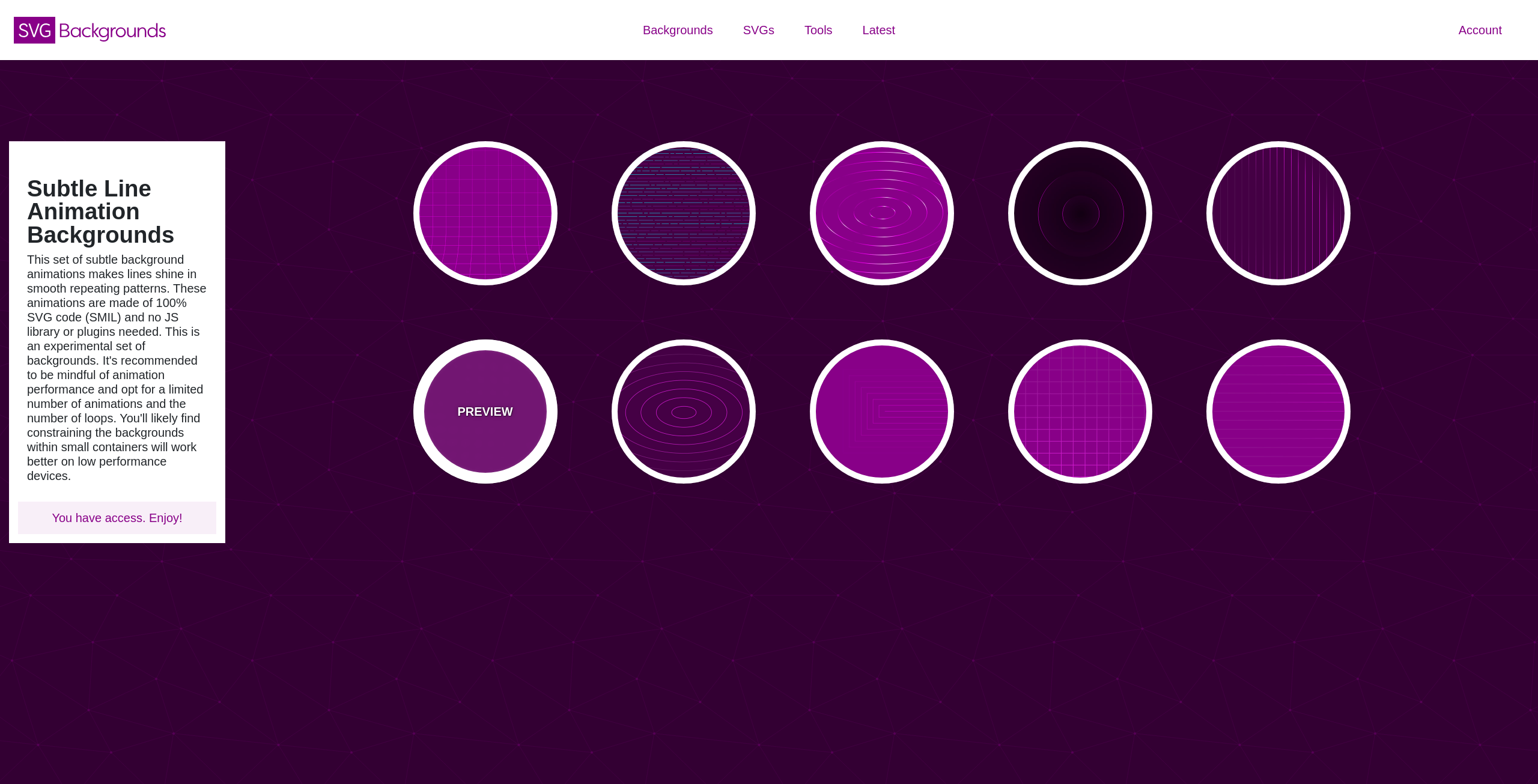
click at [525, 425] on div "PREVIEW" at bounding box center [485, 411] width 144 height 144
click at [491, 433] on div "PREVIEW" at bounding box center [485, 411] width 144 height 144
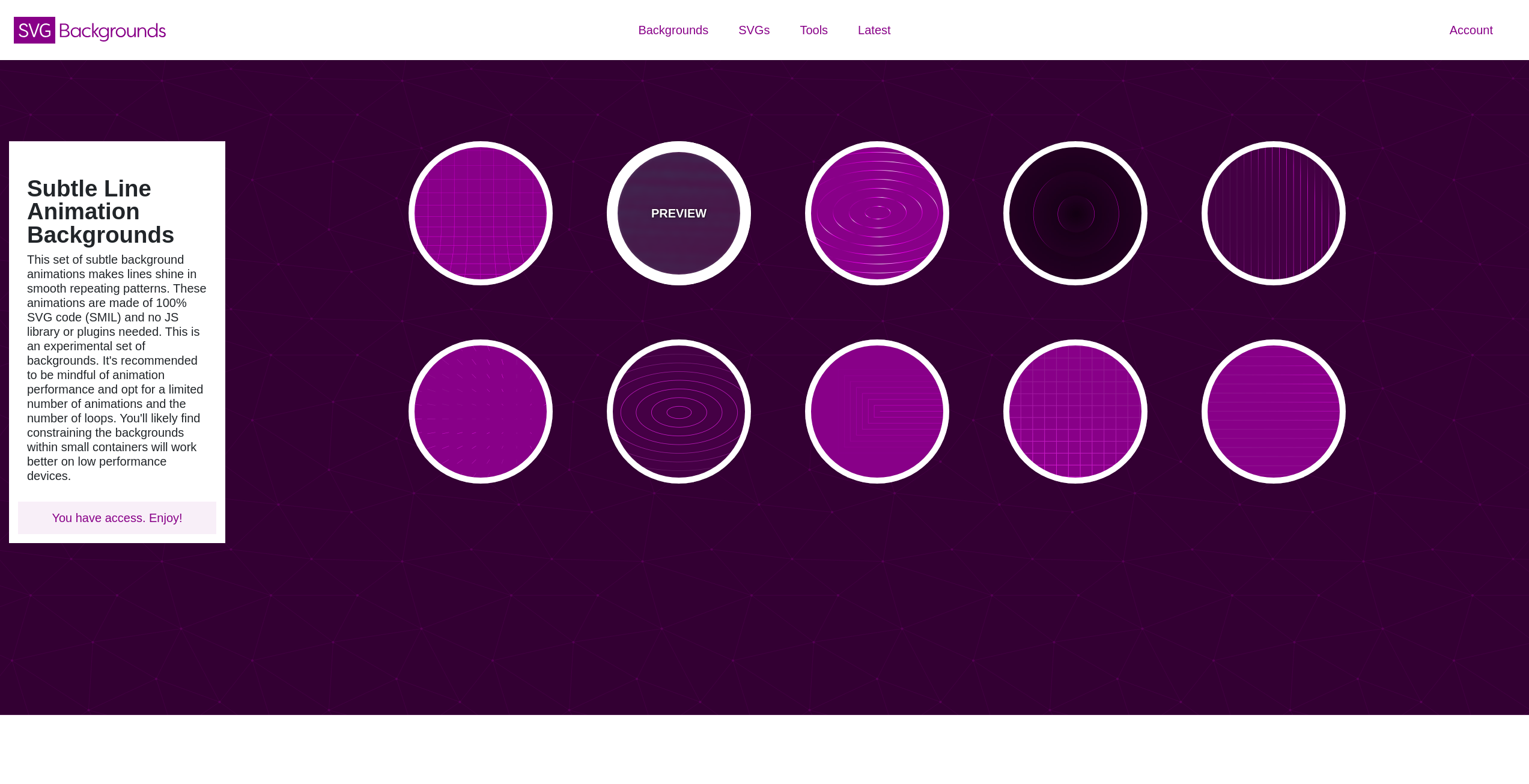
click at [634, 258] on div "PREVIEW" at bounding box center [679, 213] width 144 height 144
type input "#440044"
type input "#00FFFF"
type input "#FF0000"
type input "#880088"
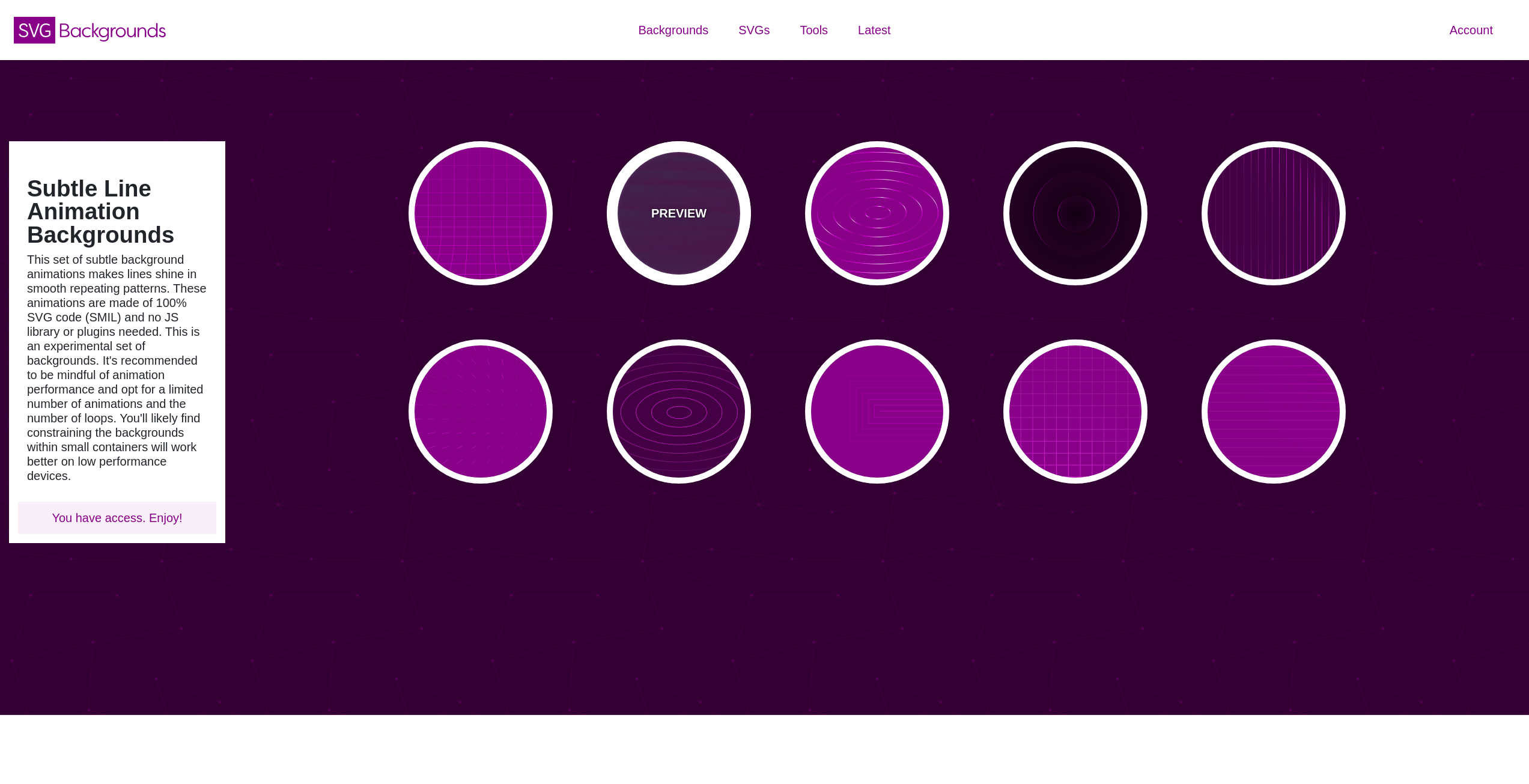
type input "15"
type input "999"
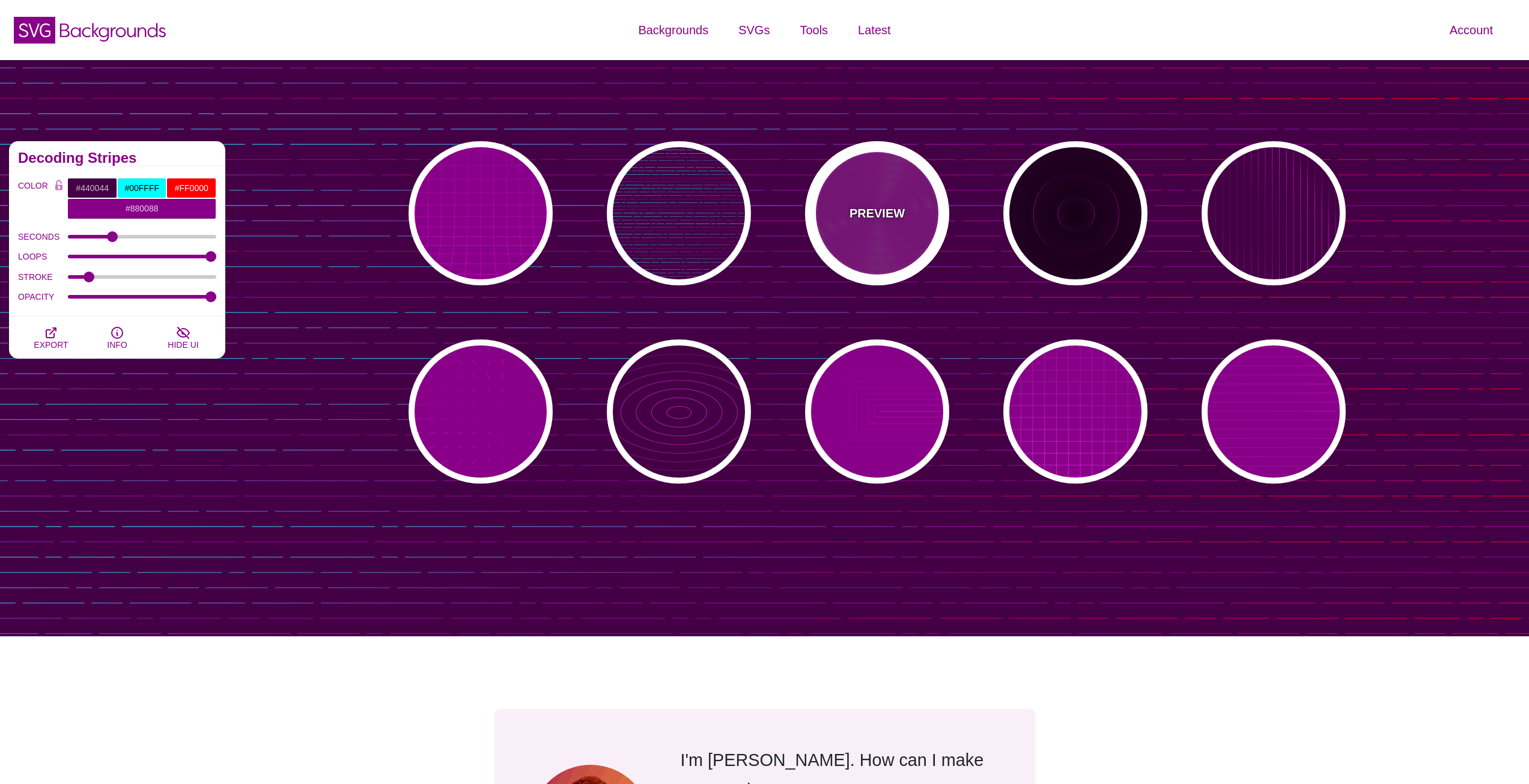
click at [930, 234] on div "PREVIEW" at bounding box center [877, 213] width 144 height 144
type input "#880088"
type input "#FF00FF"
type input "#FFFFFF"
type input "10000"
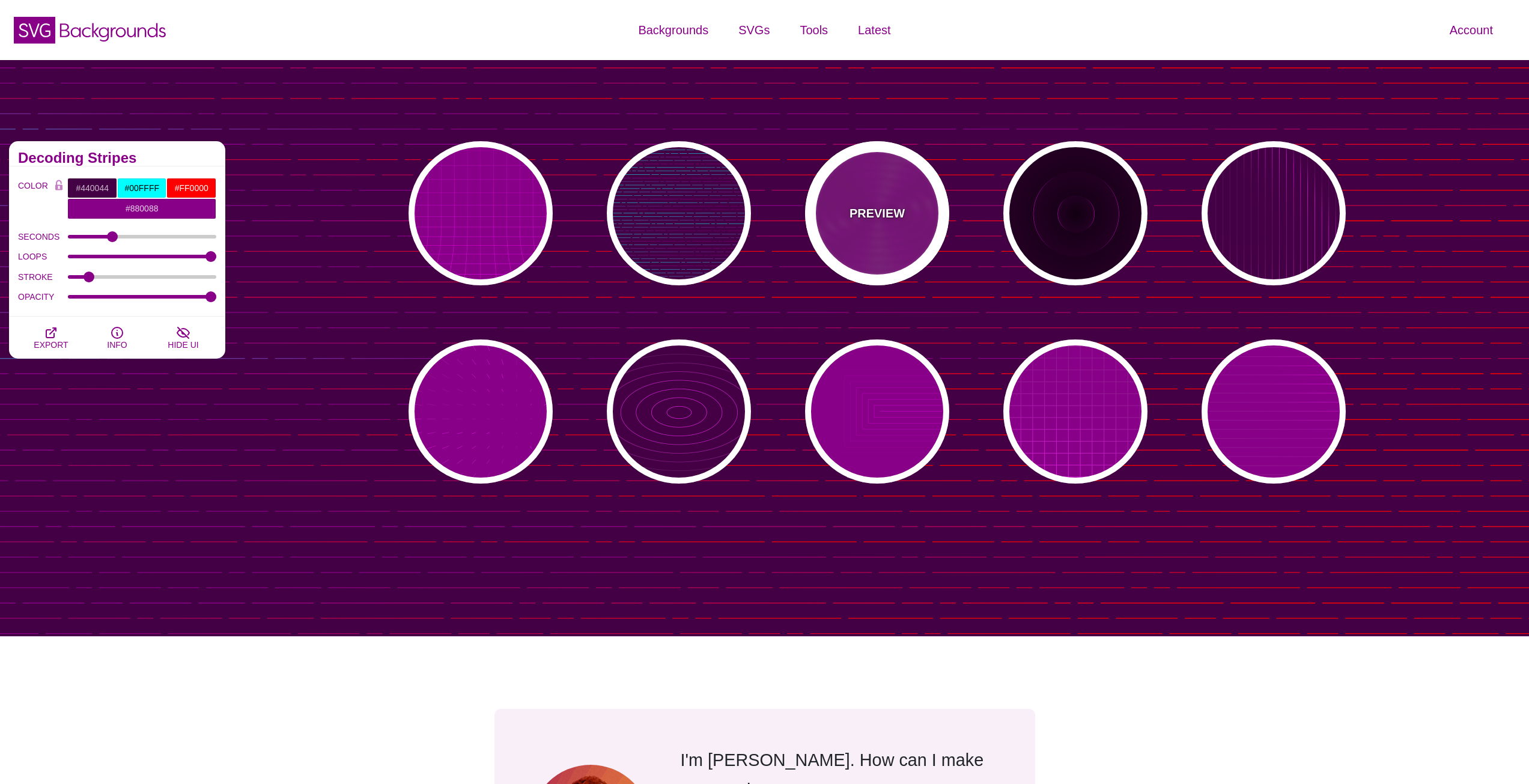
type input "99"
type input "50"
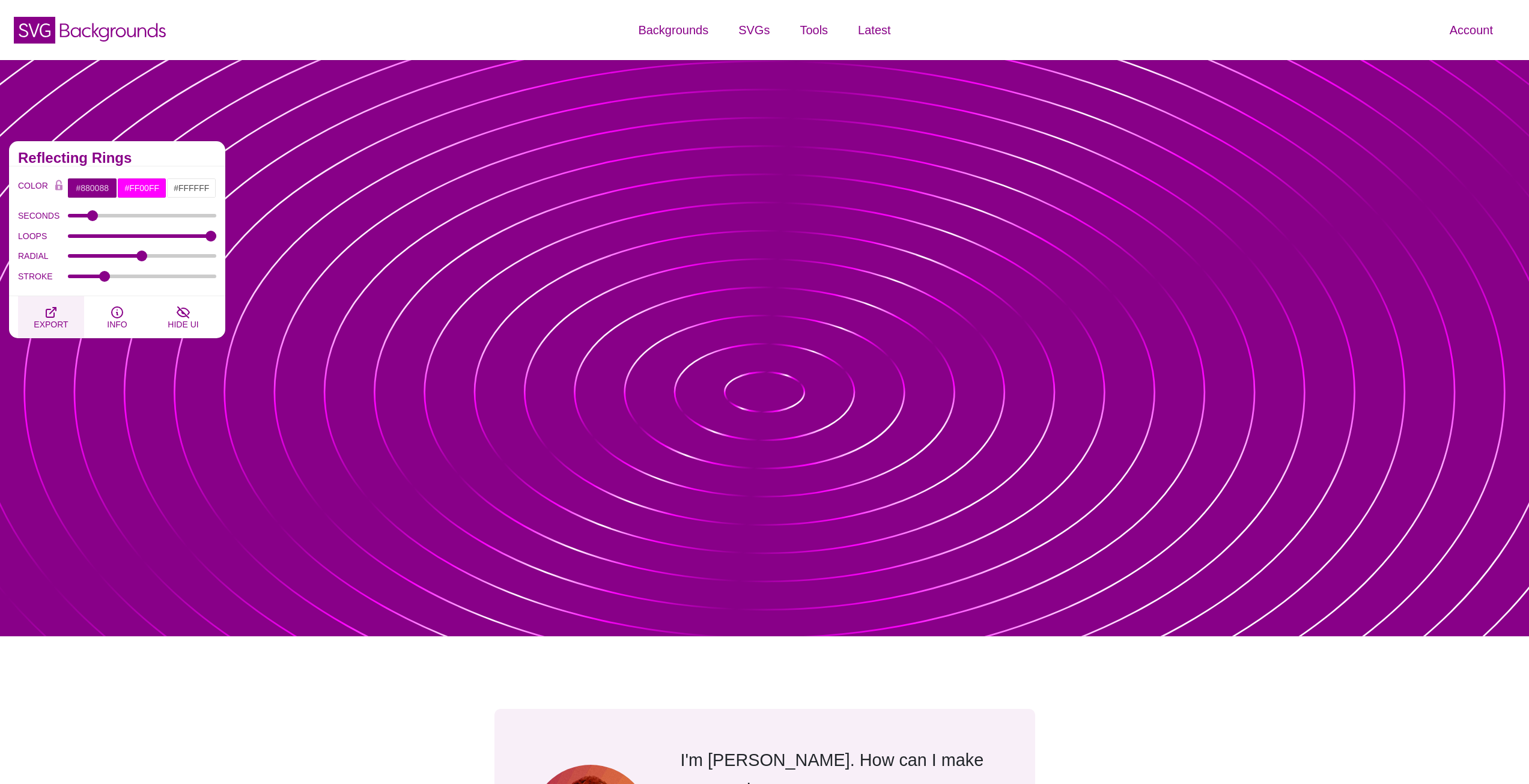
click at [53, 309] on icon "button" at bounding box center [51, 312] width 15 height 15
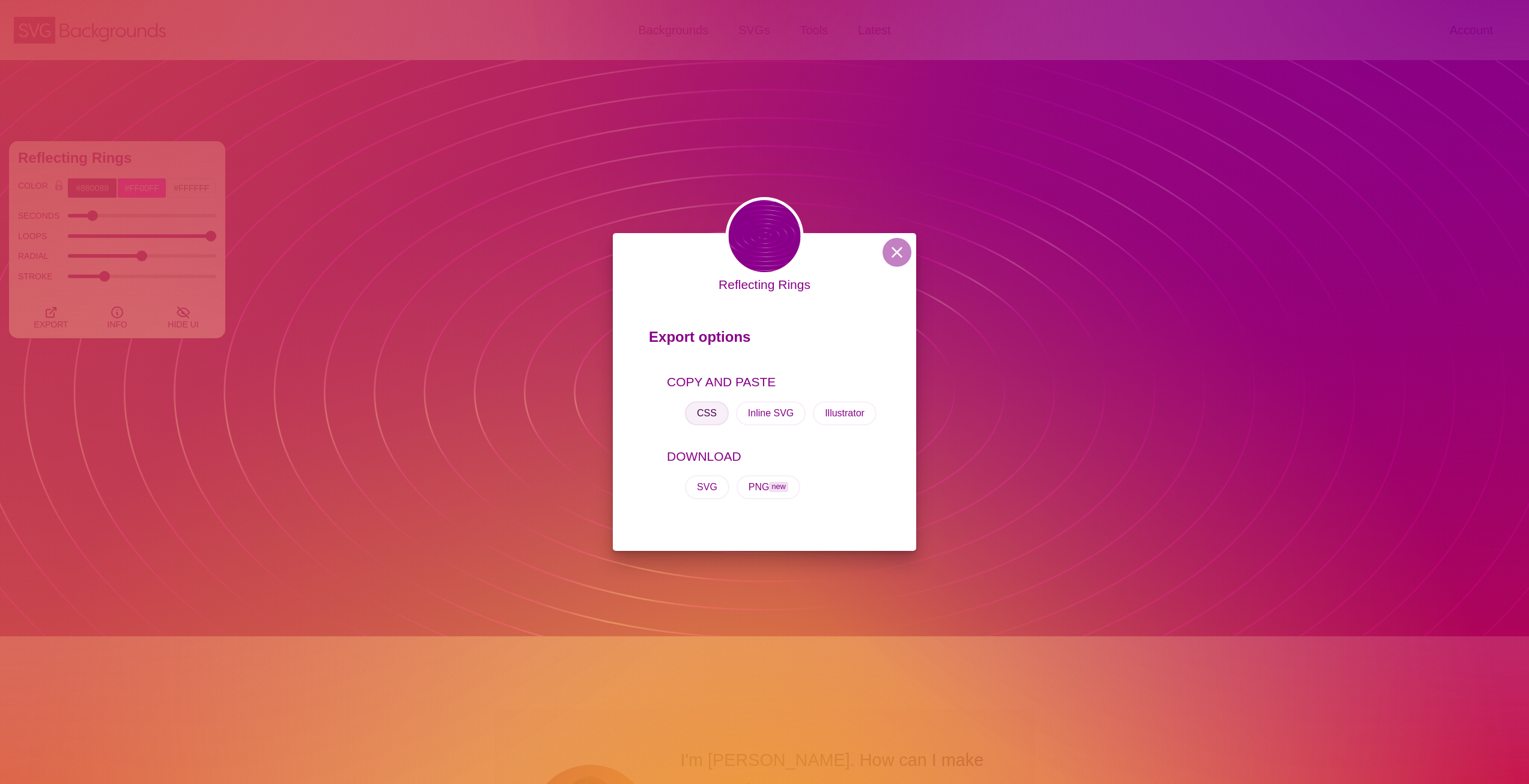
click at [714, 410] on button "CSS" at bounding box center [707, 414] width 44 height 24
click at [480, 221] on div "Reflecting Rings Export options COPY AND PASTE CSS Inline SVG Illustrator DOWNL…" at bounding box center [764, 392] width 1529 height 784
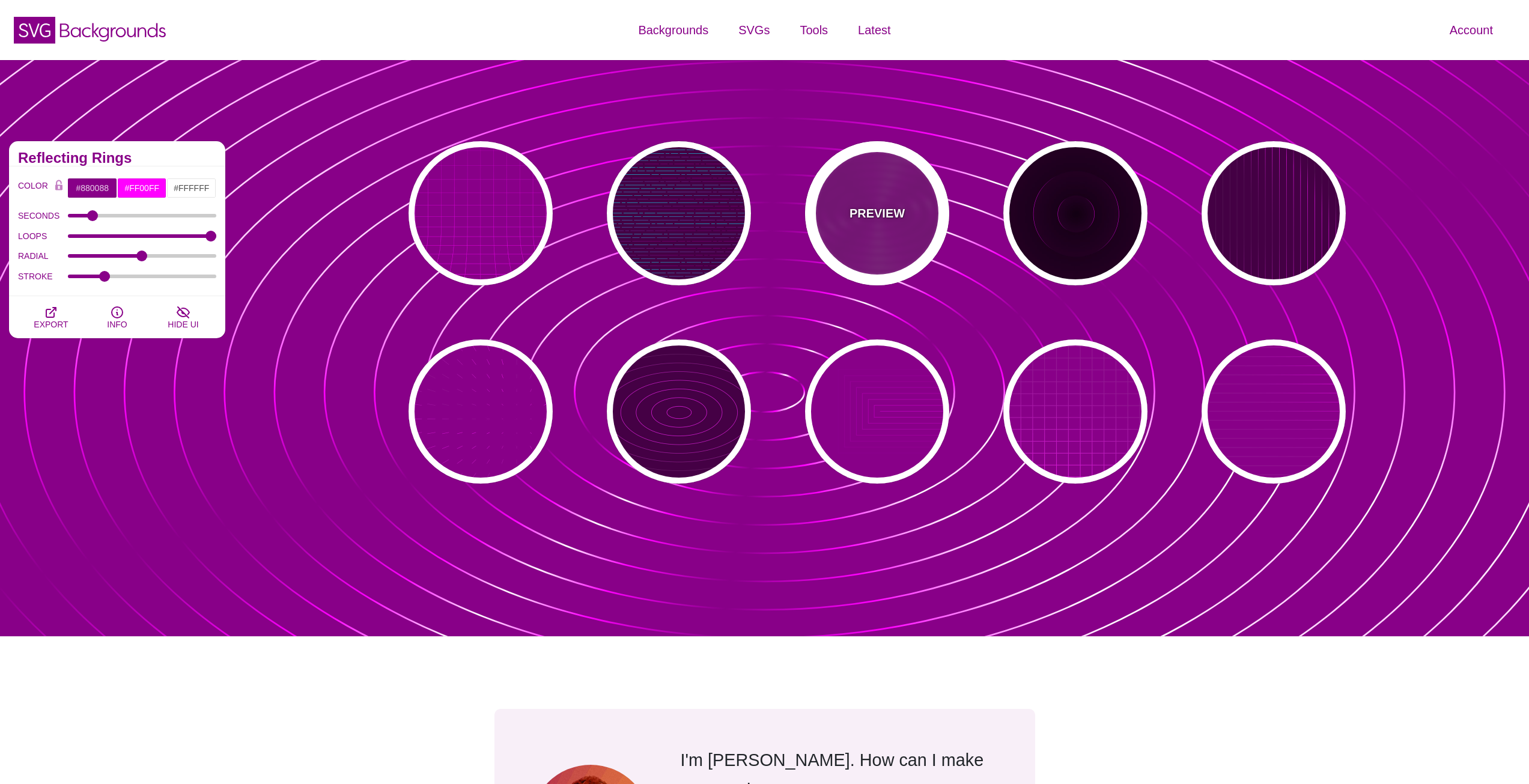
click at [872, 222] on div "PREVIEW" at bounding box center [877, 213] width 144 height 144
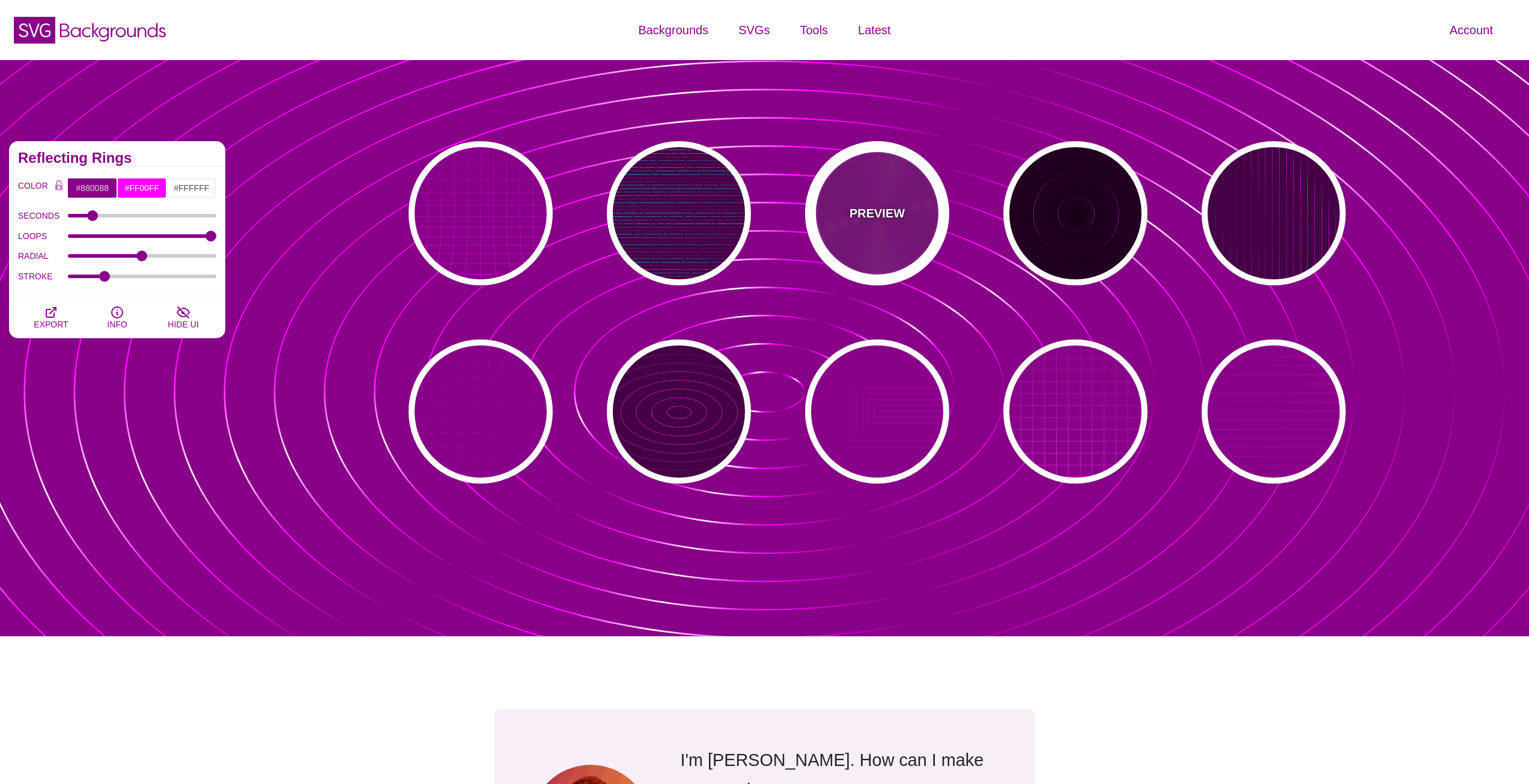
click at [862, 231] on div "PREVIEW" at bounding box center [877, 213] width 144 height 144
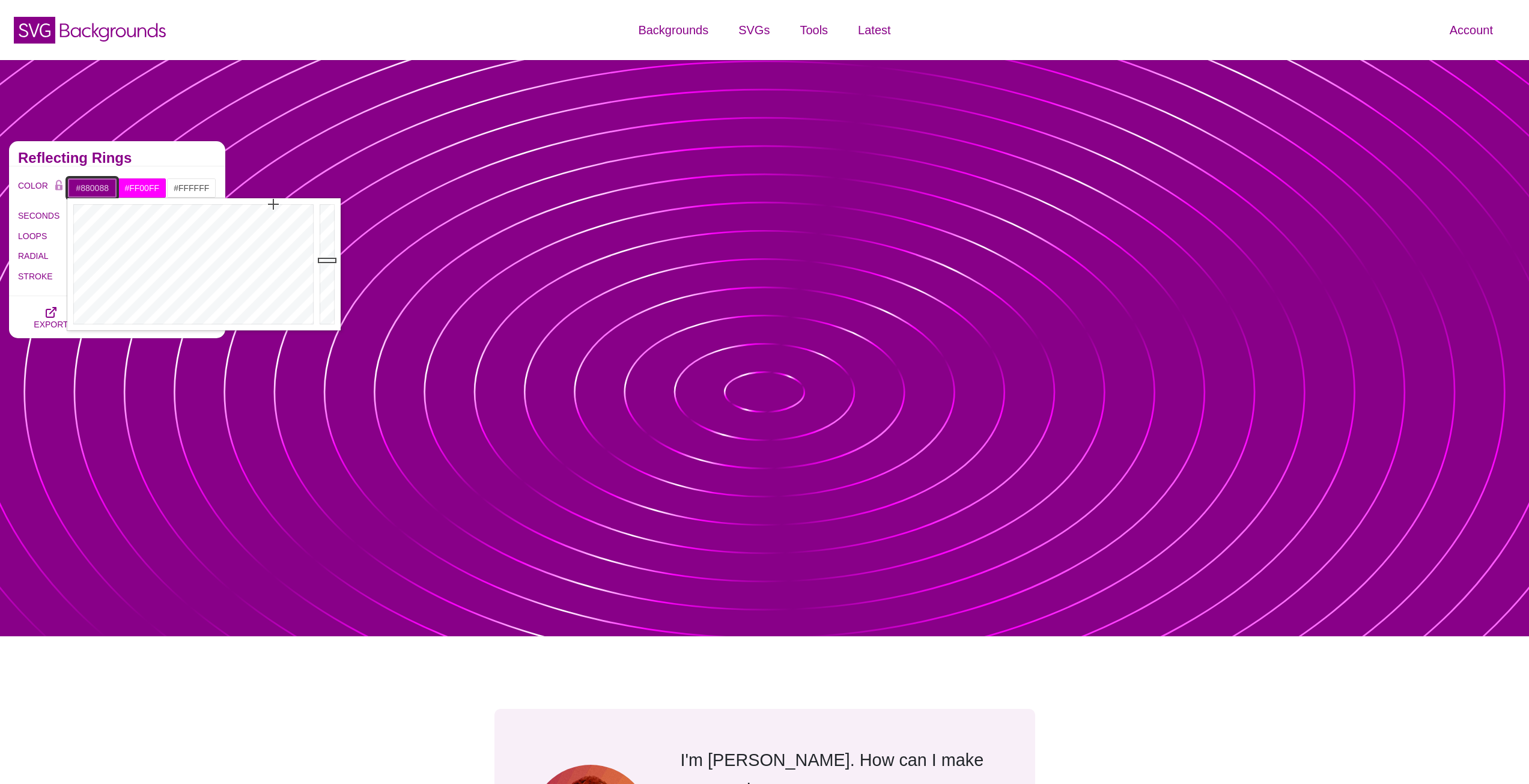
click at [97, 189] on input "#880088" at bounding box center [92, 188] width 50 height 20
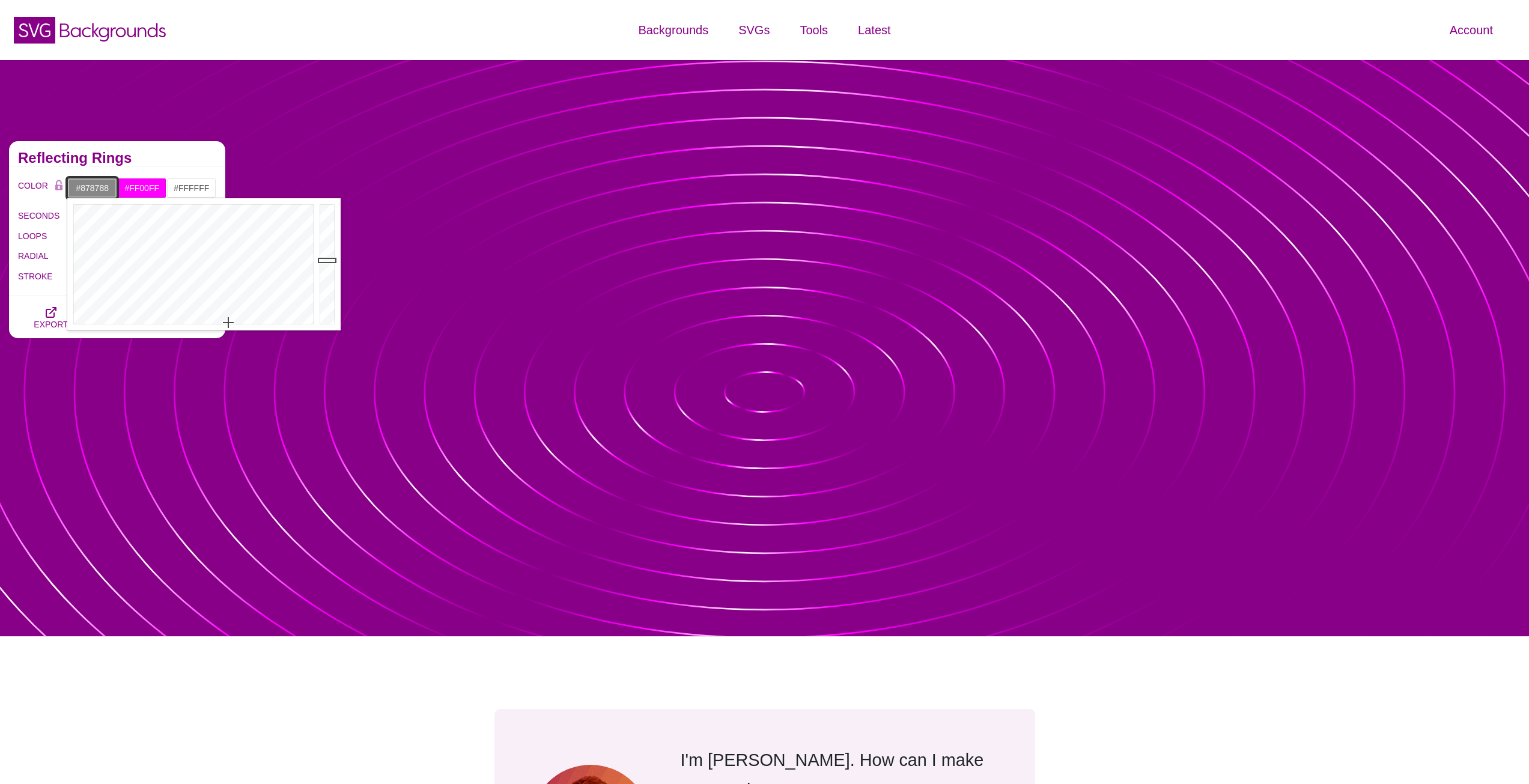
click at [228, 323] on div at bounding box center [192, 264] width 249 height 132
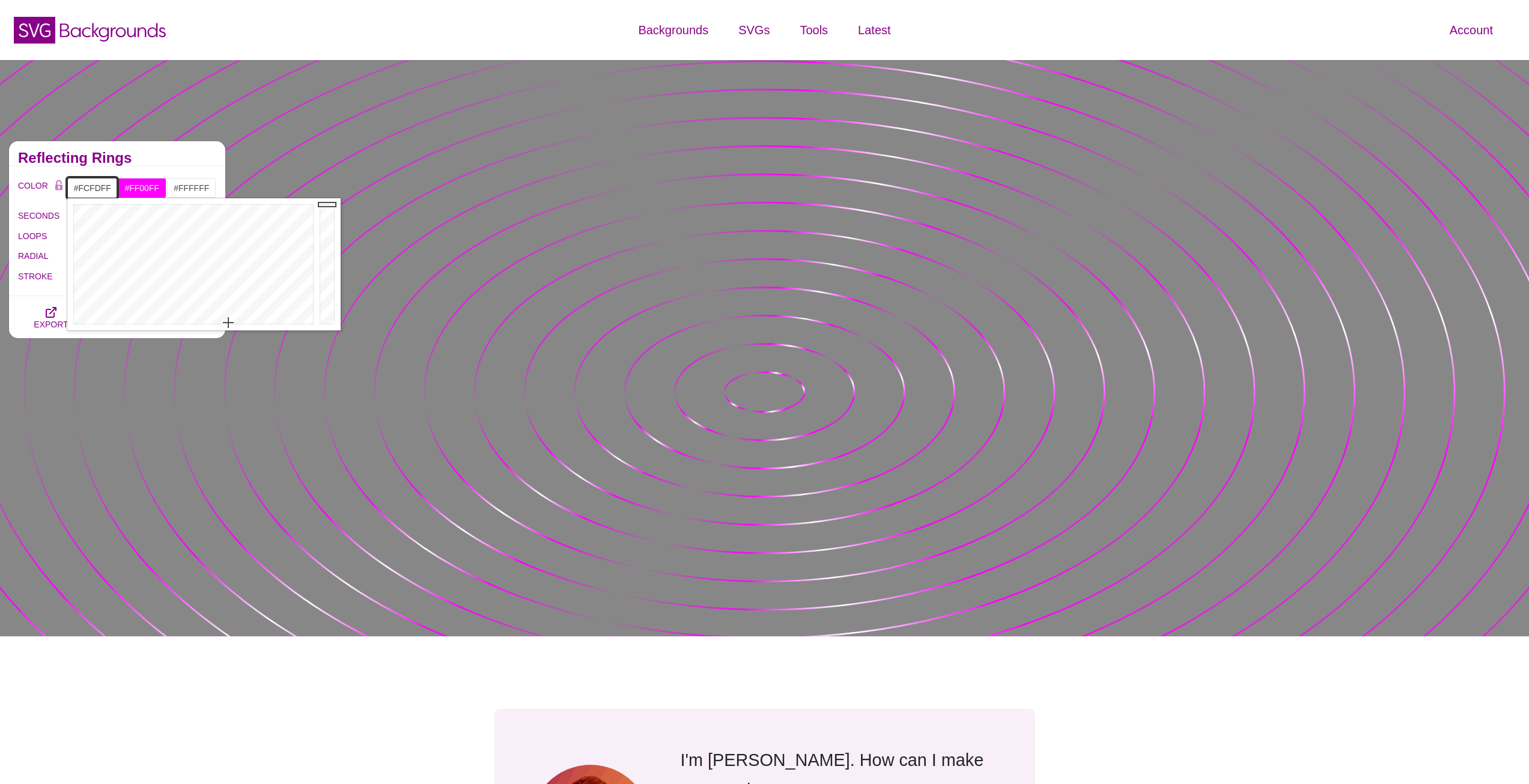
drag, startPoint x: 328, startPoint y: 258, endPoint x: 316, endPoint y: 193, distance: 66.1
click at [316, 193] on body "SVG Backgrounds Logo Backgrounds Categories Abstract Patterns Geometric Gradien…" at bounding box center [764, 764] width 1529 height 1529
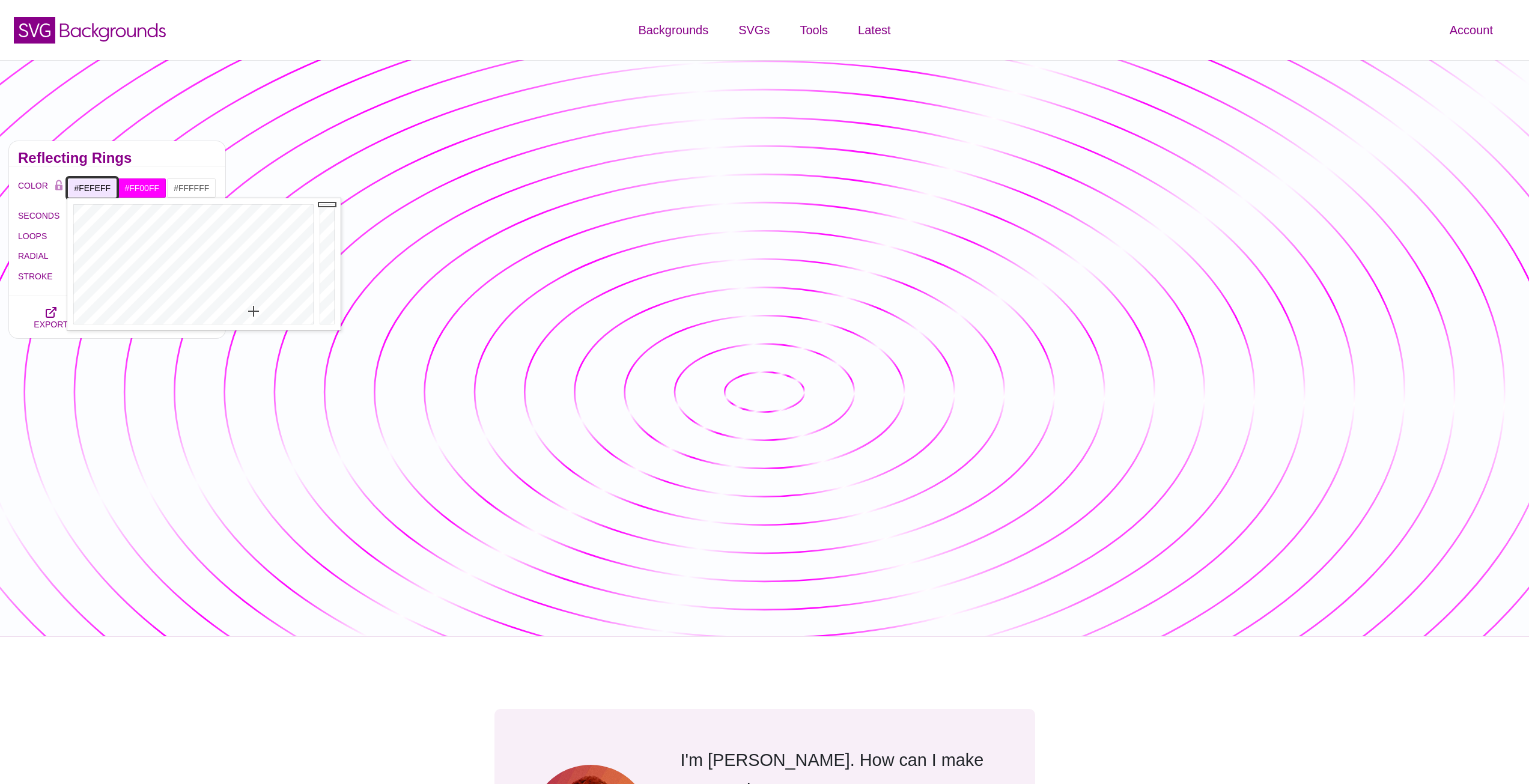
type input "#FFFFFF"
drag, startPoint x: 255, startPoint y: 309, endPoint x: 238, endPoint y: 336, distance: 31.9
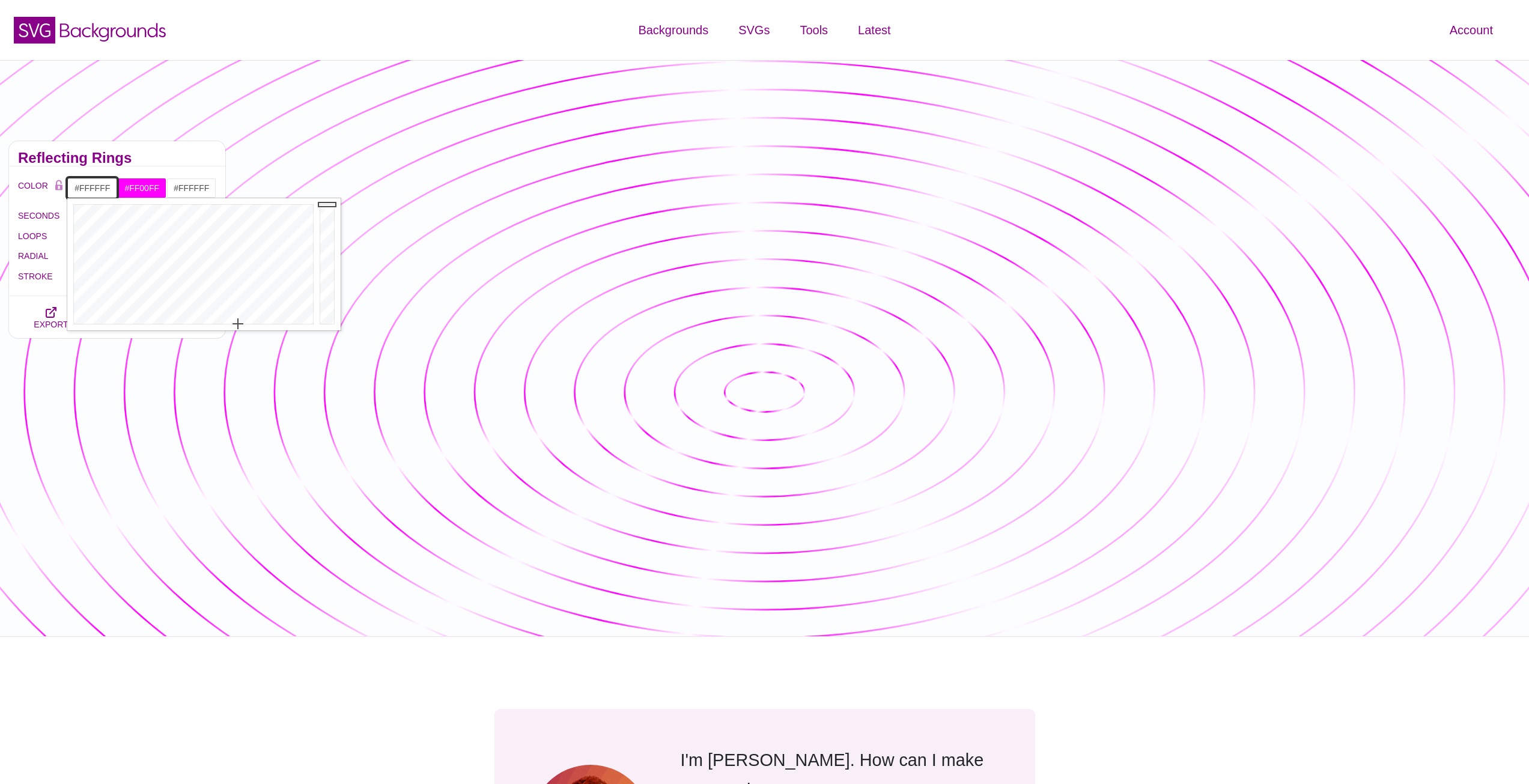
click at [238, 336] on body "SVG Backgrounds Logo Backgrounds Categories Abstract Patterns Geometric Gradien…" at bounding box center [764, 764] width 1529 height 1529
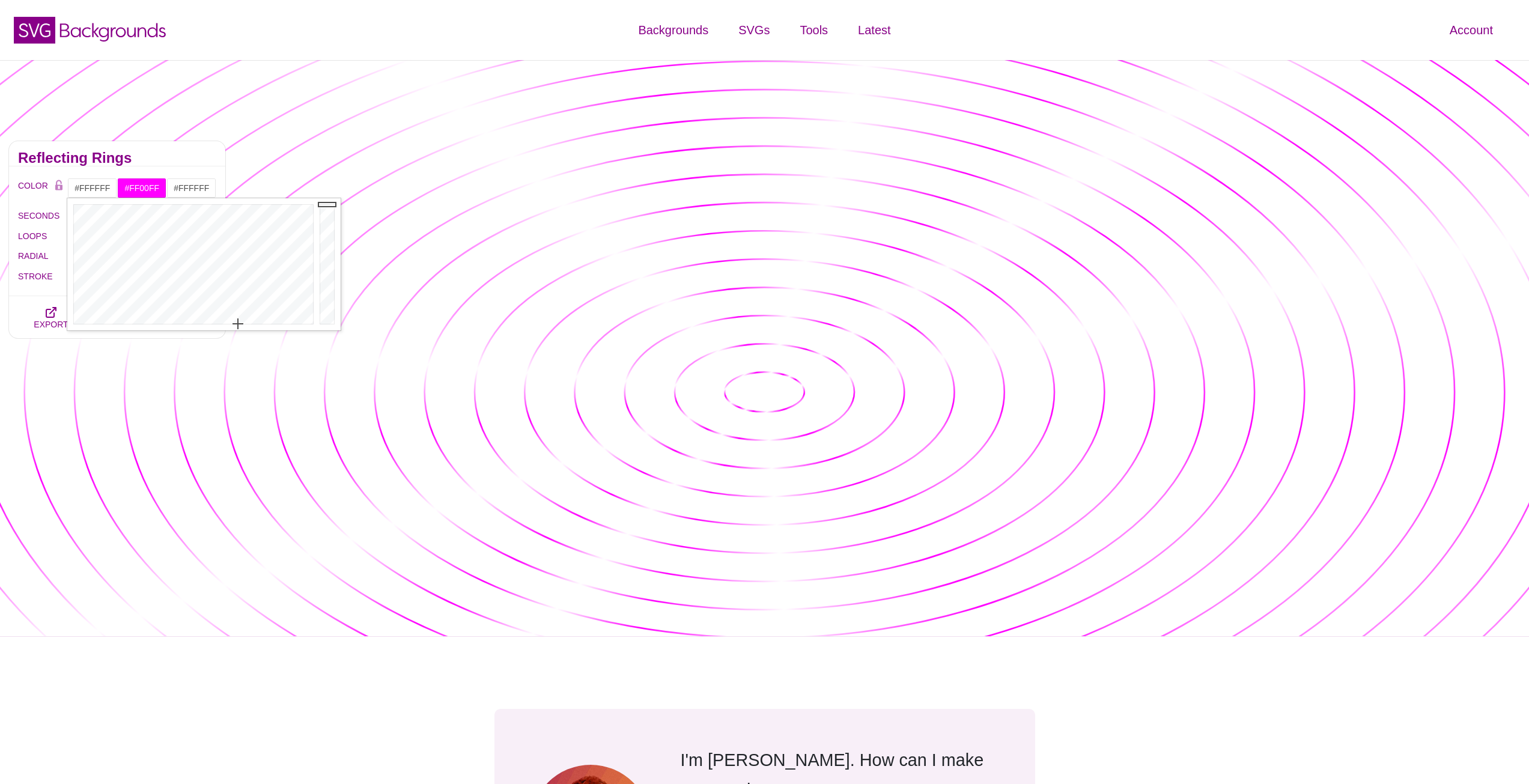
click at [250, 379] on div "PREVIEW PREVIEW PREVIEW PREVIEW PREVIEW PREVIEW PREVIEW PREVIEW PREVIEW PREVIEW" at bounding box center [881, 312] width 1295 height 360
click at [62, 314] on button "EXPORT" at bounding box center [51, 317] width 66 height 42
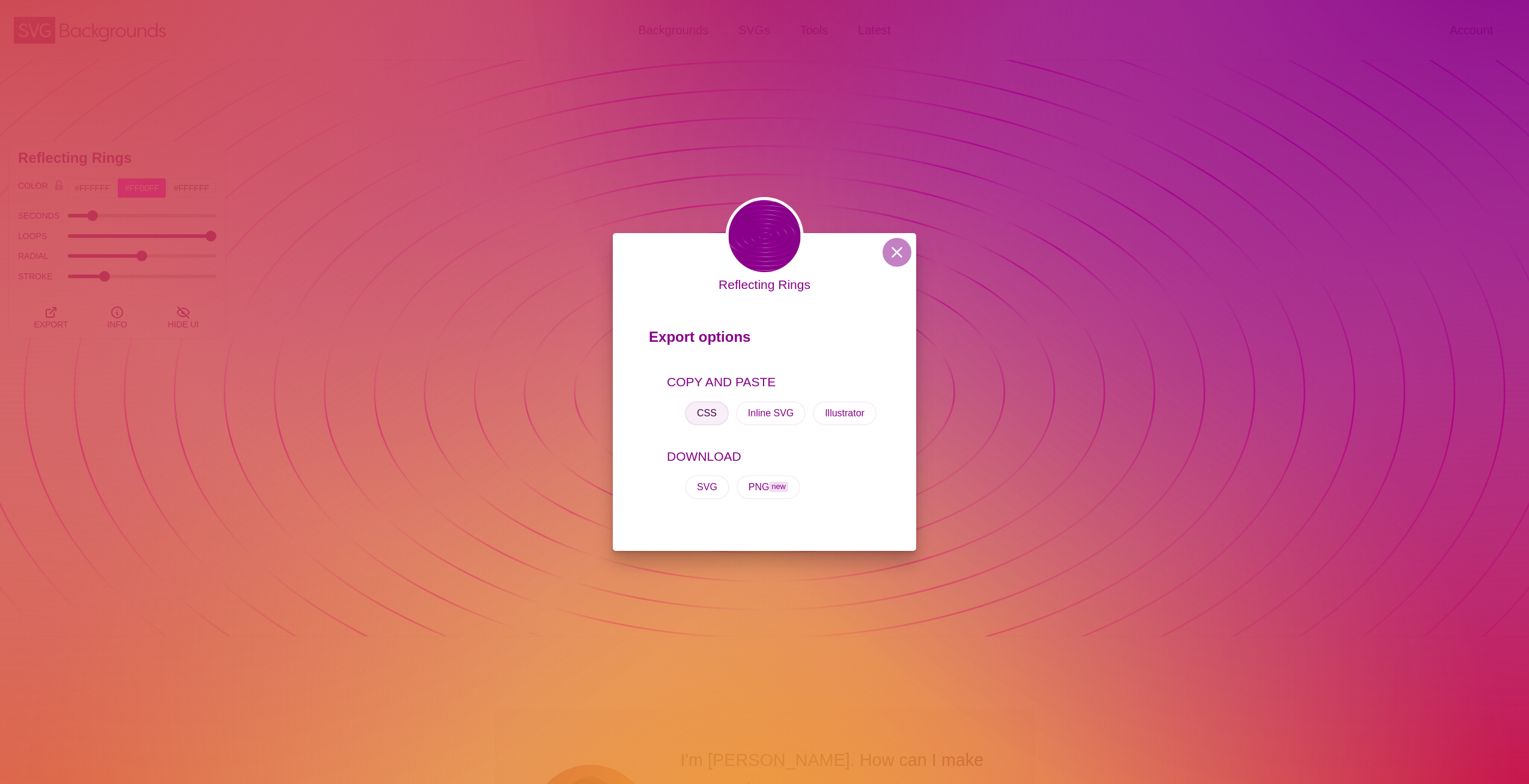
click at [718, 408] on button "CSS" at bounding box center [707, 414] width 44 height 24
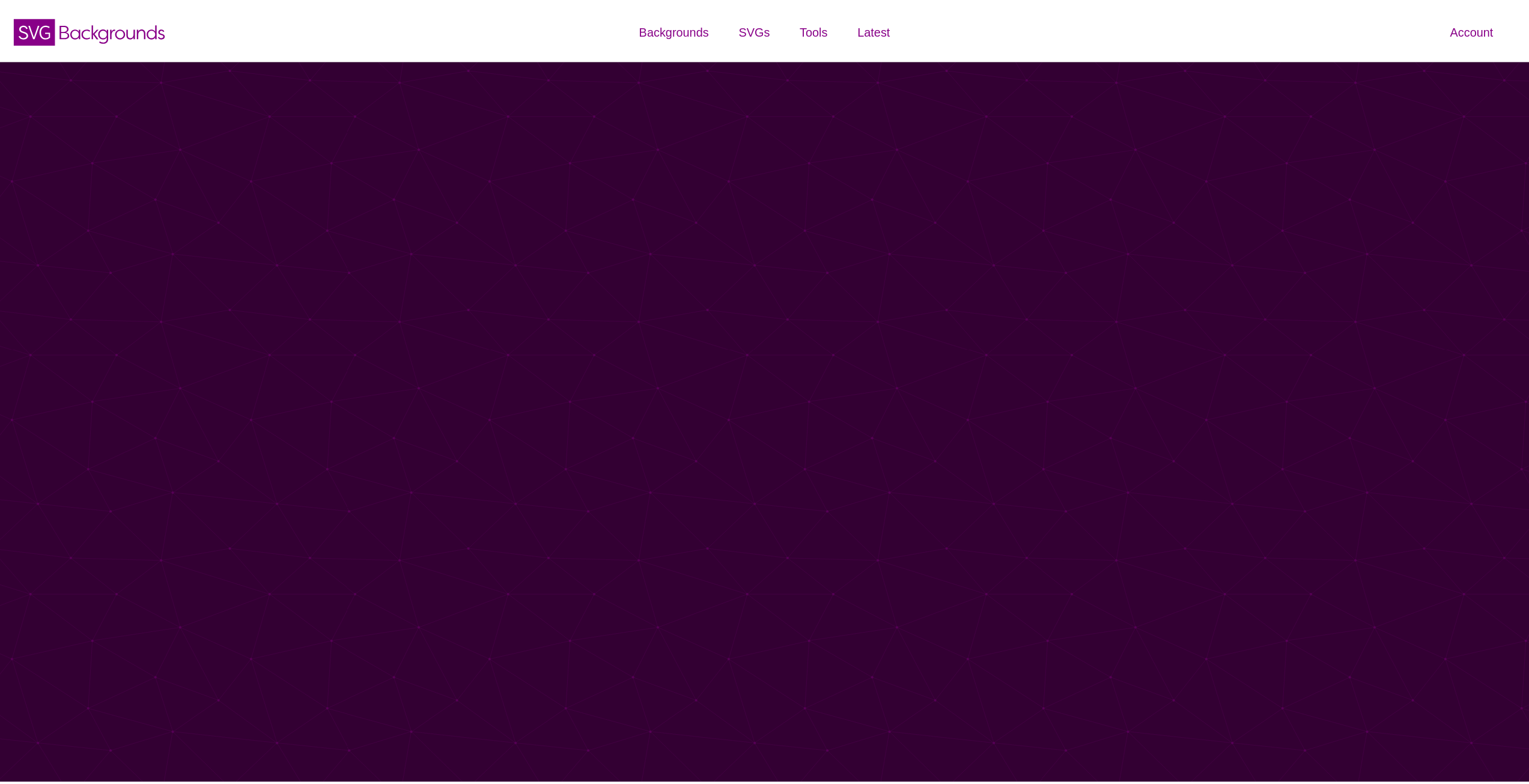
scroll to position [360, 0]
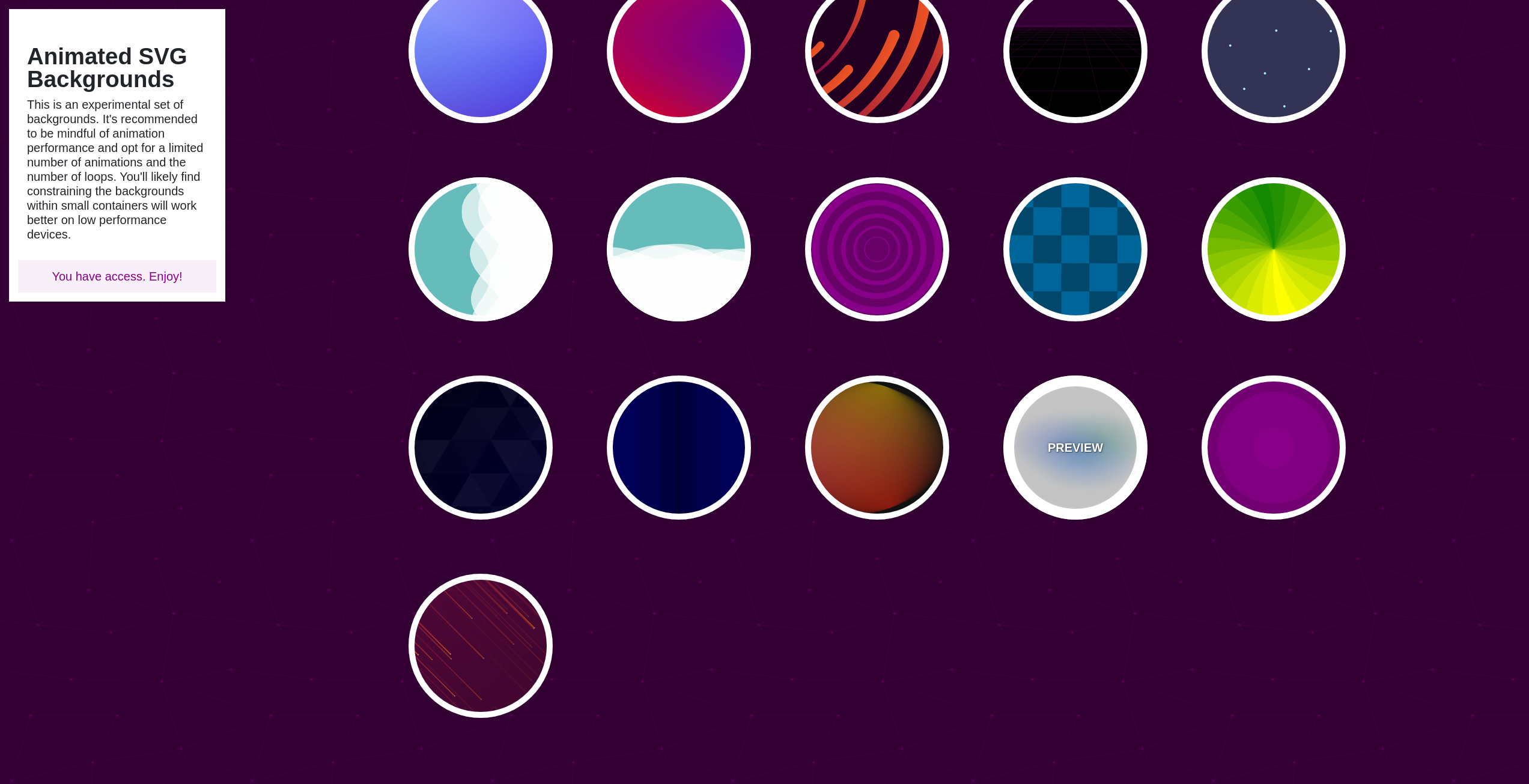
click at [1054, 443] on p "PREVIEW" at bounding box center [1075, 447] width 55 height 18
type input "#FFFFFF"
type input "#AA00FF"
type input "#0088FF"
type input "#008800"
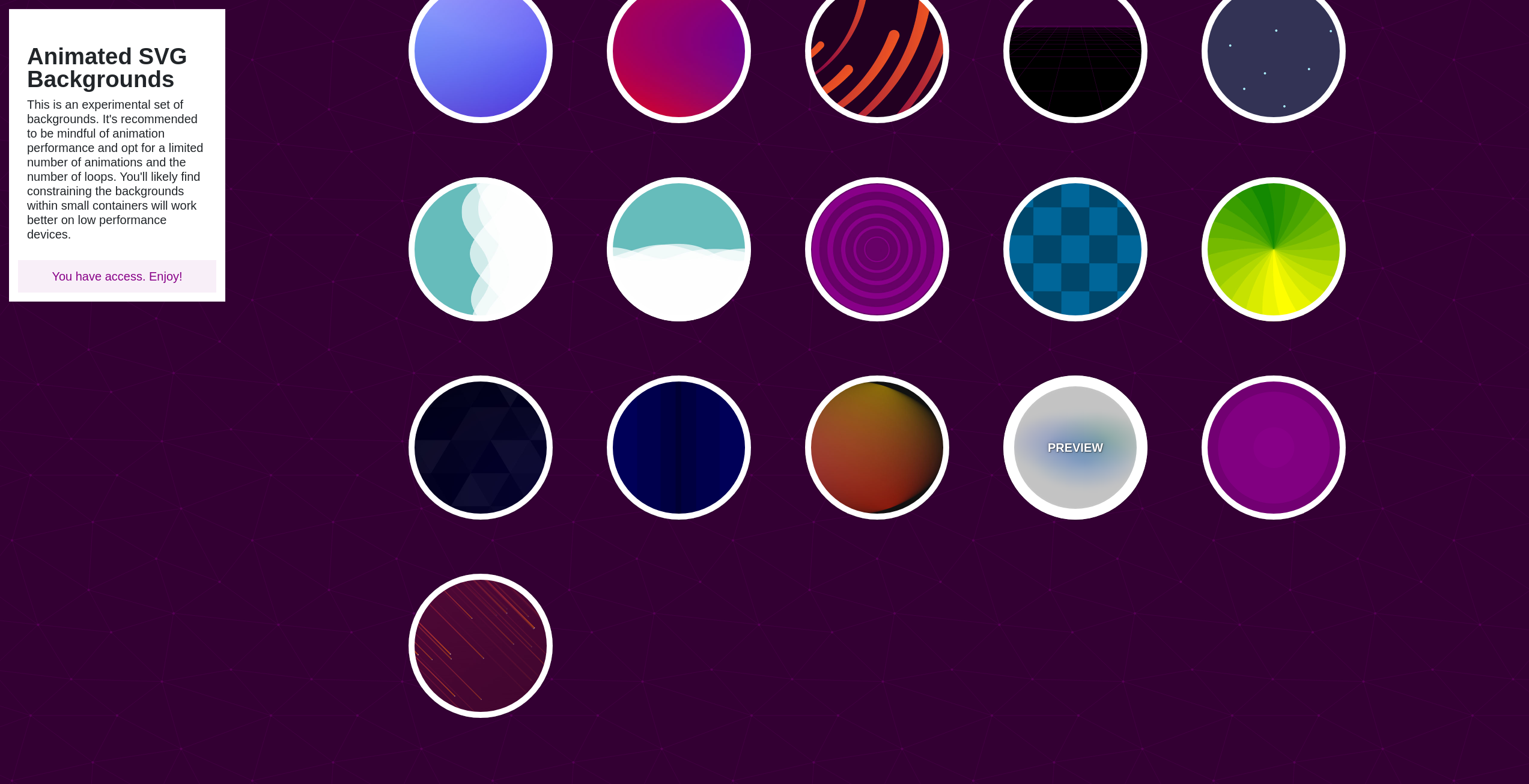
type input "8"
type input "24"
type input "999"
type input "0.5"
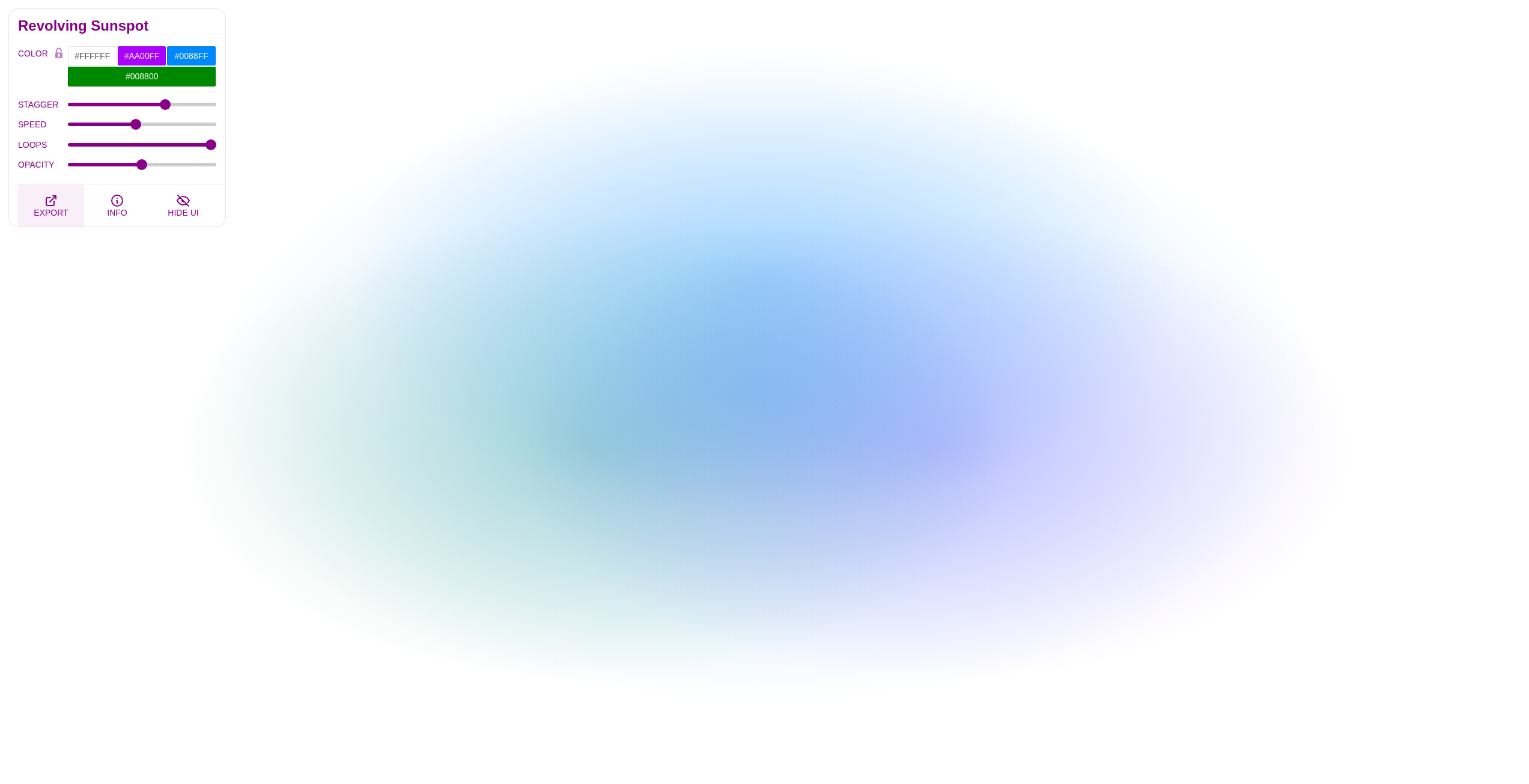
click at [55, 202] on icon "button" at bounding box center [51, 200] width 10 height 10
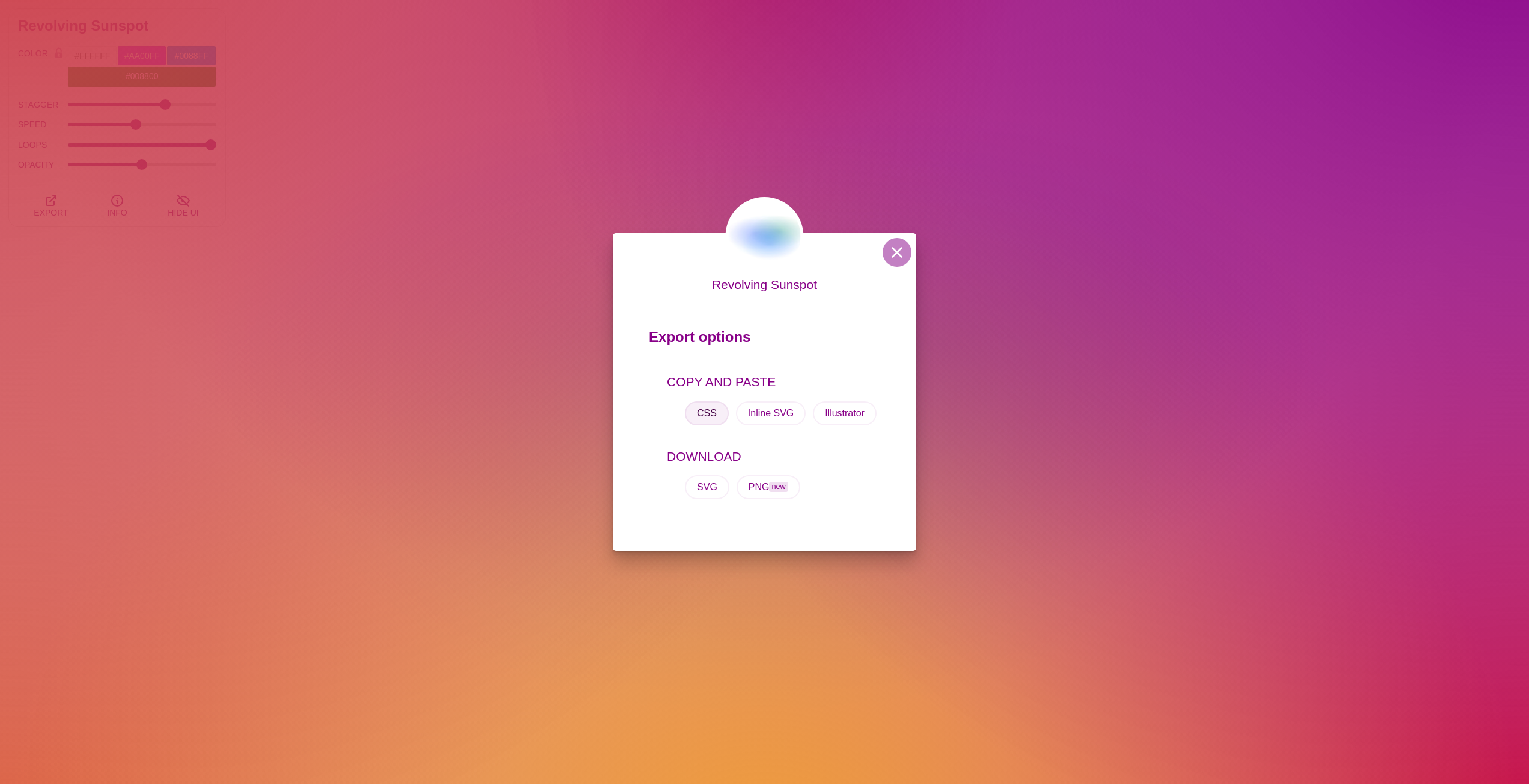
click at [716, 409] on button "CSS" at bounding box center [707, 414] width 44 height 24
click at [358, 313] on div "Revolving Sunspot Export options COPY AND PASTE CSS Inline SVG Illustrator DOWN…" at bounding box center [764, 392] width 1529 height 784
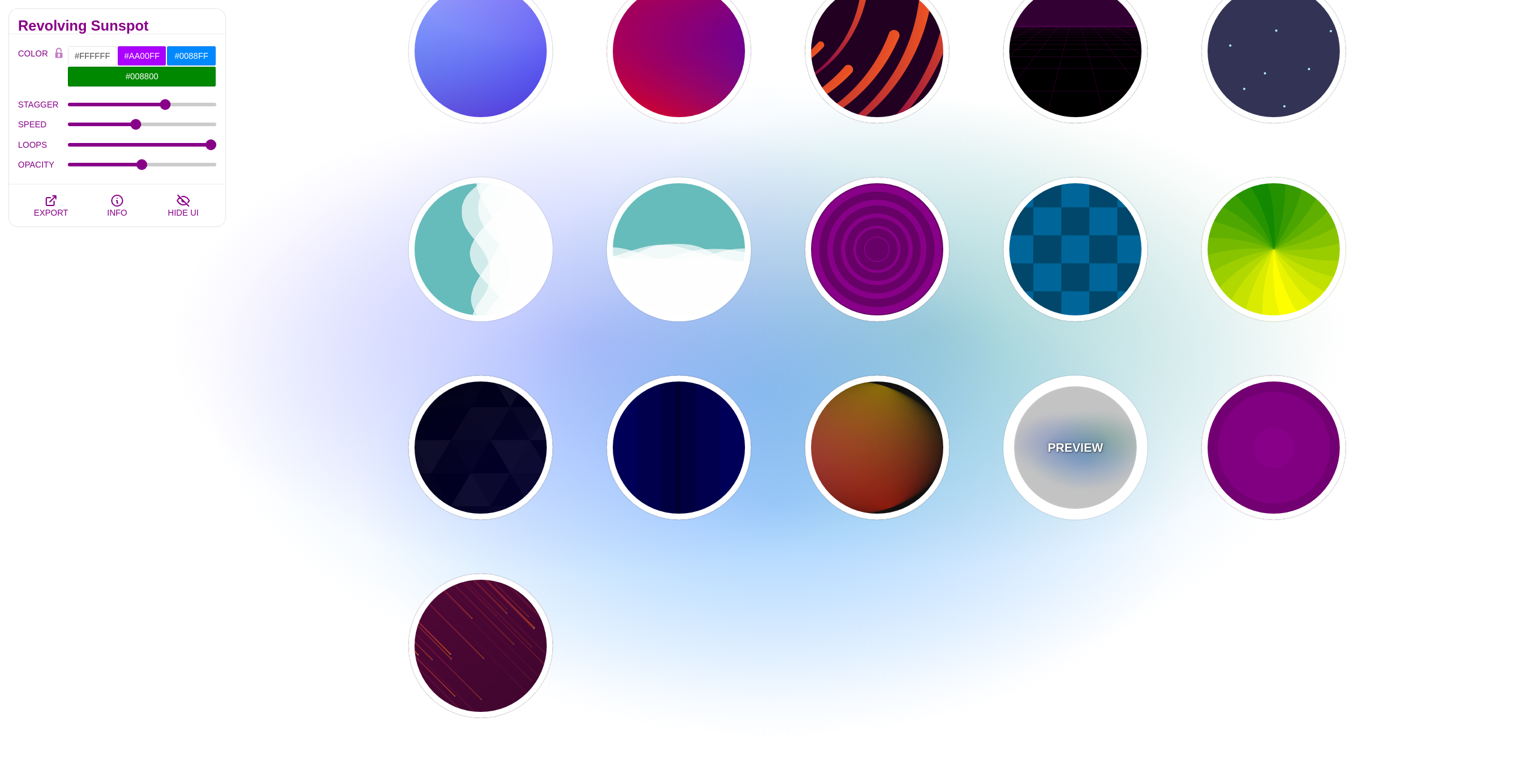
click at [1054, 422] on div "PREVIEW" at bounding box center [1075, 447] width 144 height 144
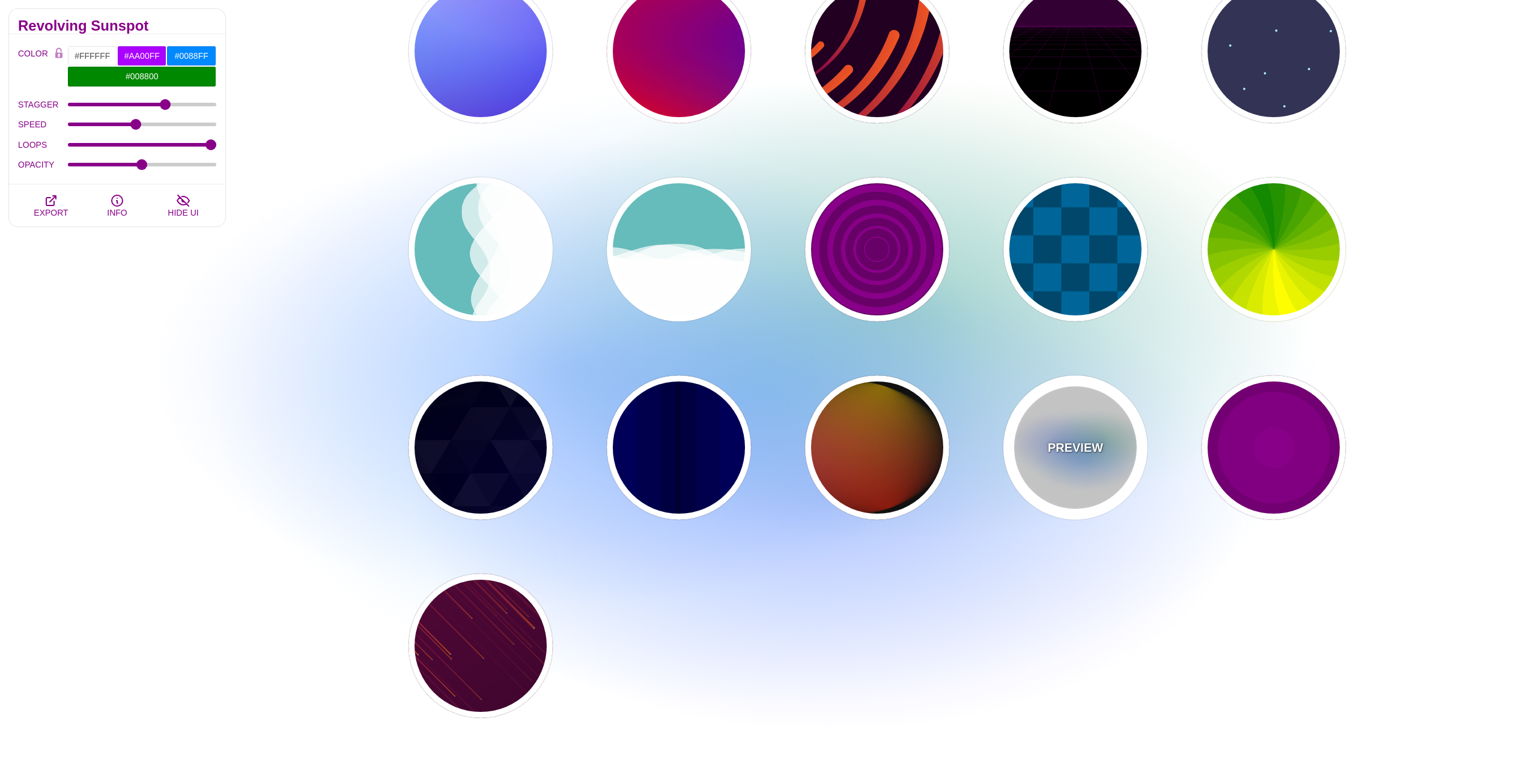
click at [1054, 422] on div "PREVIEW" at bounding box center [1075, 447] width 144 height 144
click at [221, 318] on div "Animated SVG Backgrounds This is an experimental set of backgrounds. It's recom…" at bounding box center [117, 393] width 234 height 955
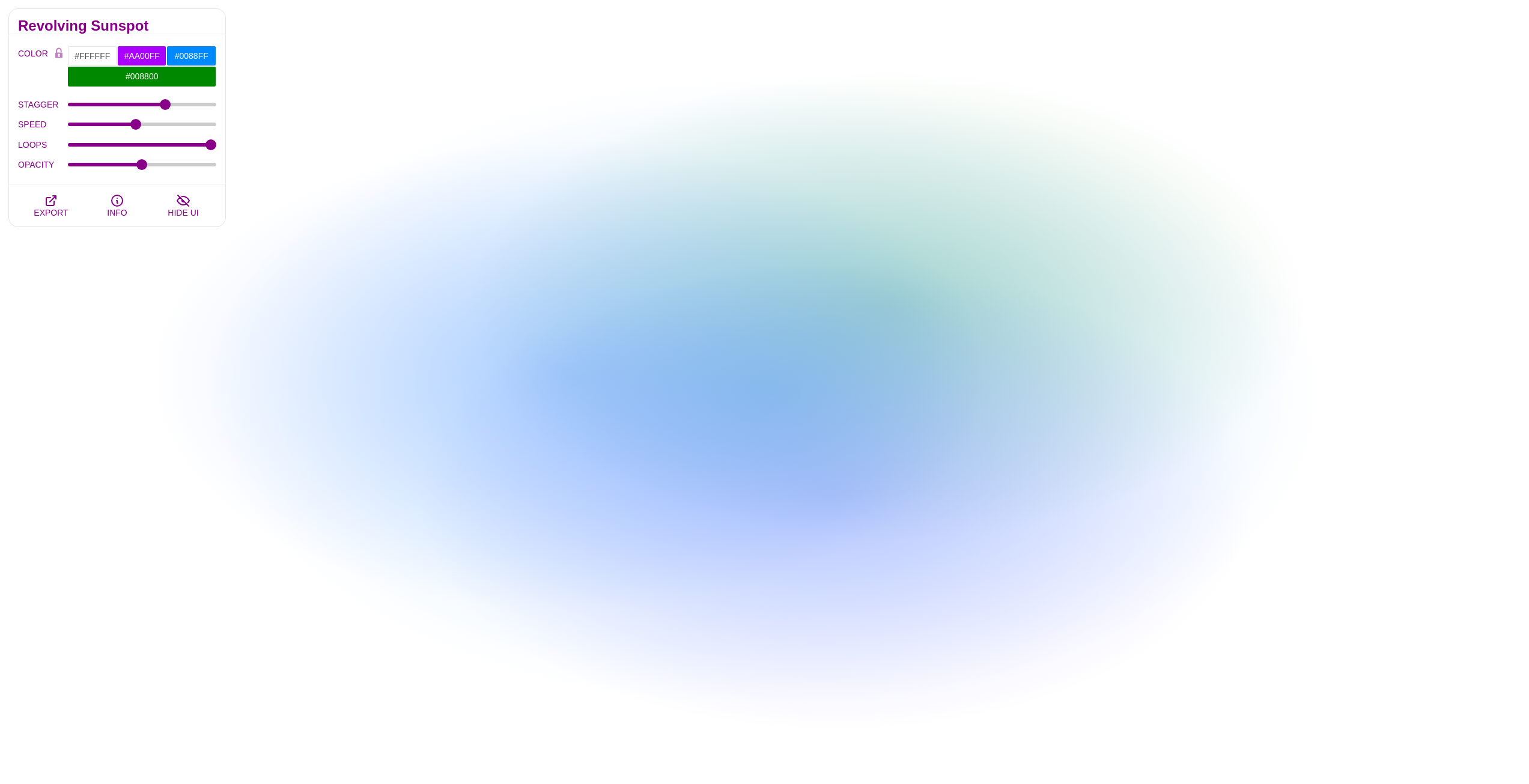
click at [370, 266] on div "PREVIEW PREVIEW PREVIEW PREVIEW PREVIEW PREVIEW PREVIEW PREVIEW PREVIEW PREVIEW…" at bounding box center [881, 249] width 1295 height 955
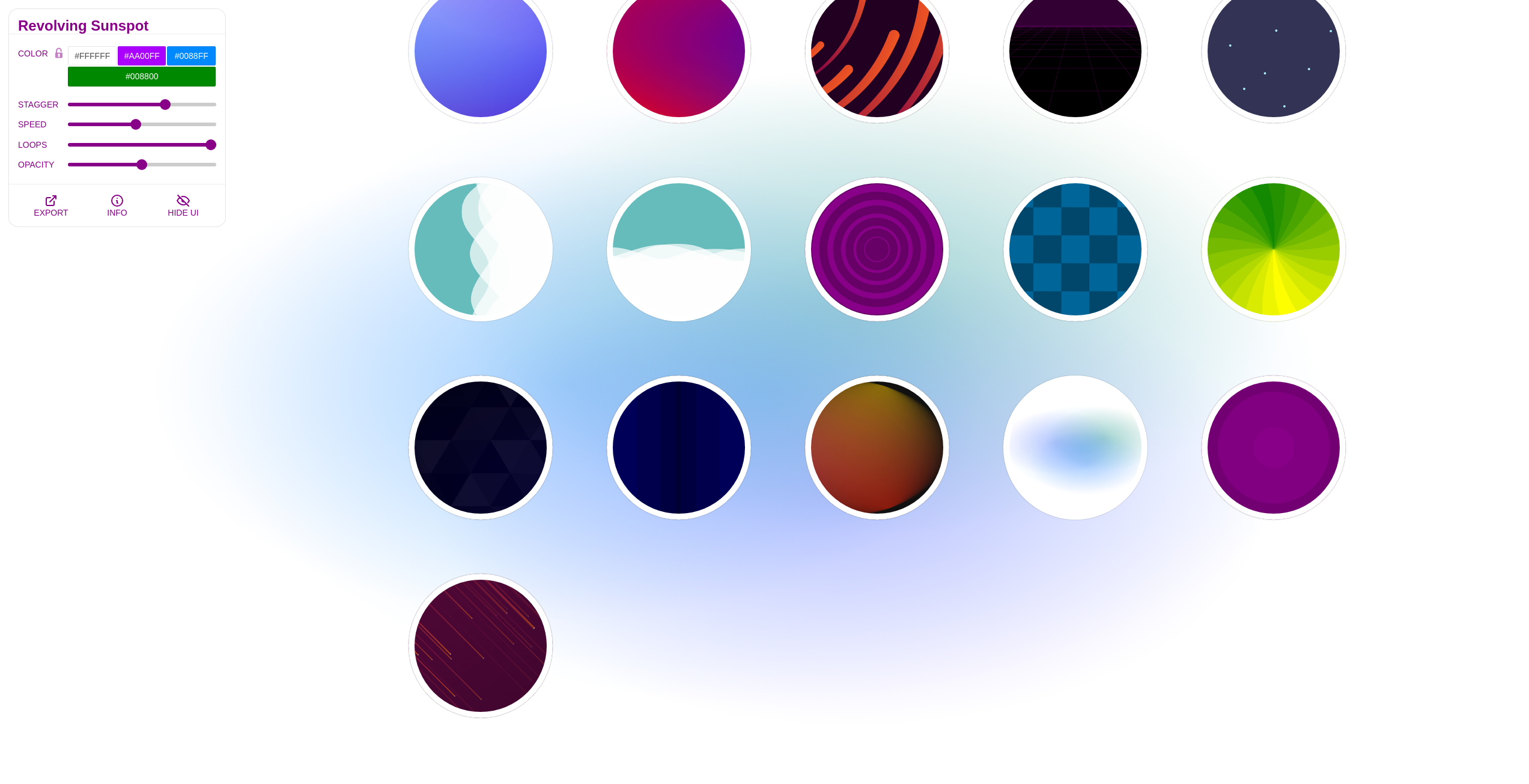
click at [128, 310] on div "Animated SVG Backgrounds This is an experimental set of backgrounds. It's recom…" at bounding box center [117, 393] width 234 height 955
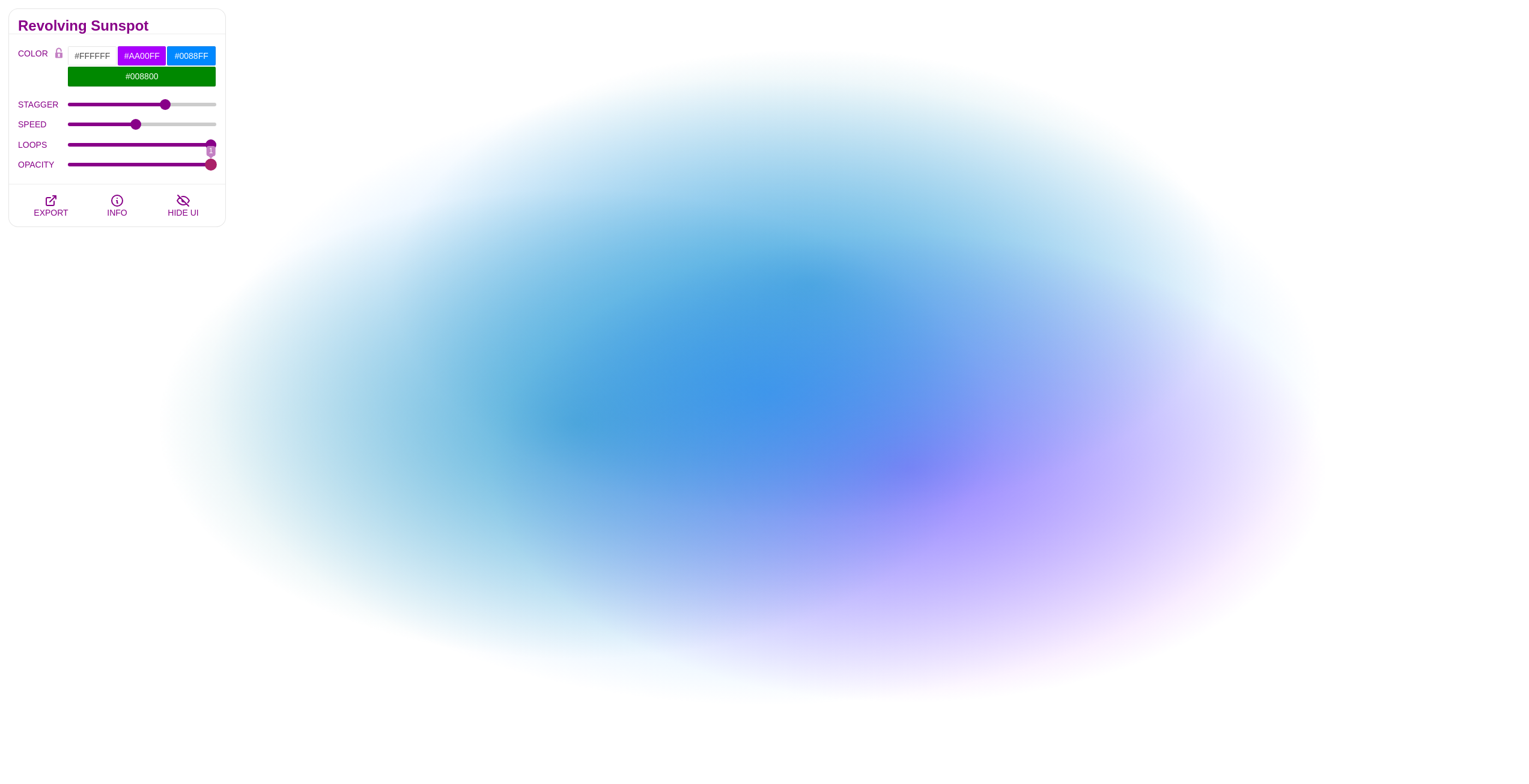
drag, startPoint x: 142, startPoint y: 161, endPoint x: 290, endPoint y: 172, distance: 148.4
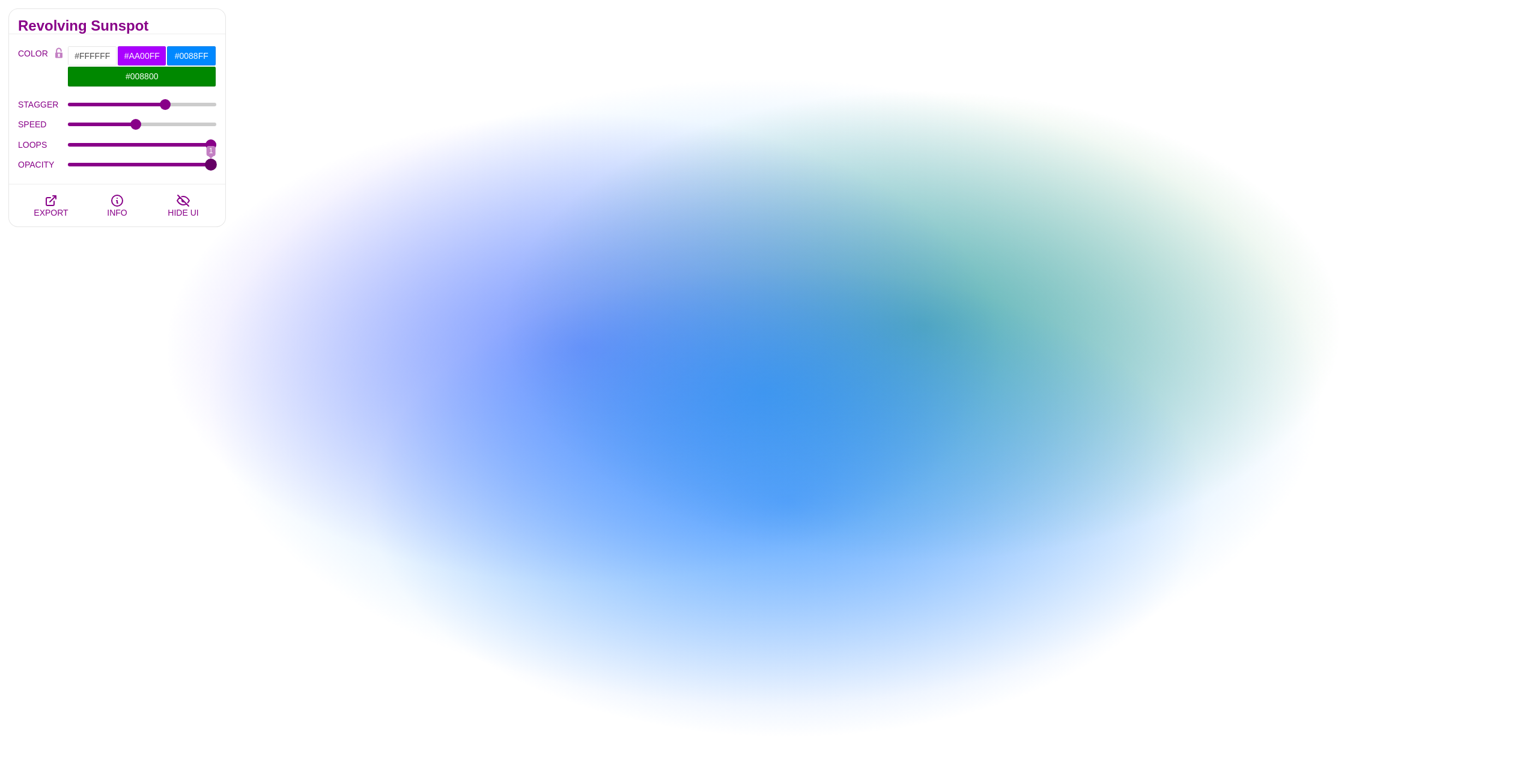
click at [217, 167] on input "OPACITY" at bounding box center [142, 165] width 149 height 5
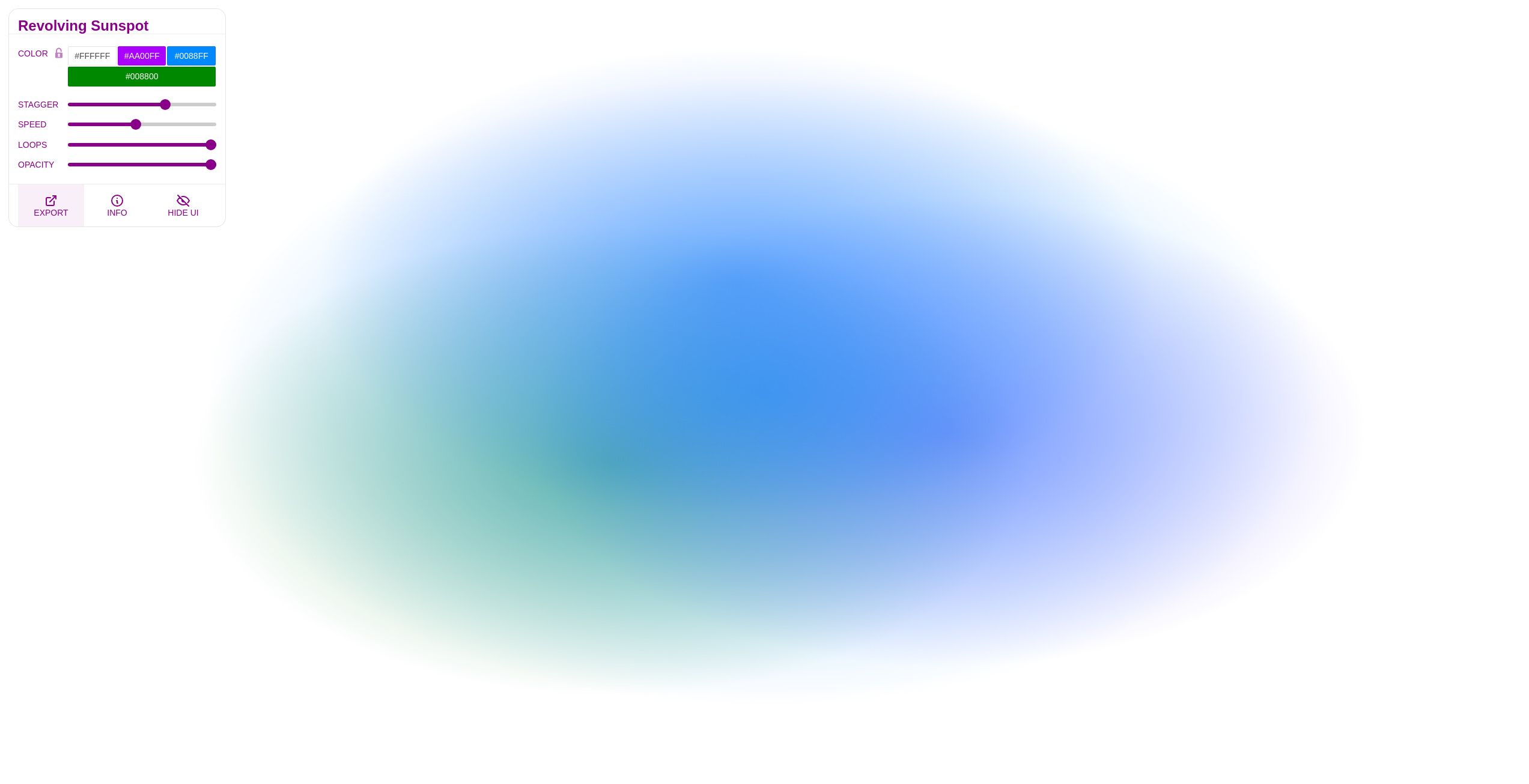
click at [48, 204] on icon "button" at bounding box center [51, 200] width 15 height 15
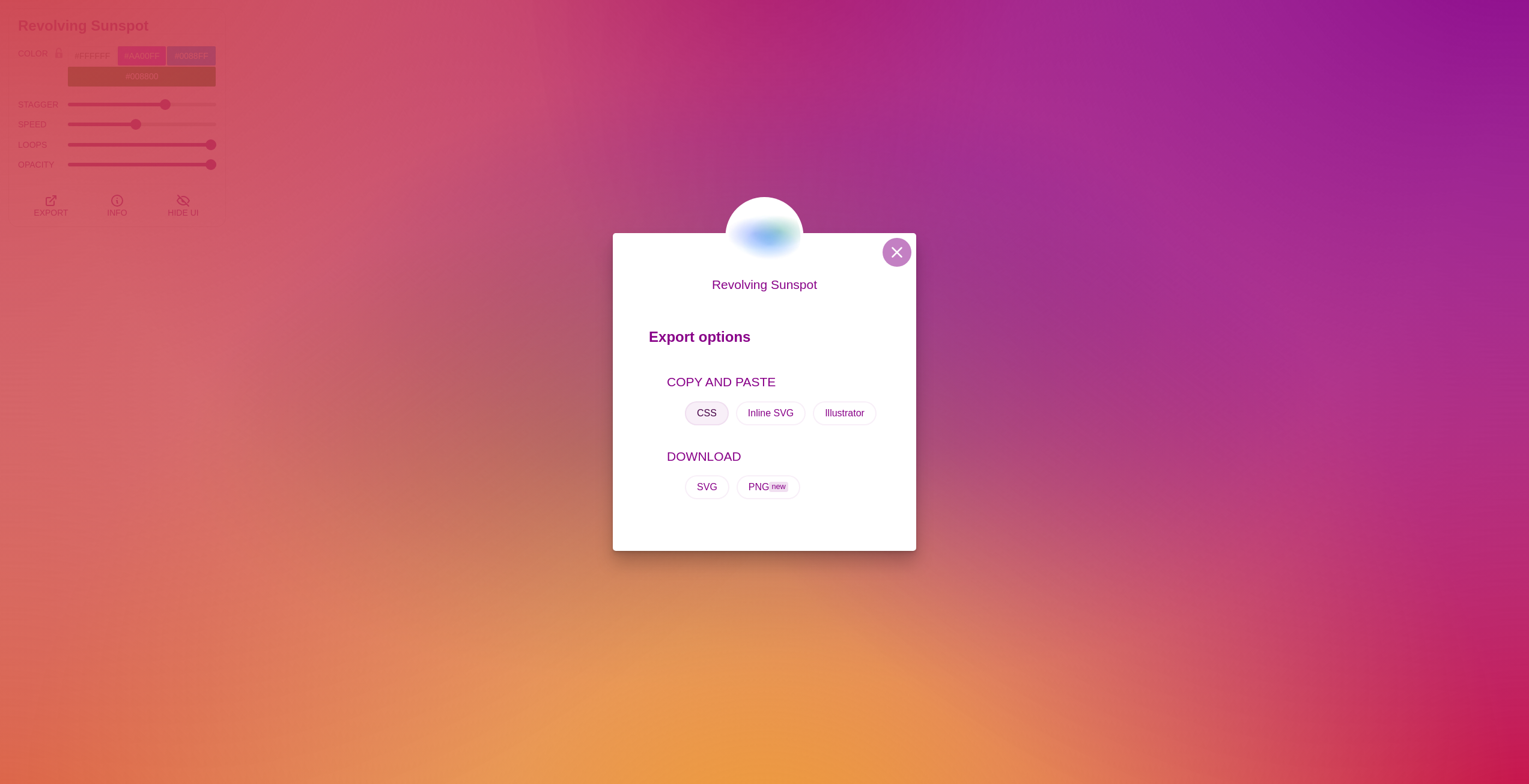
click at [711, 406] on button "CSS" at bounding box center [707, 414] width 44 height 24
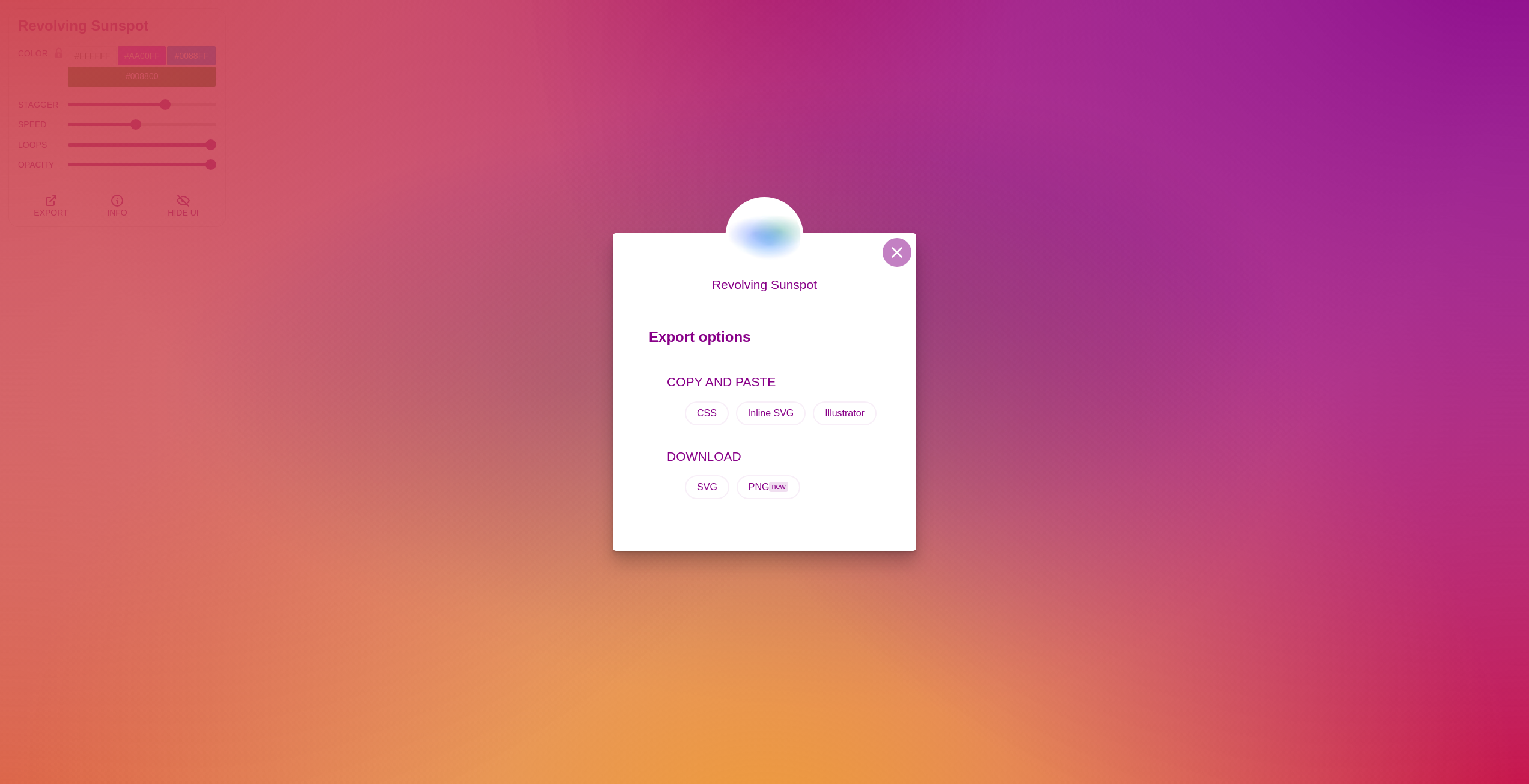
click at [396, 391] on div "Revolving Sunspot Export options COPY AND PASTE CSS Inline SVG Illustrator DOWN…" at bounding box center [764, 392] width 1529 height 784
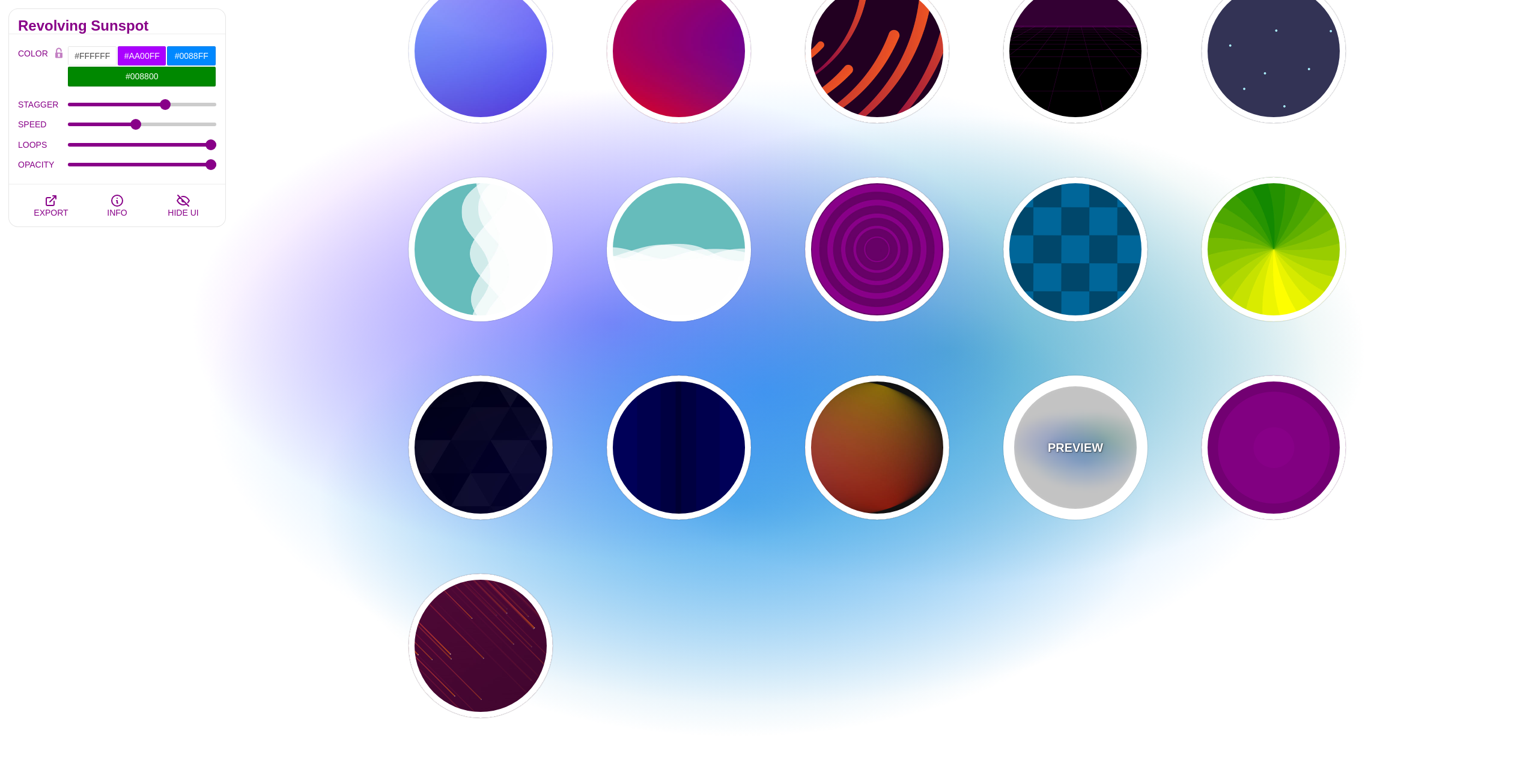
click at [1039, 424] on div "PREVIEW" at bounding box center [1075, 447] width 144 height 144
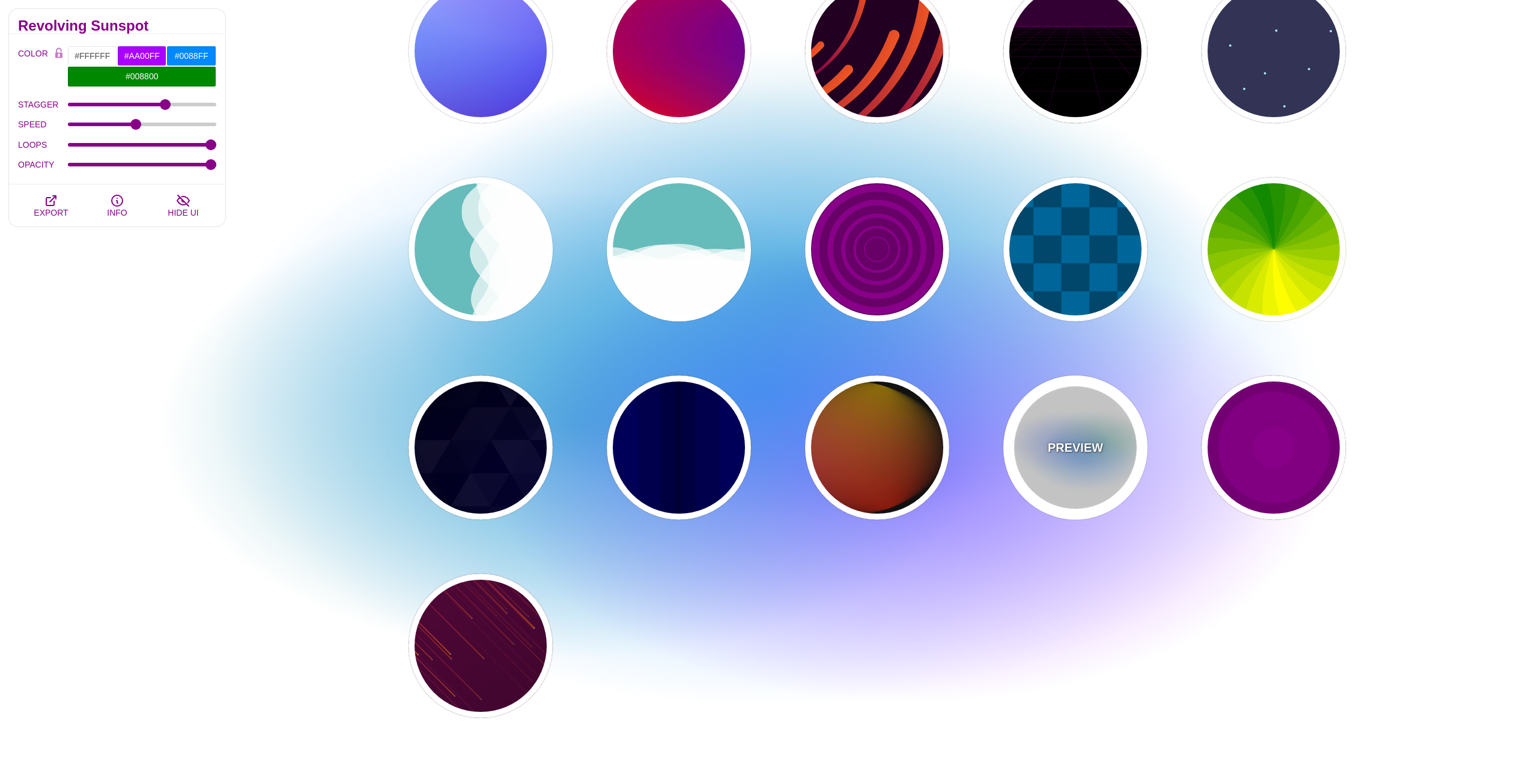
type input "0.5"
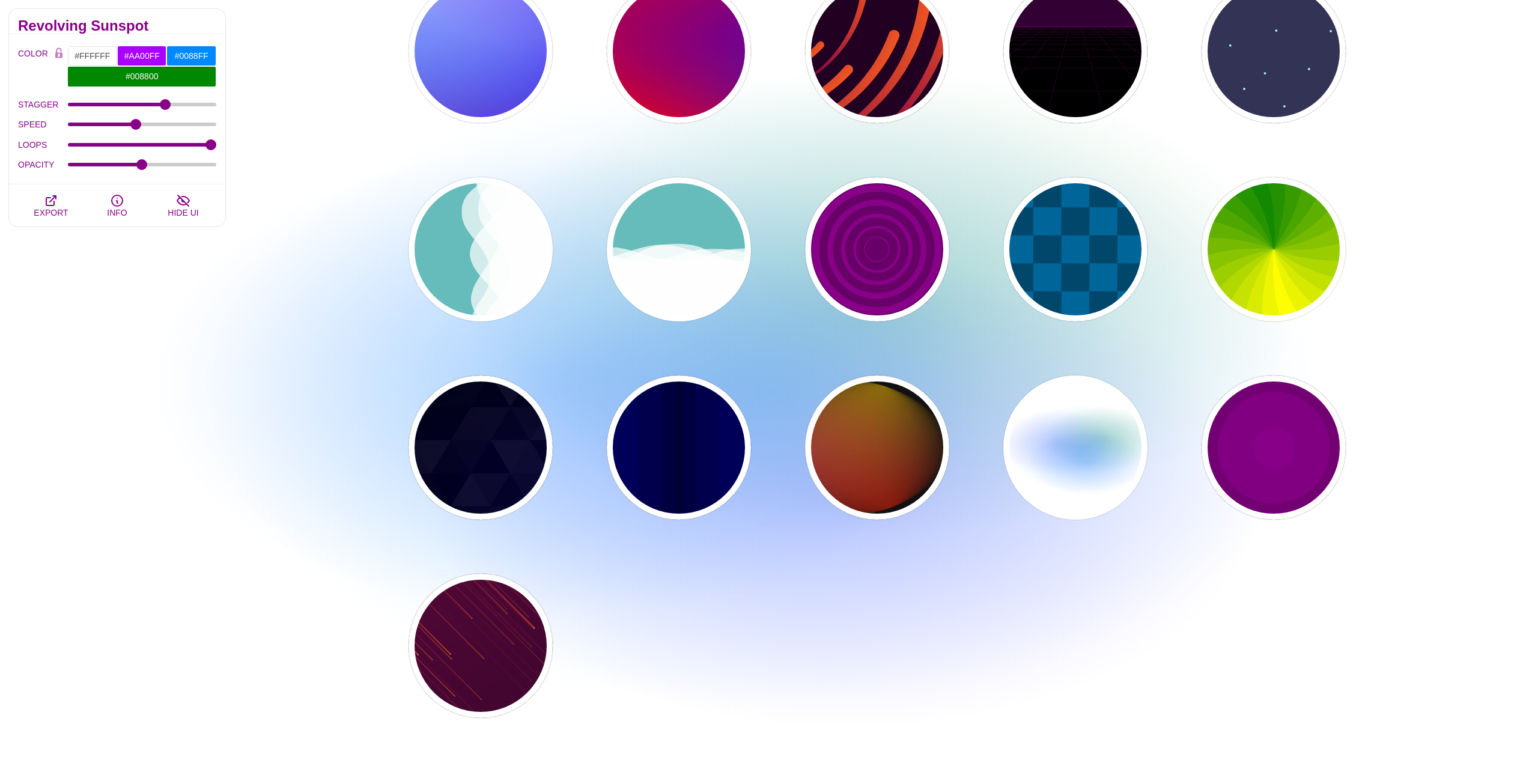
click at [158, 335] on div "Animated SVG Backgrounds This is an experimental set of backgrounds. It's recom…" at bounding box center [117, 393] width 234 height 955
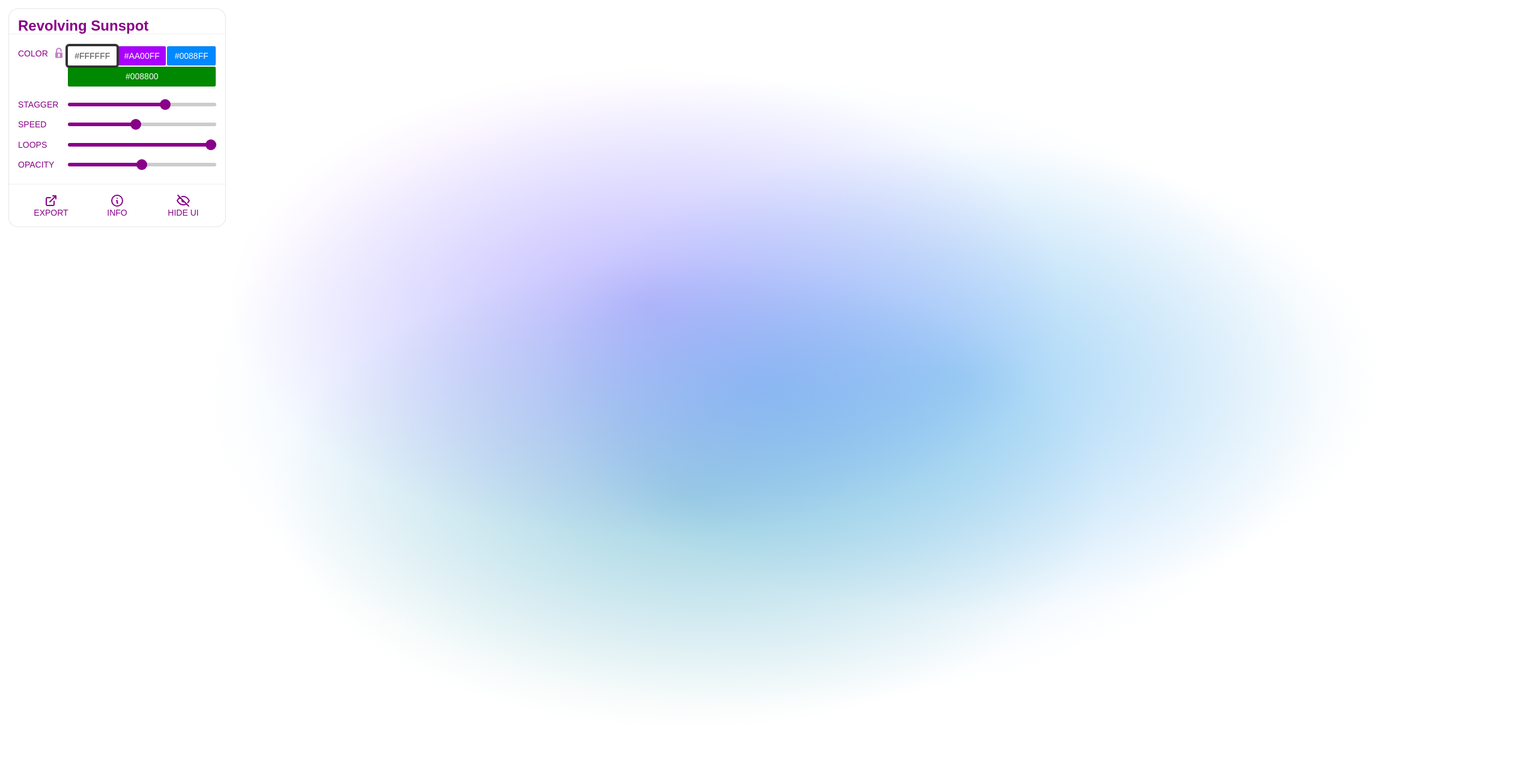
click at [95, 51] on input "#FFFFFF" at bounding box center [92, 56] width 50 height 20
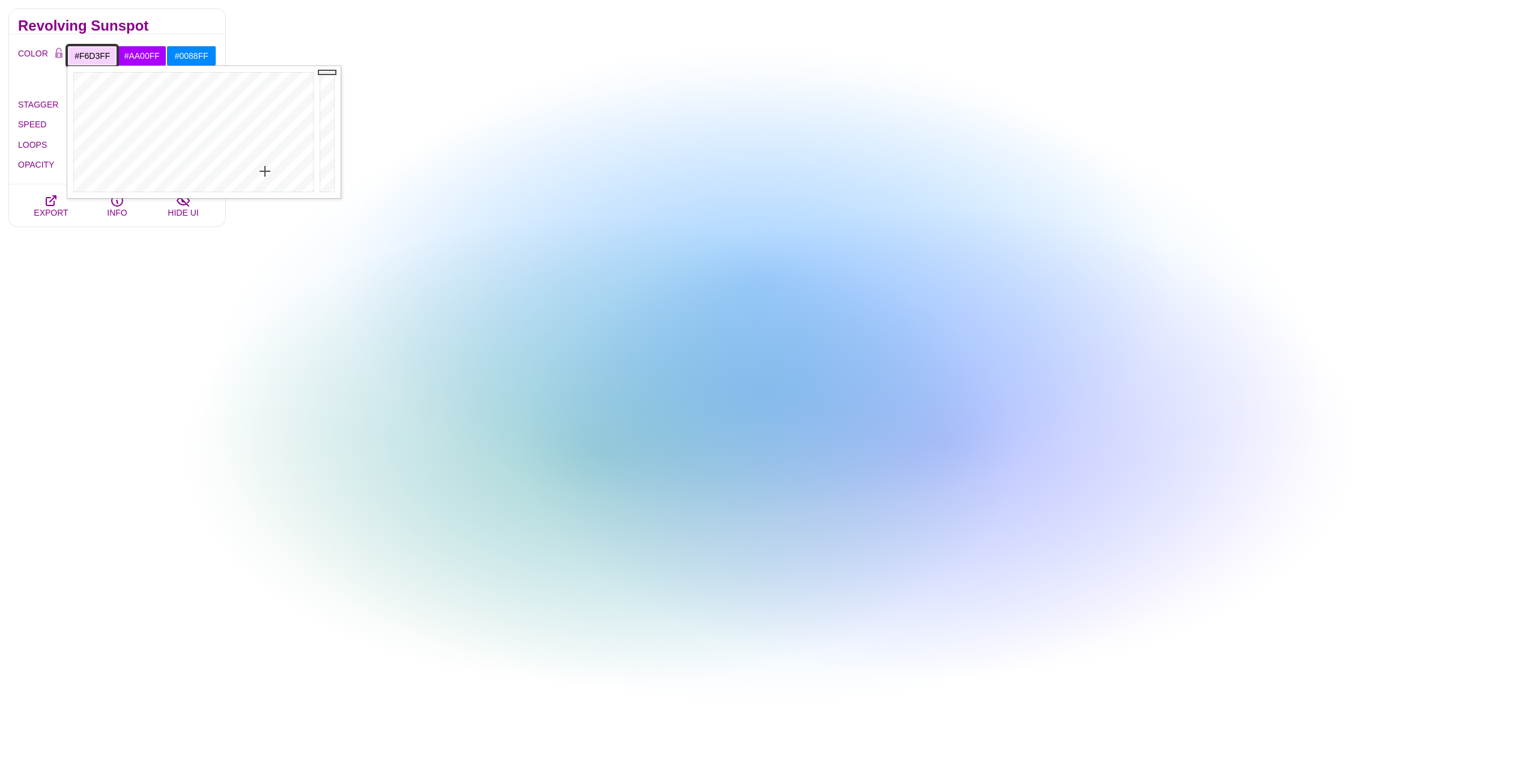
drag, startPoint x: 266, startPoint y: 189, endPoint x: 265, endPoint y: 171, distance: 18.0
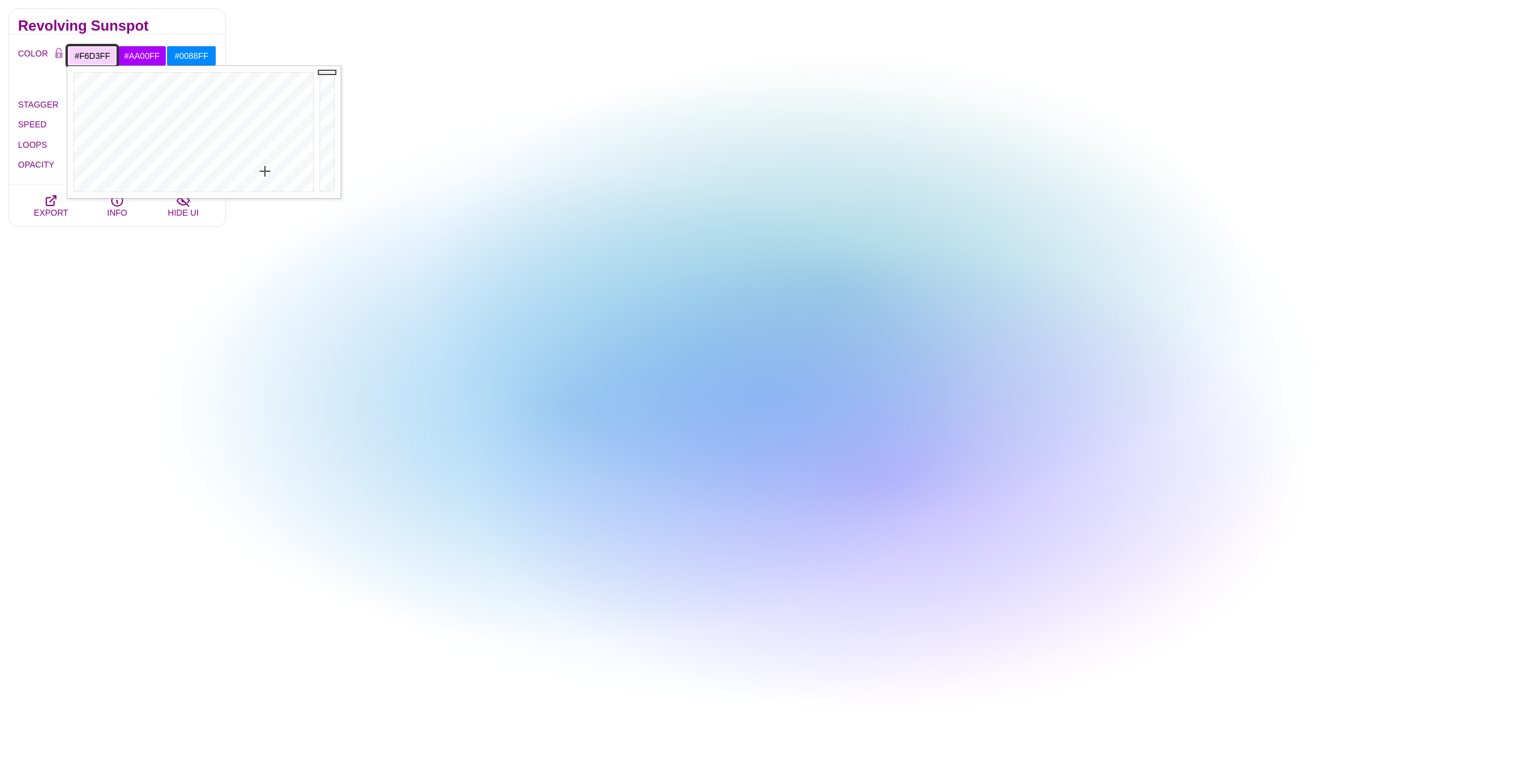
click at [265, 171] on div at bounding box center [192, 132] width 249 height 132
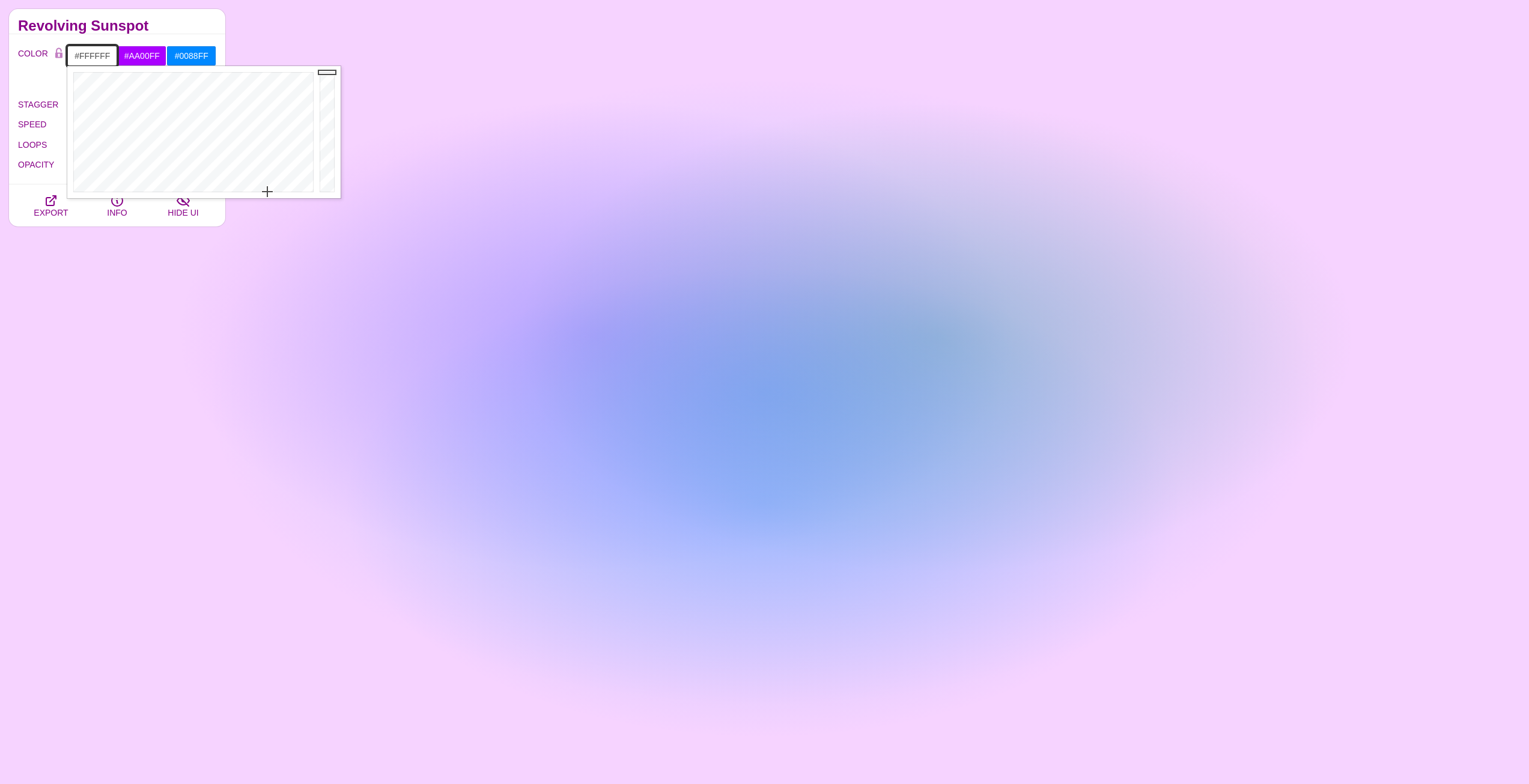
drag, startPoint x: 265, startPoint y: 171, endPoint x: 268, endPoint y: 203, distance: 32.1
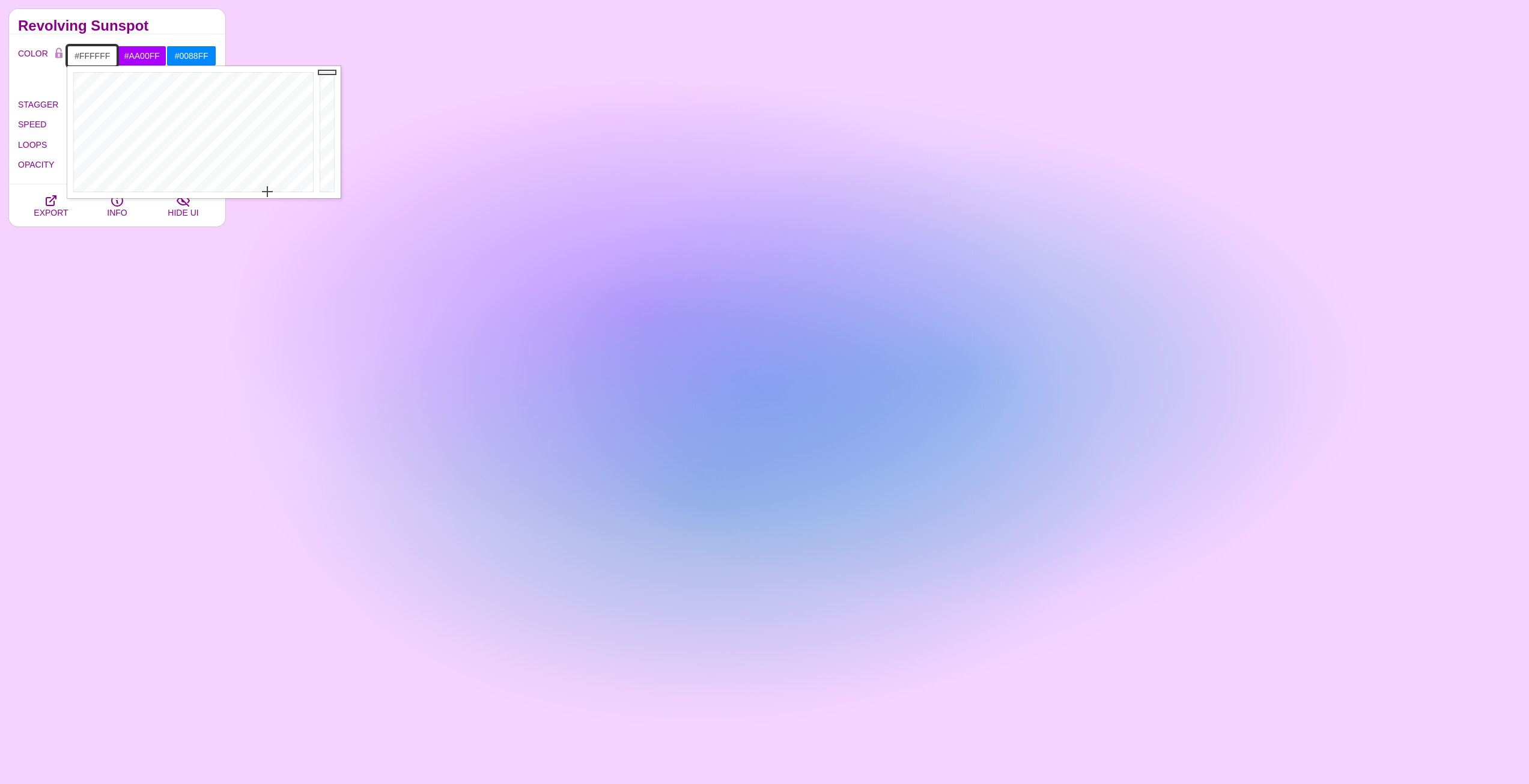
click at [268, 203] on body "SVG Backgrounds Logo Backgrounds Categories Abstract Patterns Geometric Gradien…" at bounding box center [764, 701] width 1529 height 2124
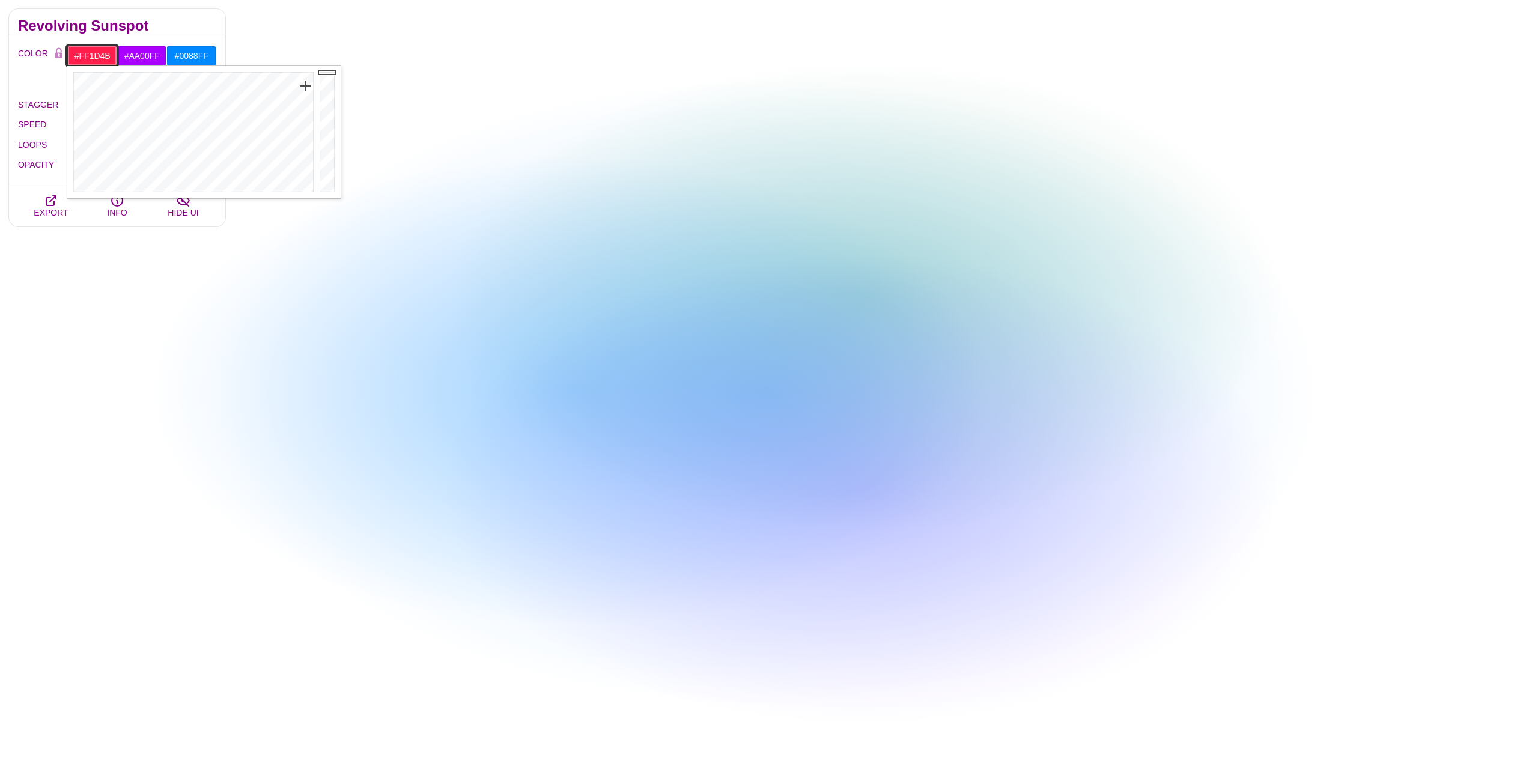
click at [305, 86] on div at bounding box center [192, 132] width 249 height 132
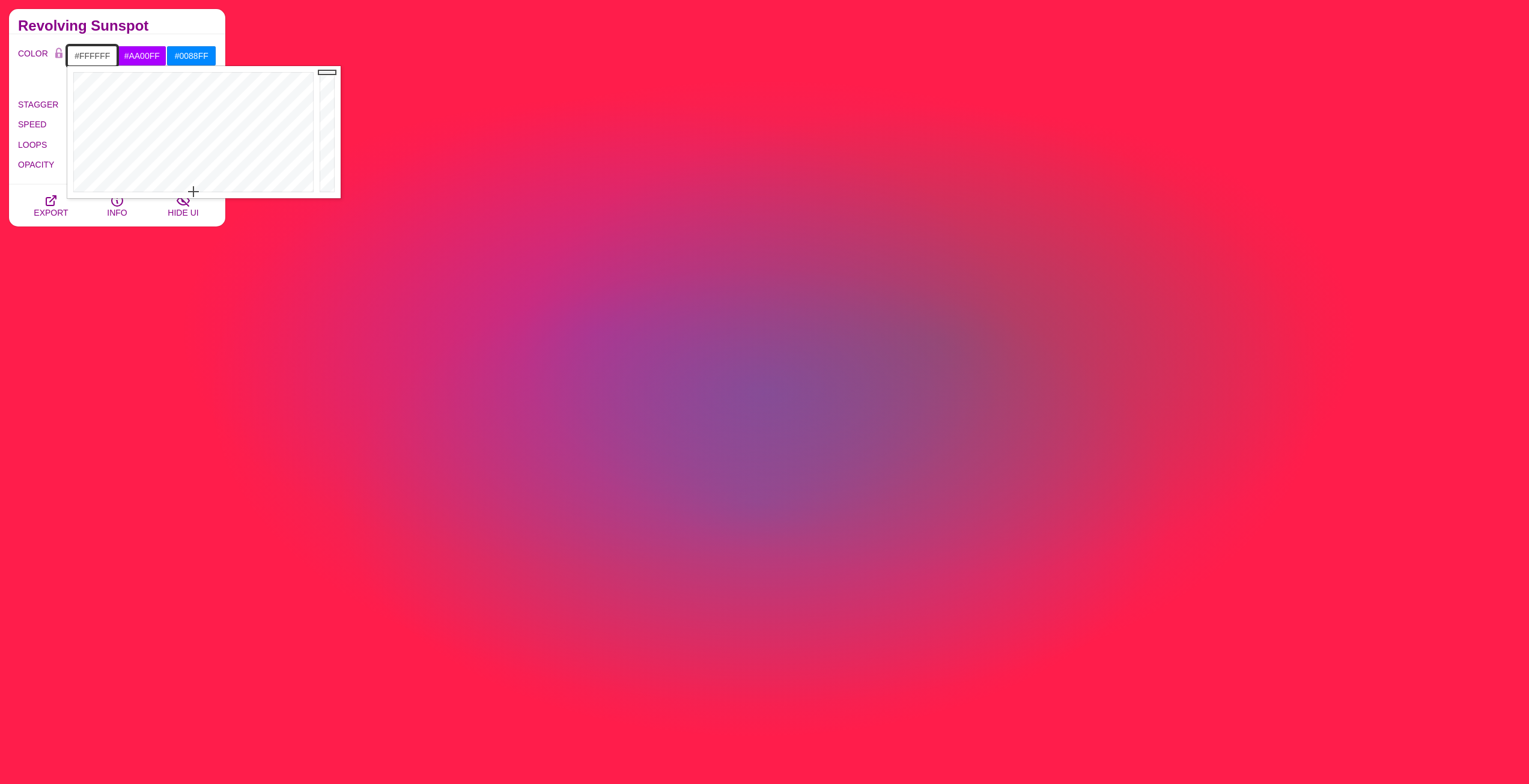
drag, startPoint x: 305, startPoint y: 86, endPoint x: 193, endPoint y: 194, distance: 155.6
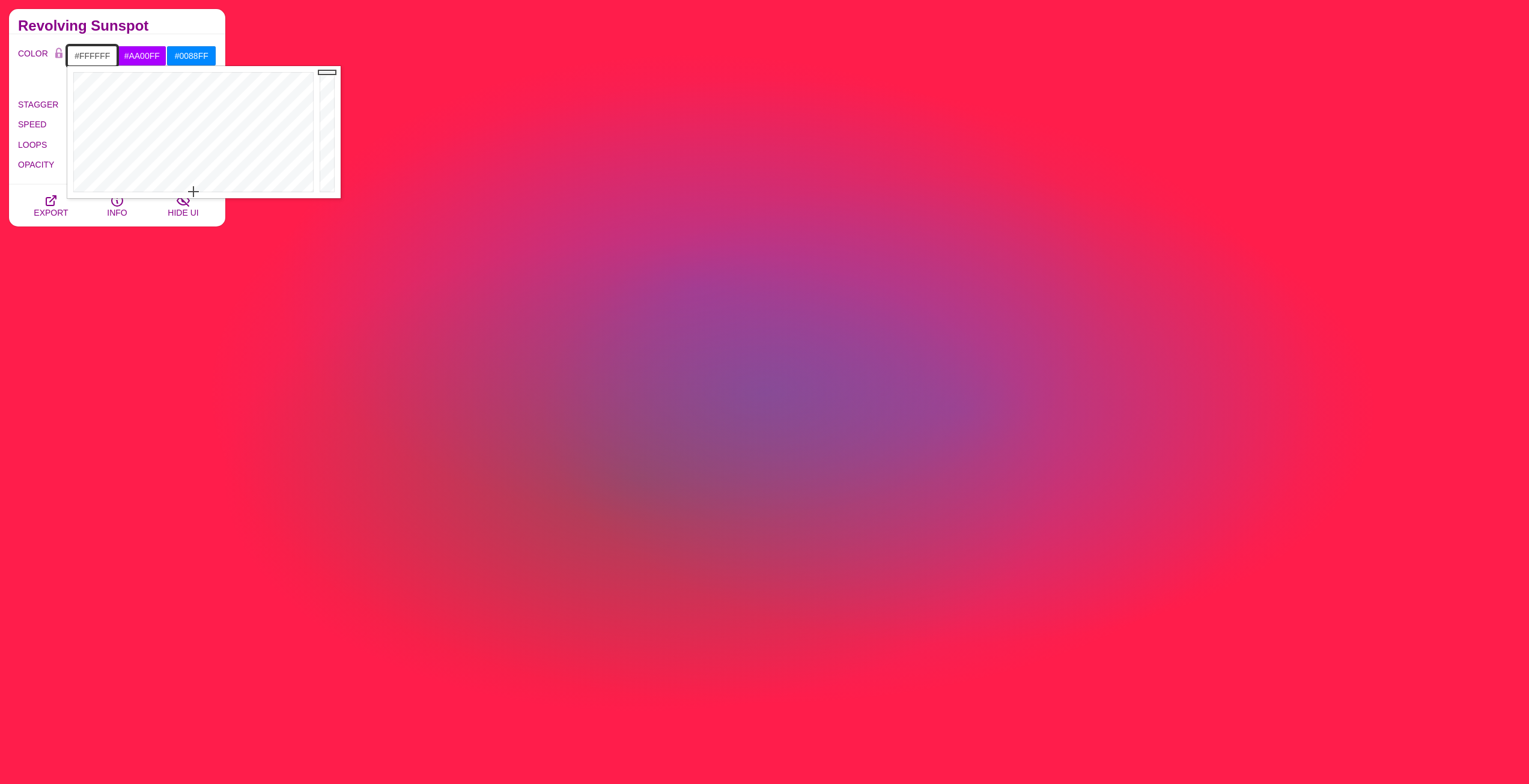
click at [193, 194] on div at bounding box center [192, 132] width 249 height 132
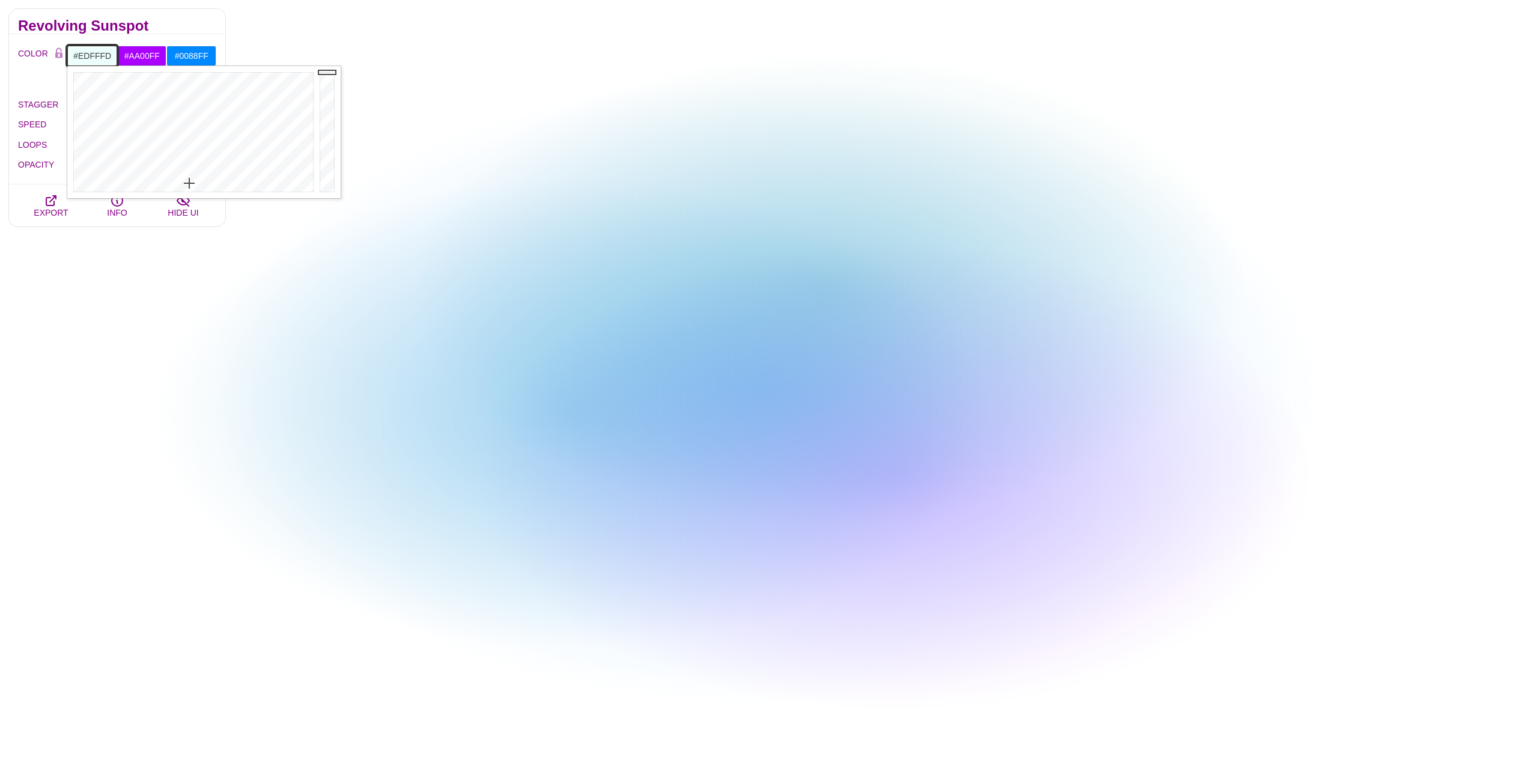
drag, startPoint x: 193, startPoint y: 192, endPoint x: 189, endPoint y: 183, distance: 9.8
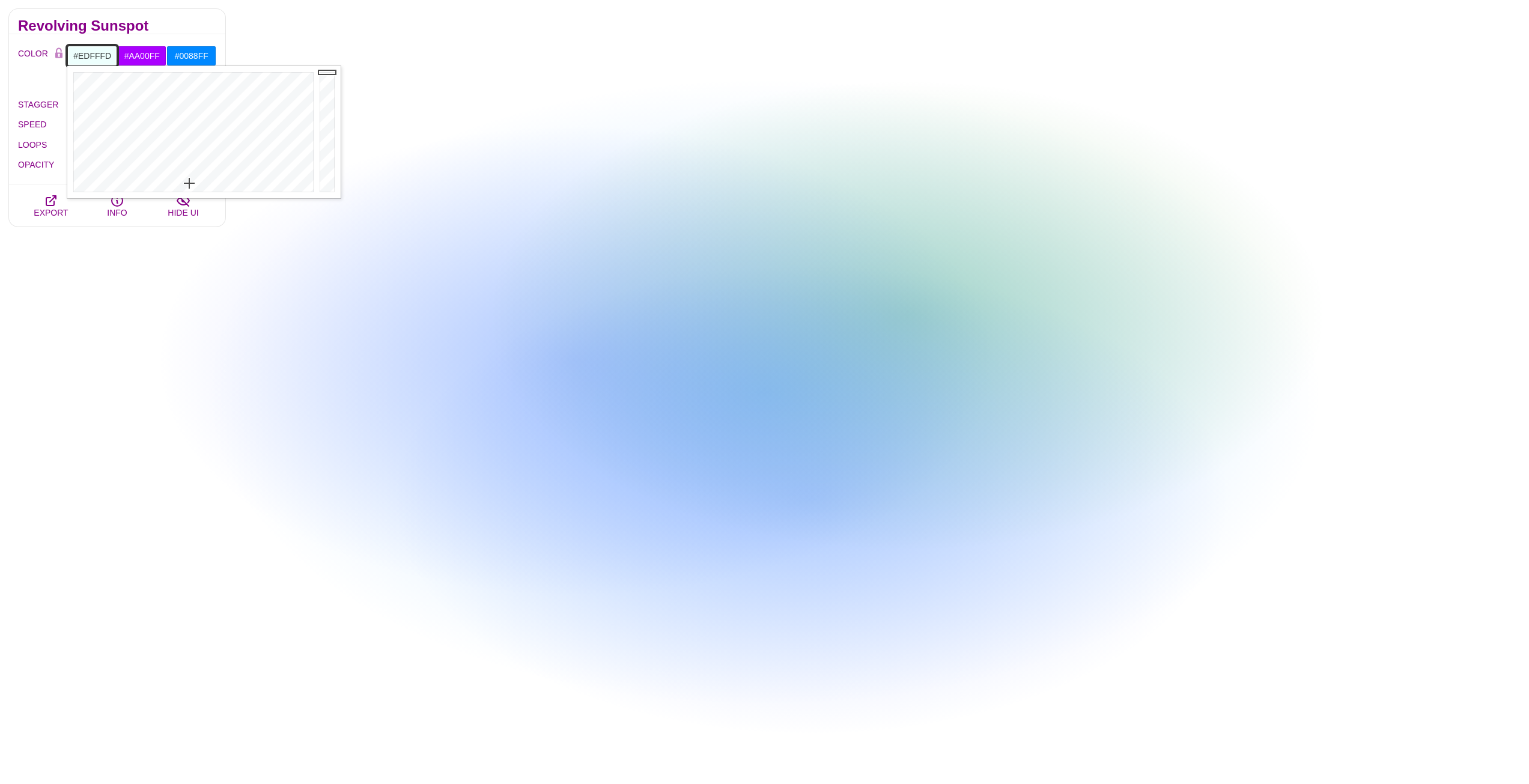
click at [189, 183] on div at bounding box center [192, 132] width 249 height 132
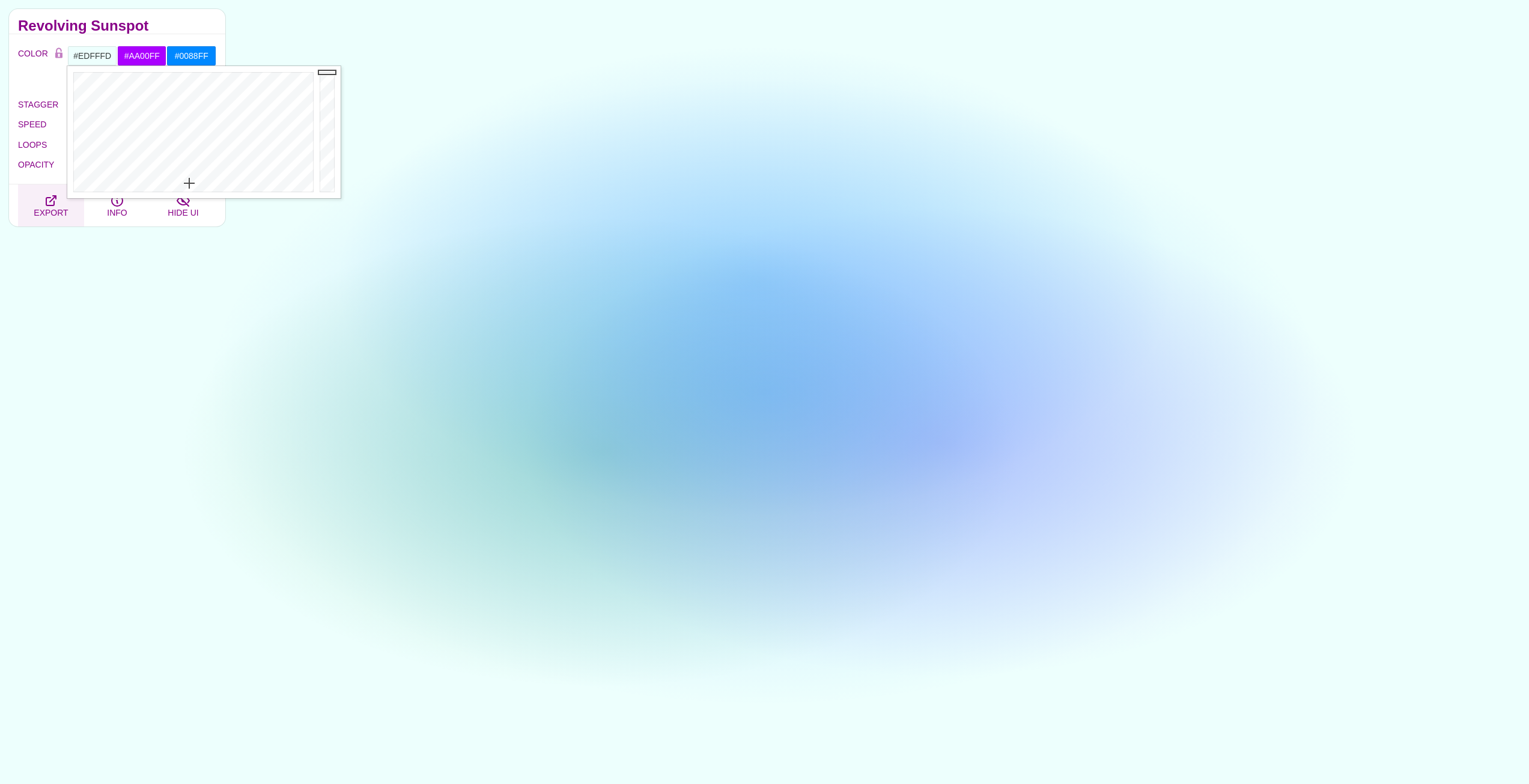
click at [54, 203] on icon "button" at bounding box center [51, 200] width 10 height 10
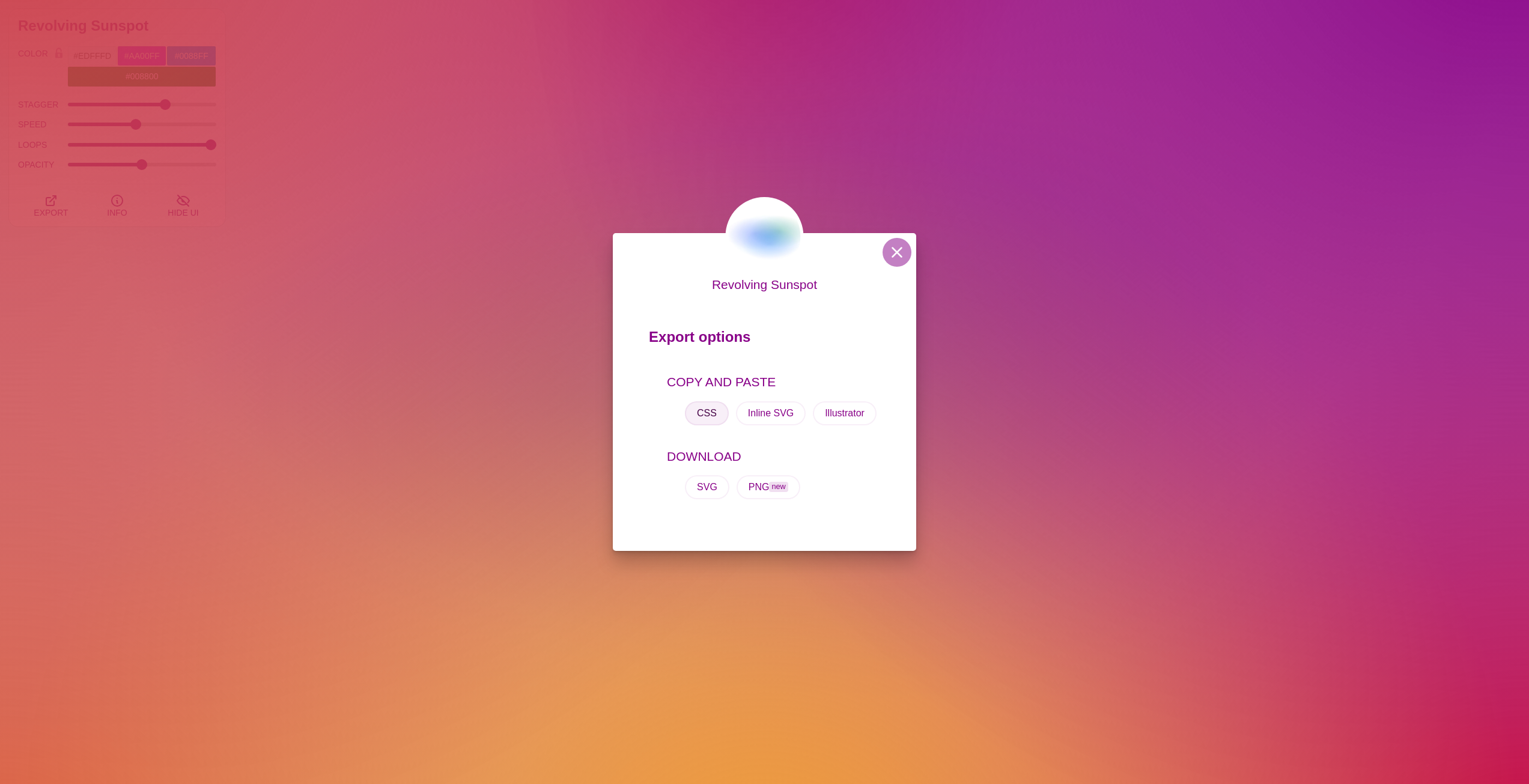
click at [710, 412] on button "CSS" at bounding box center [707, 414] width 44 height 24
click at [894, 259] on button at bounding box center [897, 252] width 29 height 29
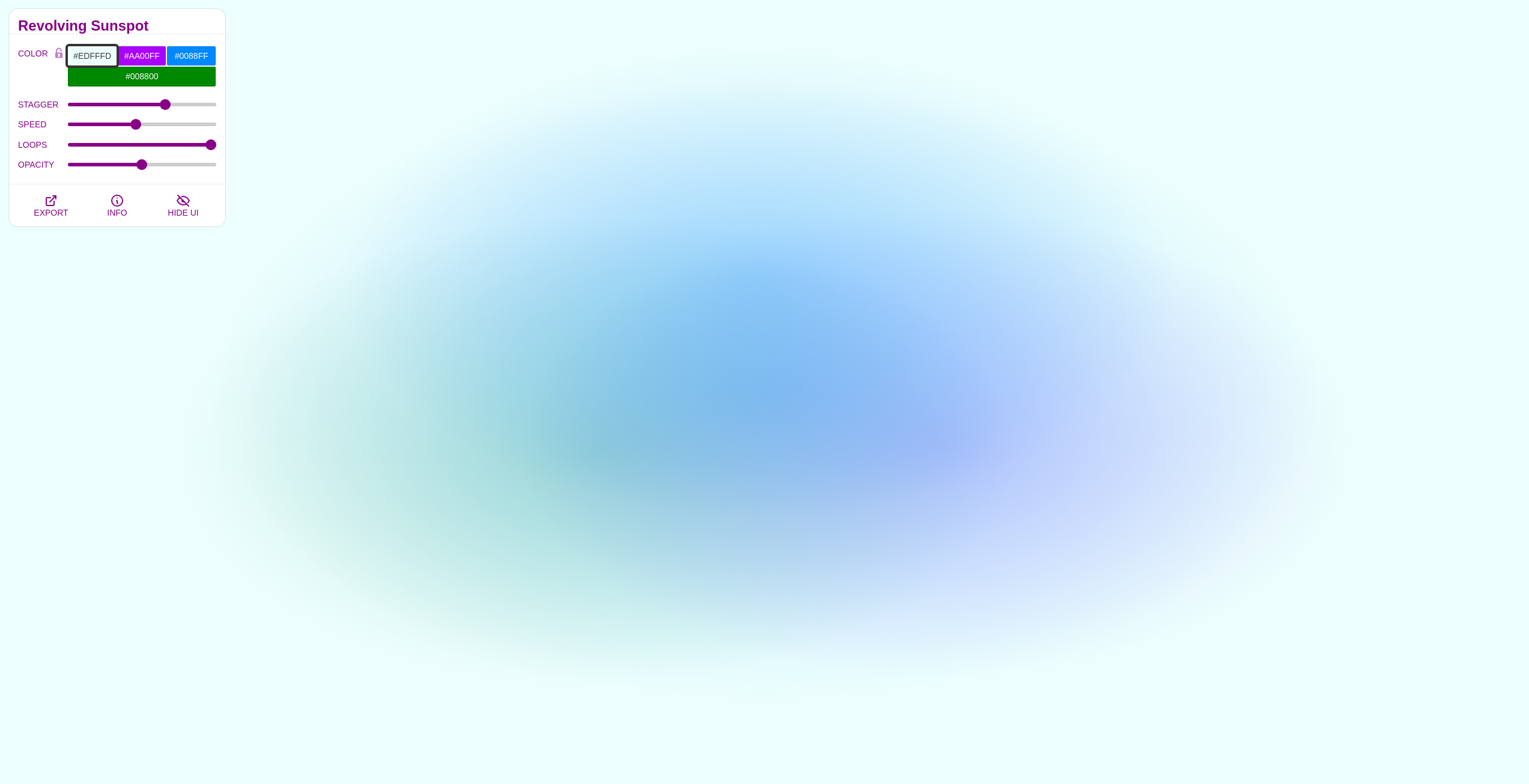
click at [101, 50] on input "#EDFFFD" at bounding box center [92, 56] width 50 height 20
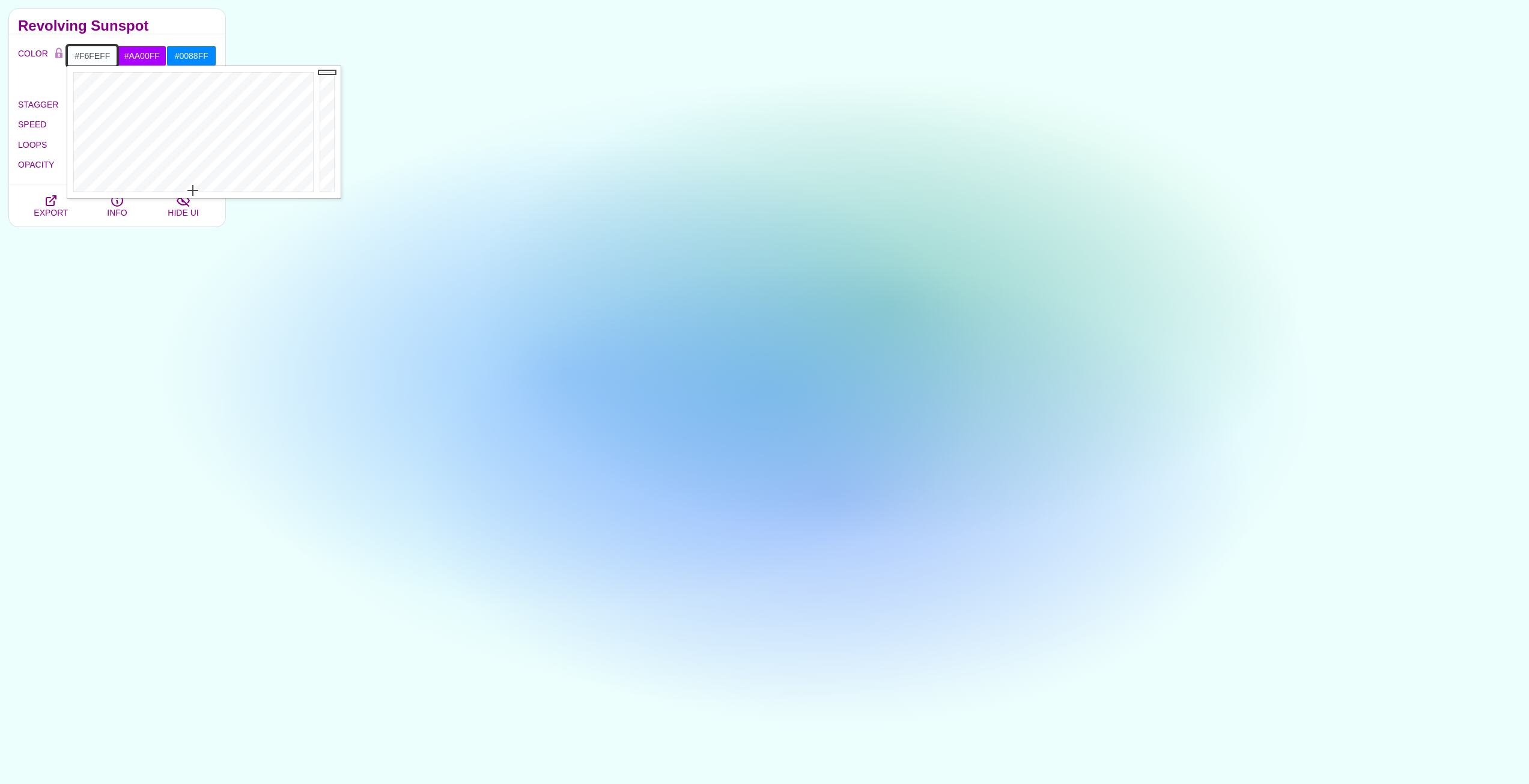
drag, startPoint x: 189, startPoint y: 182, endPoint x: 199, endPoint y: 187, distance: 11.2
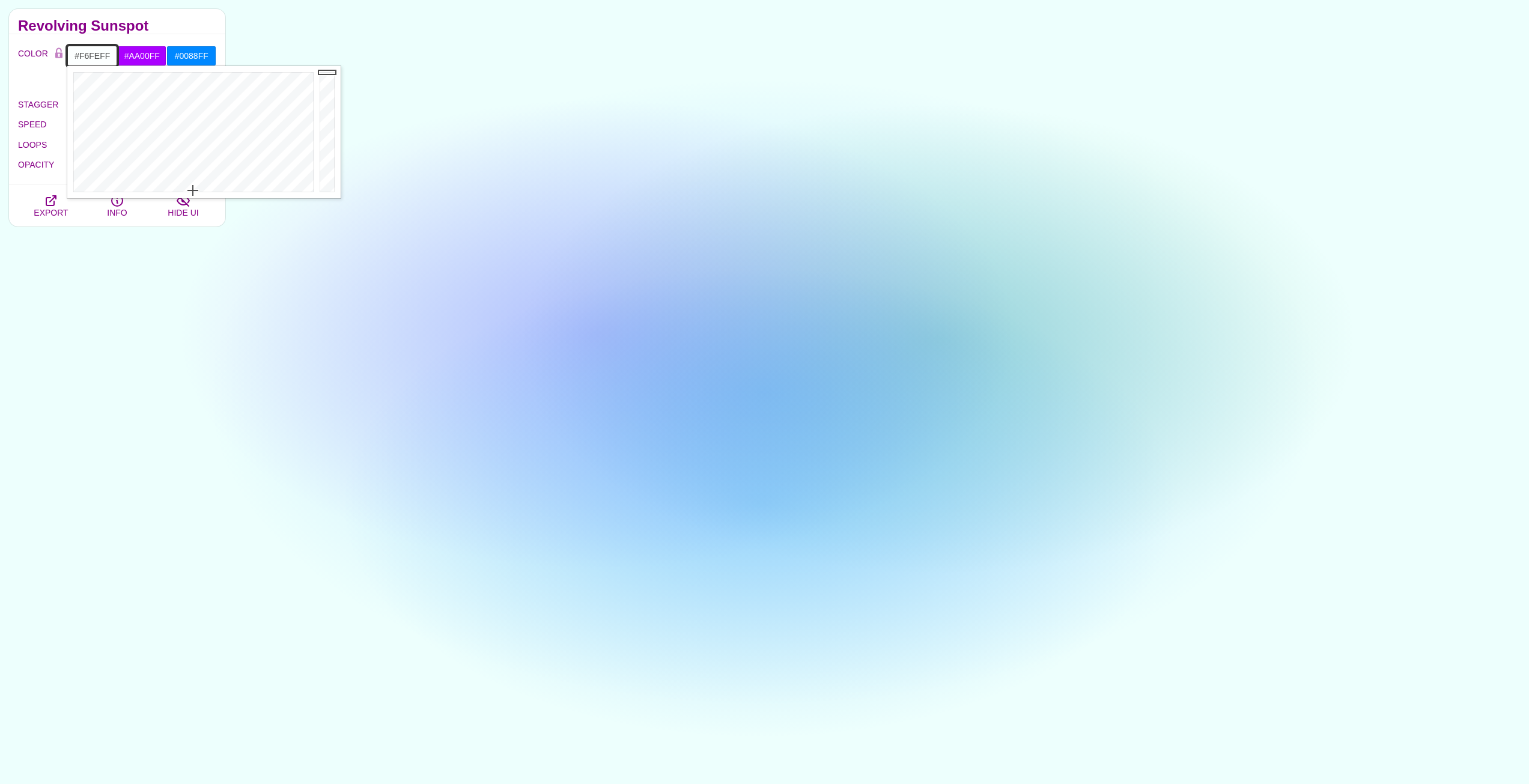
type input "#F5FEFF"
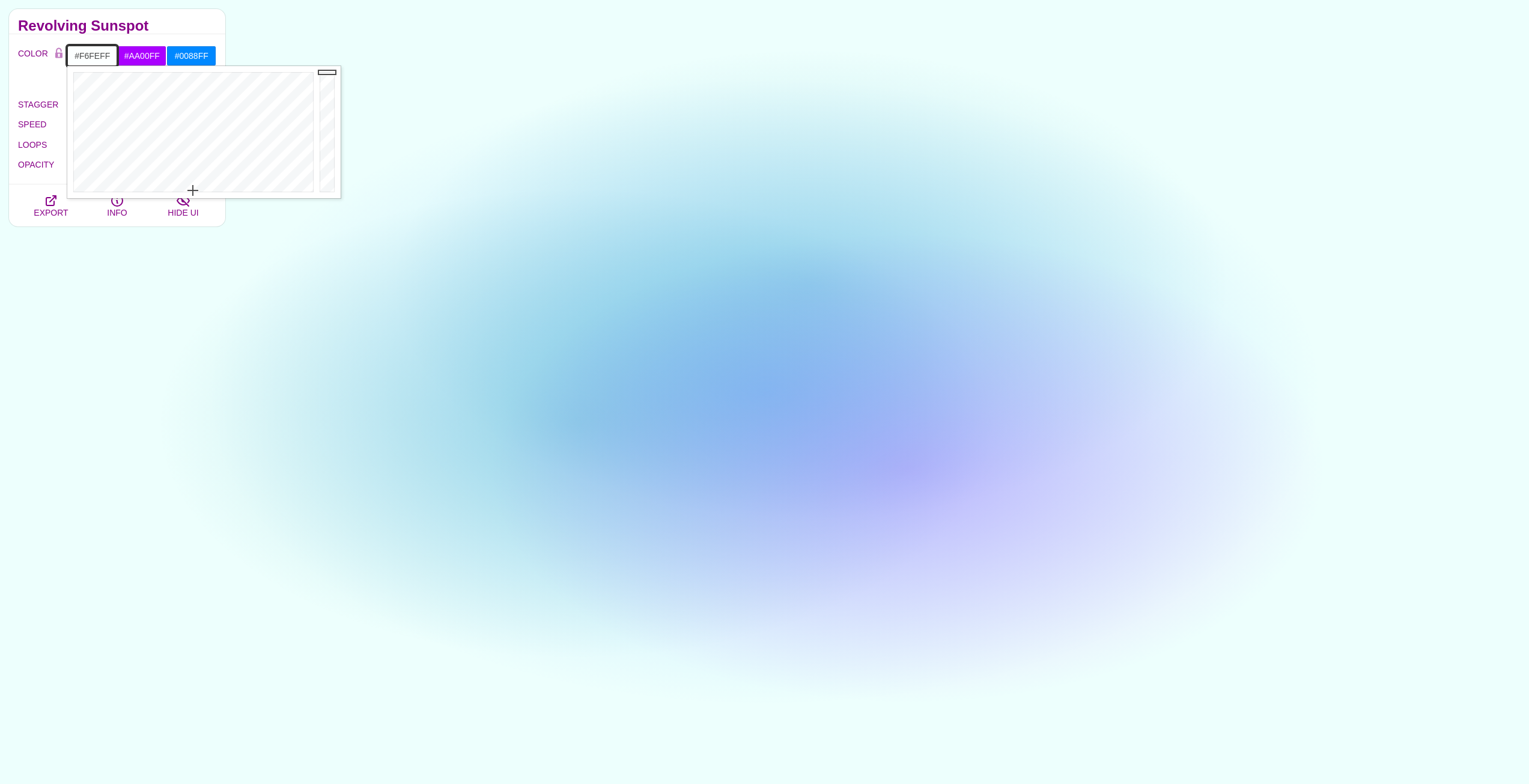
click at [198, 187] on div at bounding box center [192, 132] width 249 height 132
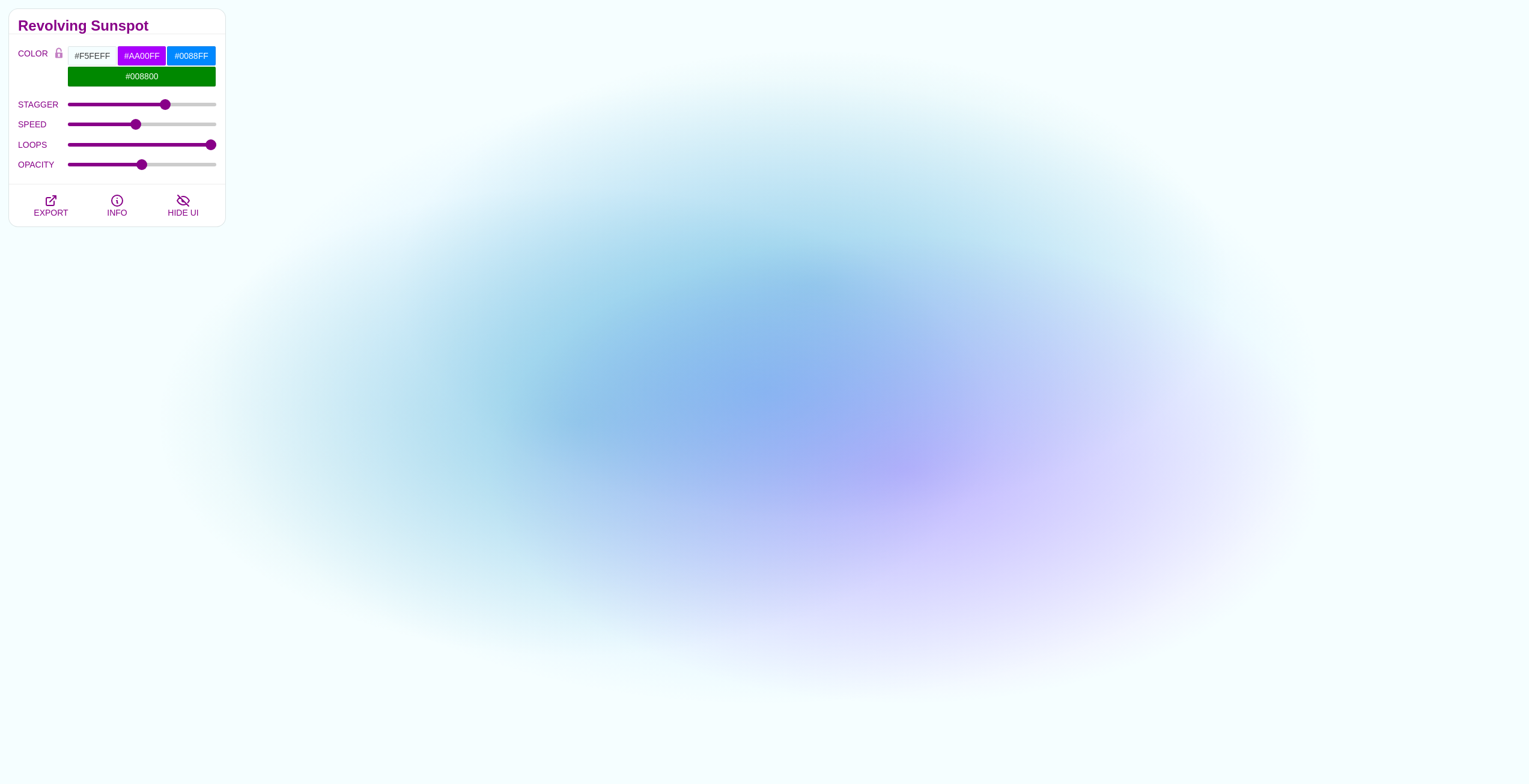
click at [348, 315] on div "PREVIEW PREVIEW PREVIEW PREVIEW PREVIEW PREVIEW PREVIEW PREVIEW PREVIEW PREVIEW…" at bounding box center [881, 249] width 1295 height 955
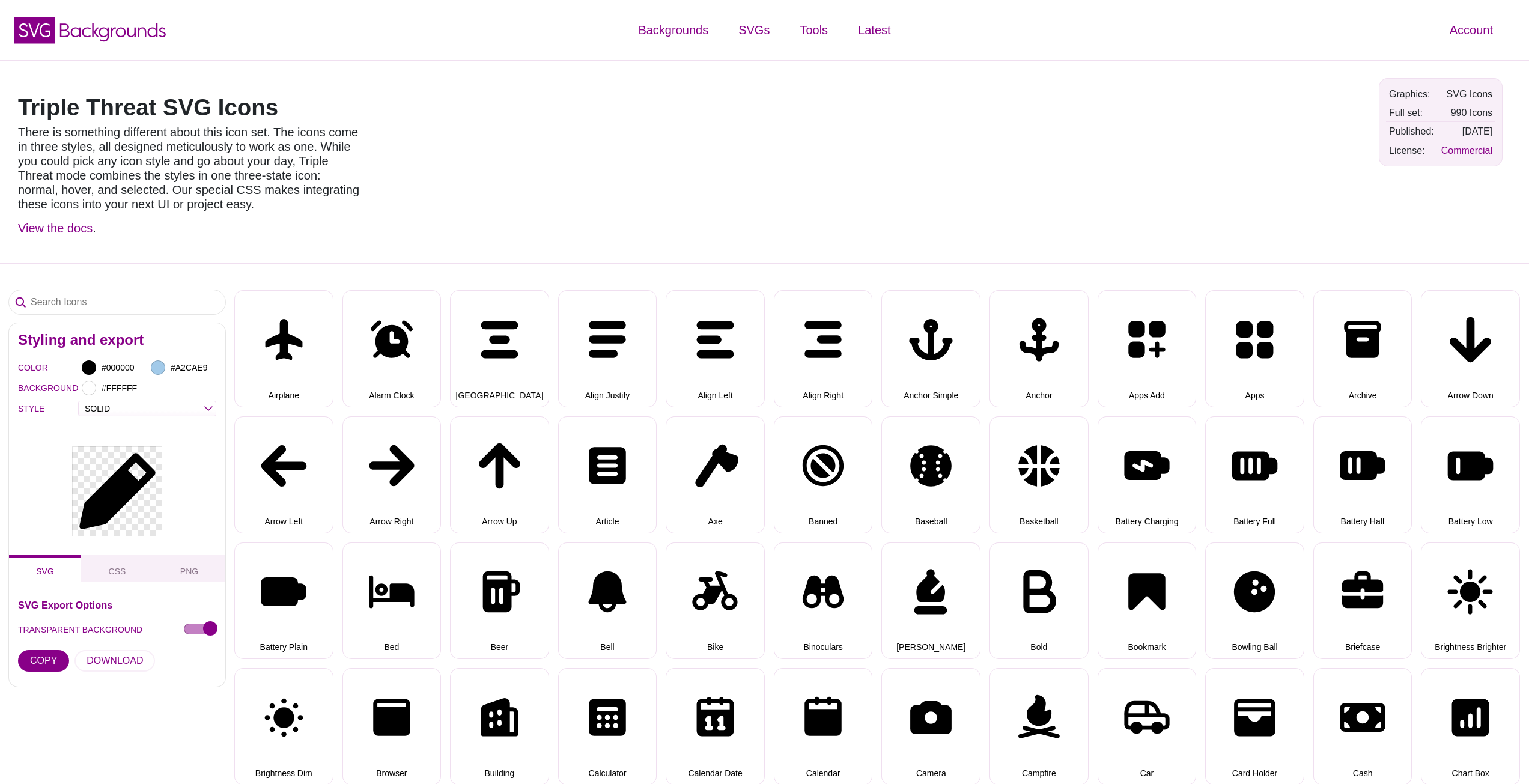
select select "solid"
